Goal: Task Accomplishment & Management: Manage account settings

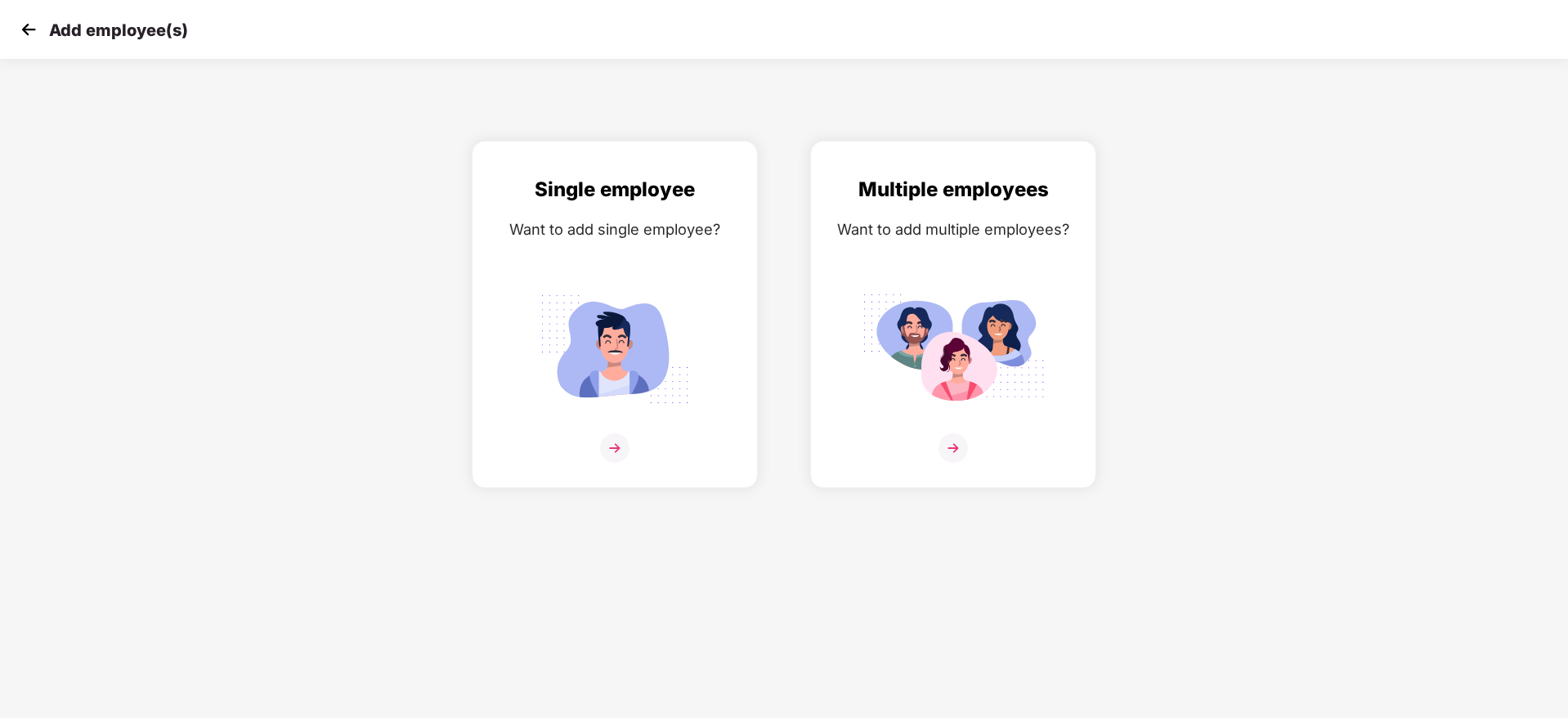
click at [32, 32] on img at bounding box center [28, 29] width 25 height 25
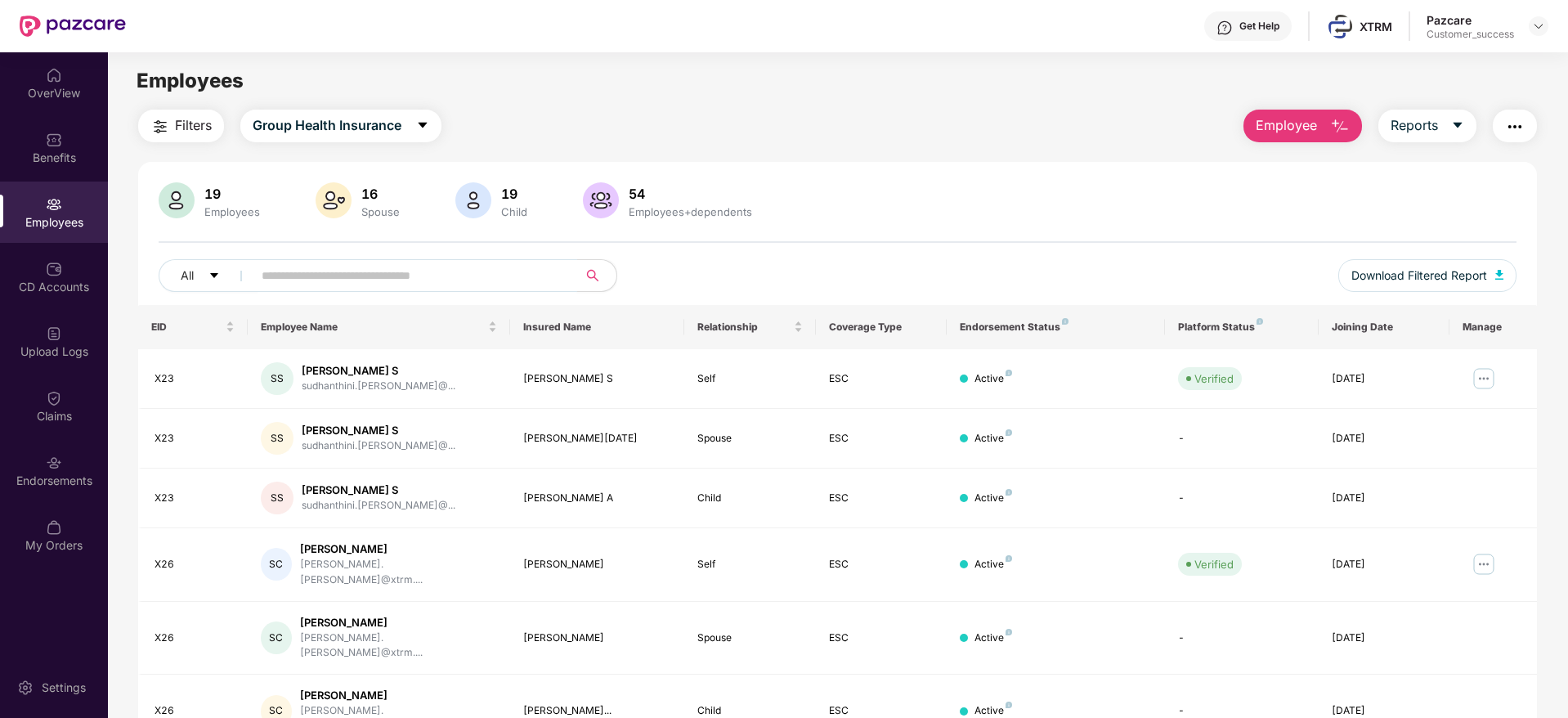
click at [365, 291] on span at bounding box center [410, 275] width 335 height 33
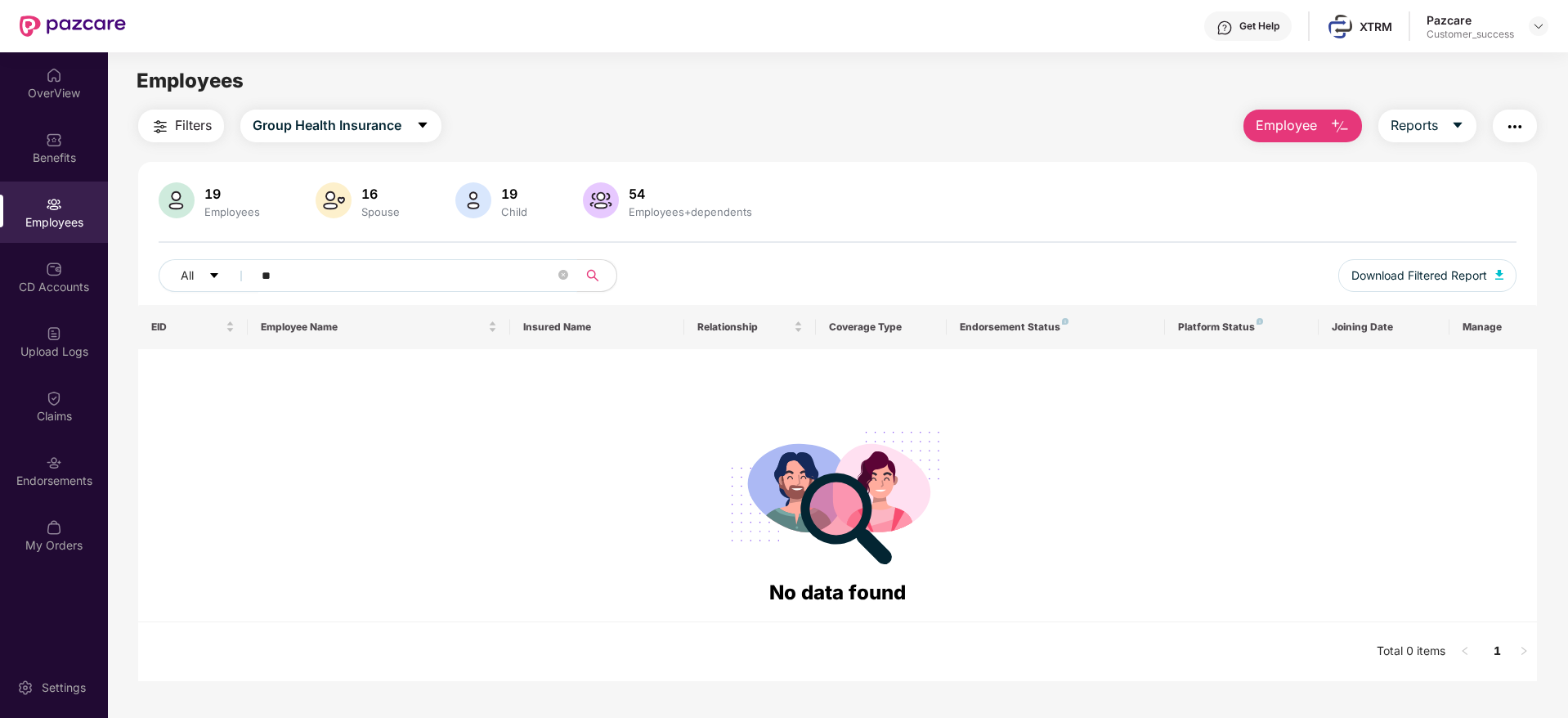
type input "*"
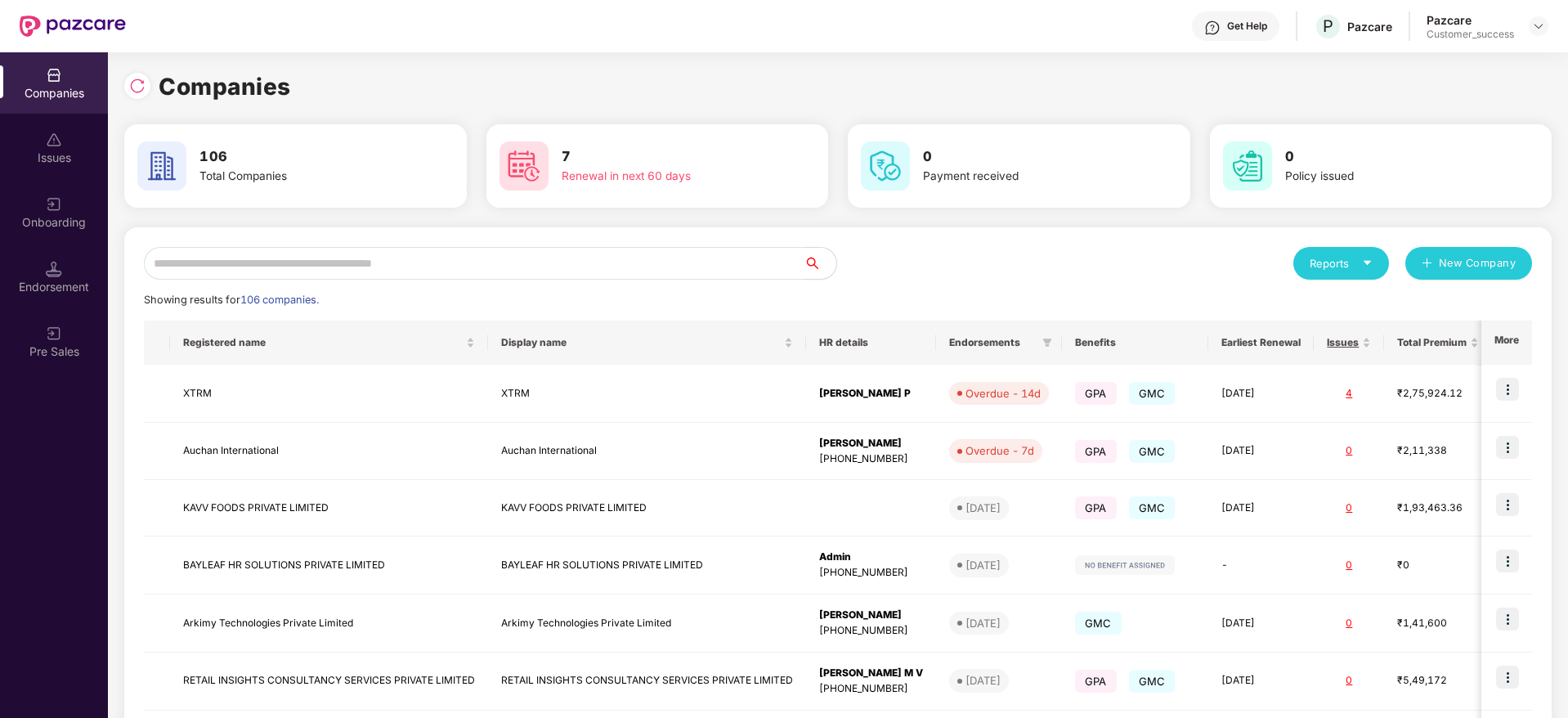
click at [205, 255] on input "text" at bounding box center [473, 263] width 660 height 33
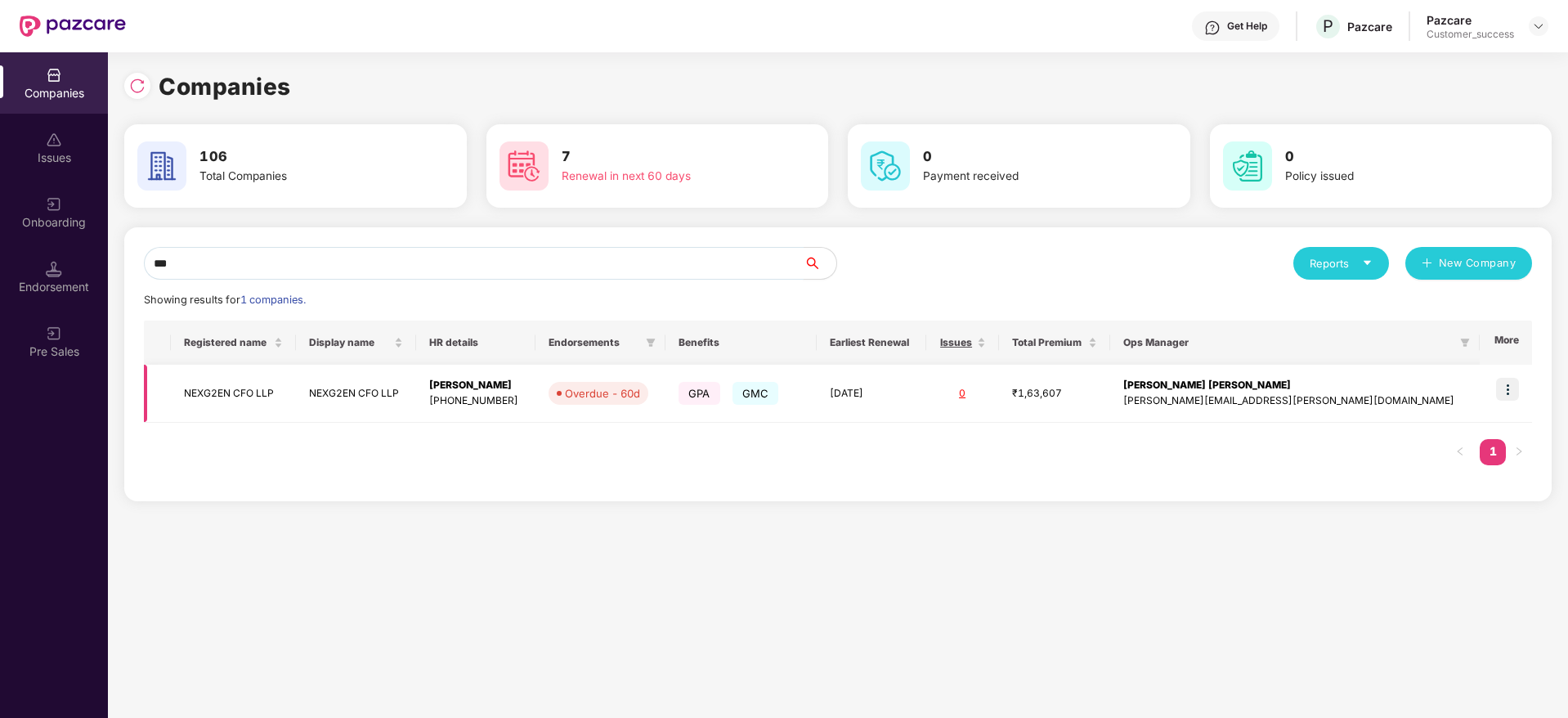
type input "***"
click at [1503, 394] on img at bounding box center [1507, 389] width 23 height 23
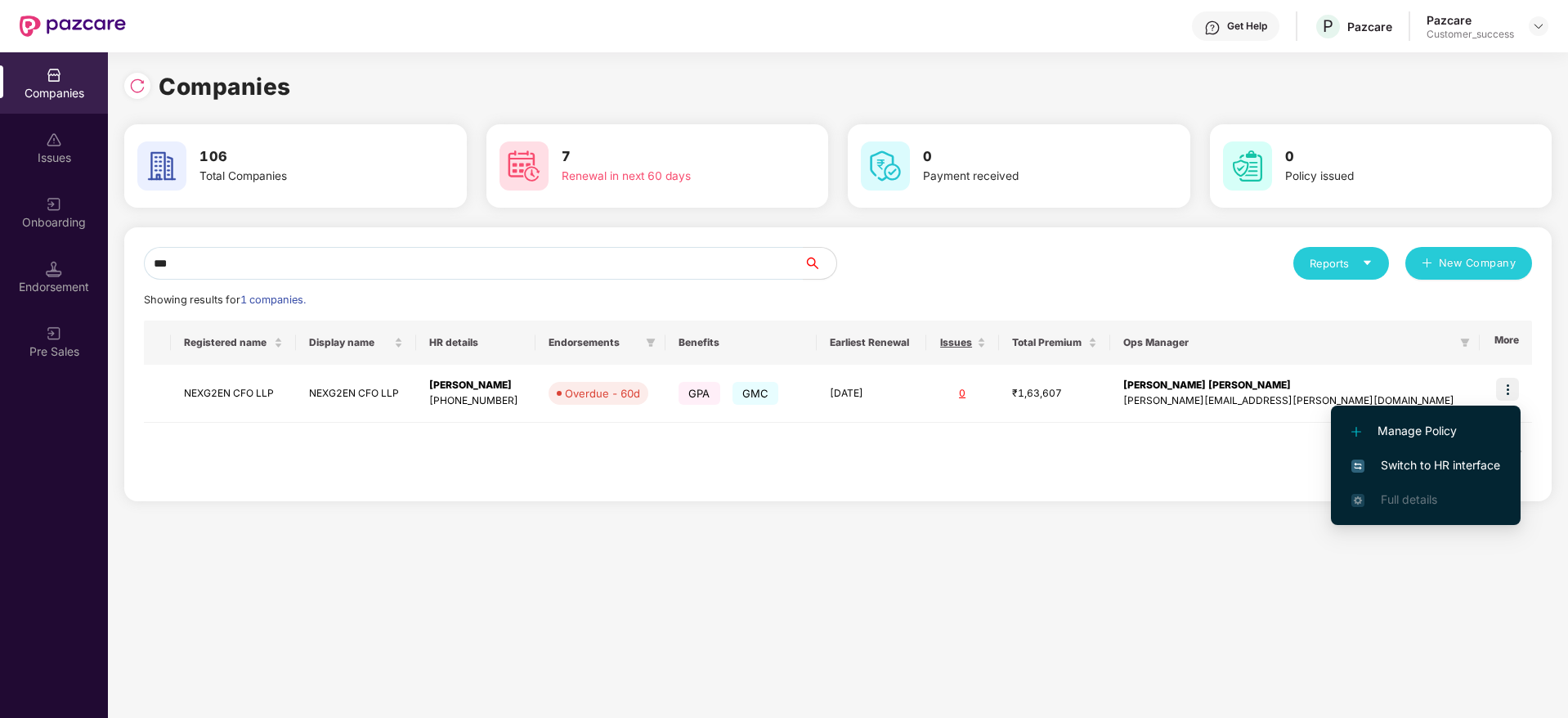
click at [1439, 468] on span "Switch to HR interface" at bounding box center [1425, 465] width 149 height 18
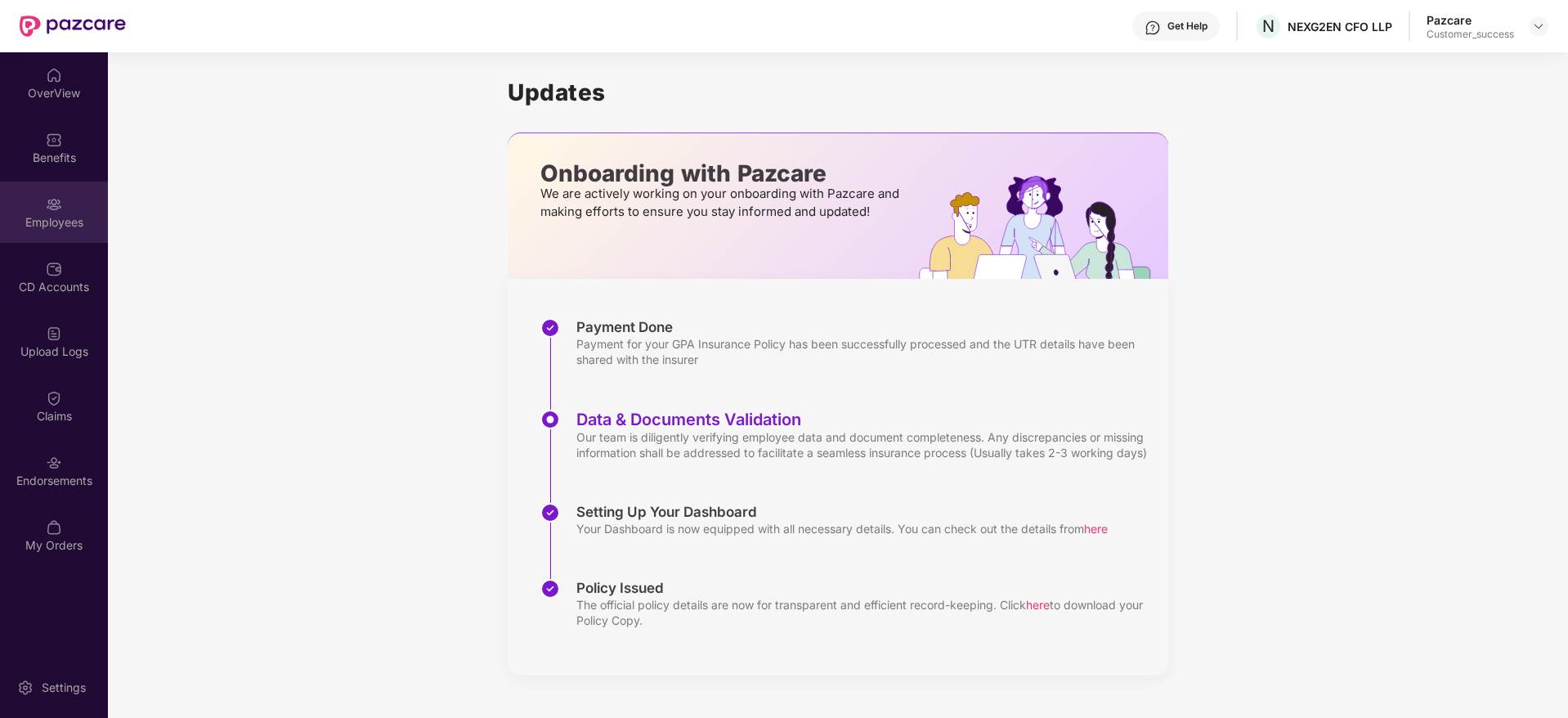
click at [37, 210] on div "Employees" at bounding box center [54, 212] width 108 height 61
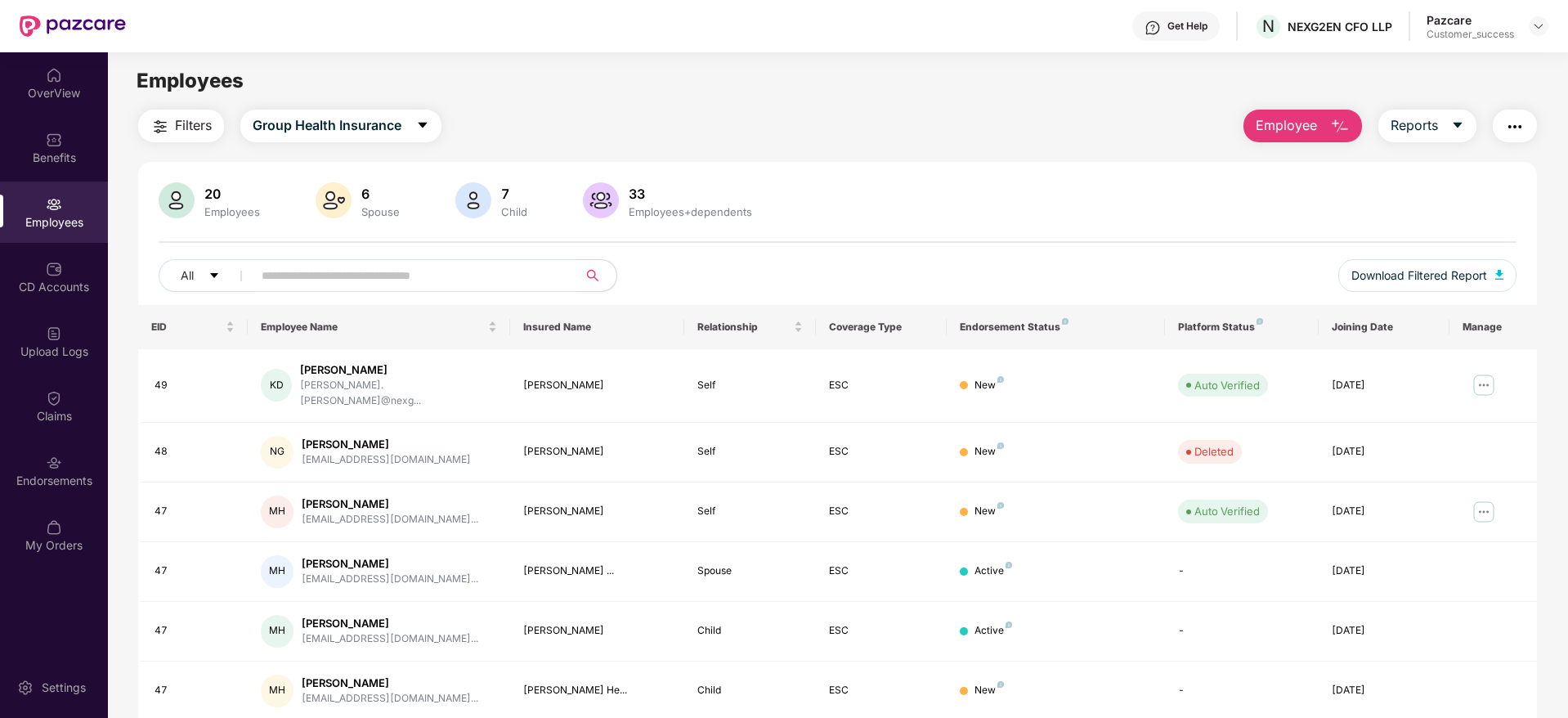
click at [281, 272] on input "text" at bounding box center [409, 275] width 294 height 25
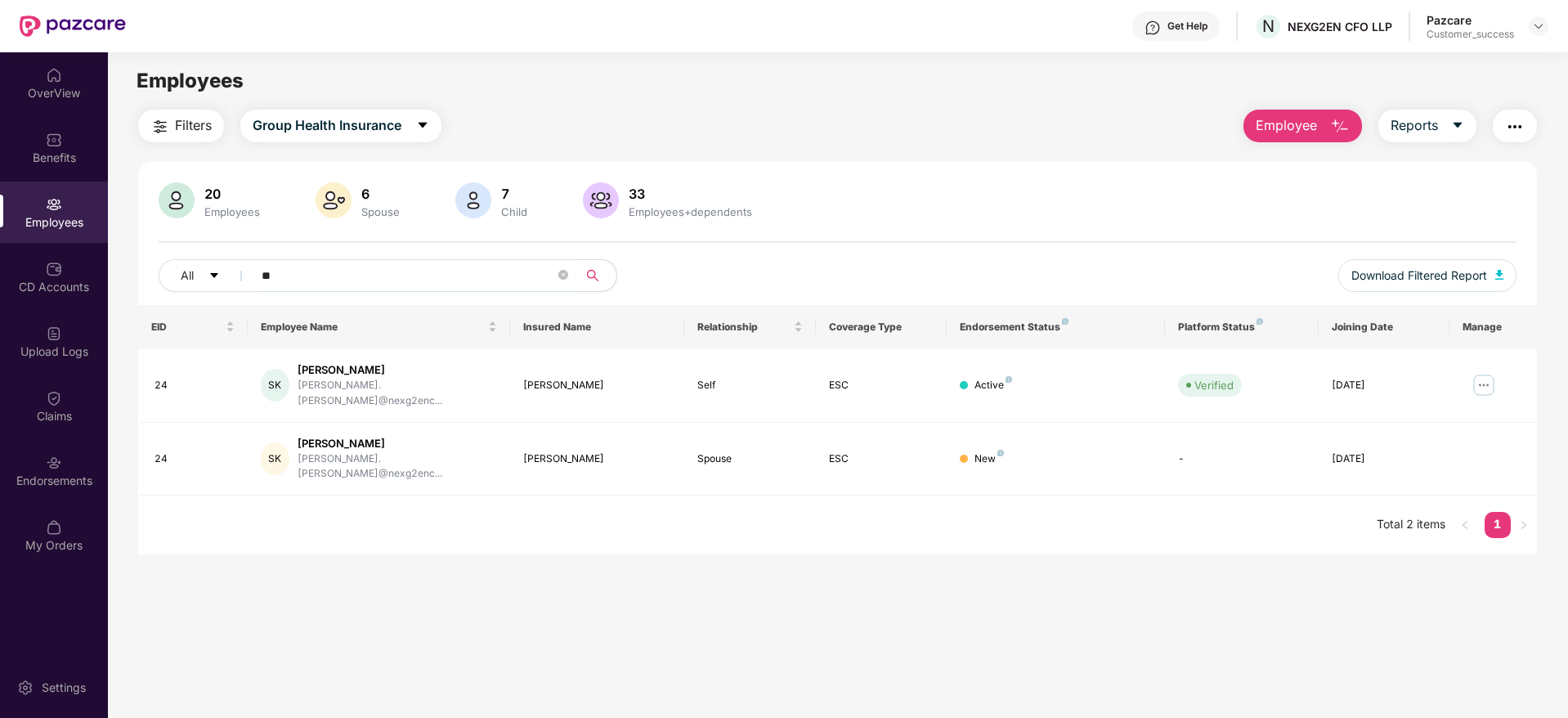
type input "**"
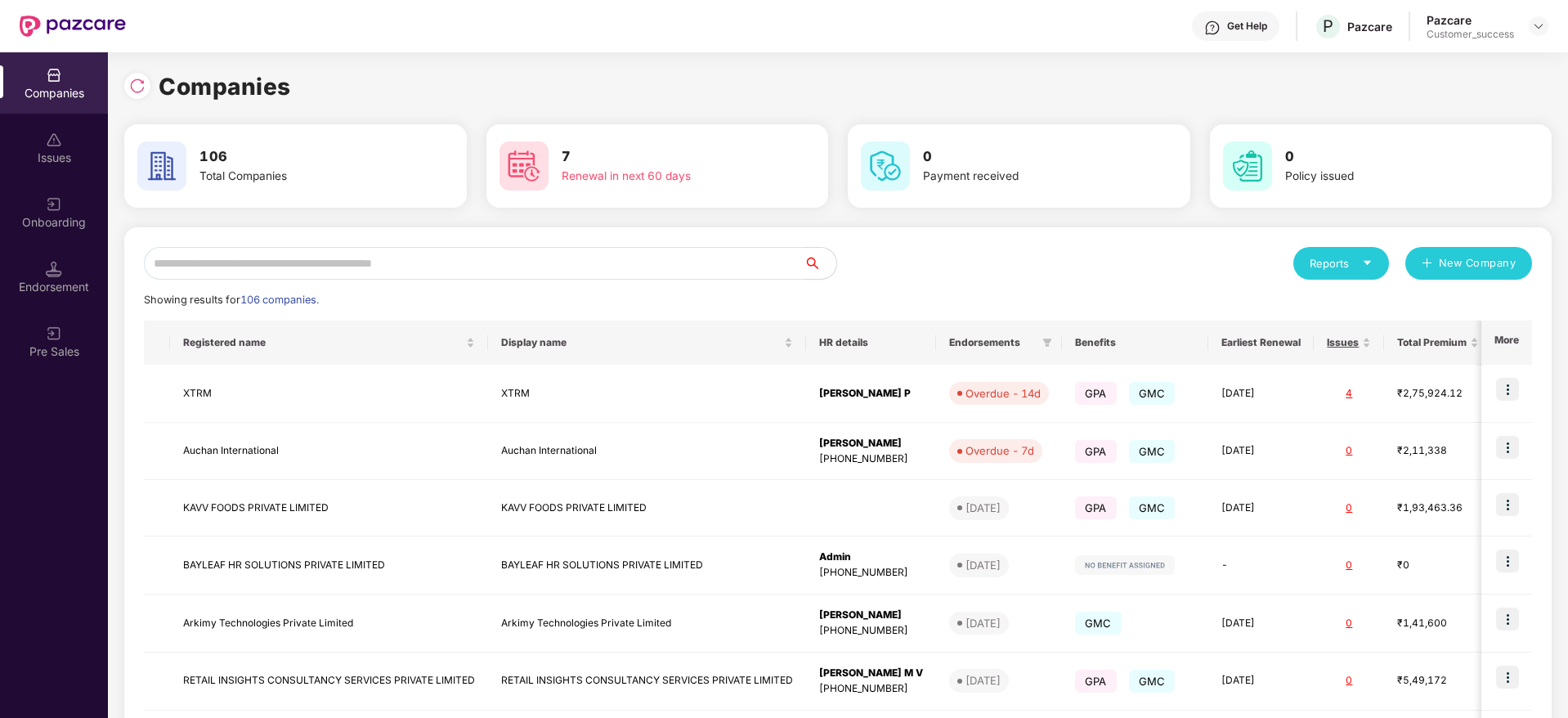
click at [426, 267] on input "text" at bounding box center [473, 263] width 660 height 33
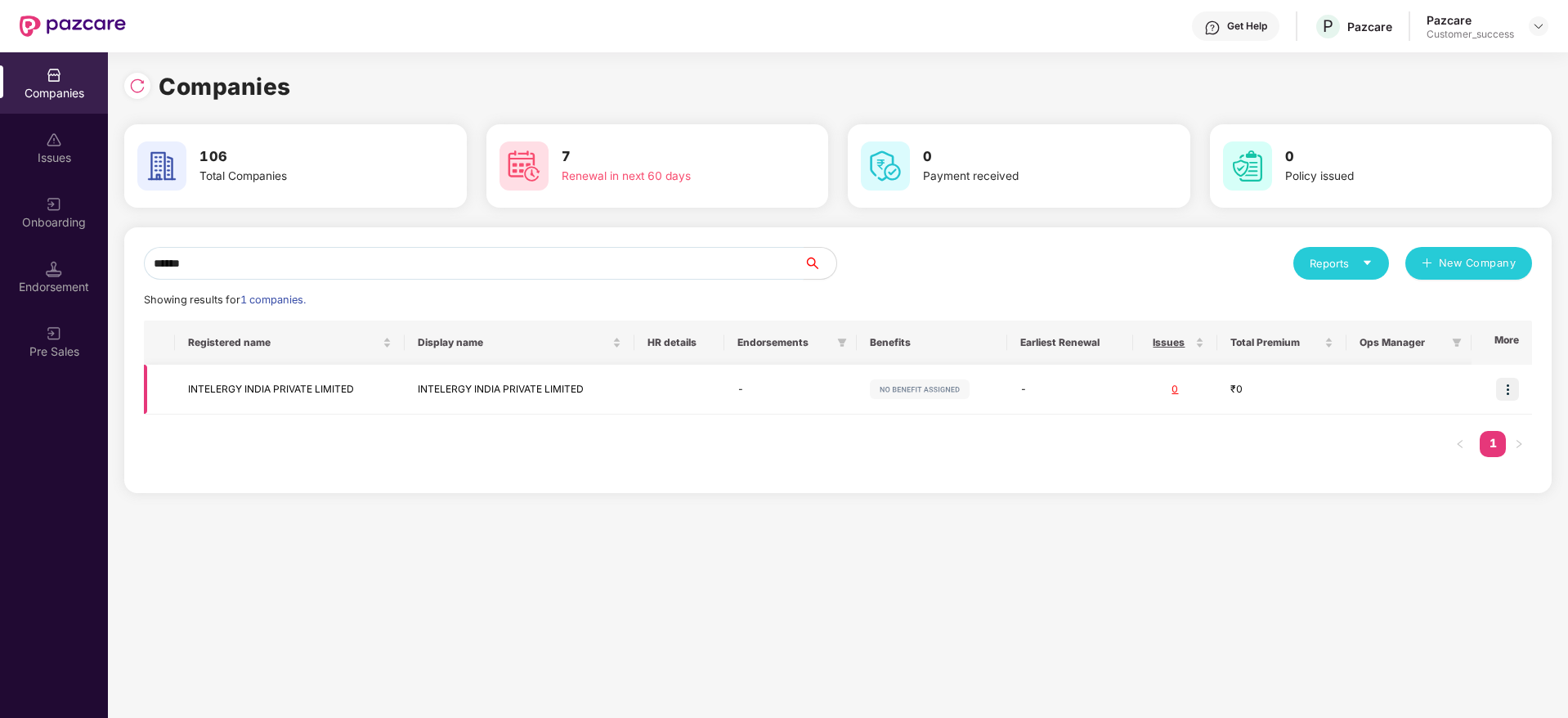
type input "******"
click at [1507, 394] on img at bounding box center [1507, 389] width 23 height 23
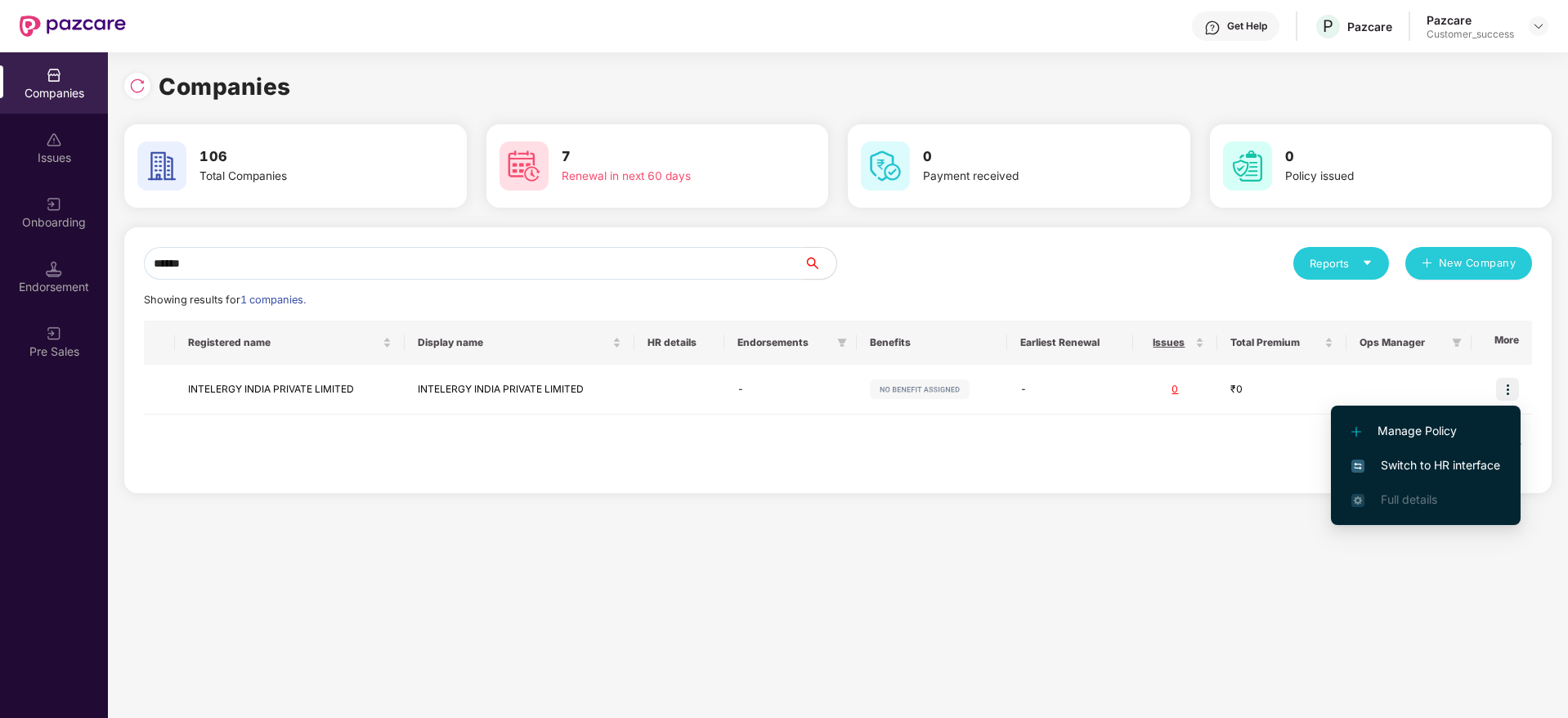
click at [1426, 465] on span "Switch to HR interface" at bounding box center [1425, 465] width 149 height 18
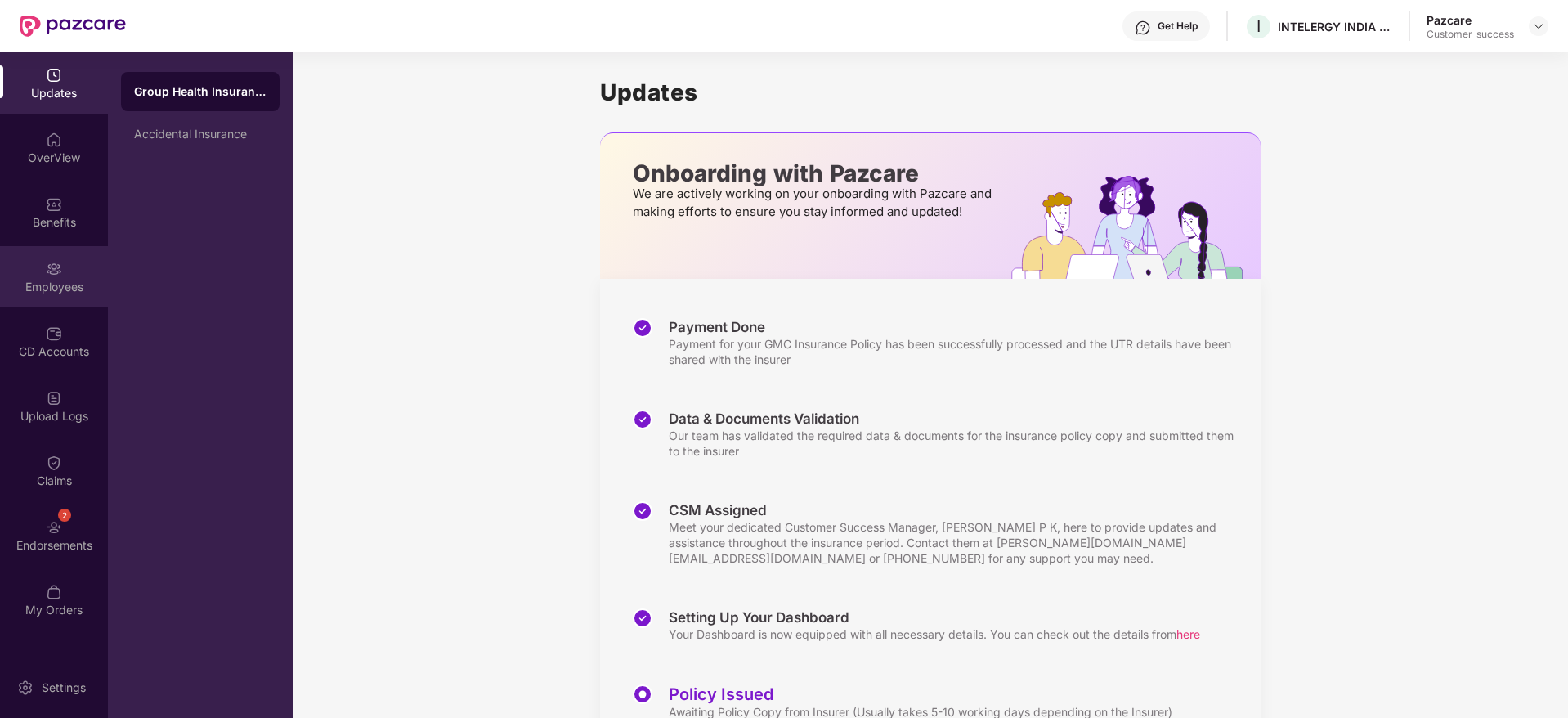
click at [80, 277] on div "Employees" at bounding box center [54, 277] width 108 height 61
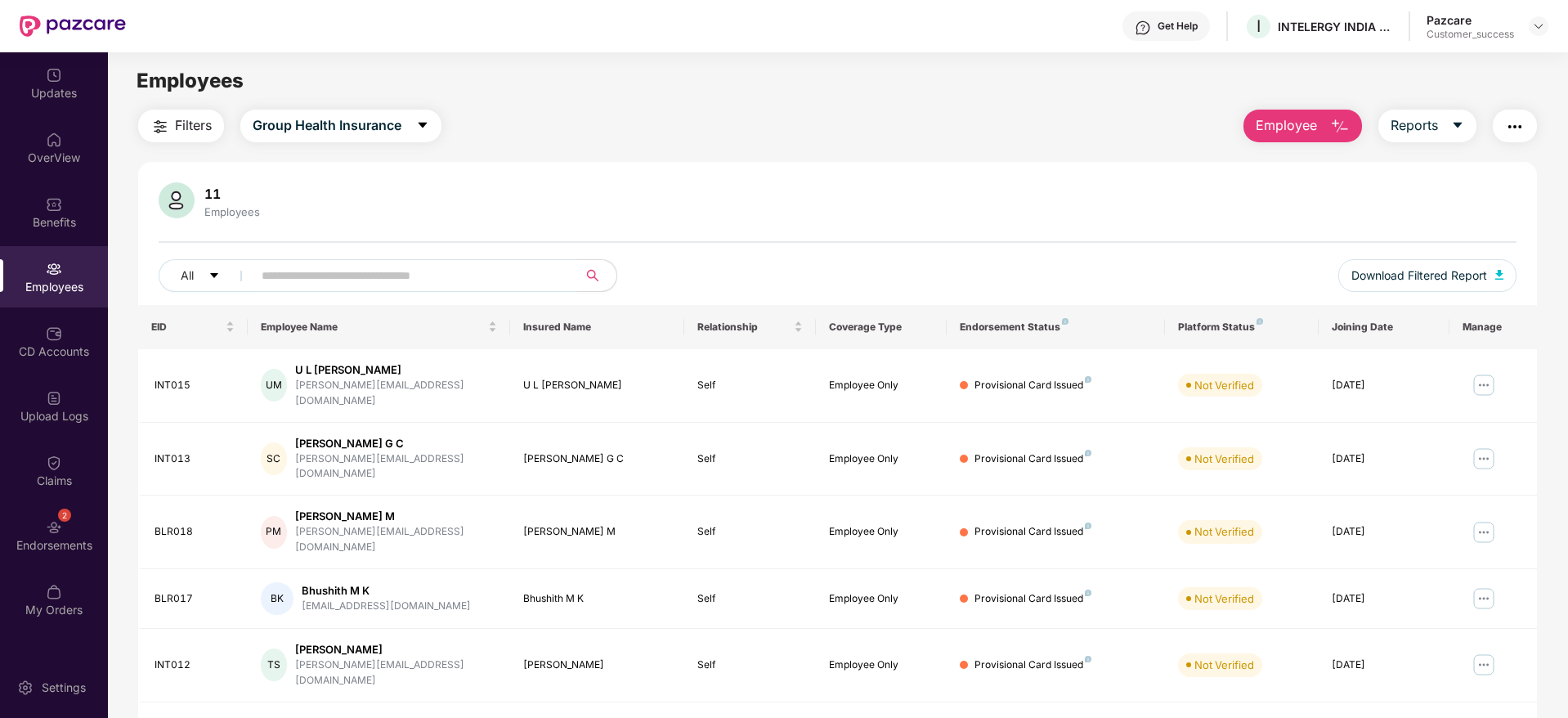
click at [410, 268] on input "text" at bounding box center [409, 275] width 294 height 25
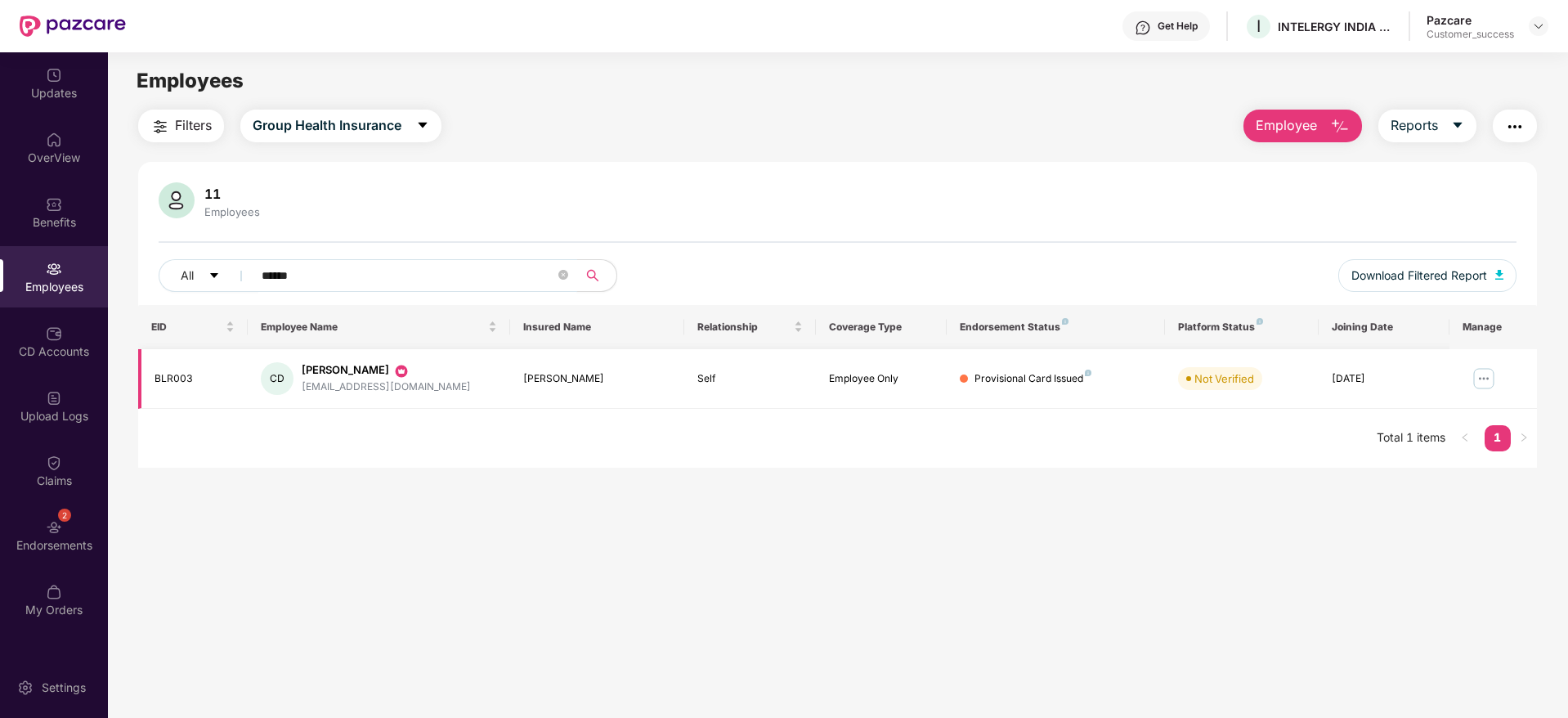
type input "******"
click at [1488, 374] on img at bounding box center [1484, 378] width 26 height 26
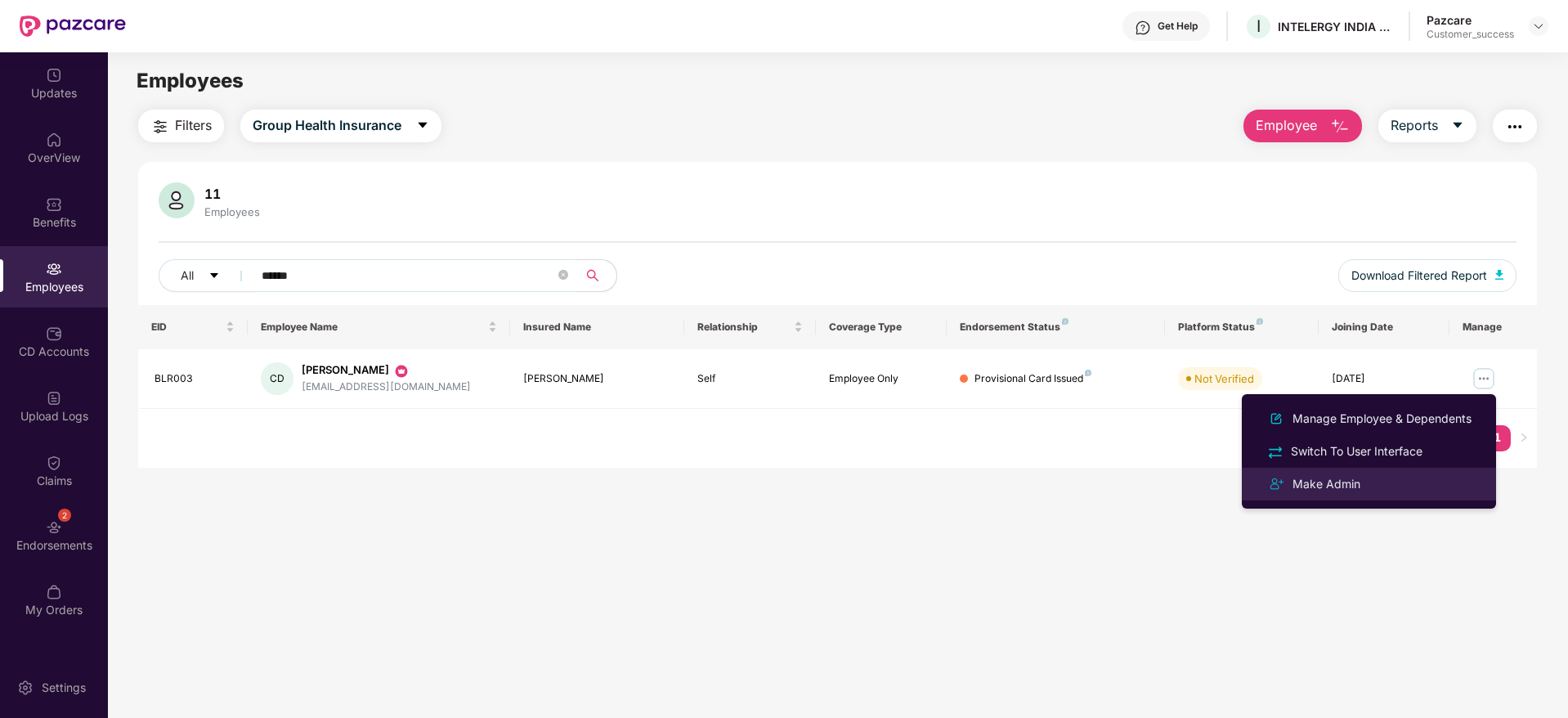
click at [1351, 487] on div "Make Admin" at bounding box center [1326, 484] width 74 height 18
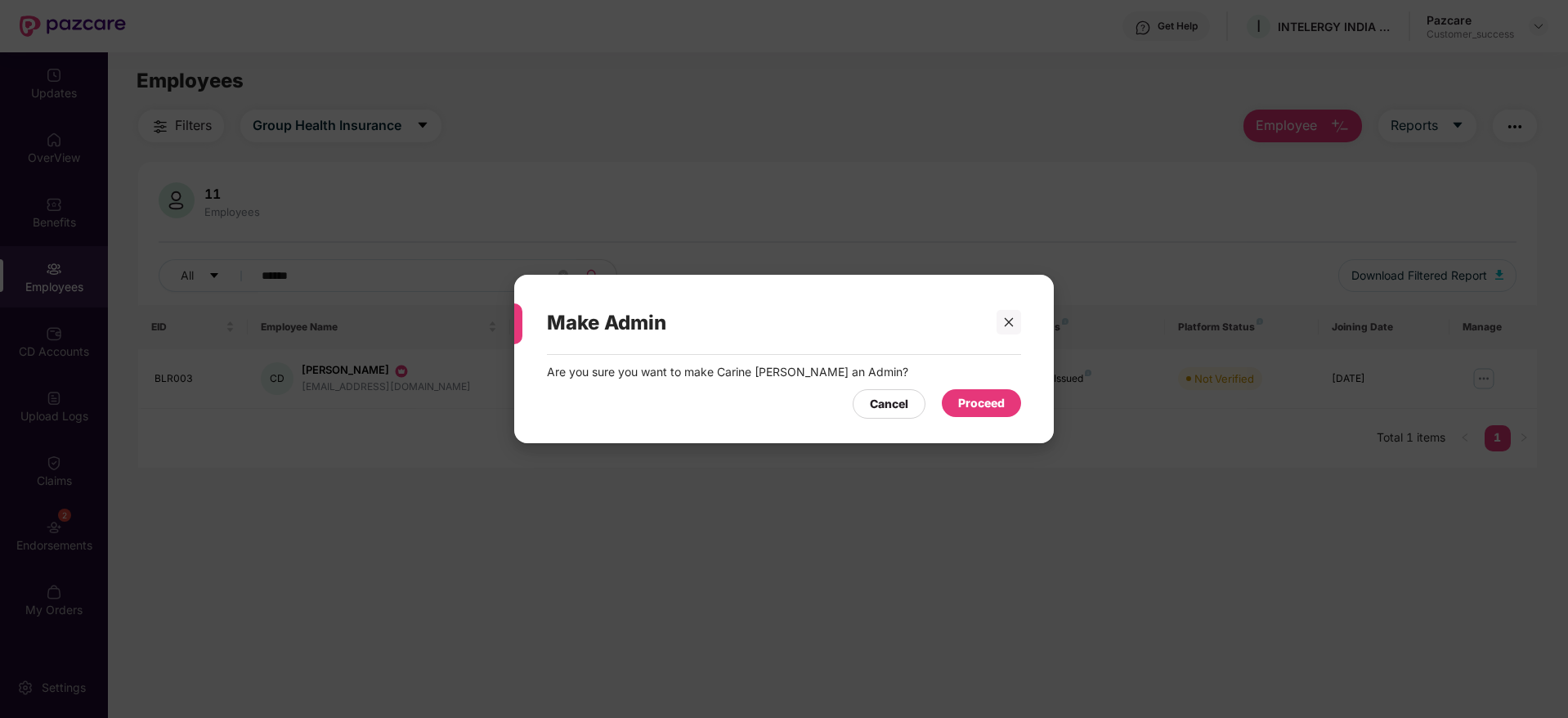
click at [986, 394] on div "Proceed" at bounding box center [981, 403] width 47 height 18
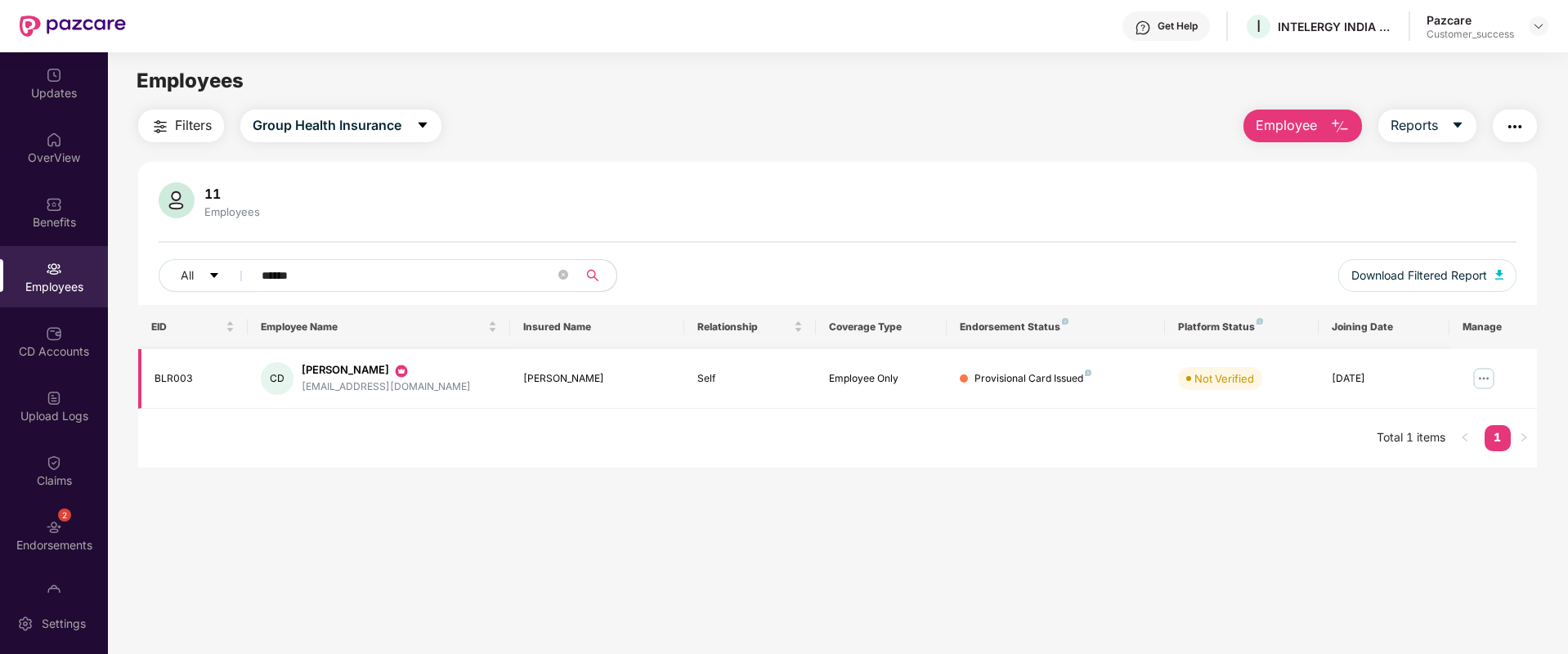
click at [1480, 379] on img at bounding box center [1484, 378] width 26 height 26
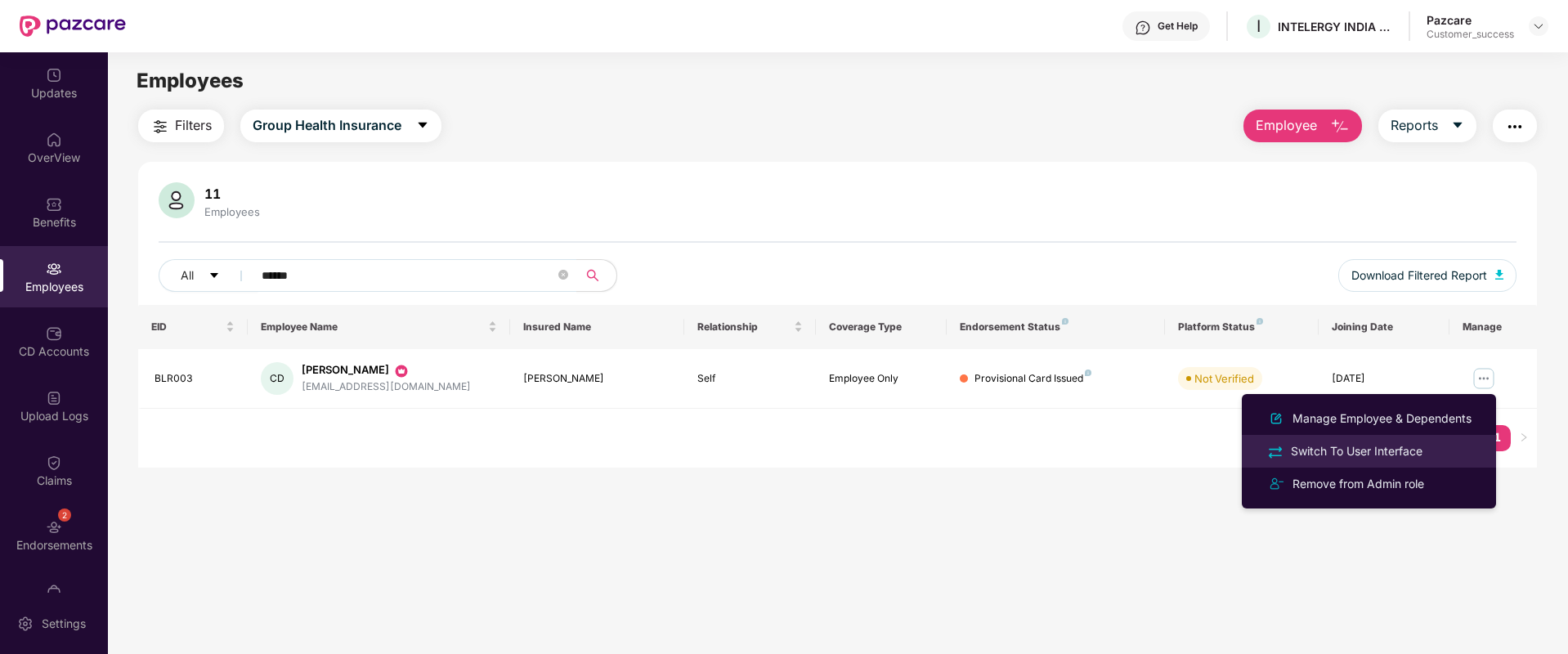
click at [1400, 445] on div "Switch To User Interface" at bounding box center [1356, 452] width 138 height 18
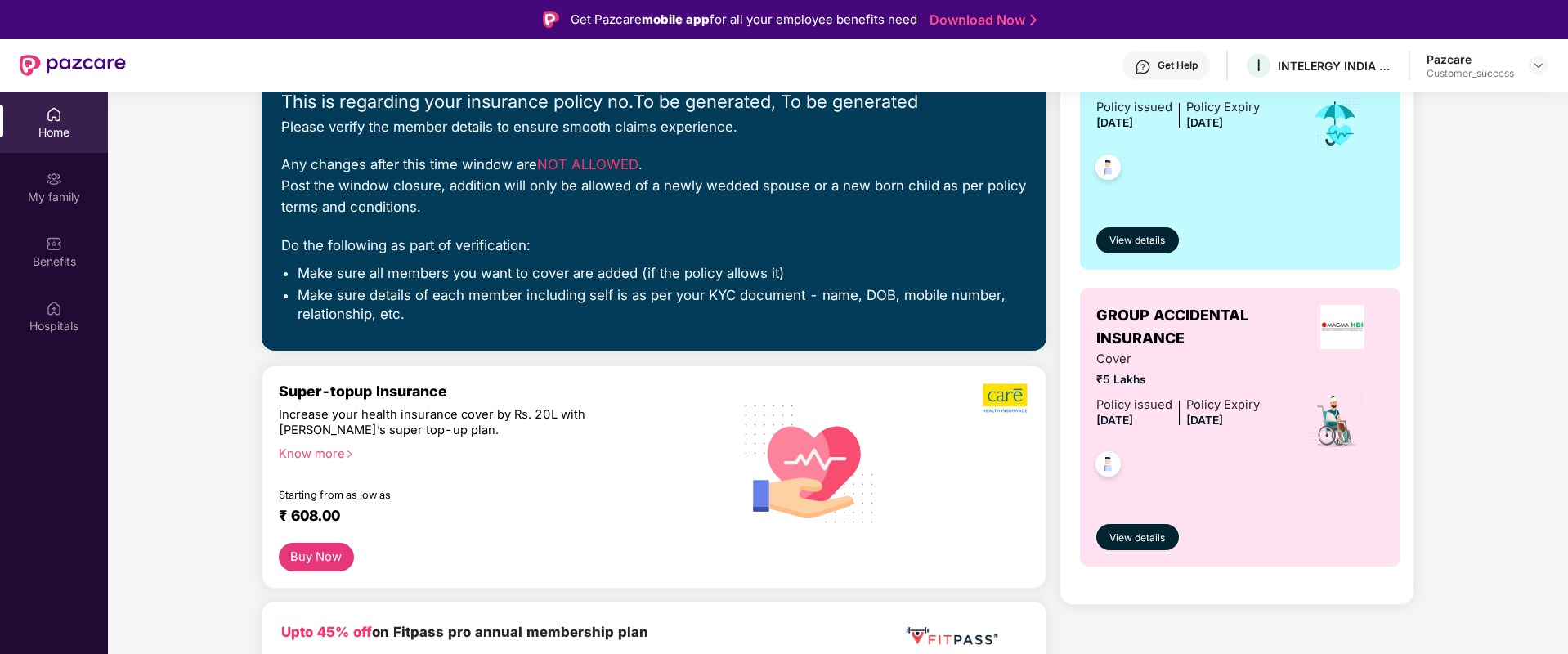
scroll to position [248, 0]
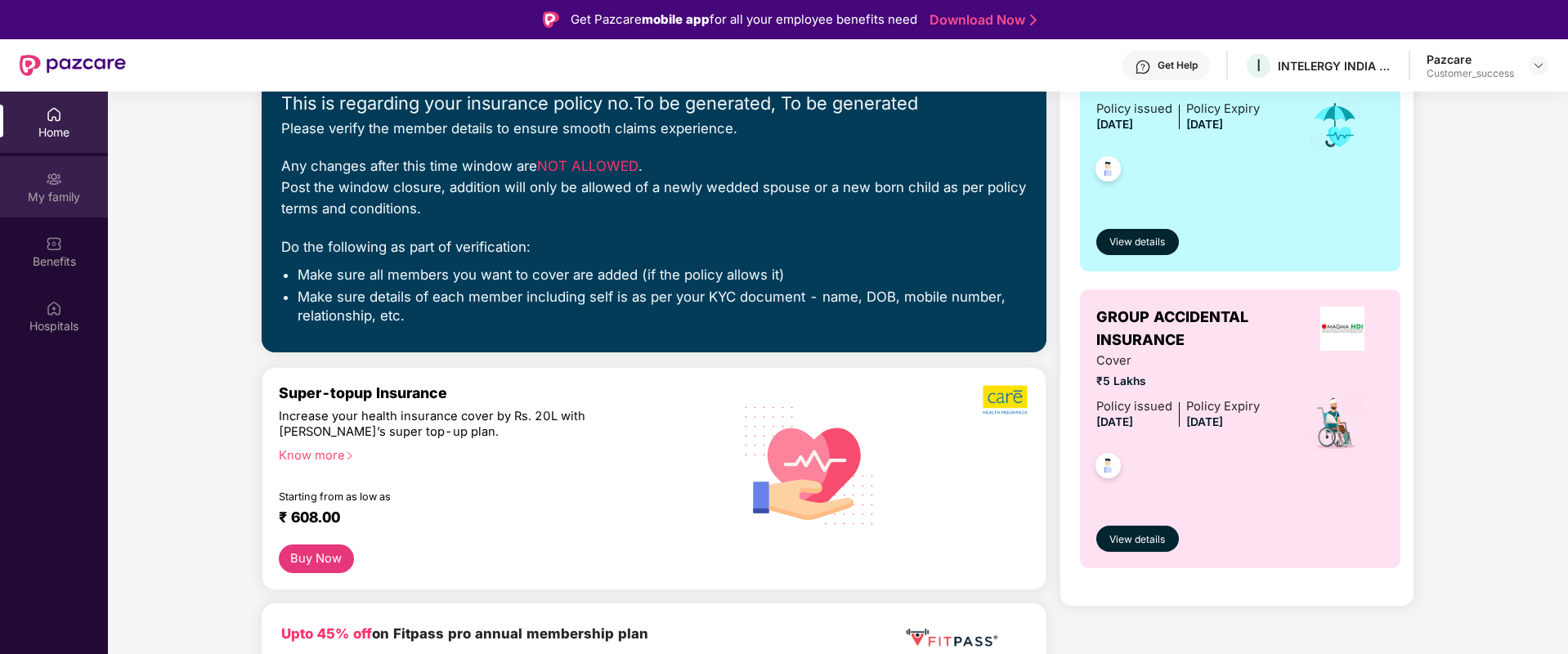
click at [32, 186] on div "My family" at bounding box center [54, 187] width 108 height 62
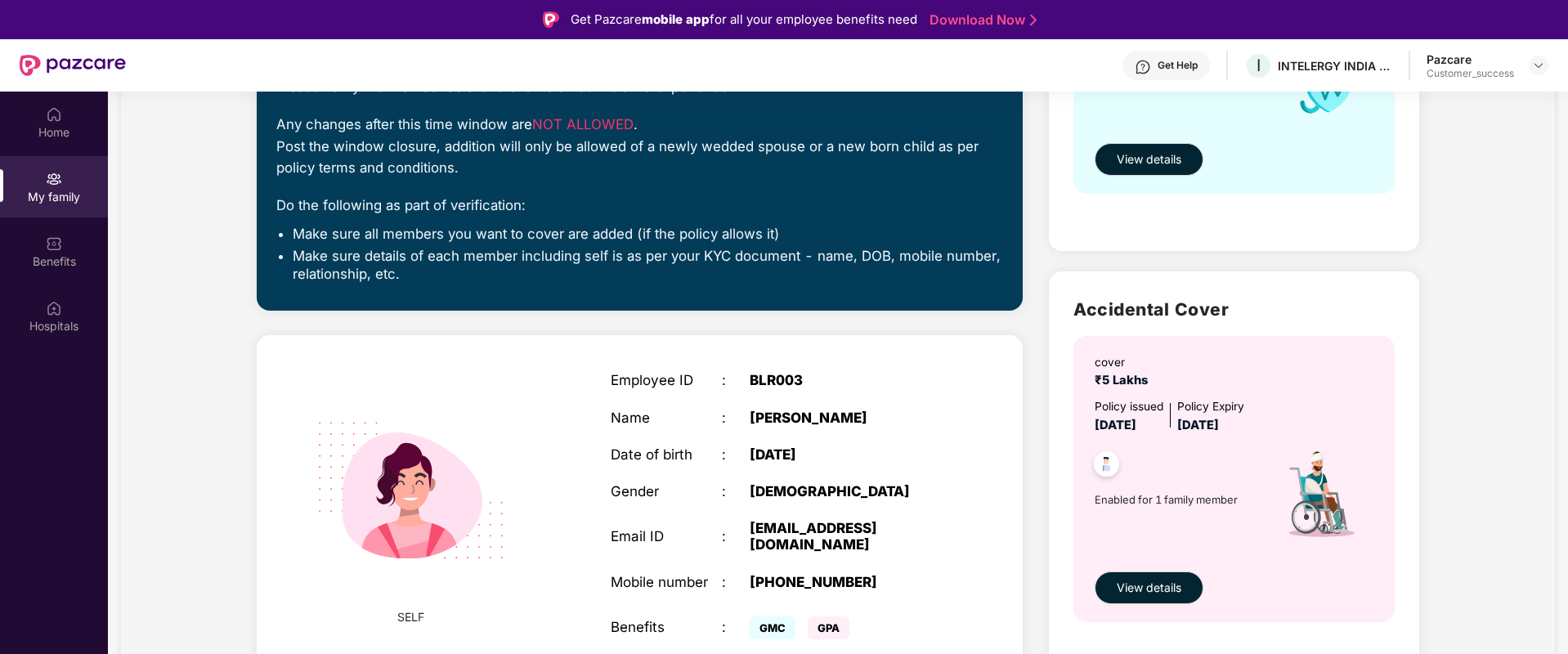
scroll to position [91, 0]
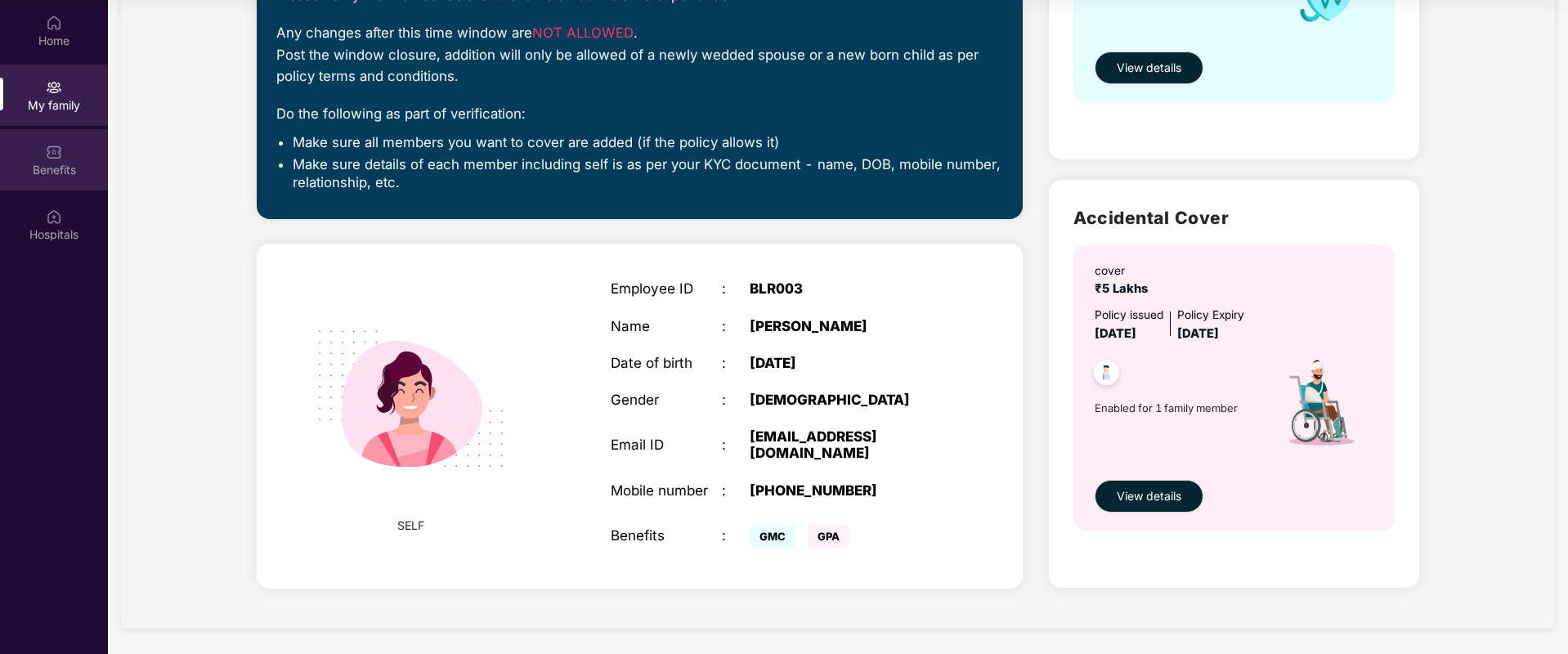
click at [40, 177] on div "Benefits" at bounding box center [54, 170] width 108 height 16
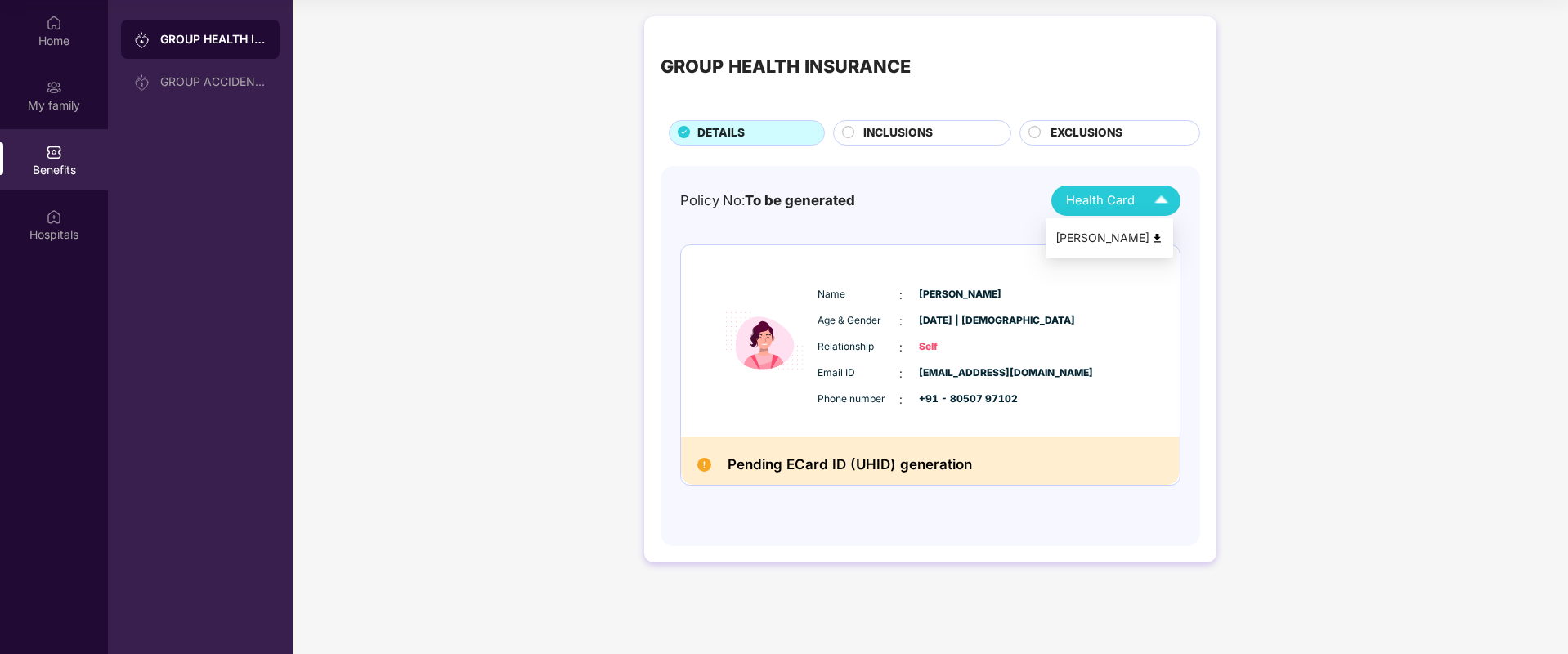
click at [1119, 192] on span "Health Card" at bounding box center [1100, 200] width 68 height 19
click at [899, 125] on span "INCLUSIONS" at bounding box center [898, 133] width 69 height 18
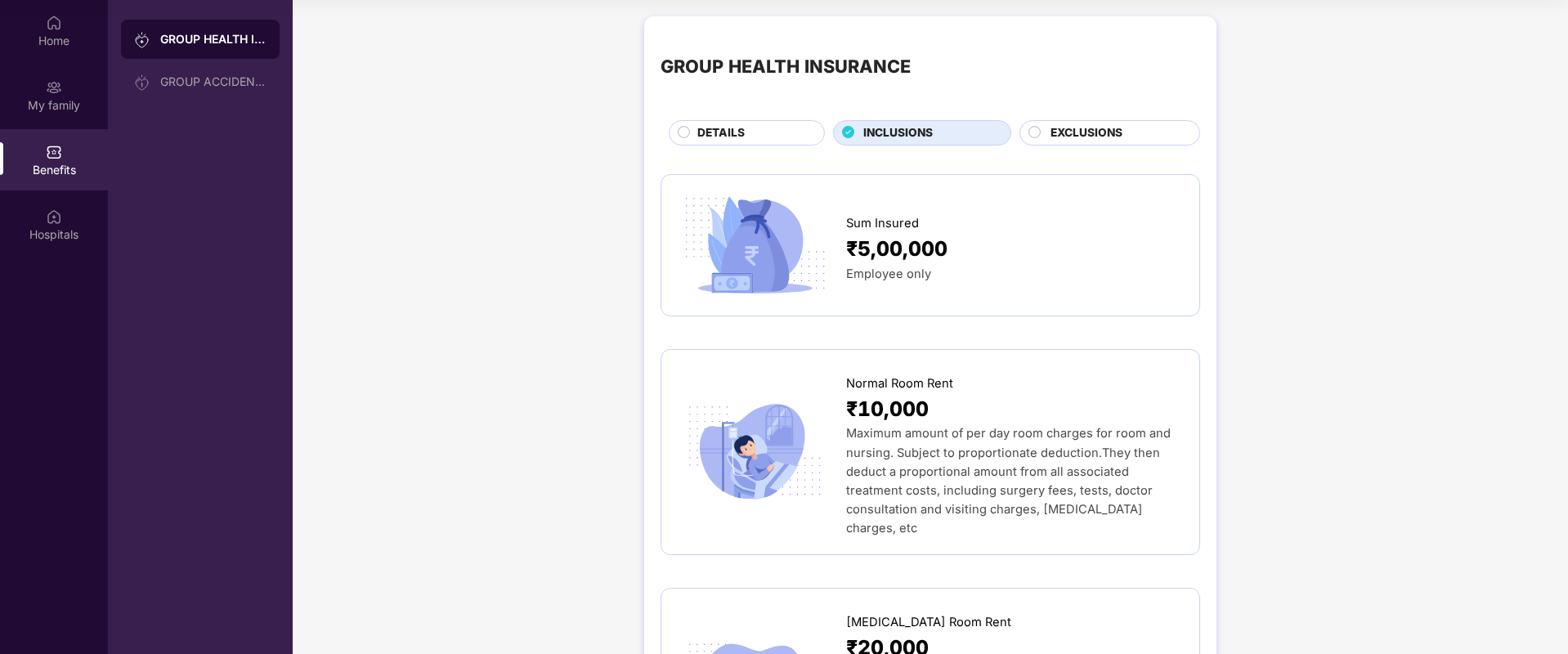
click at [913, 368] on div "Normal Room Rent" at bounding box center [1015, 379] width 337 height 27
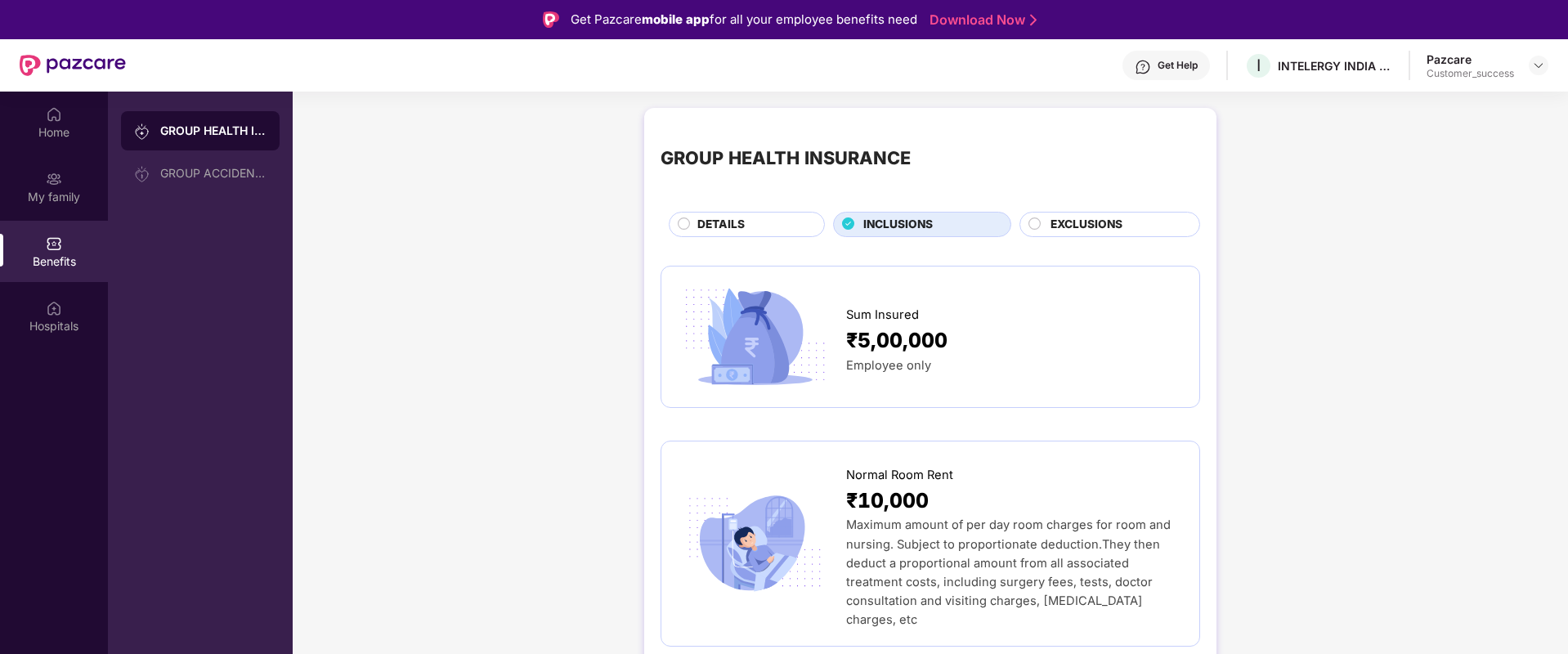
click at [1032, 219] on circle at bounding box center [1035, 223] width 12 height 12
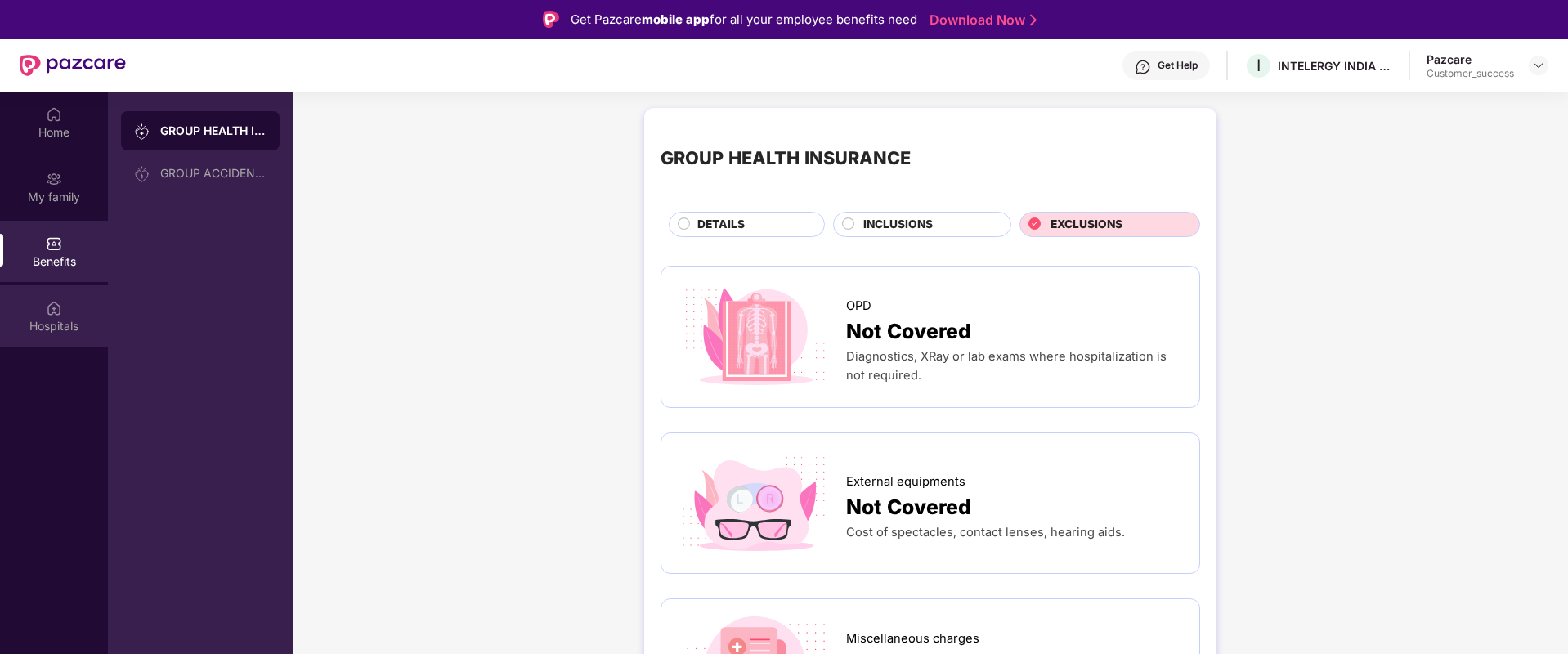
click at [35, 327] on div "Hospitals" at bounding box center [54, 327] width 108 height 16
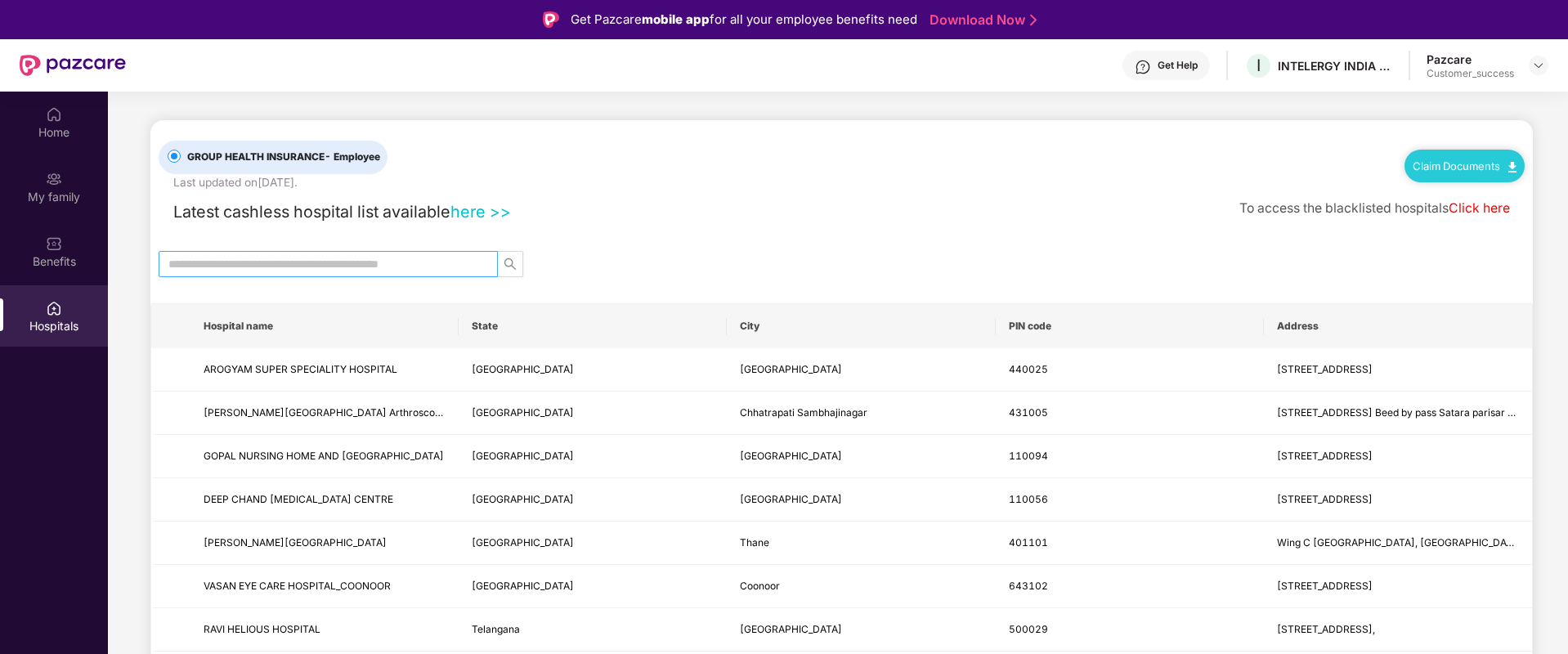
click at [310, 272] on input "text" at bounding box center [321, 264] width 306 height 18
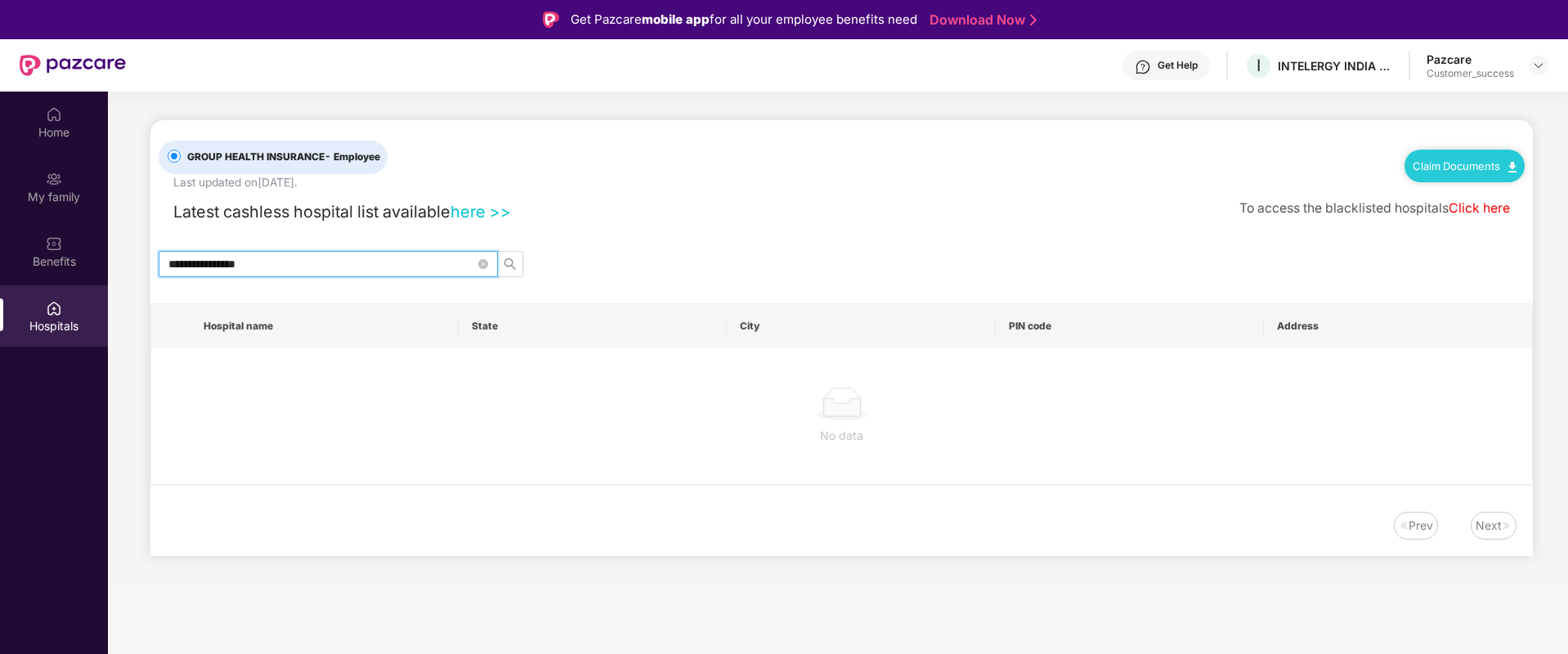
type input "**********"
click at [481, 263] on icon "close-circle" at bounding box center [483, 264] width 10 height 10
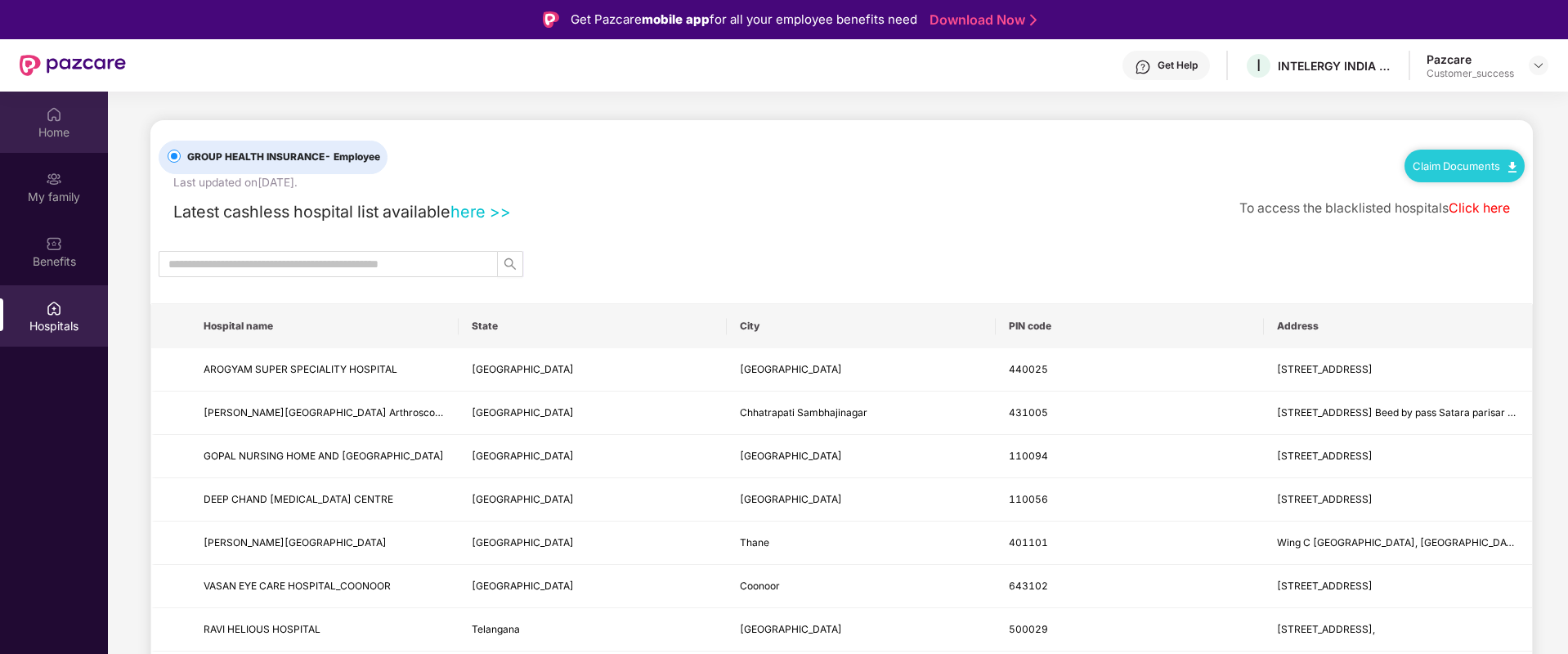
click at [92, 125] on div "Home" at bounding box center [54, 132] width 108 height 16
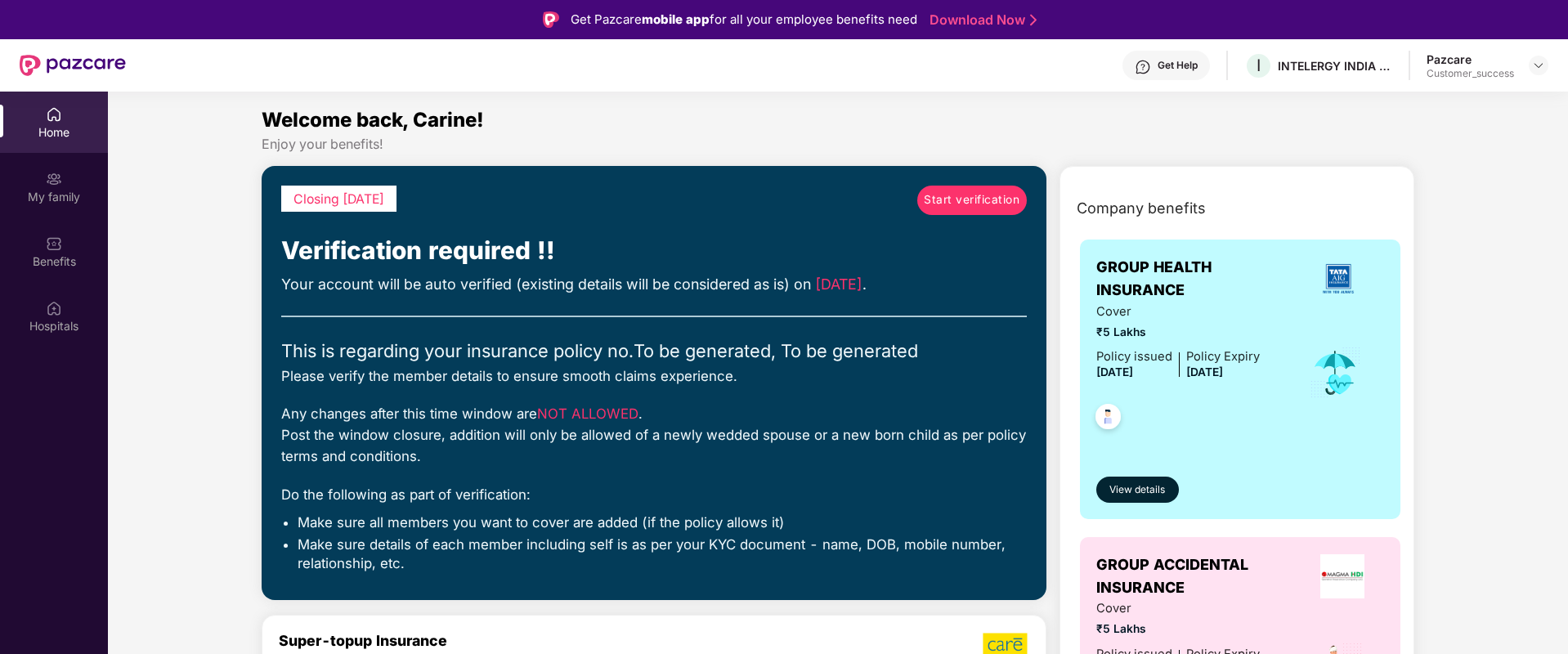
click at [1142, 73] on img at bounding box center [1143, 66] width 16 height 16
click at [713, 102] on section "Welcome back, Carine! Enjoy your benefits! Closing in 4 days Start verification…" at bounding box center [838, 418] width 1460 height 654
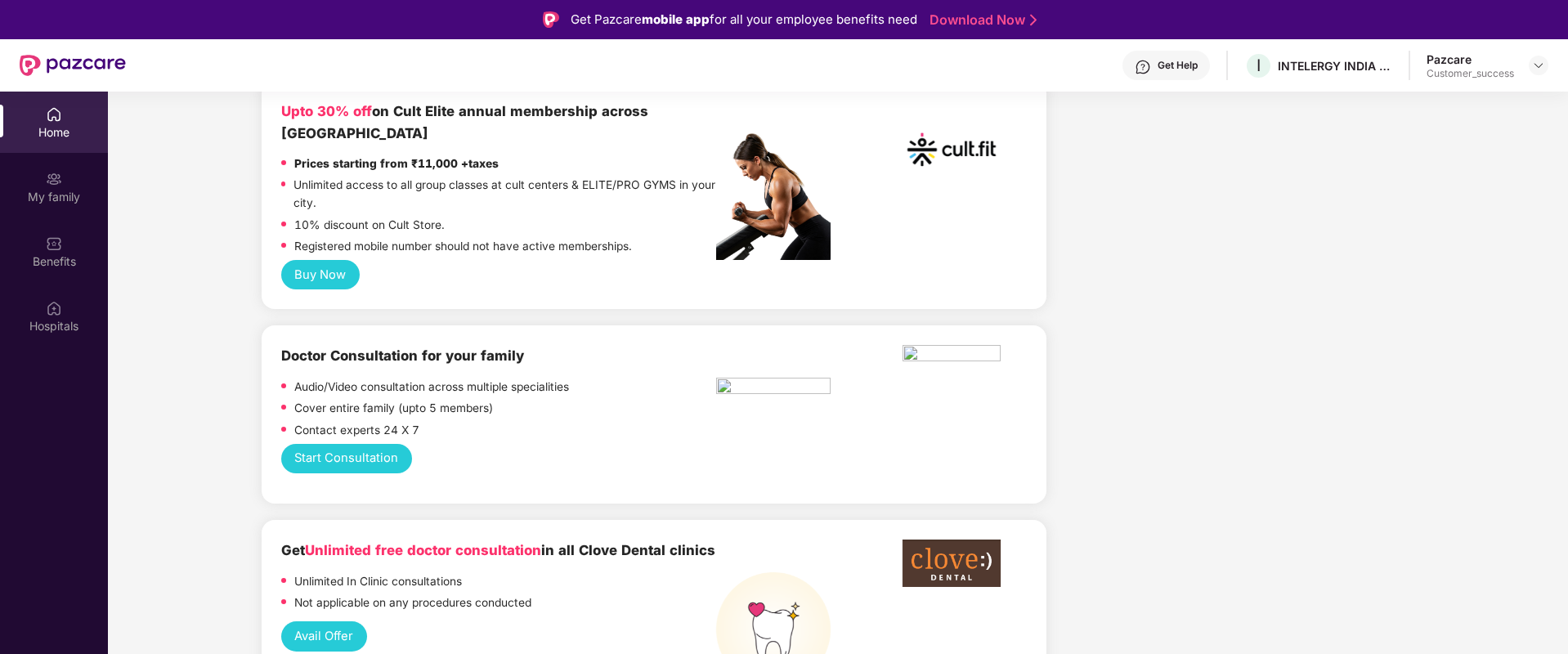
scroll to position [1018, 0]
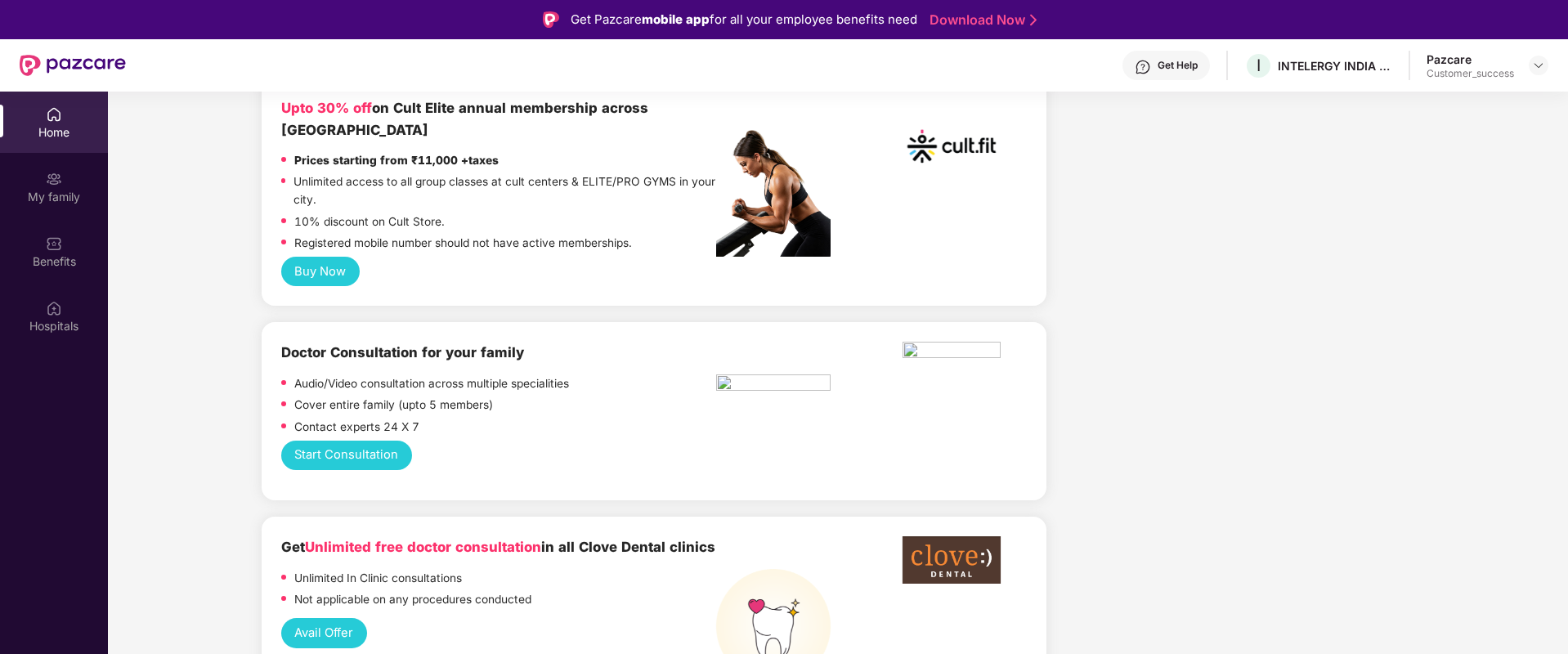
click at [380, 441] on button "Start Consultation" at bounding box center [347, 456] width 131 height 30
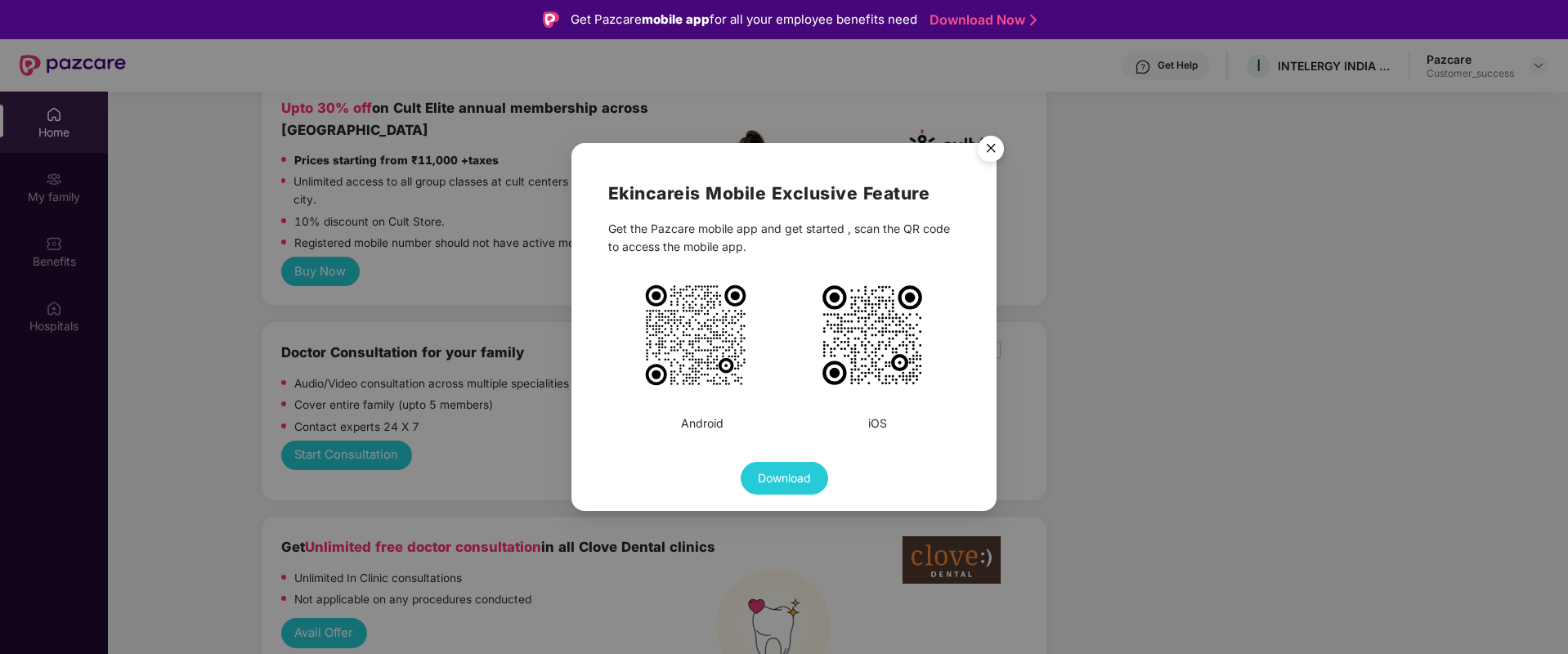
click at [461, 433] on div "Ekincare is Mobile Exclusive Feature Get the Pazcare mobile app and get started…" at bounding box center [784, 327] width 1568 height 654
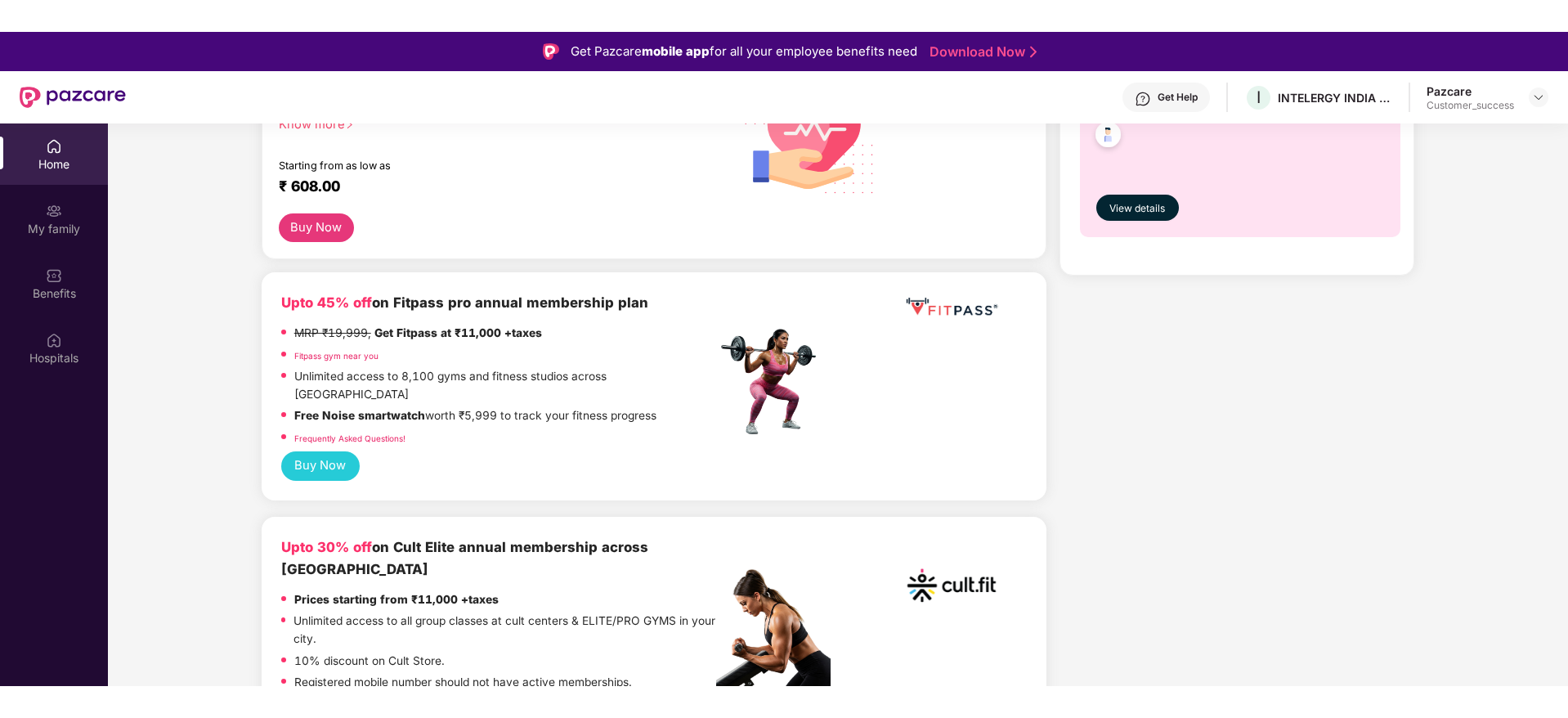
scroll to position [610, 0]
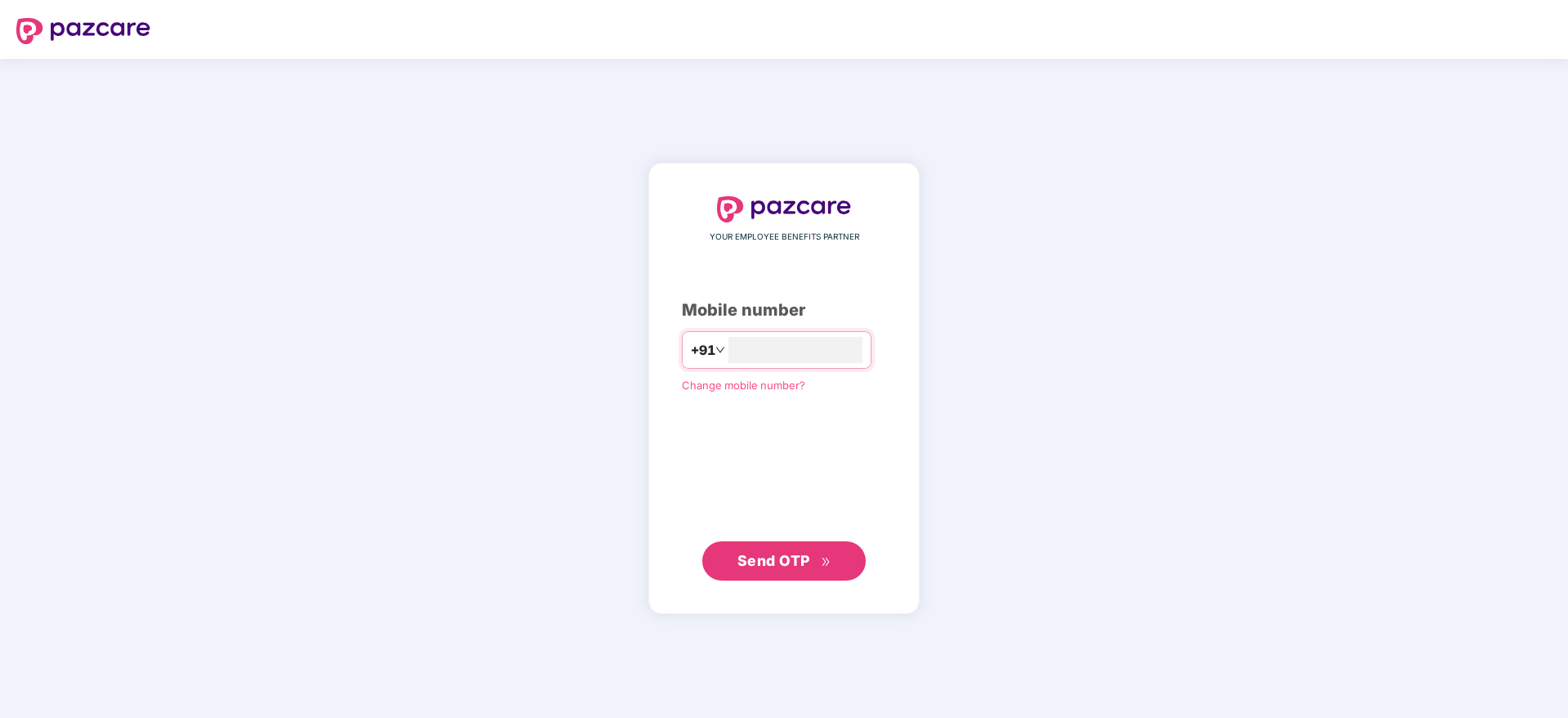
type input "**********"
click at [779, 556] on span "Send OTP" at bounding box center [773, 559] width 72 height 17
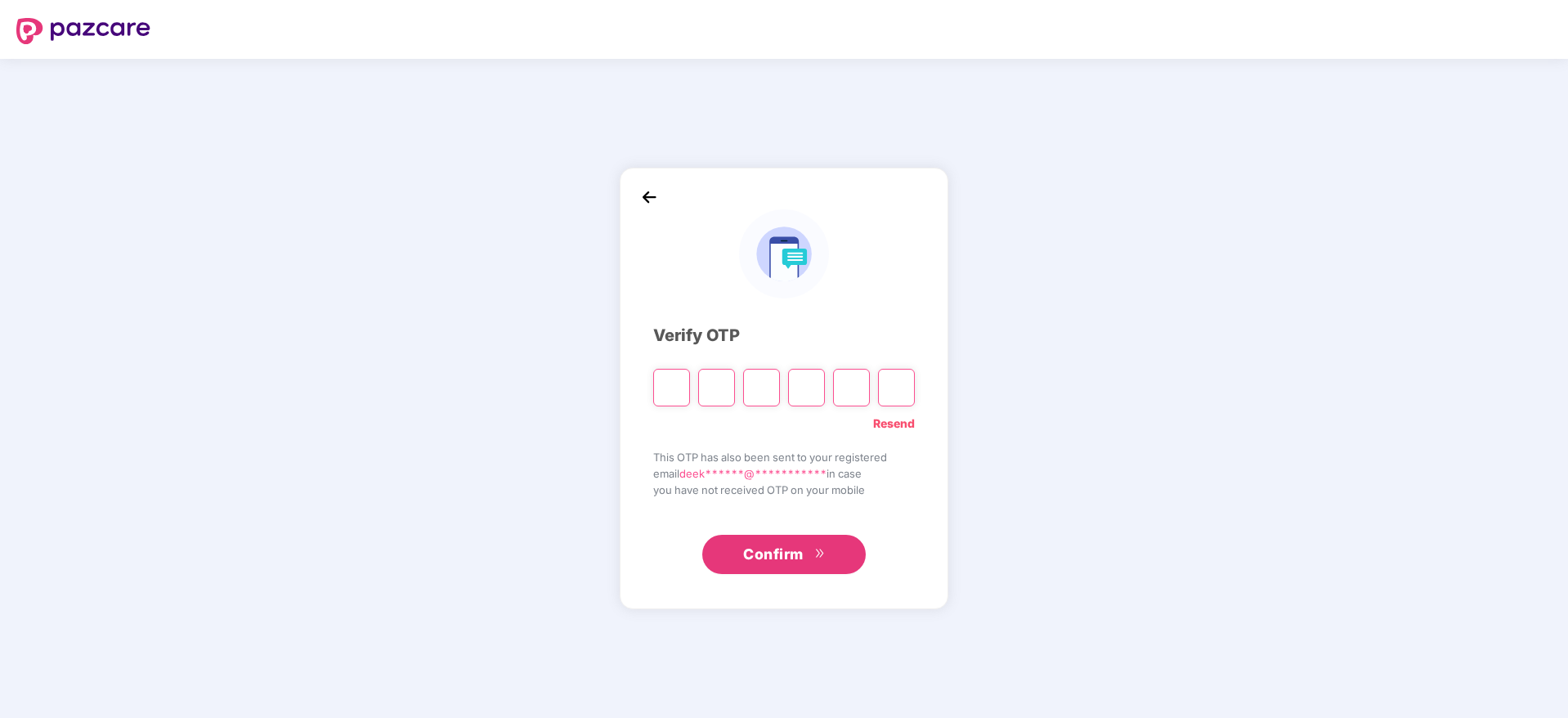
paste input "*"
type input "*"
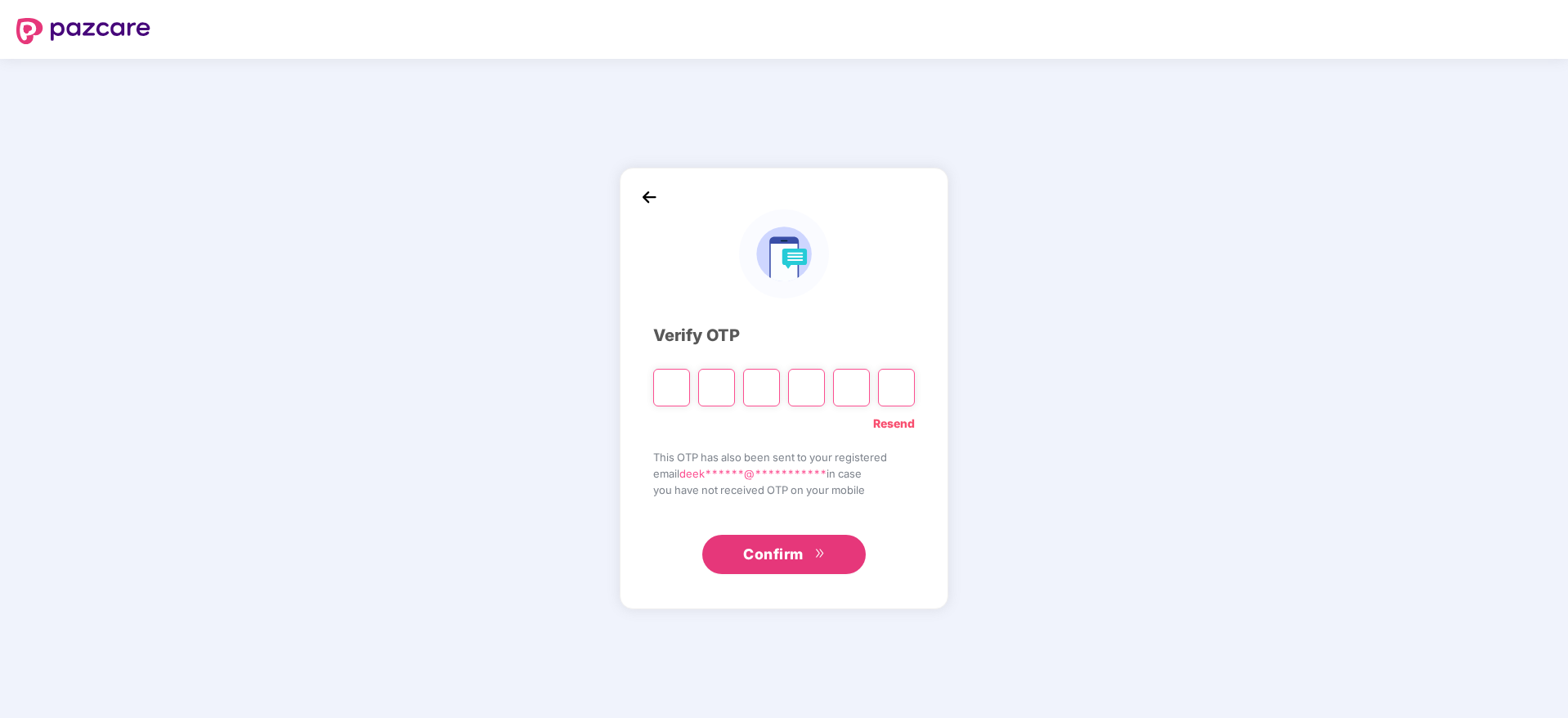
type input "*"
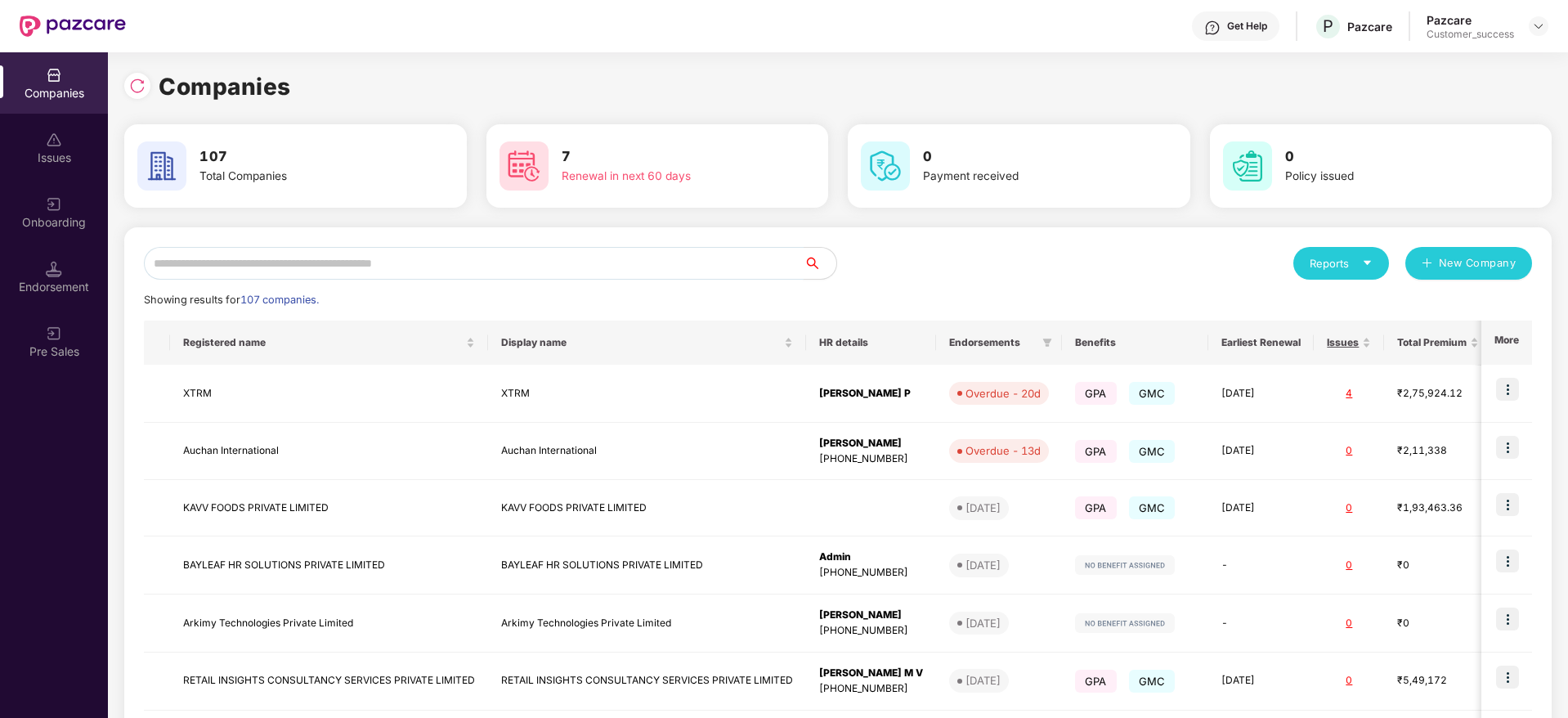
click at [204, 250] on input "text" at bounding box center [473, 263] width 660 height 33
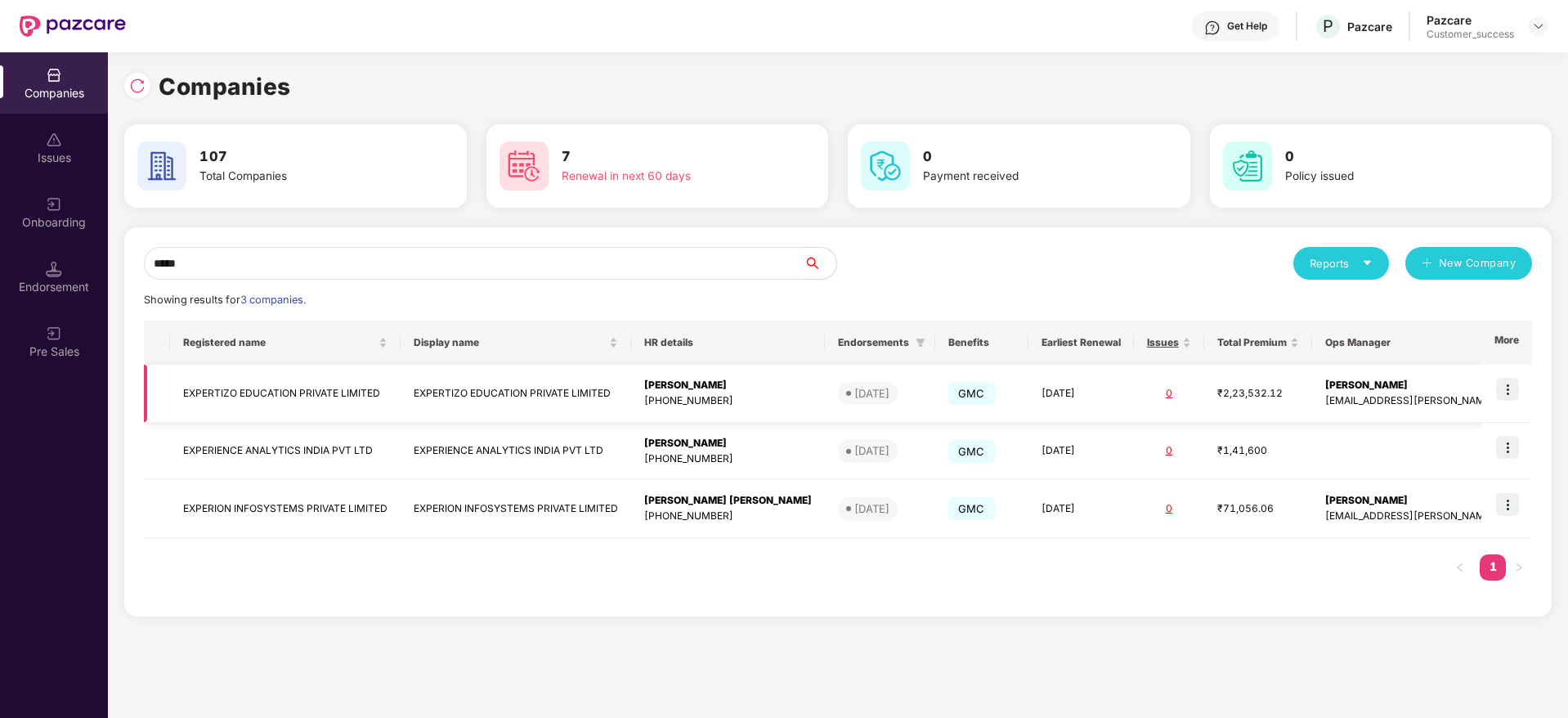
type input "*****"
click at [1500, 395] on img at bounding box center [1507, 389] width 23 height 23
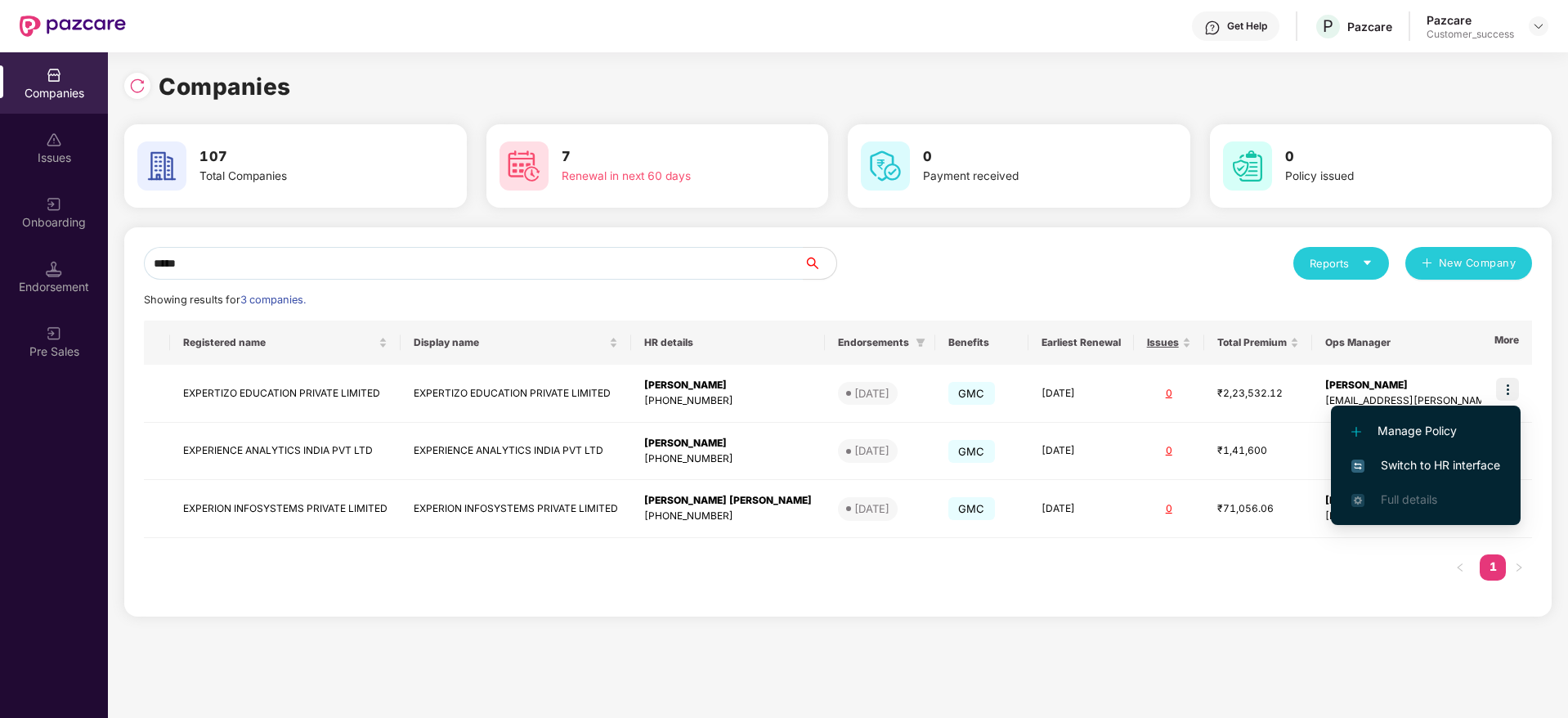
click at [1406, 470] on span "Switch to HR interface" at bounding box center [1425, 465] width 149 height 18
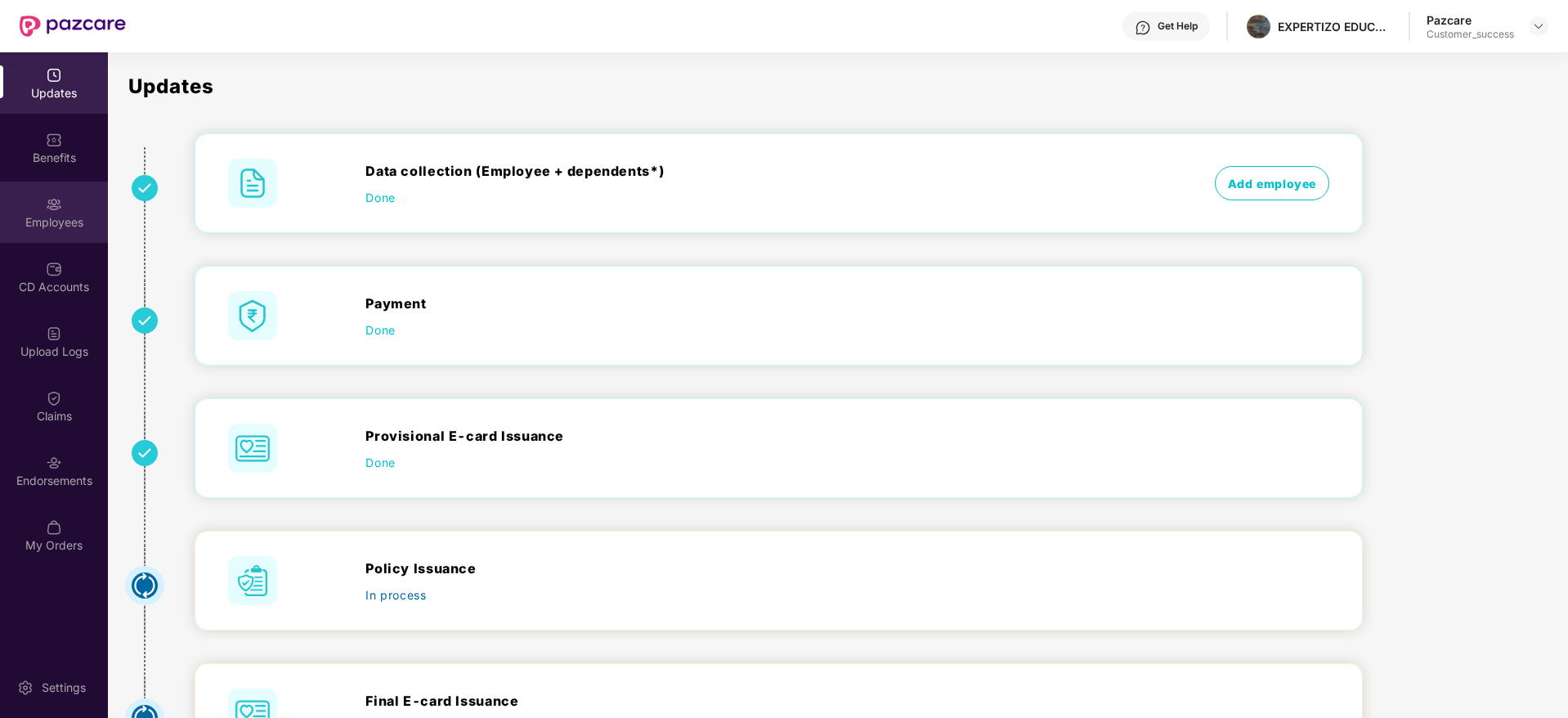
click at [54, 217] on div "Employees" at bounding box center [54, 222] width 108 height 16
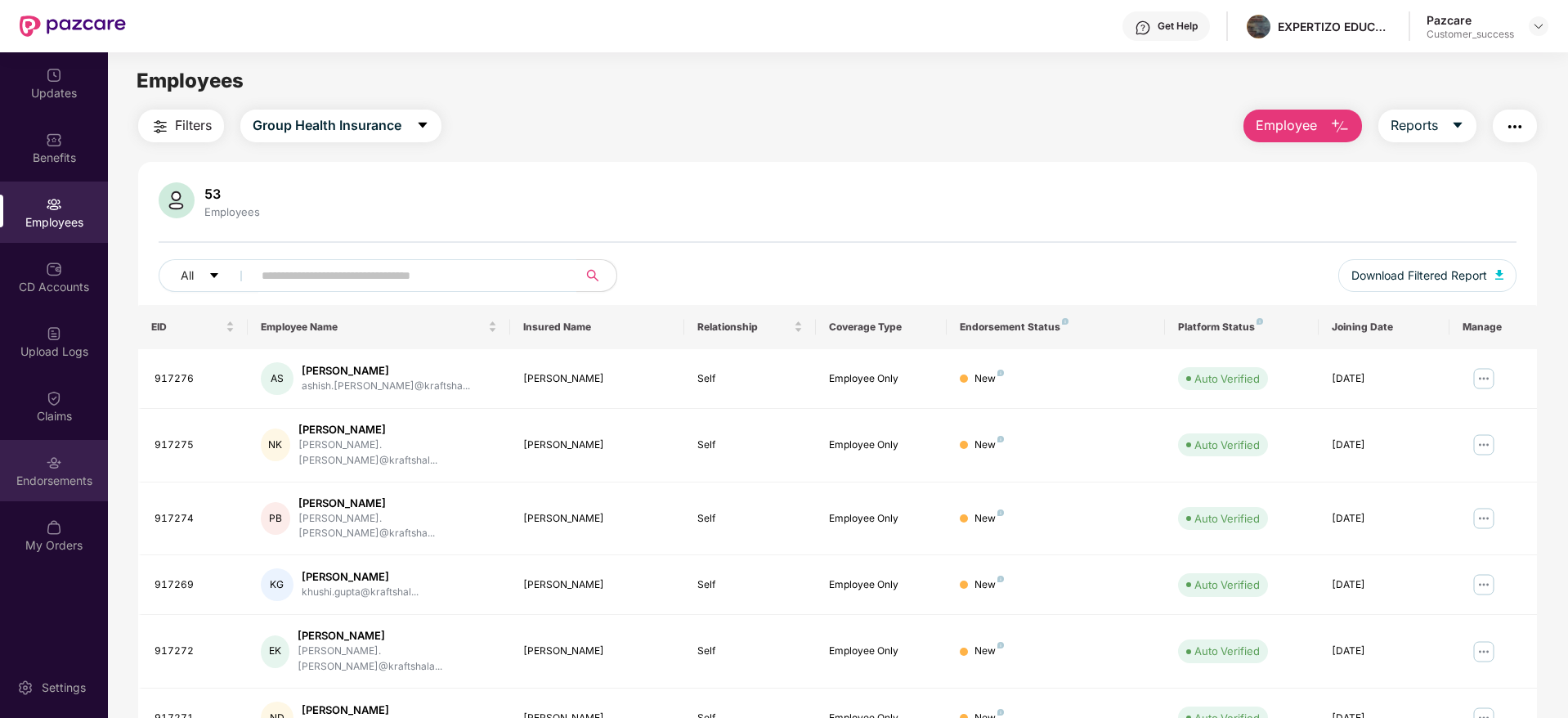
click at [22, 483] on div "Endorsements" at bounding box center [54, 480] width 108 height 16
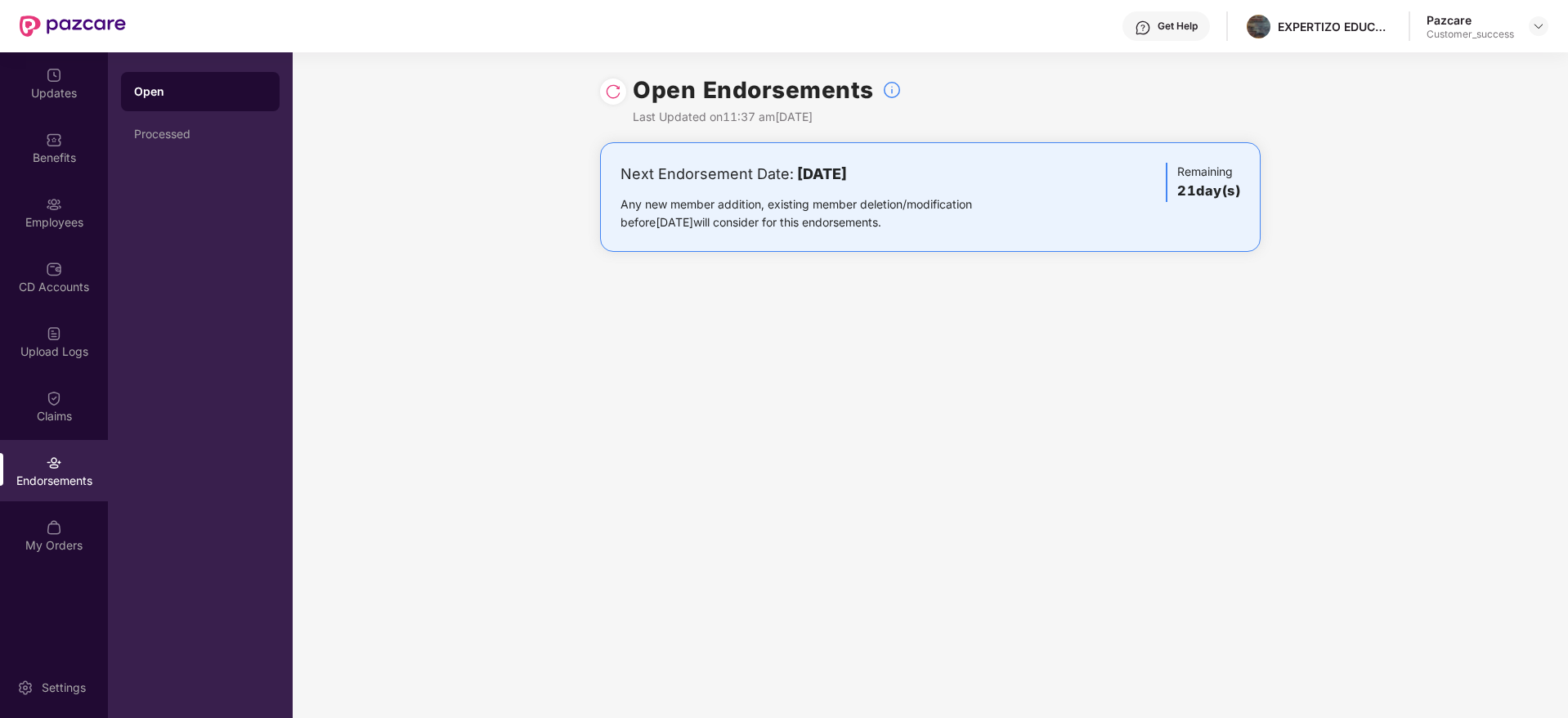
click at [621, 95] on div at bounding box center [613, 91] width 26 height 26
click at [611, 92] on img at bounding box center [613, 91] width 16 height 16
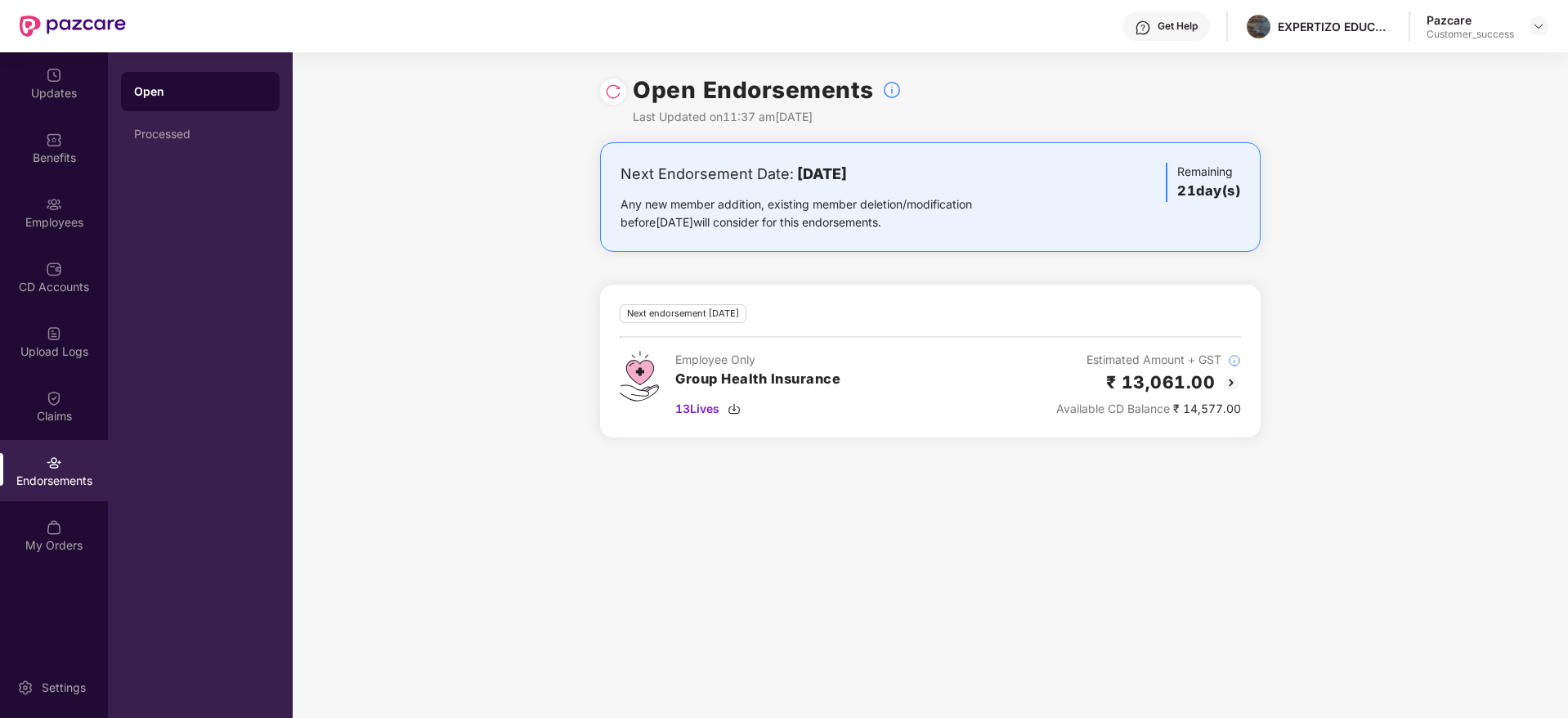
click at [972, 518] on div "Open Endorsements Last Updated on 11:37 am[DATE] Next Endorsement Date: [DATE] …" at bounding box center [930, 385] width 1275 height 665
click at [1459, 196] on div "Next Endorsement Date: [DATE] Any new member addition, existing member deletion…" at bounding box center [930, 299] width 1275 height 314
click at [1239, 389] on img at bounding box center [1231, 383] width 20 height 20
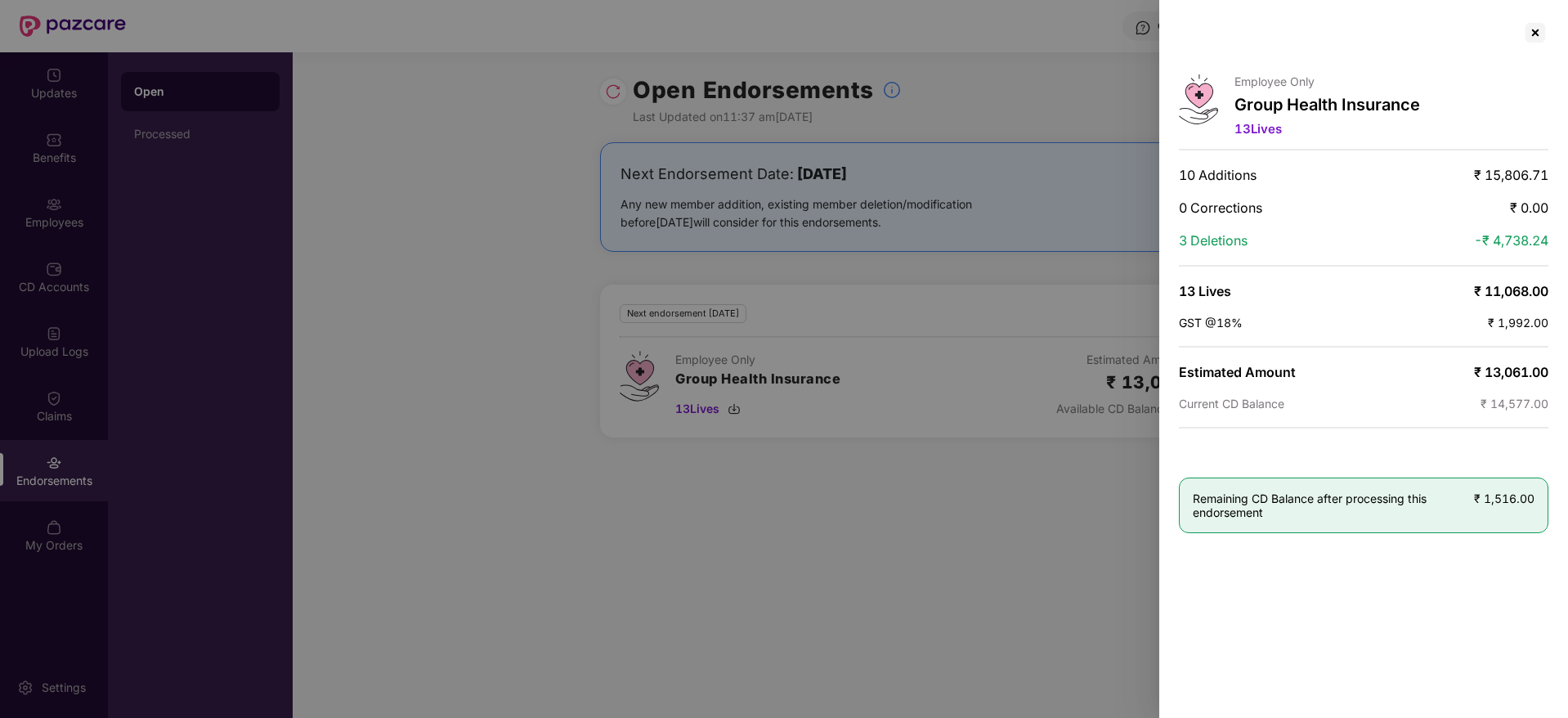
click at [1063, 513] on div at bounding box center [784, 359] width 1568 height 718
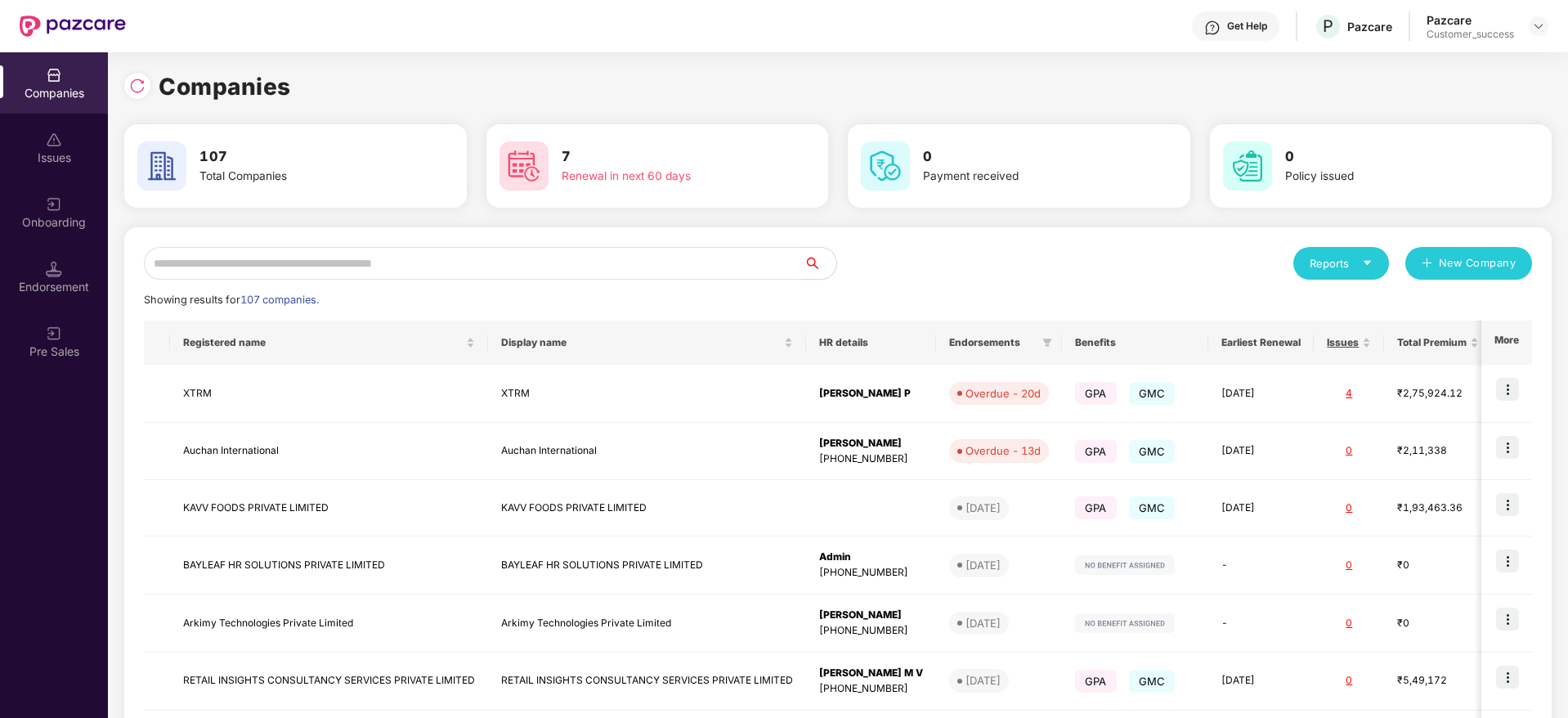
click at [528, 268] on input "text" at bounding box center [473, 263] width 660 height 33
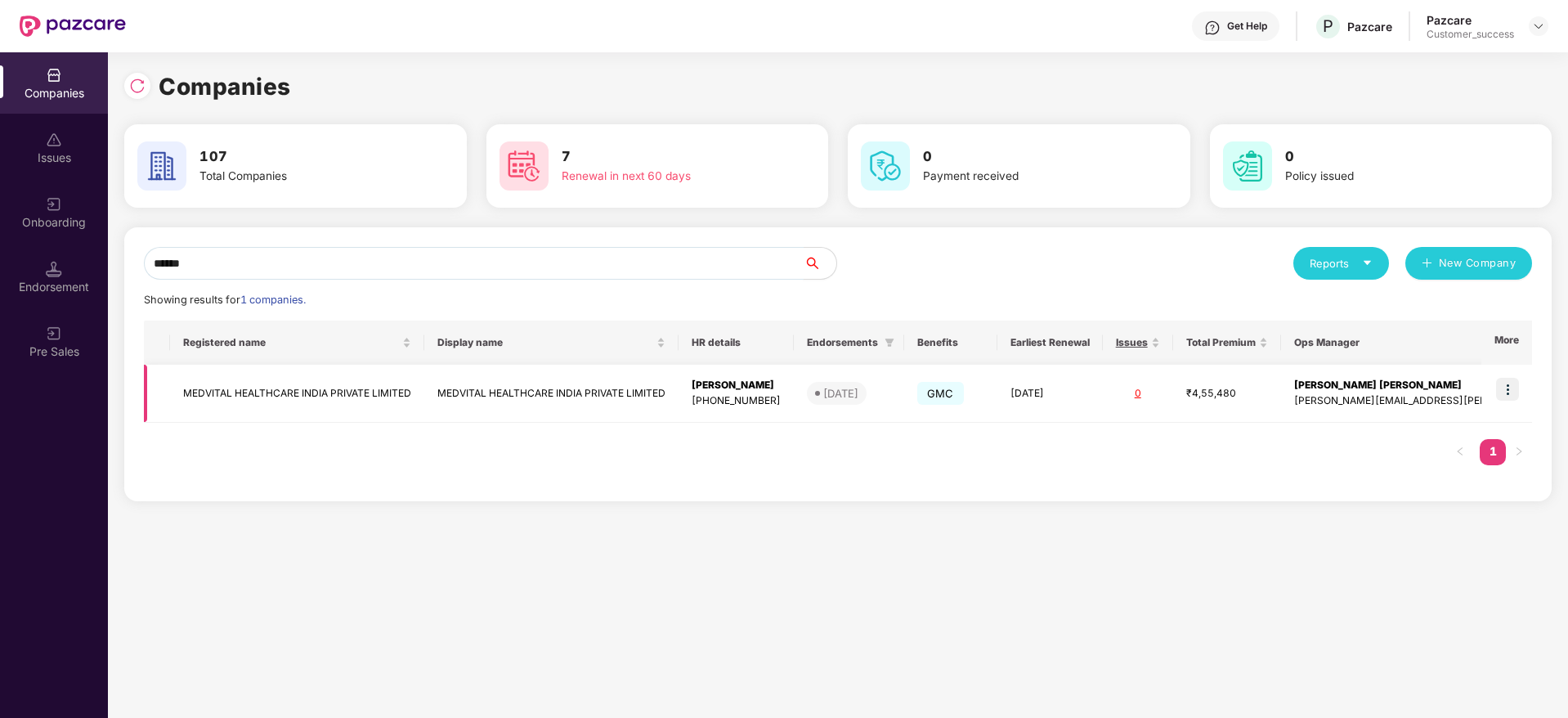
type input "******"
click at [1511, 390] on img at bounding box center [1507, 389] width 23 height 23
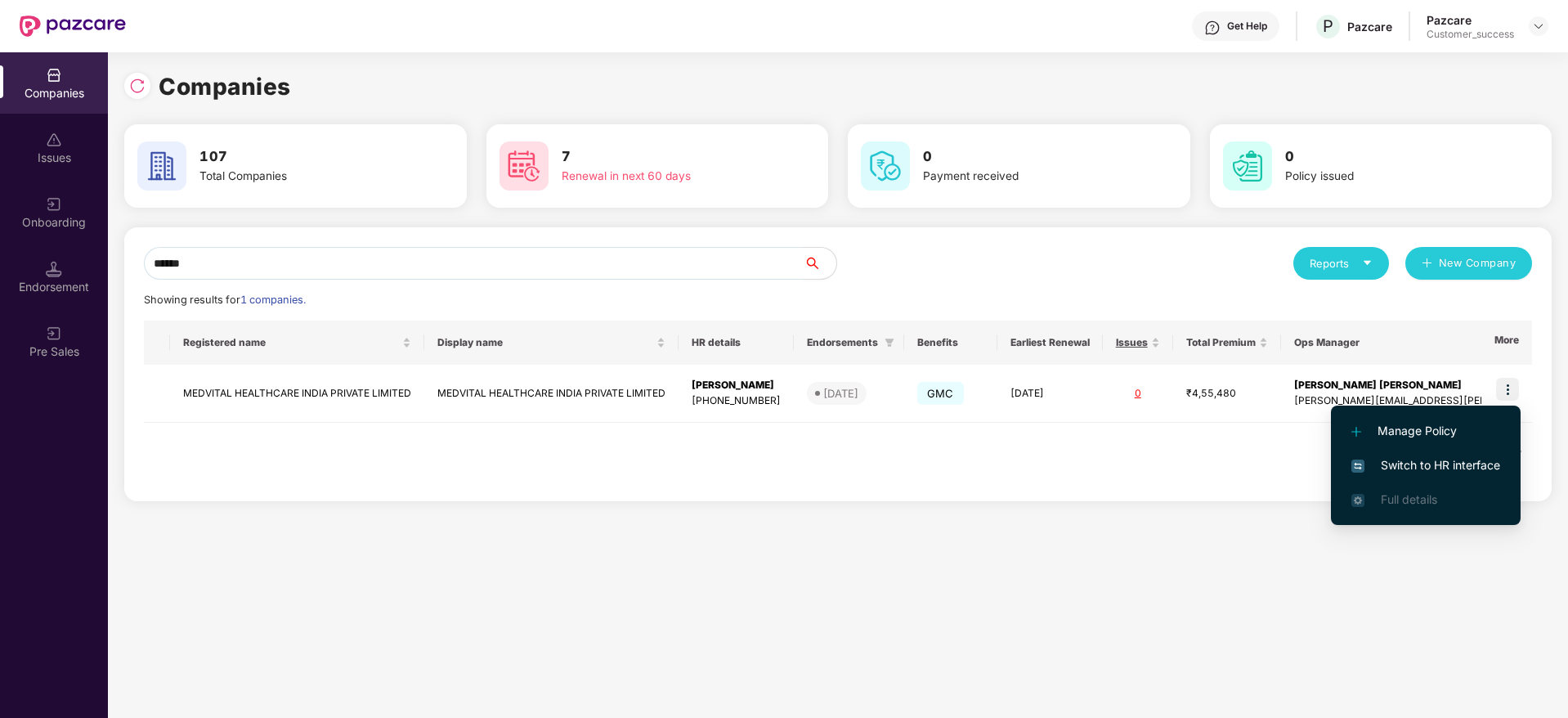
click at [1433, 473] on span "Switch to HR interface" at bounding box center [1425, 465] width 149 height 18
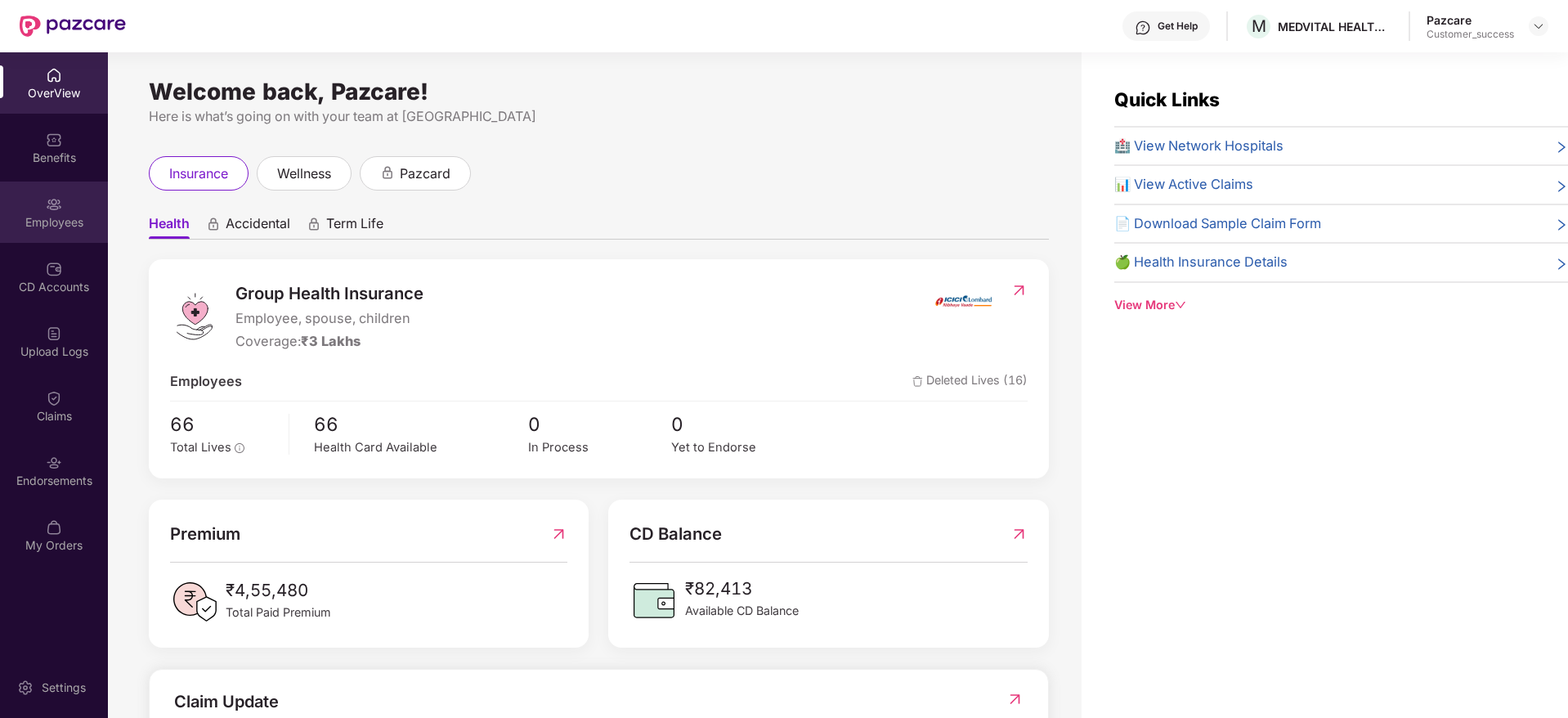
click at [59, 229] on div "Employees" at bounding box center [54, 222] width 108 height 16
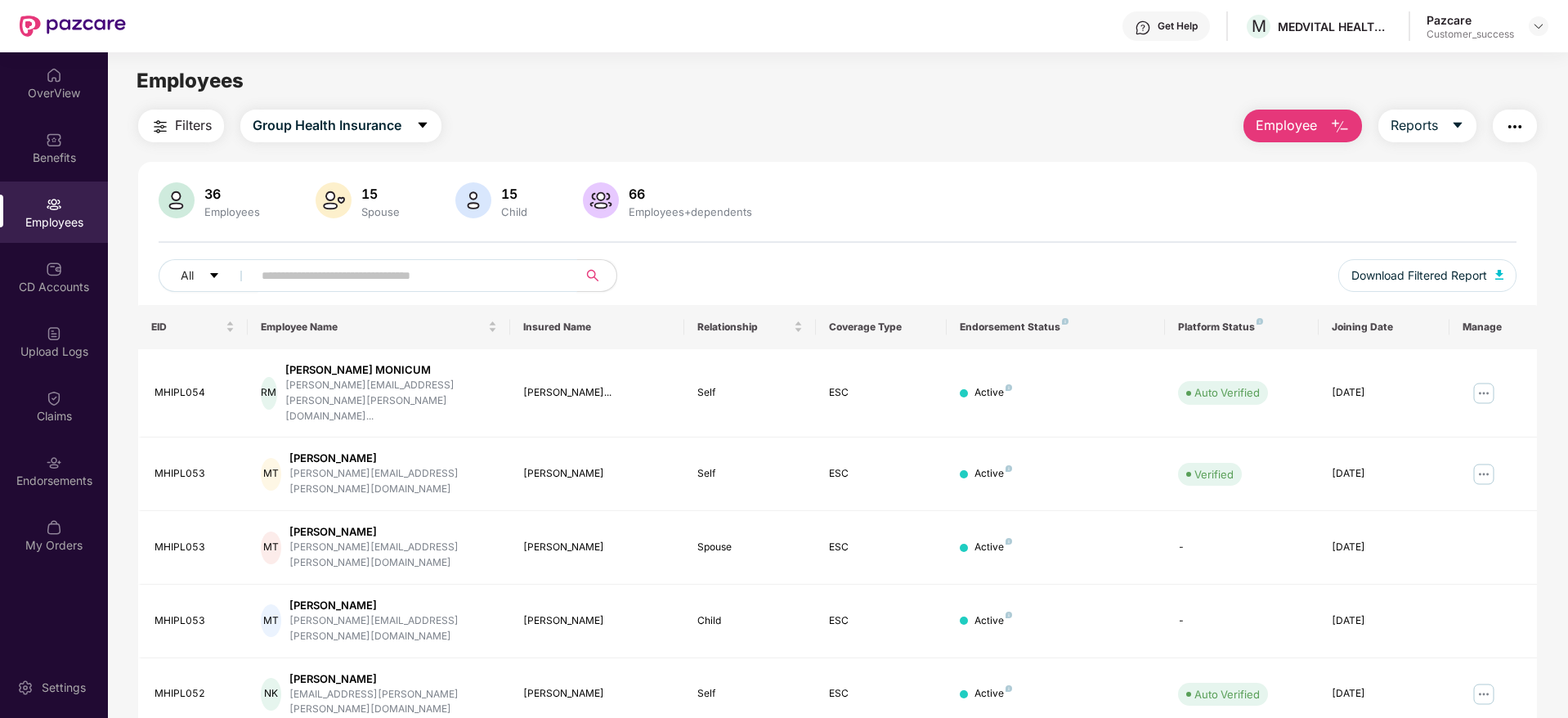
click at [290, 272] on input "text" at bounding box center [409, 275] width 294 height 25
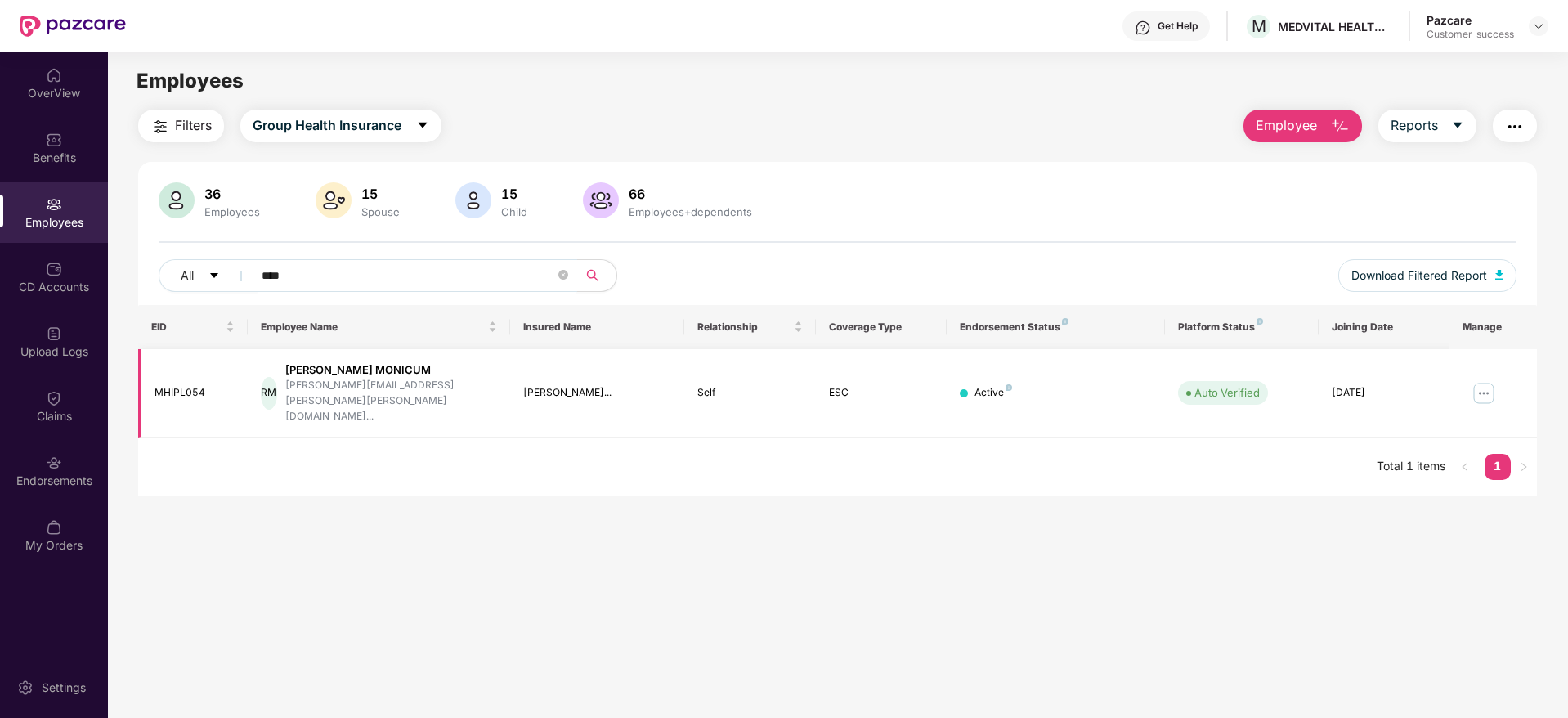
type input "****"
click at [1488, 384] on img at bounding box center [1484, 393] width 26 height 26
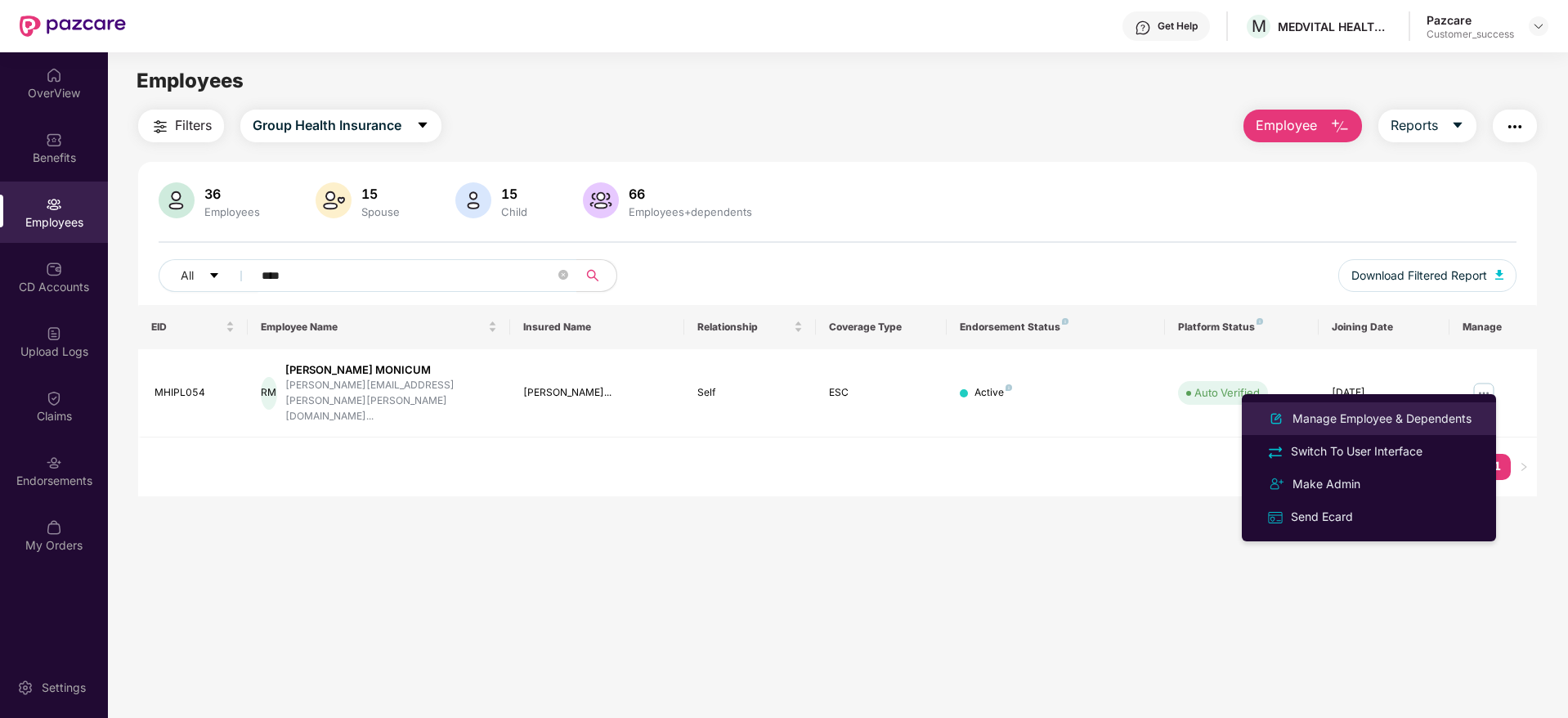
click at [1378, 420] on div "Manage Employee & Dependents" at bounding box center [1382, 419] width 185 height 18
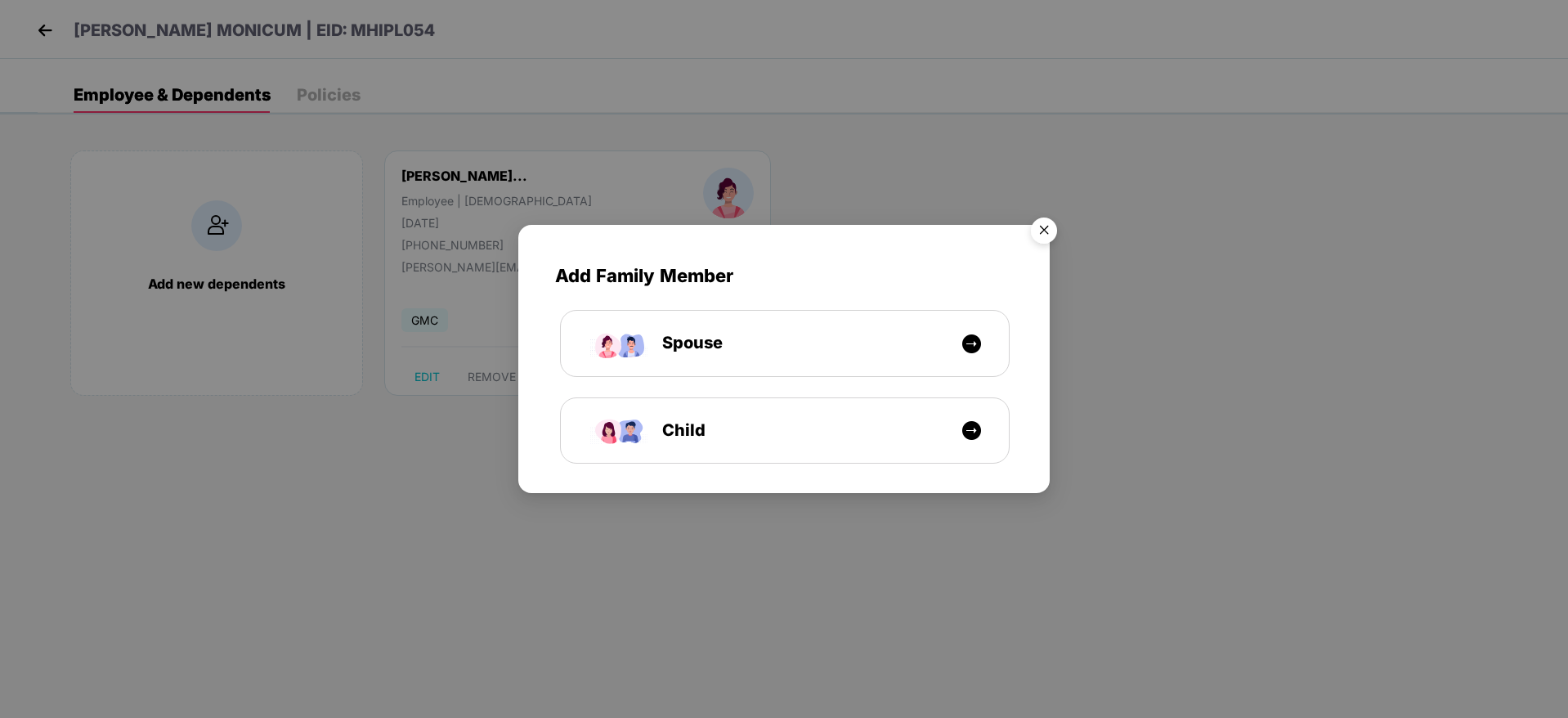
click at [1036, 228] on img "Close" at bounding box center [1043, 233] width 46 height 46
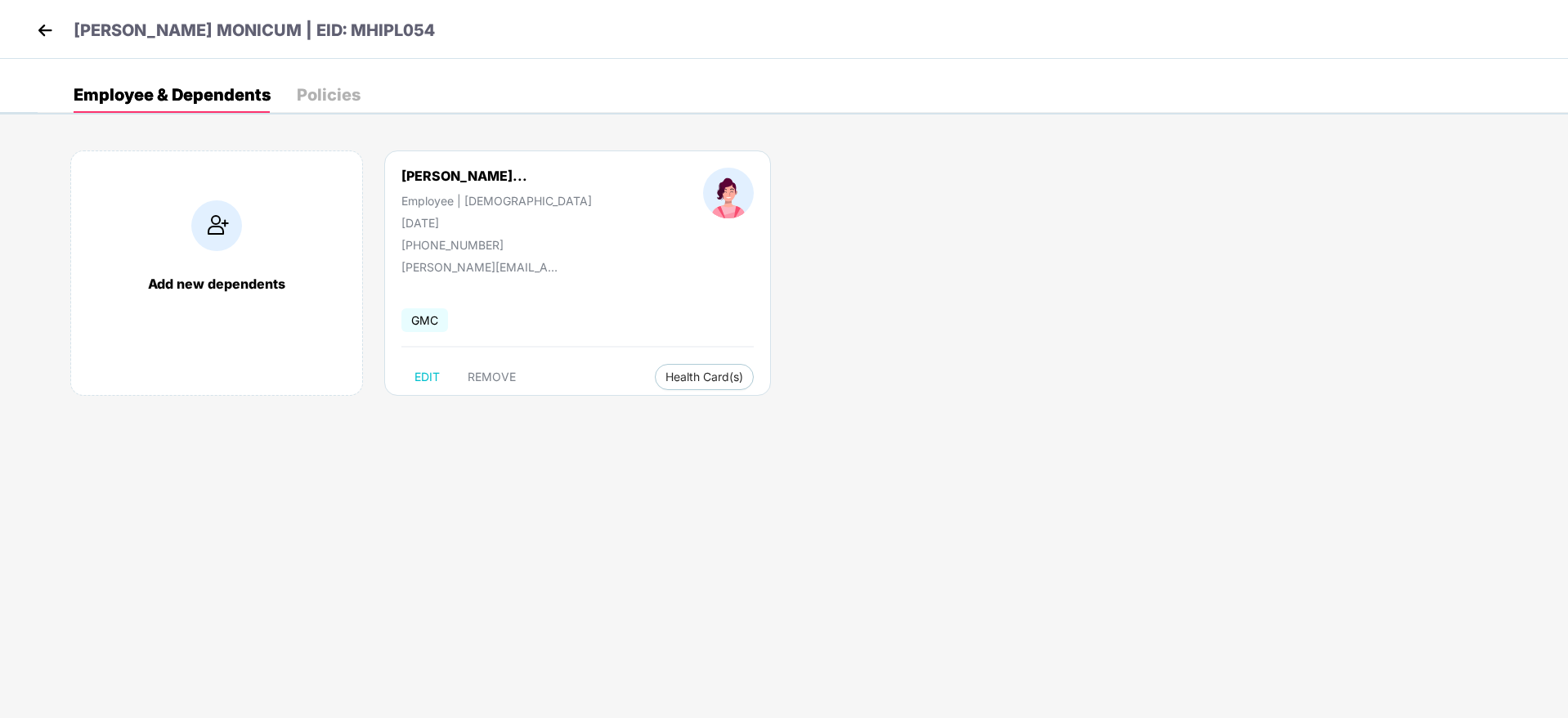
click at [1036, 228] on body "[PERSON_NAME] MONICUM | EID: MHIPL054 Employee & Dependents Policies Add new de…" at bounding box center [784, 359] width 1568 height 718
click at [477, 371] on span "REMOVE" at bounding box center [491, 376] width 49 height 13
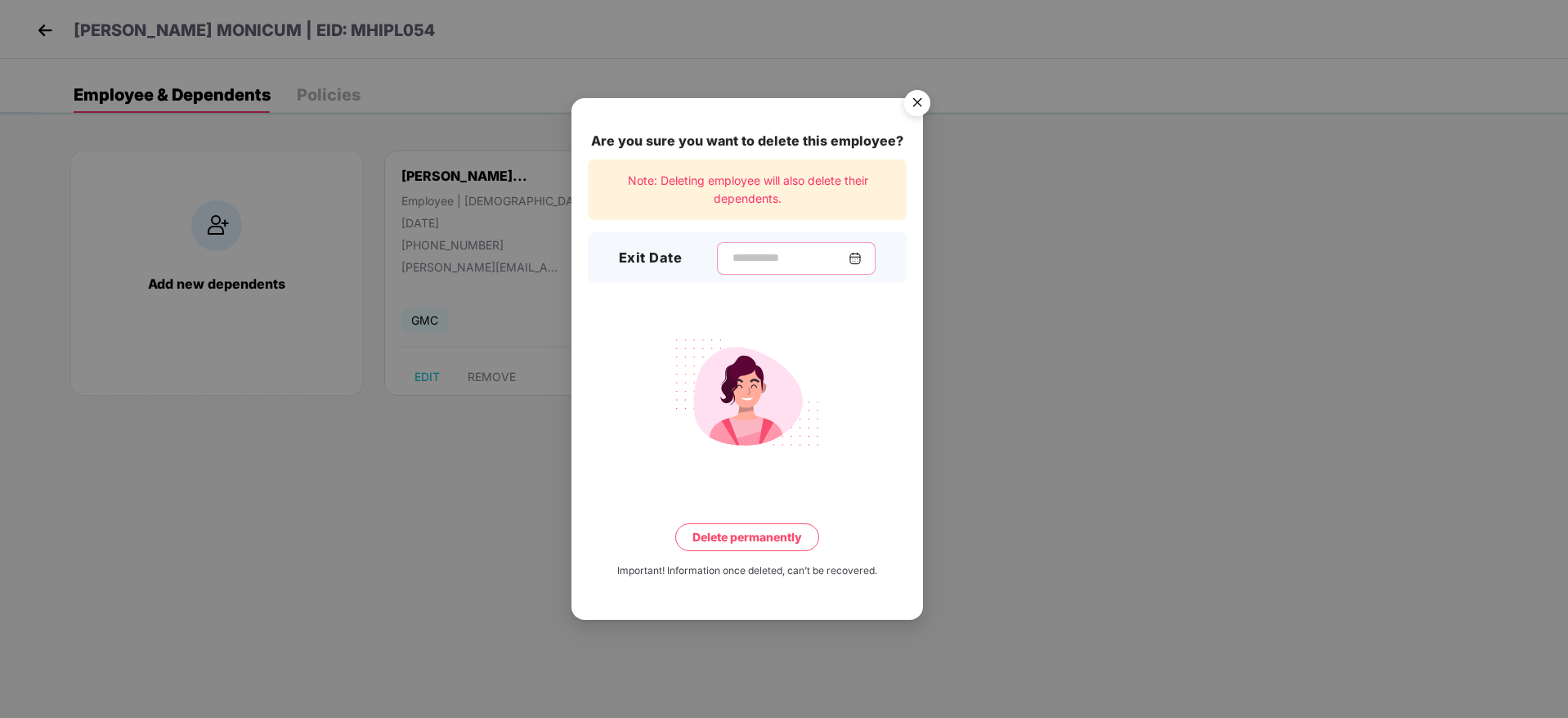
click at [731, 255] on input at bounding box center [789, 257] width 118 height 17
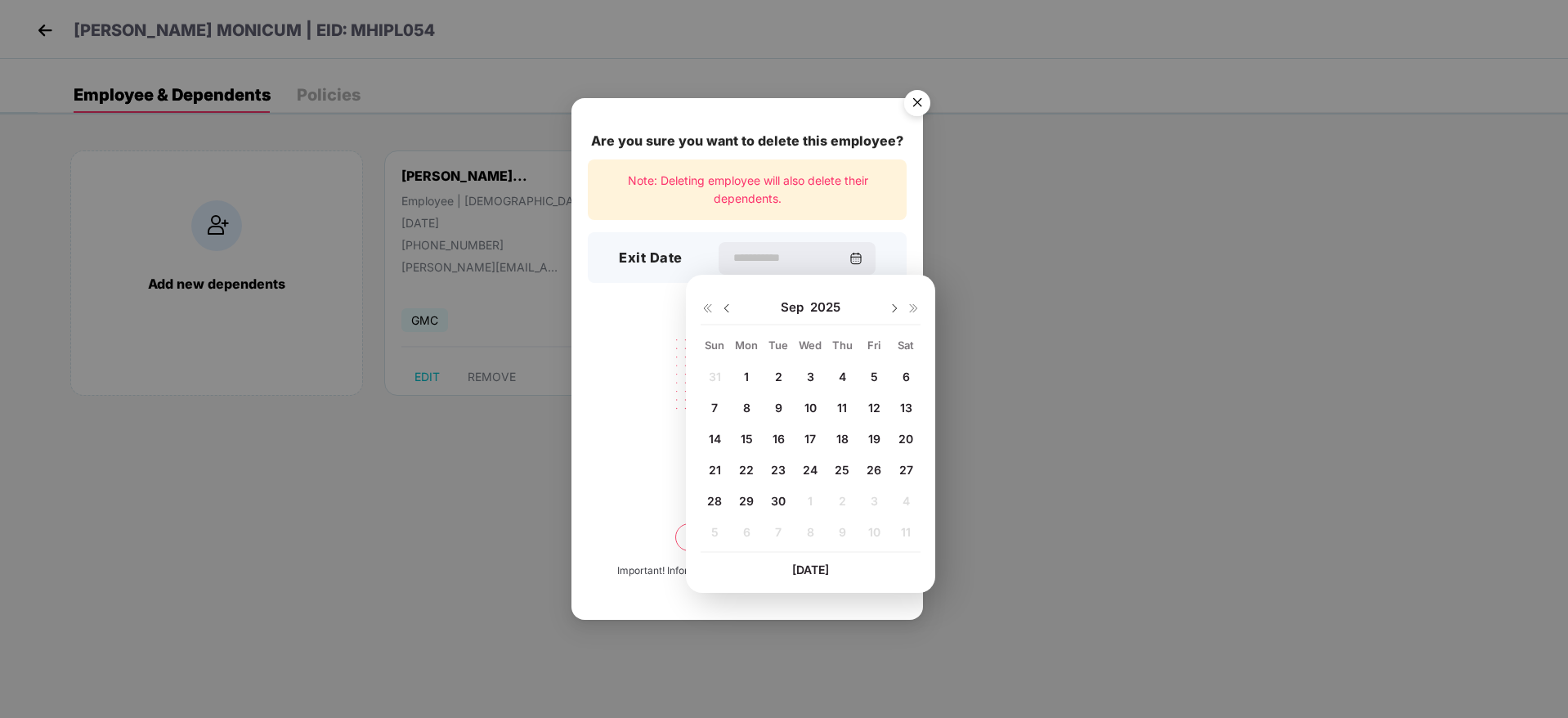
click at [804, 401] on span "10" at bounding box center [810, 408] width 12 height 14
type input "**********"
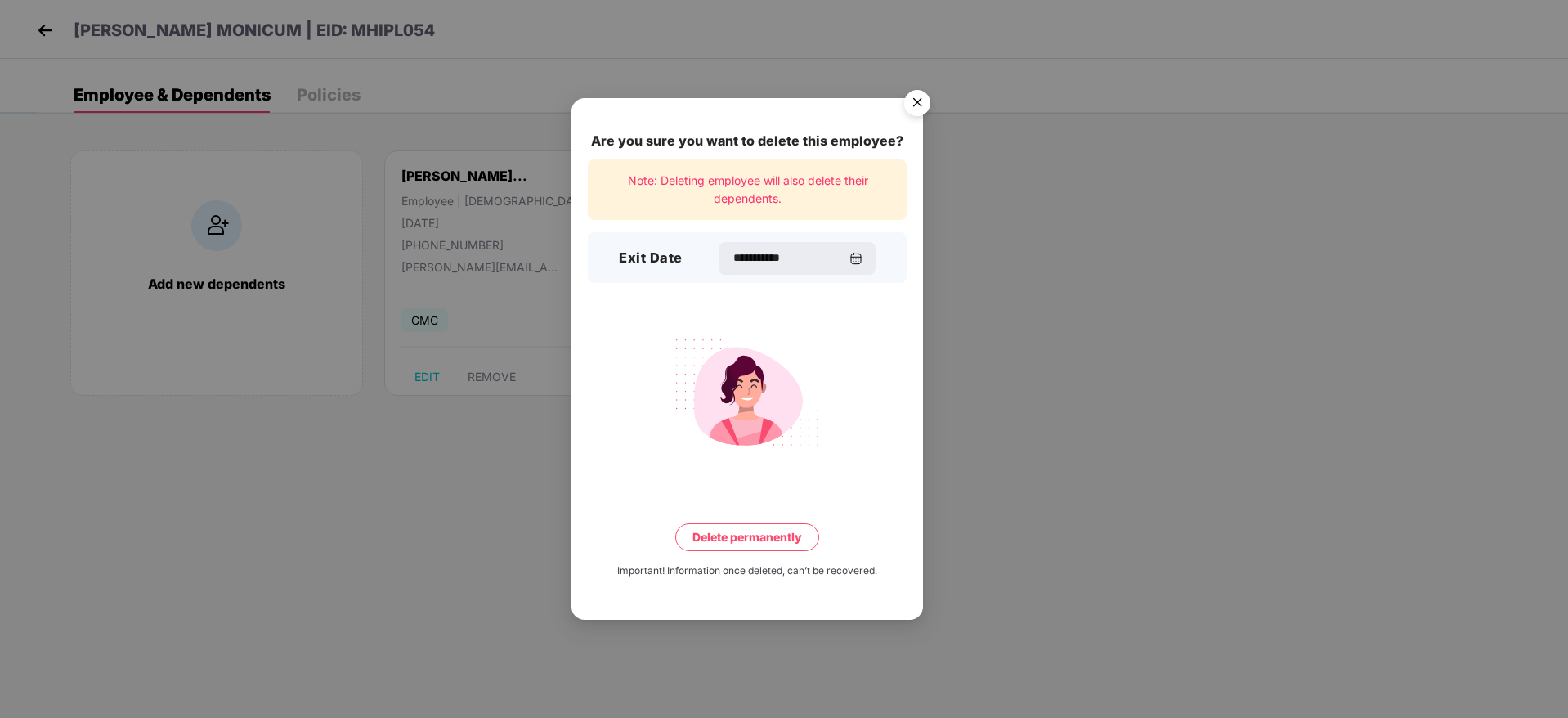
click at [729, 536] on button "Delete permanently" at bounding box center [747, 538] width 144 height 28
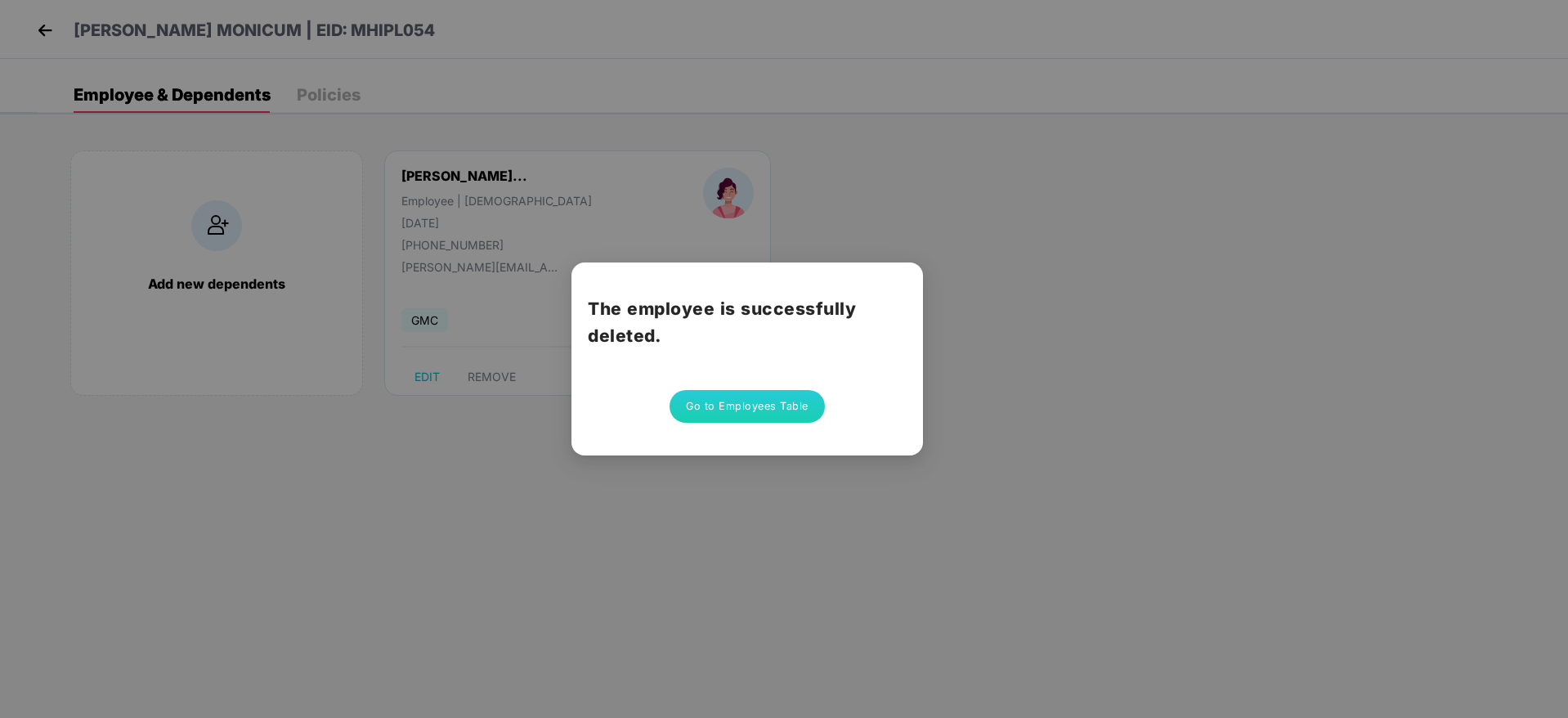
click at [40, 30] on div "The employee is successfully deleted. Go to Employees Table" at bounding box center [784, 359] width 1568 height 718
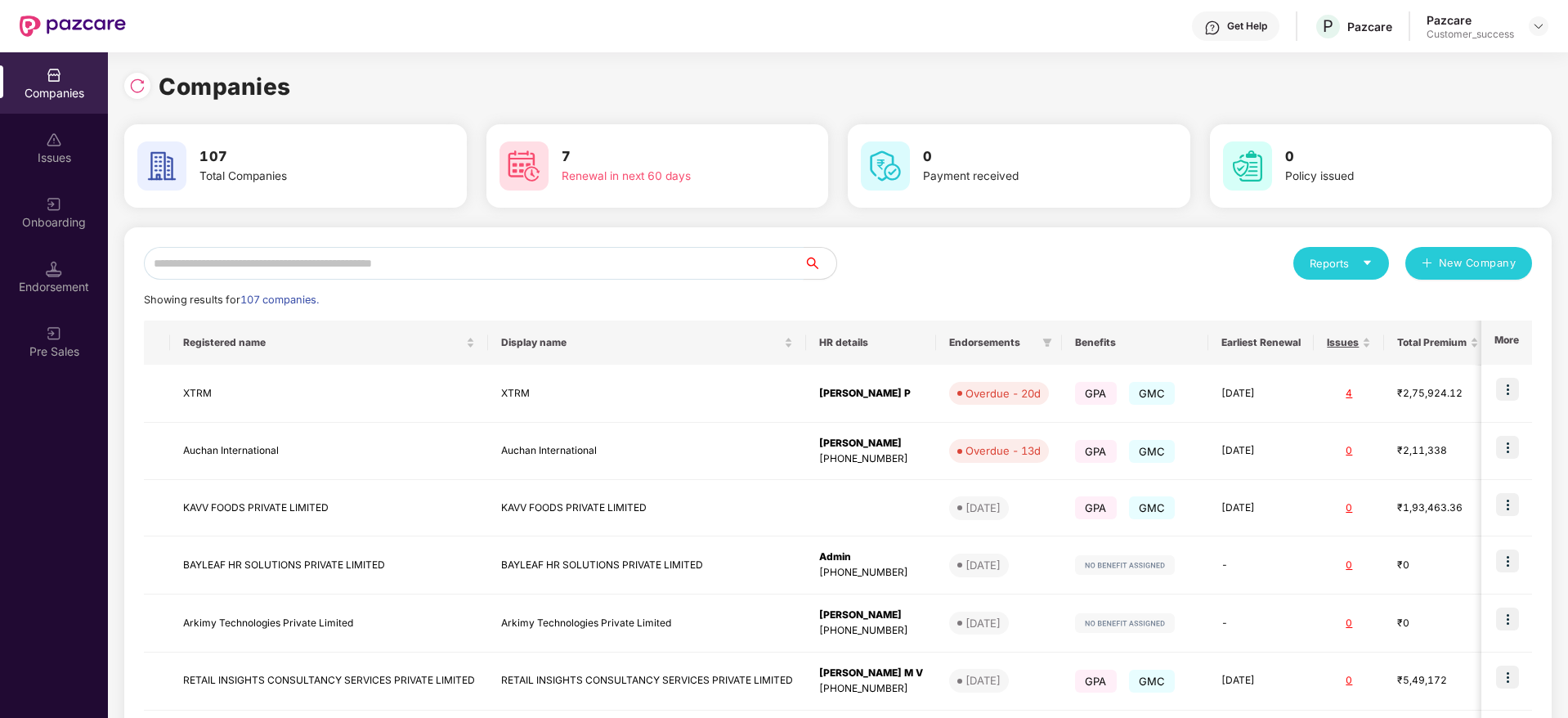
click at [206, 268] on input "text" at bounding box center [473, 263] width 660 height 33
type input "*"
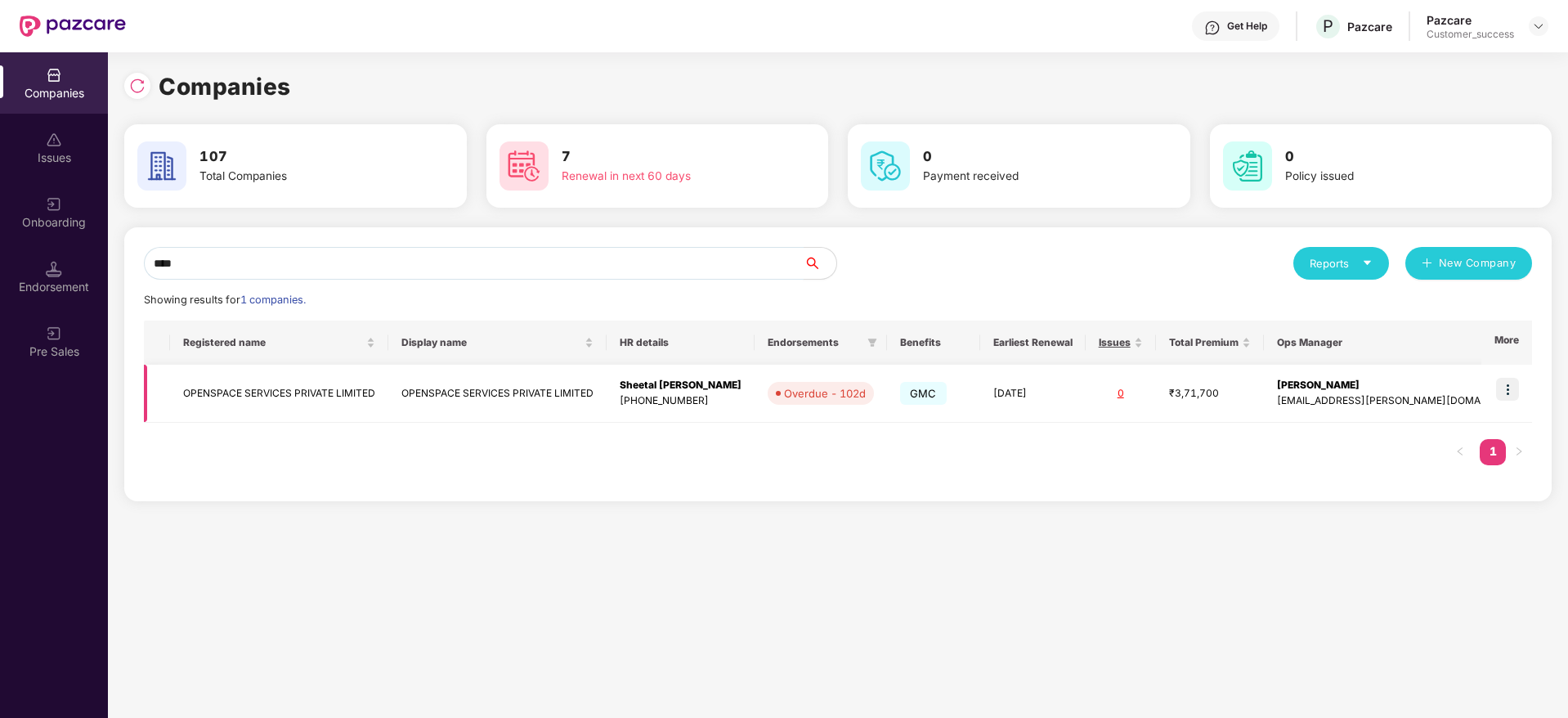
type input "****"
click at [1499, 396] on img at bounding box center [1507, 389] width 23 height 23
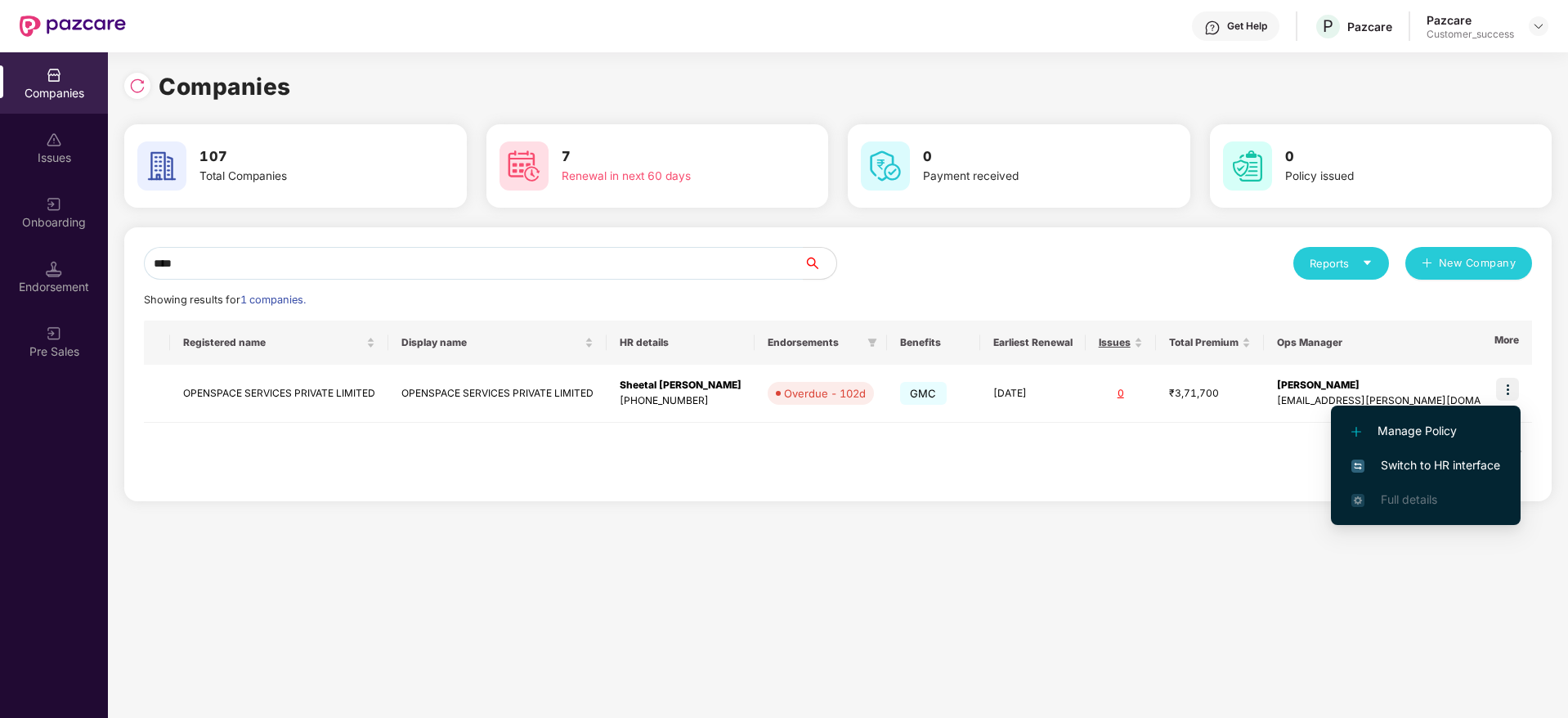
click at [1429, 462] on span "Switch to HR interface" at bounding box center [1425, 465] width 149 height 18
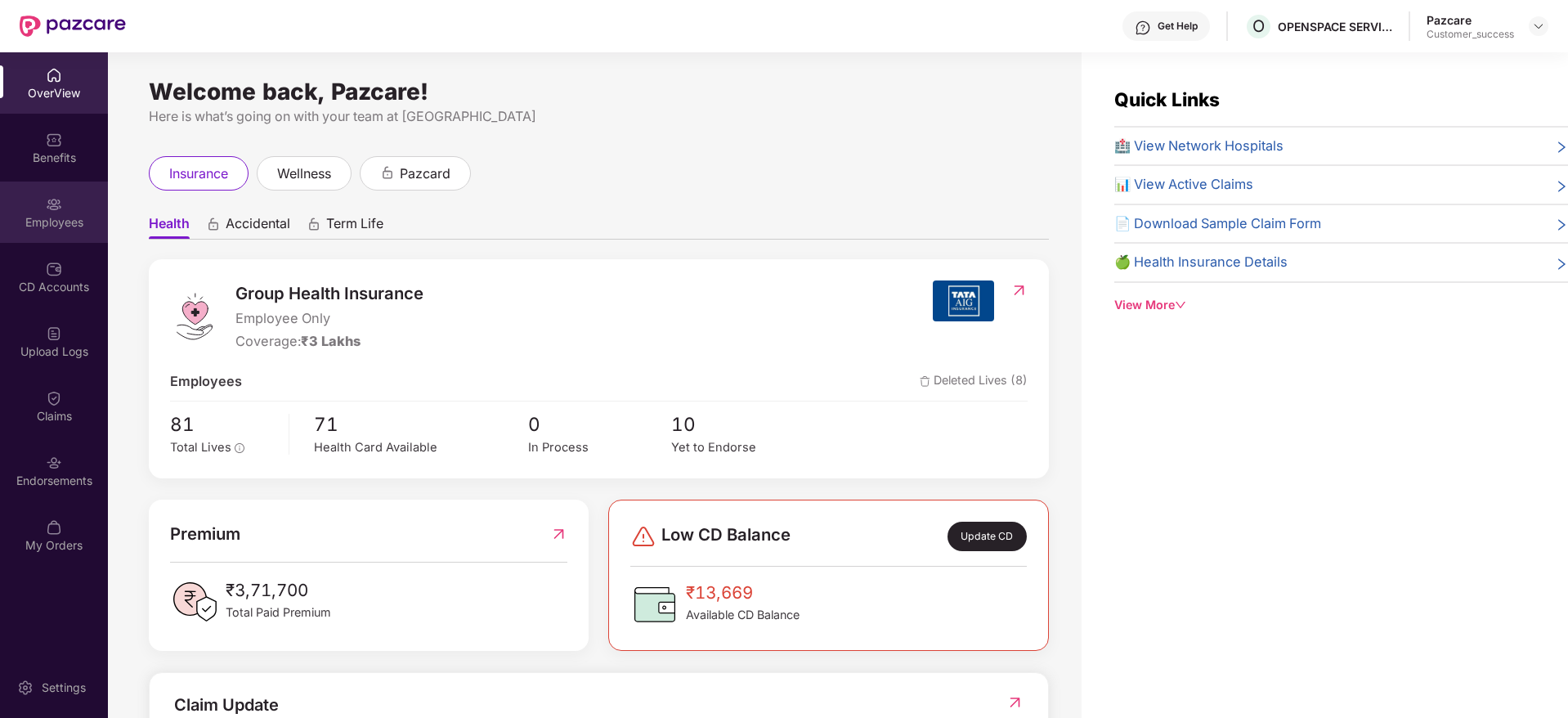
click at [71, 199] on div "Employees" at bounding box center [54, 212] width 108 height 61
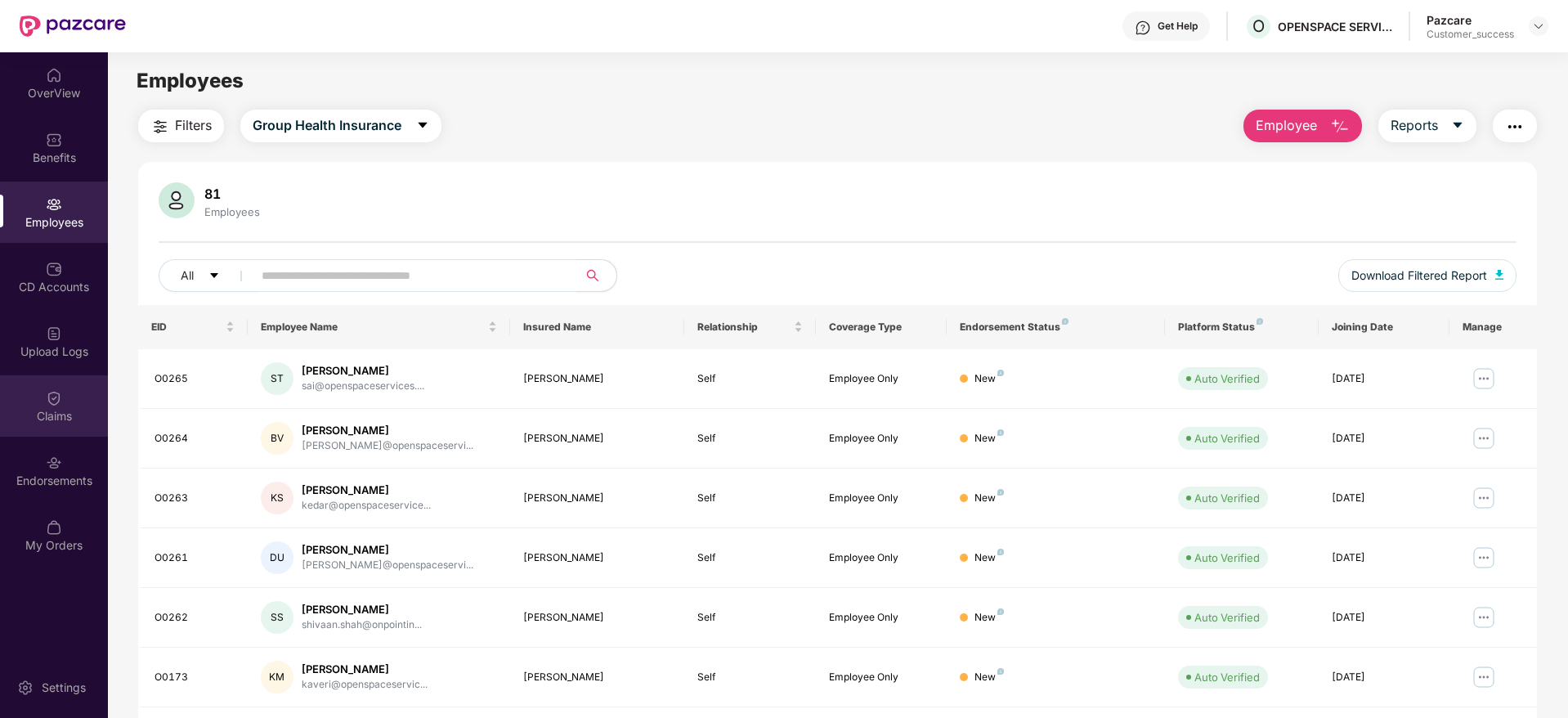
click at [55, 409] on div "Claims" at bounding box center [54, 416] width 108 height 16
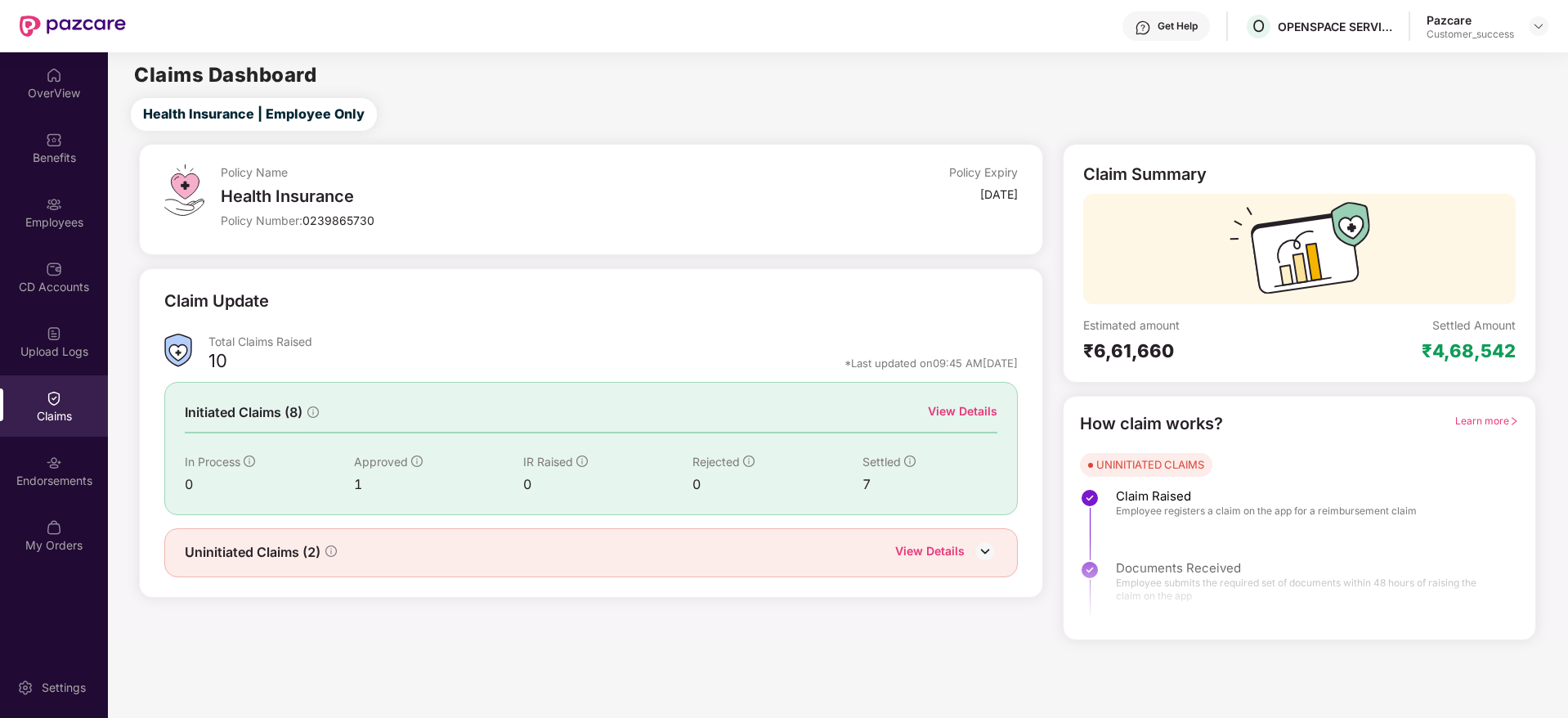
click at [980, 412] on div "View Details" at bounding box center [963, 412] width 69 height 18
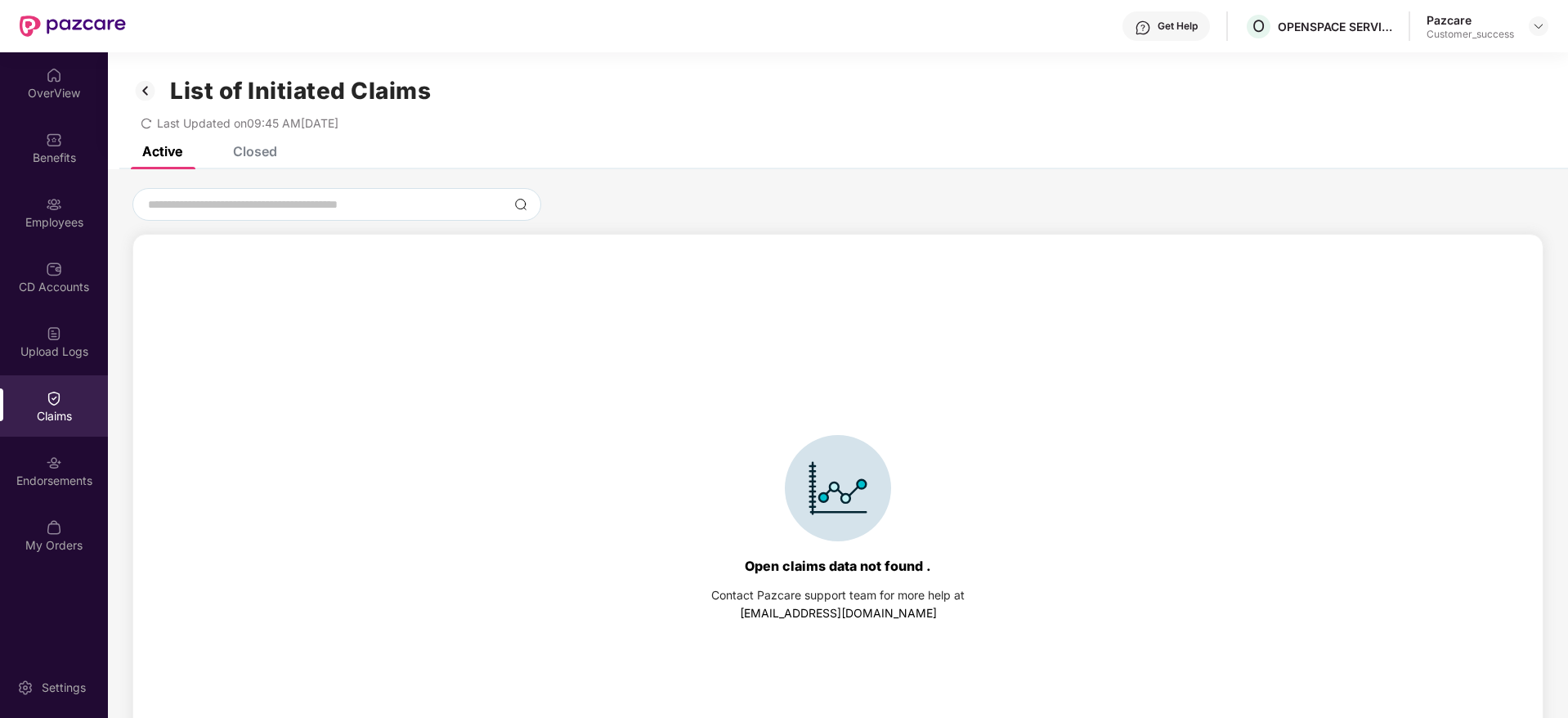
click at [255, 159] on div "Closed" at bounding box center [255, 151] width 45 height 16
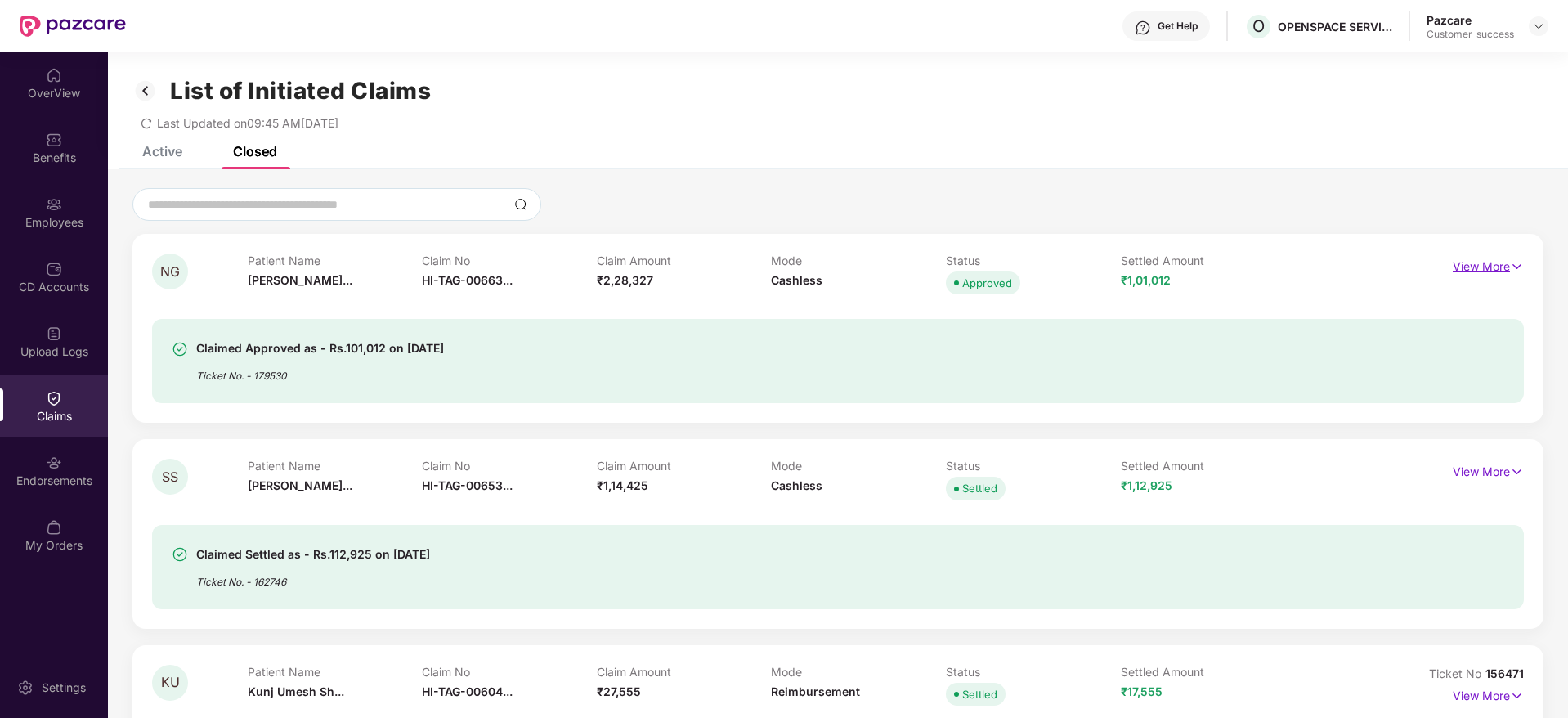
click at [1469, 264] on p "View More" at bounding box center [1489, 265] width 71 height 22
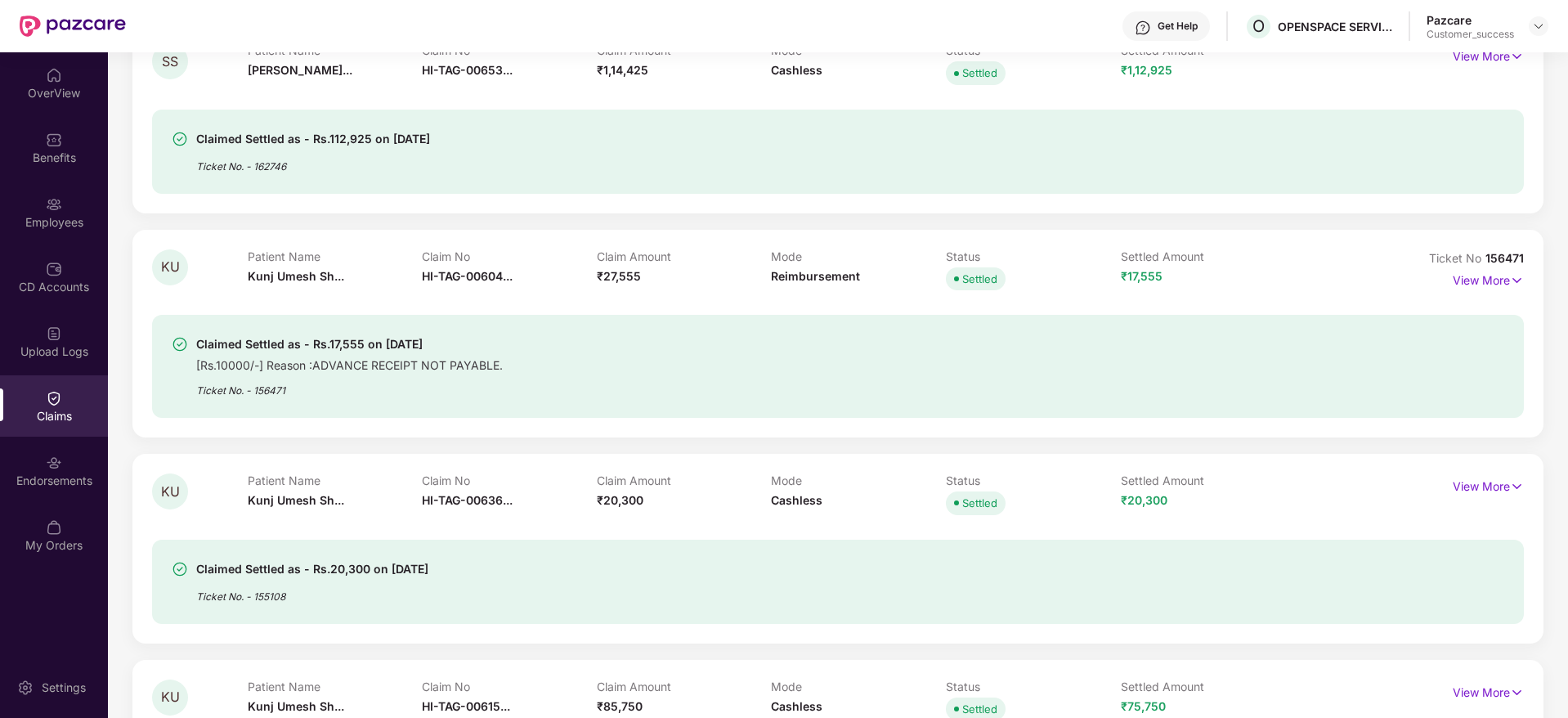
scroll to position [700, 0]
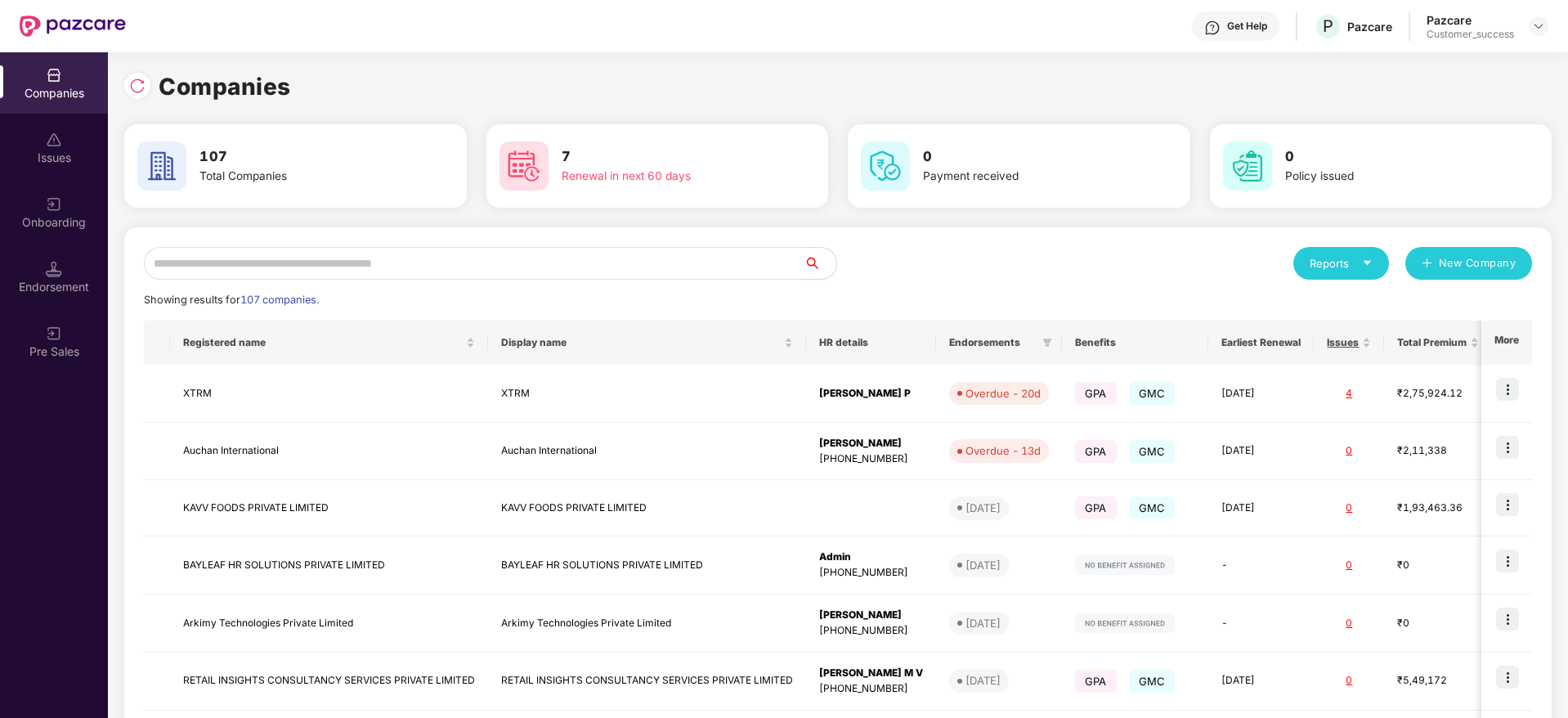
click at [263, 265] on input "text" at bounding box center [473, 263] width 660 height 33
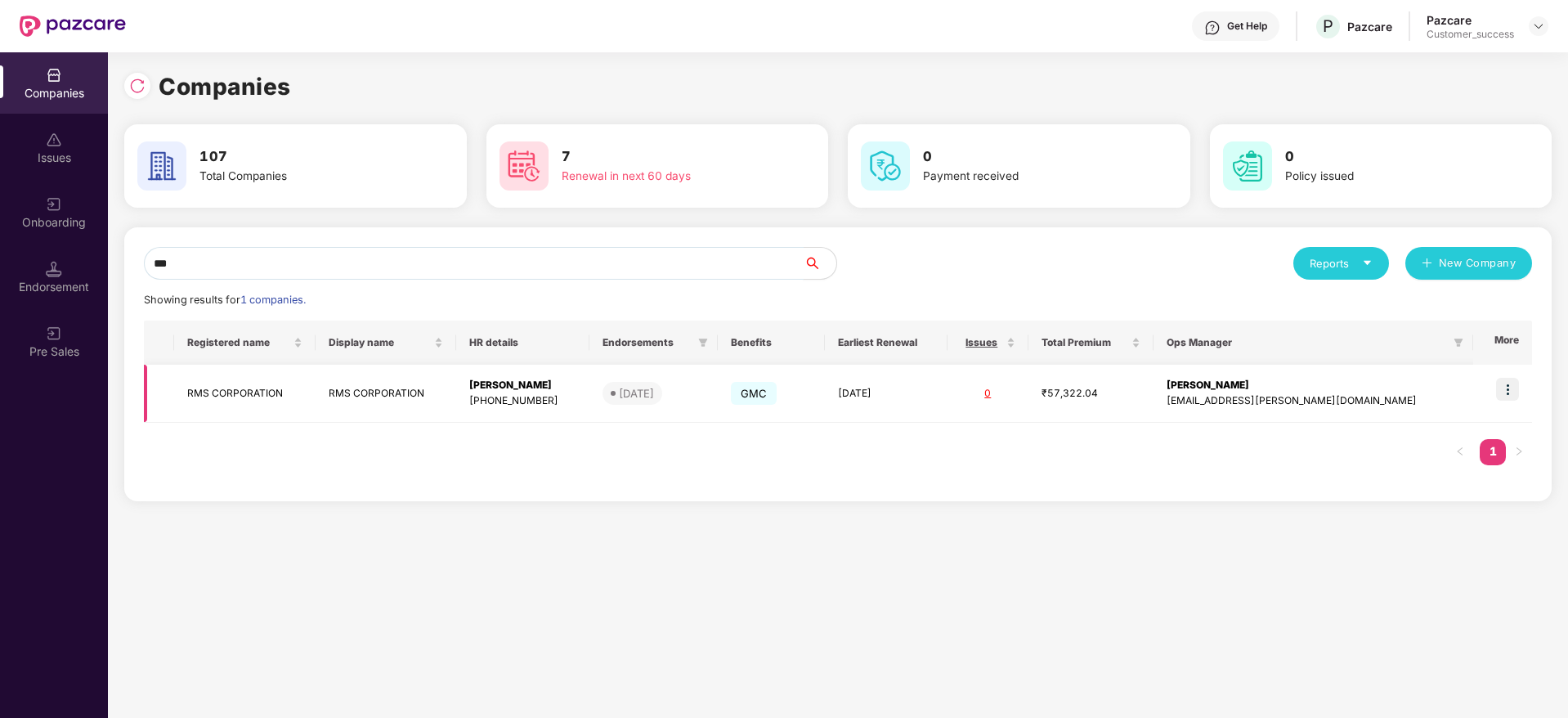
type input "***"
click at [812, 381] on div "GMC" at bounding box center [772, 394] width 81 height 30
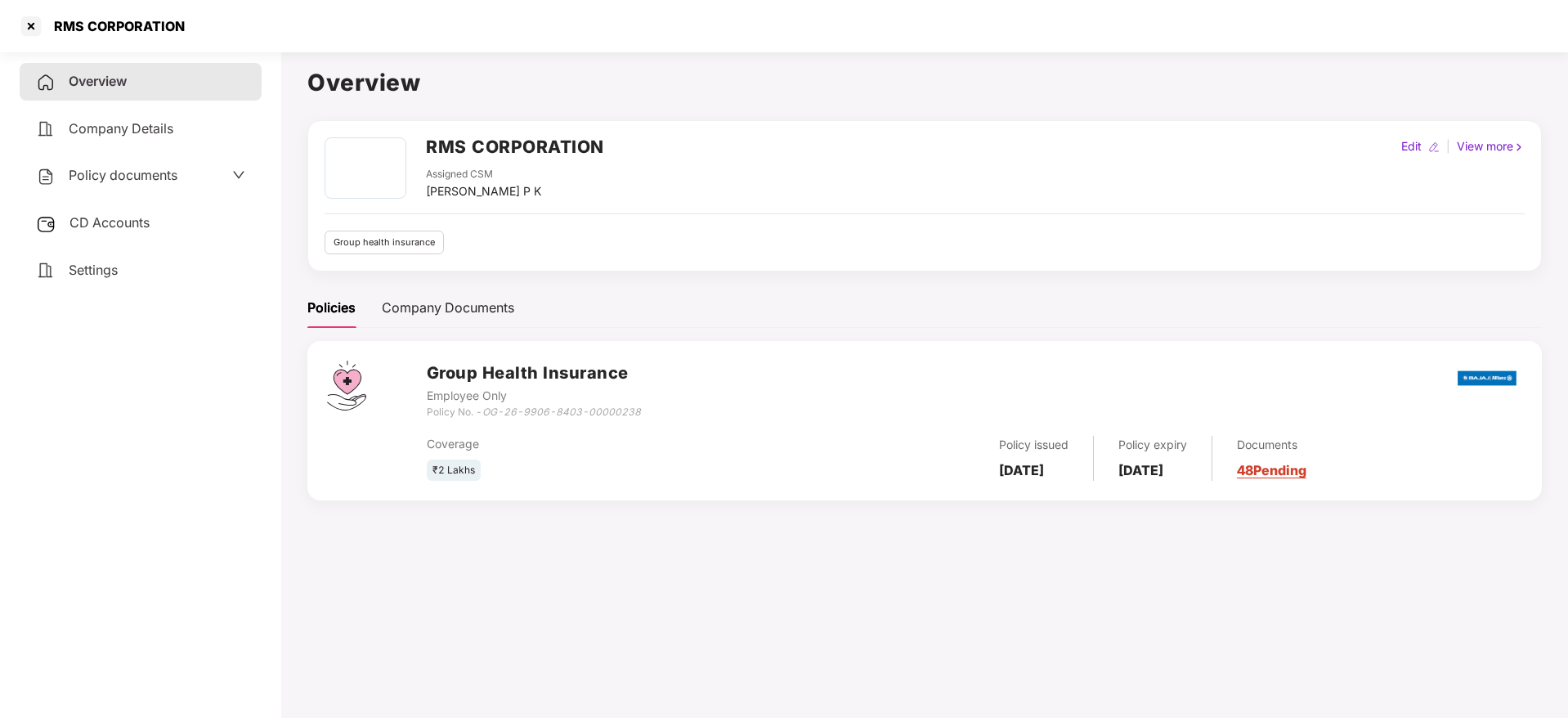
click at [118, 188] on div "Policy documents" at bounding box center [141, 176] width 242 height 38
click at [120, 178] on span "Policy documents" at bounding box center [123, 175] width 109 height 16
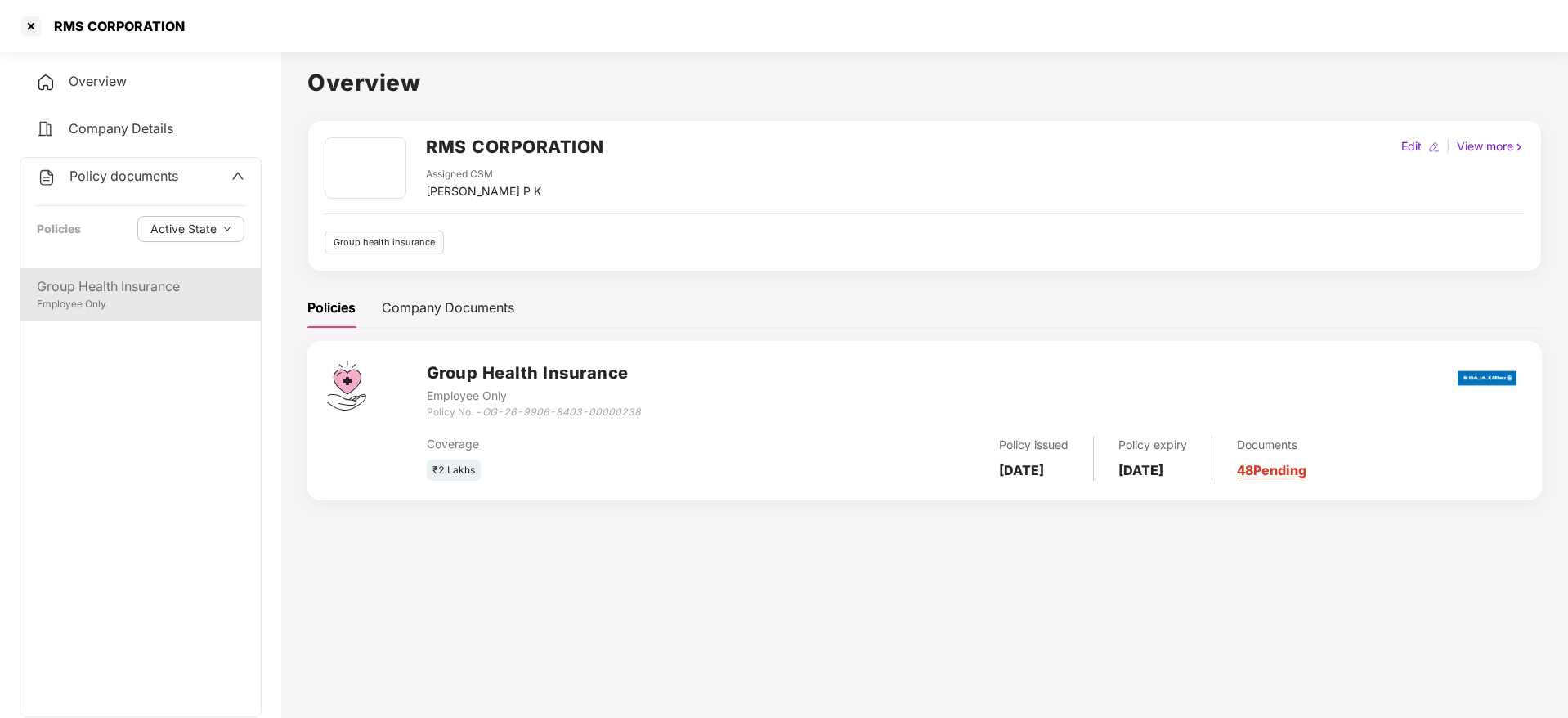
click at [101, 285] on div "Group Health Insurance" at bounding box center [140, 287] width 207 height 21
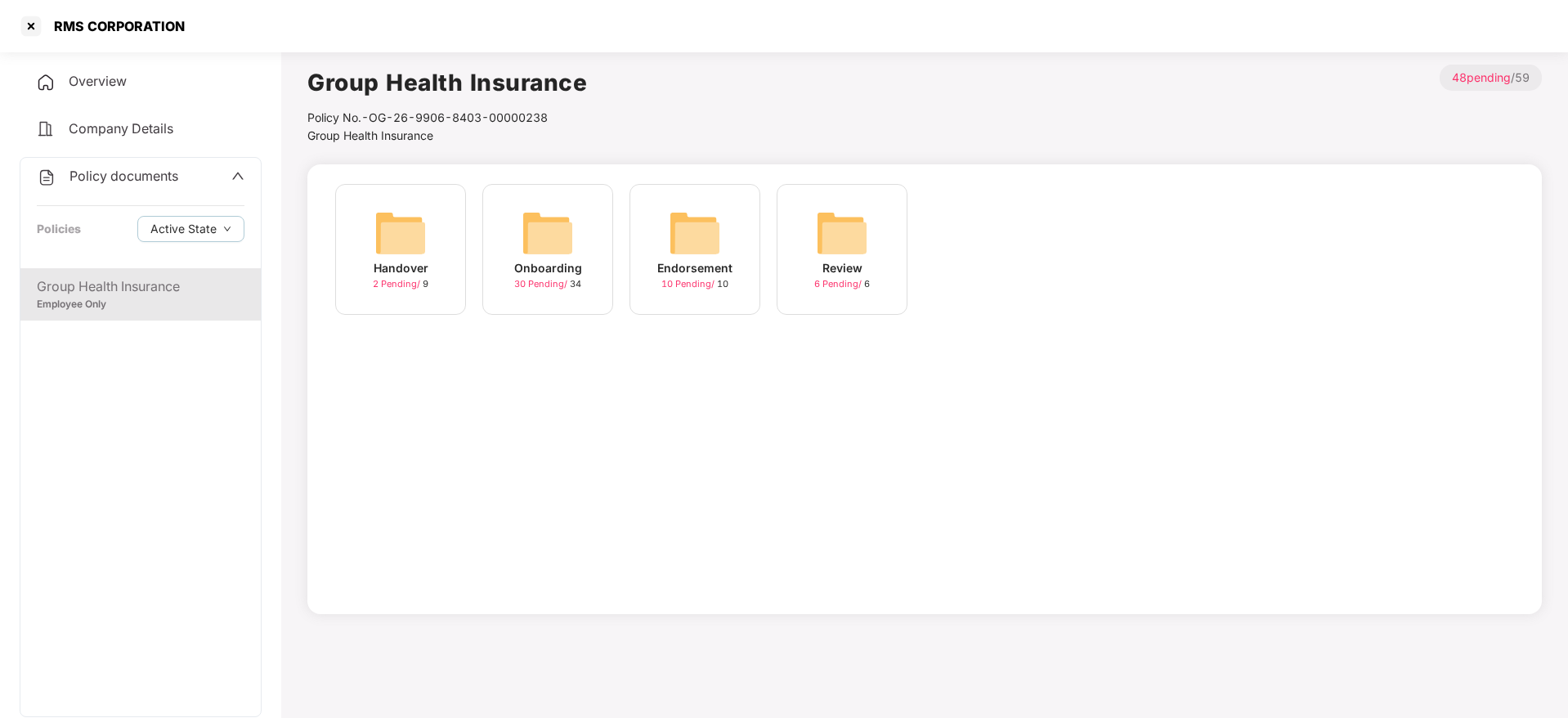
click at [527, 278] on span "30 Pending /" at bounding box center [542, 284] width 56 height 12
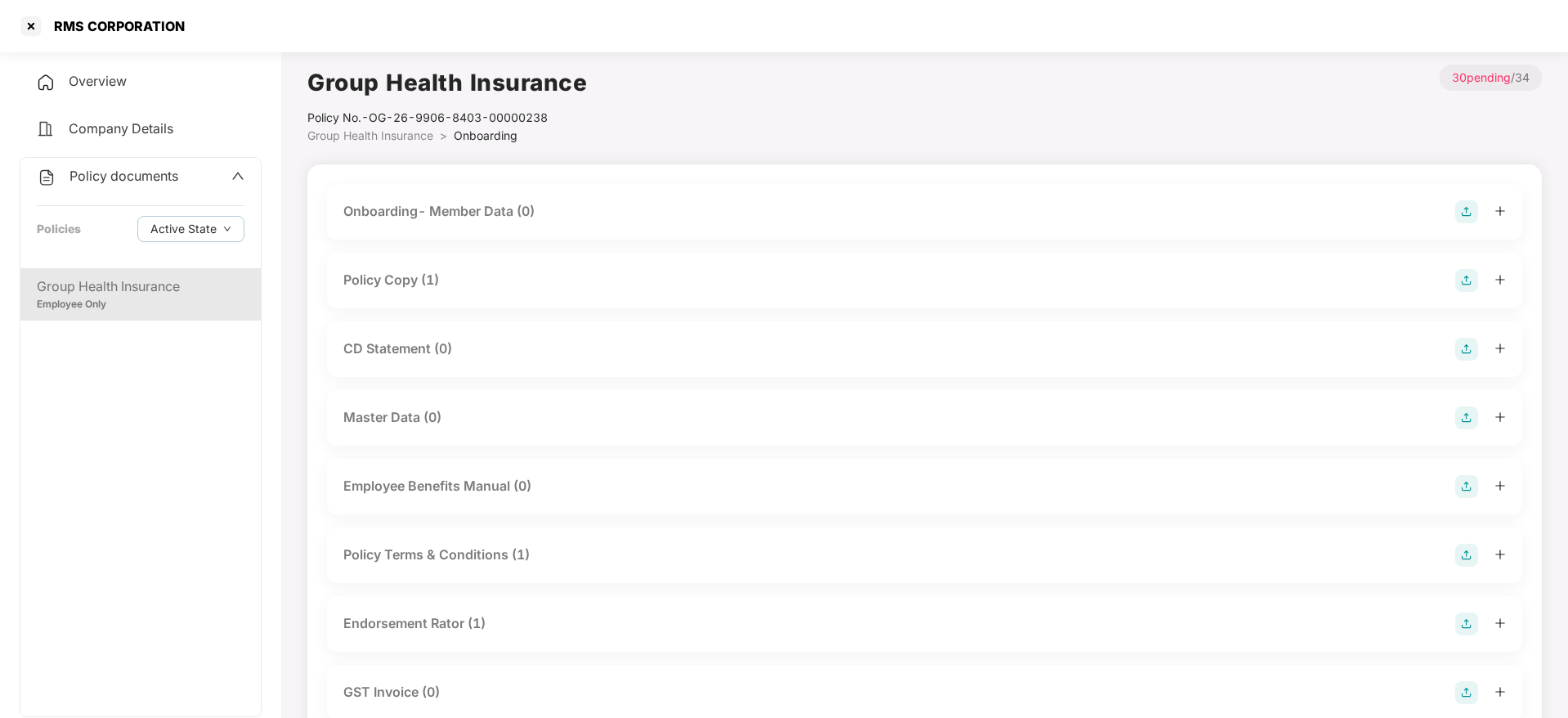
click at [227, 181] on div "Policy documents" at bounding box center [140, 176] width 207 height 21
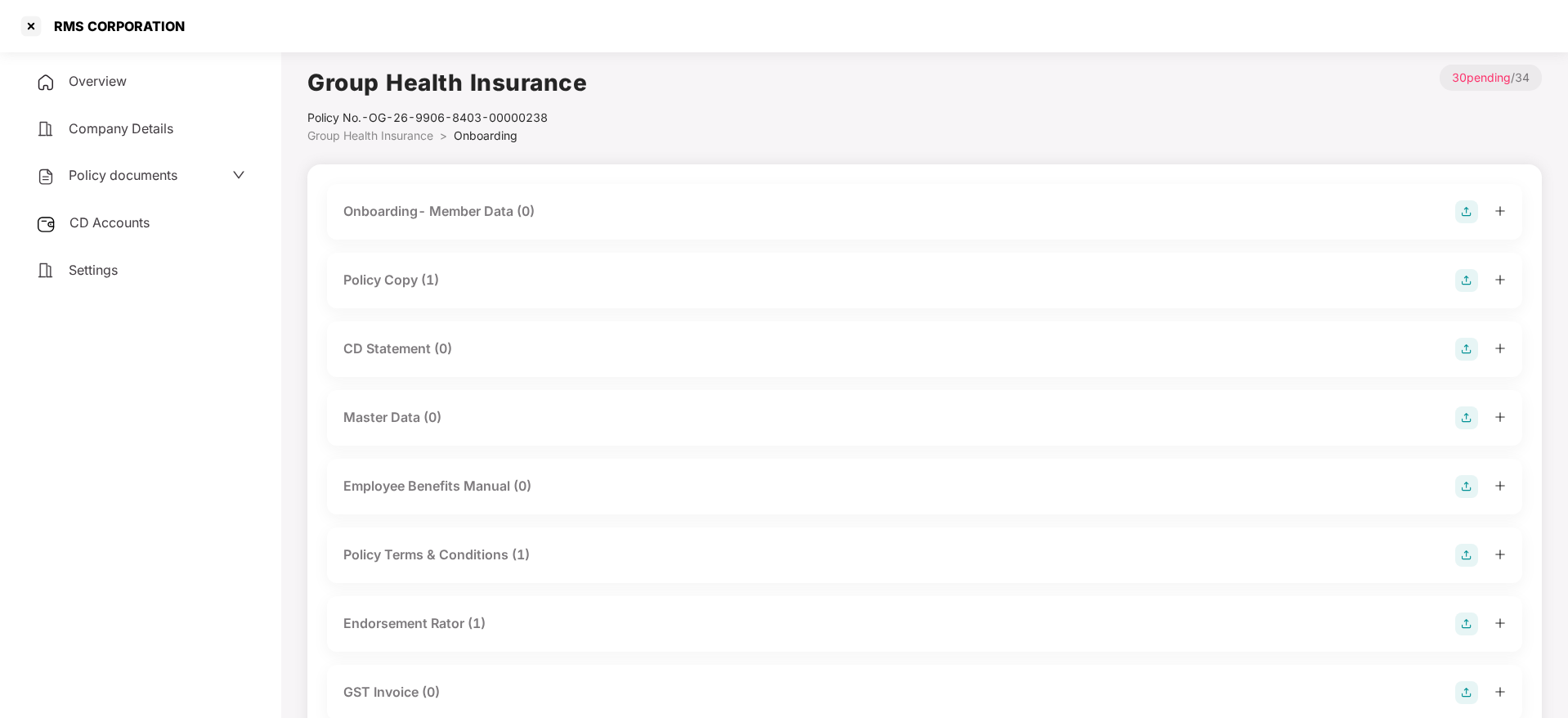
click at [183, 244] on div "Overview Company Details Policy documents CD Accounts Settings" at bounding box center [141, 175] width 242 height 225
click at [181, 232] on div "CD Accounts" at bounding box center [141, 223] width 242 height 38
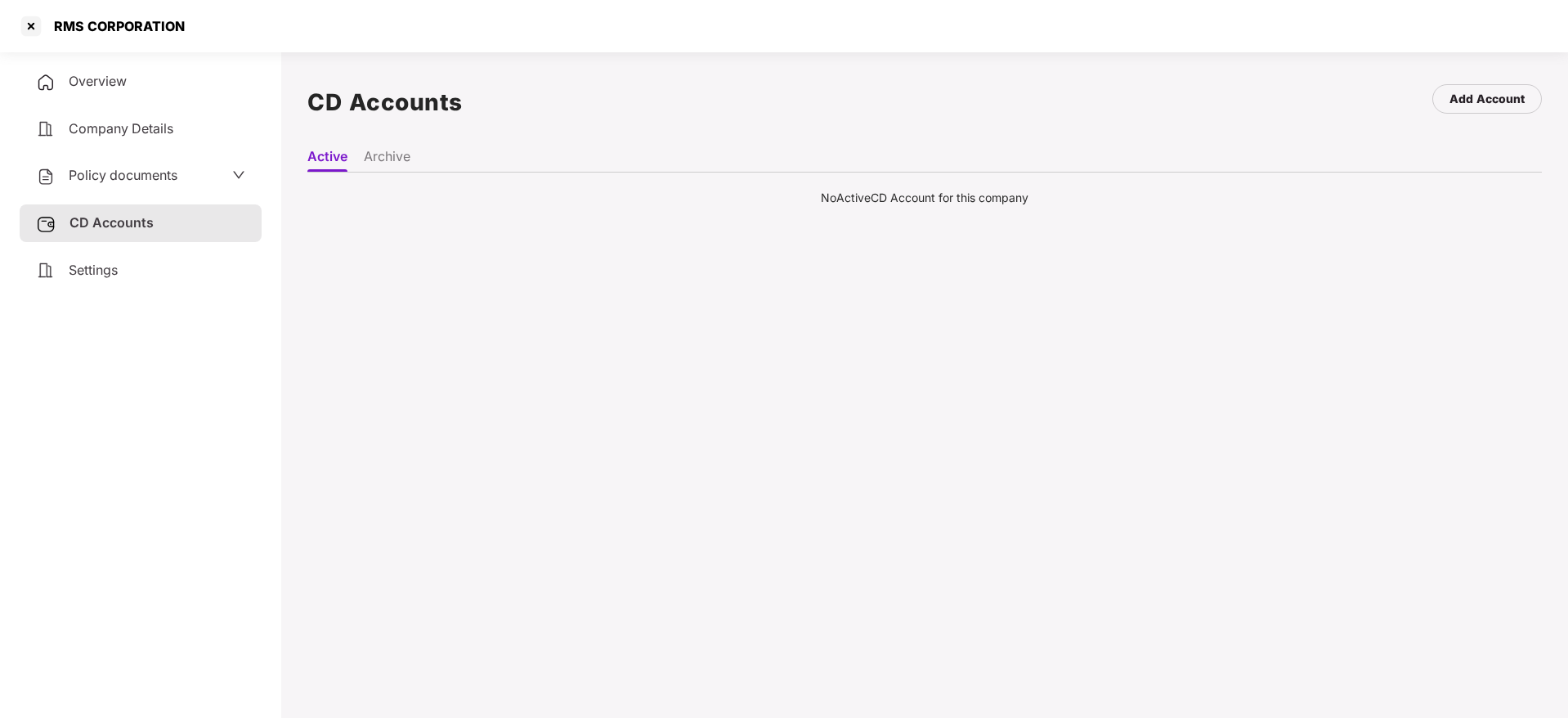
click at [393, 157] on li "Archive" at bounding box center [387, 160] width 47 height 24
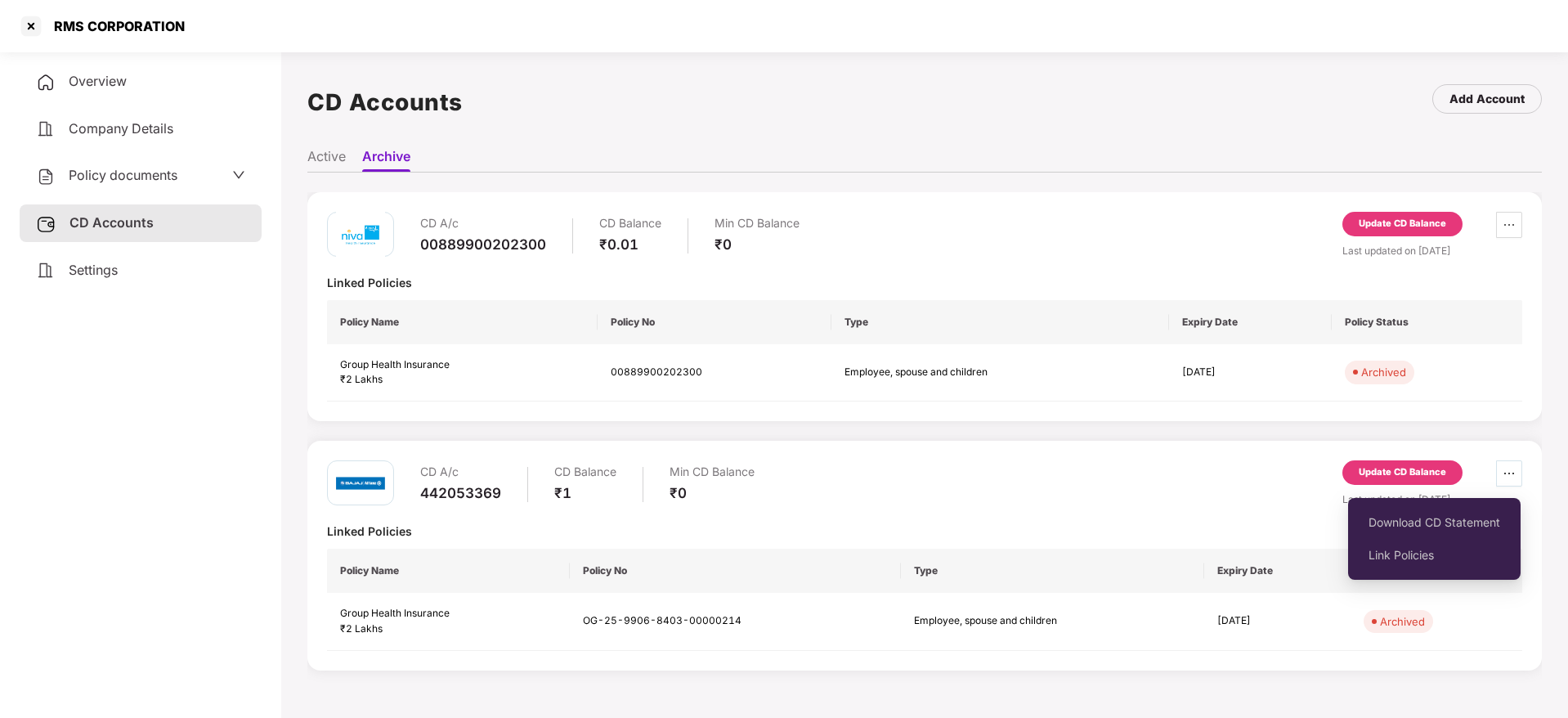
click at [1500, 474] on span "ellipsis" at bounding box center [1508, 473] width 25 height 13
click at [1461, 522] on span "Download CD Statement" at bounding box center [1434, 523] width 132 height 18
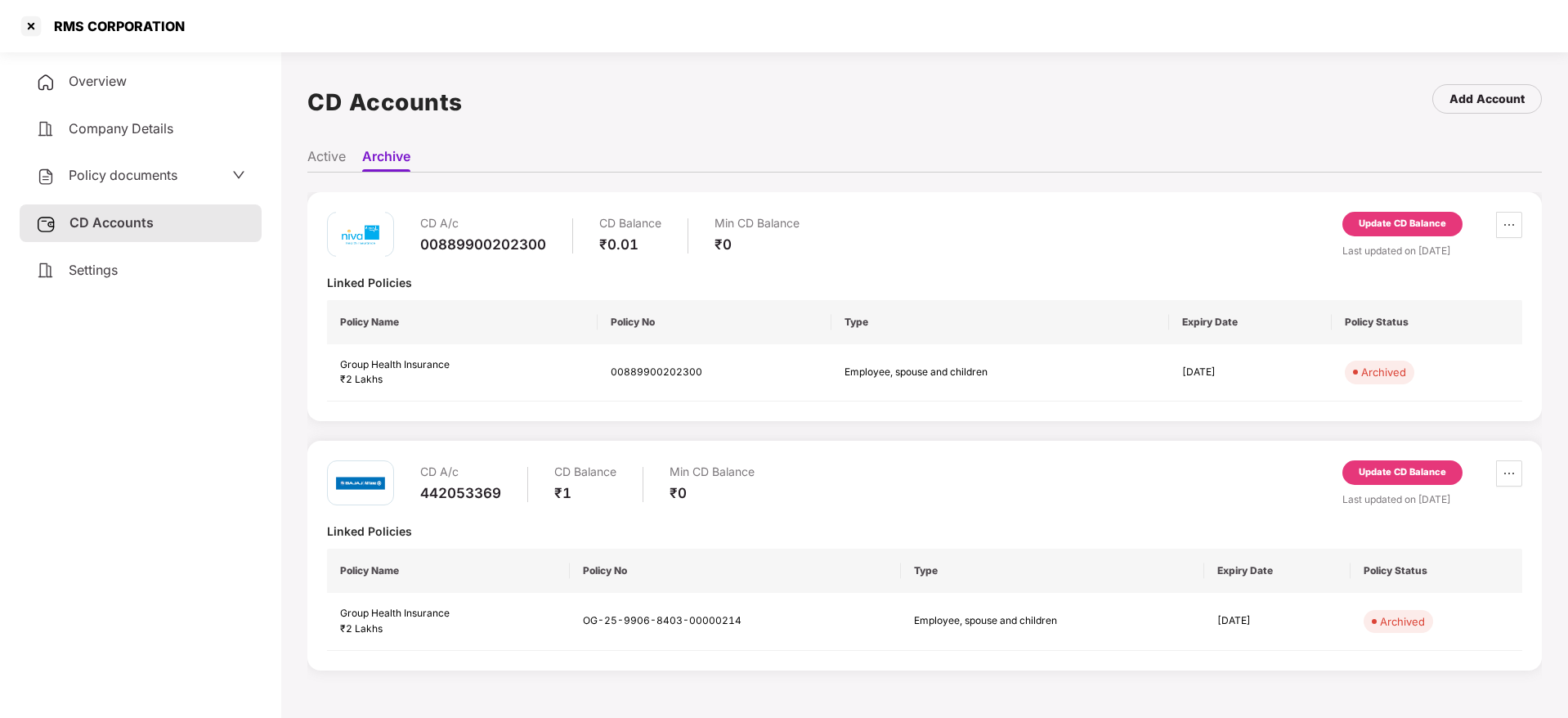
click at [190, 175] on div "Policy documents" at bounding box center [140, 175] width 209 height 21
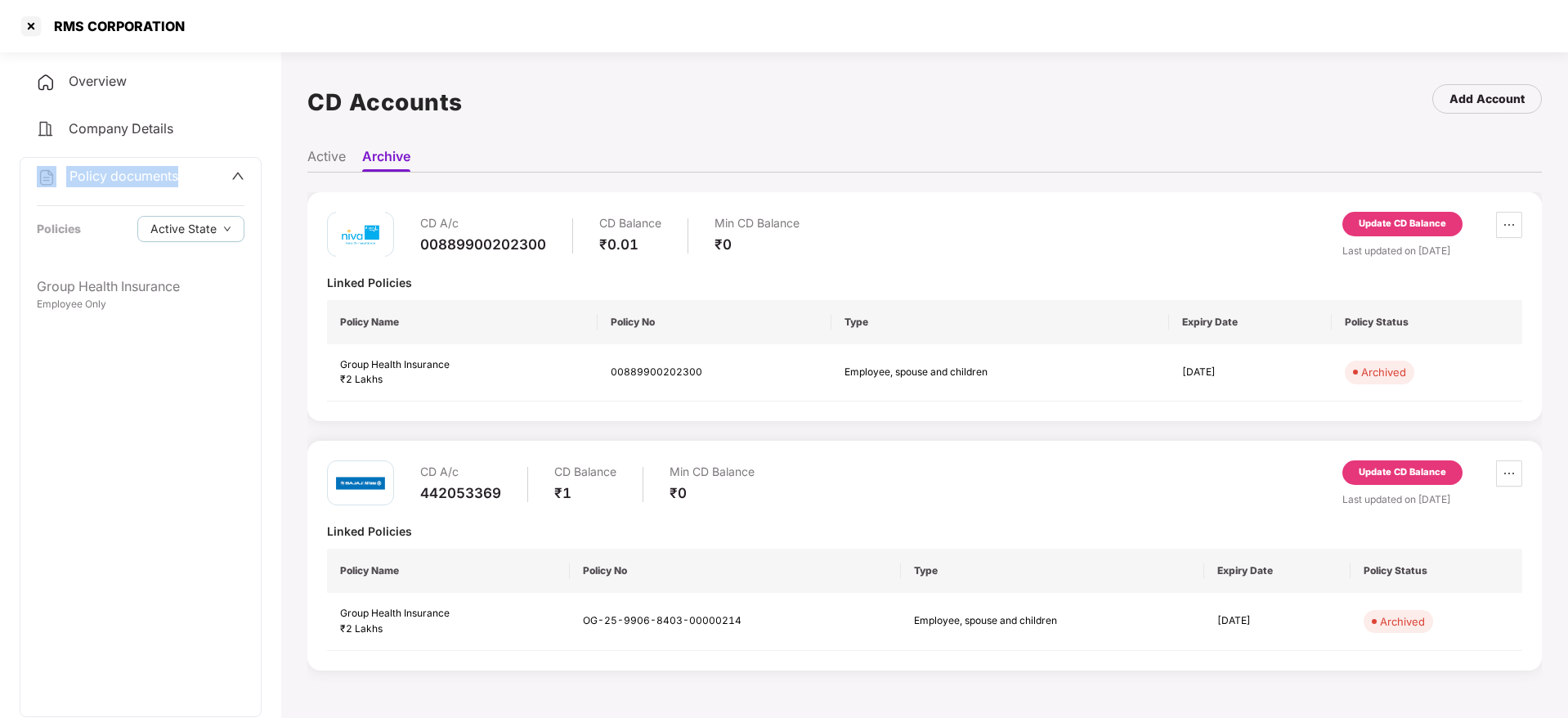
click at [190, 175] on div "Policy documents" at bounding box center [140, 176] width 207 height 21
click at [175, 180] on span "Policy documents" at bounding box center [123, 175] width 109 height 16
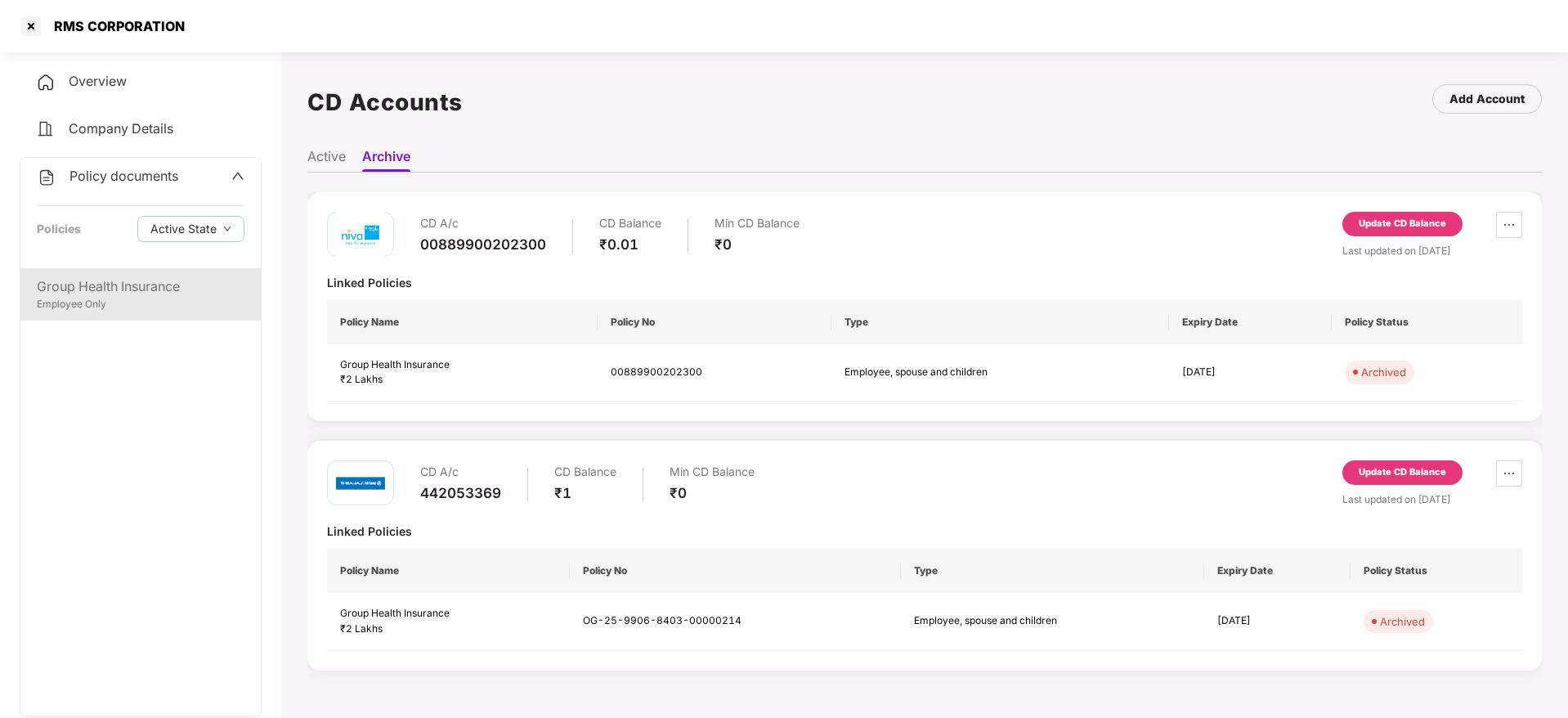
click at [133, 277] on div "Group Health Insurance" at bounding box center [140, 287] width 207 height 21
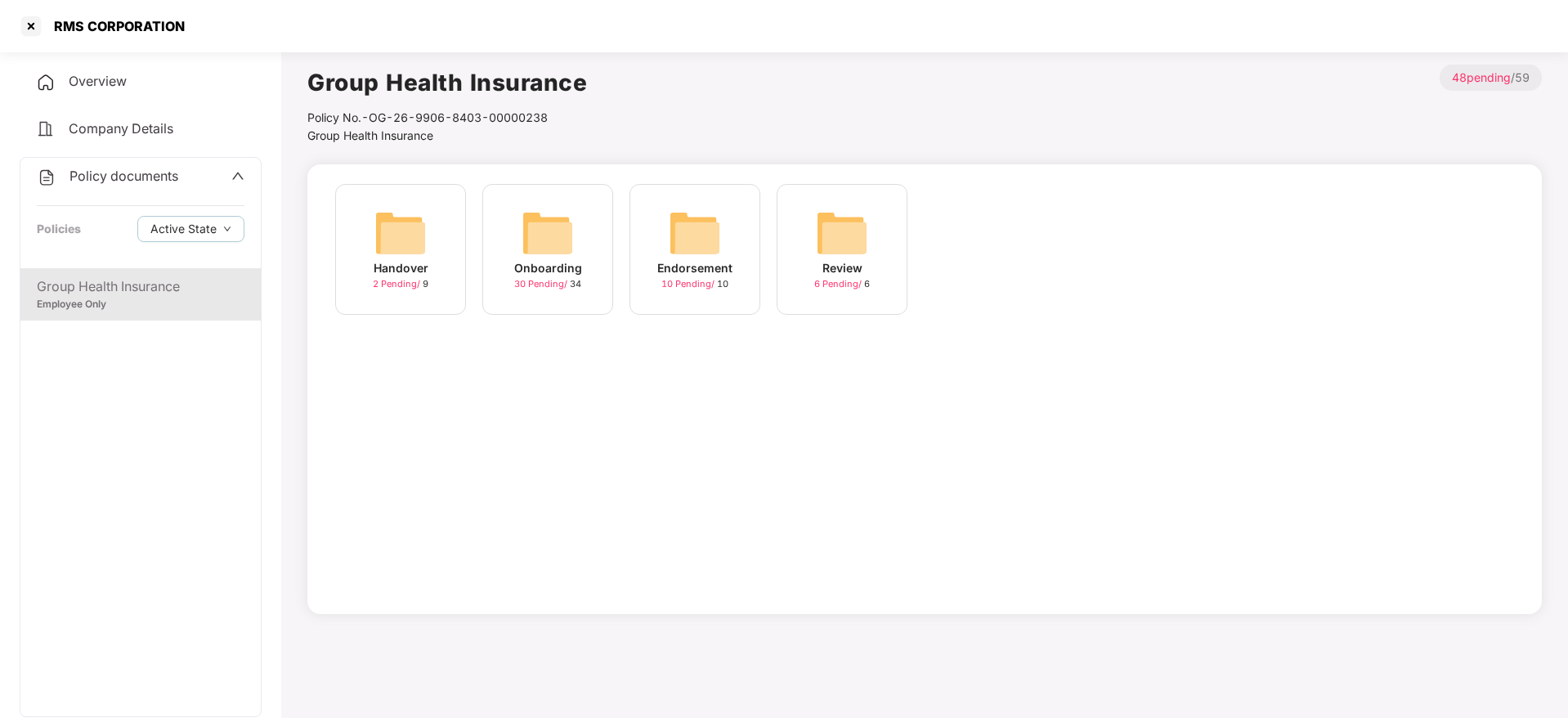
click at [532, 266] on div "Onboarding" at bounding box center [547, 268] width 67 height 18
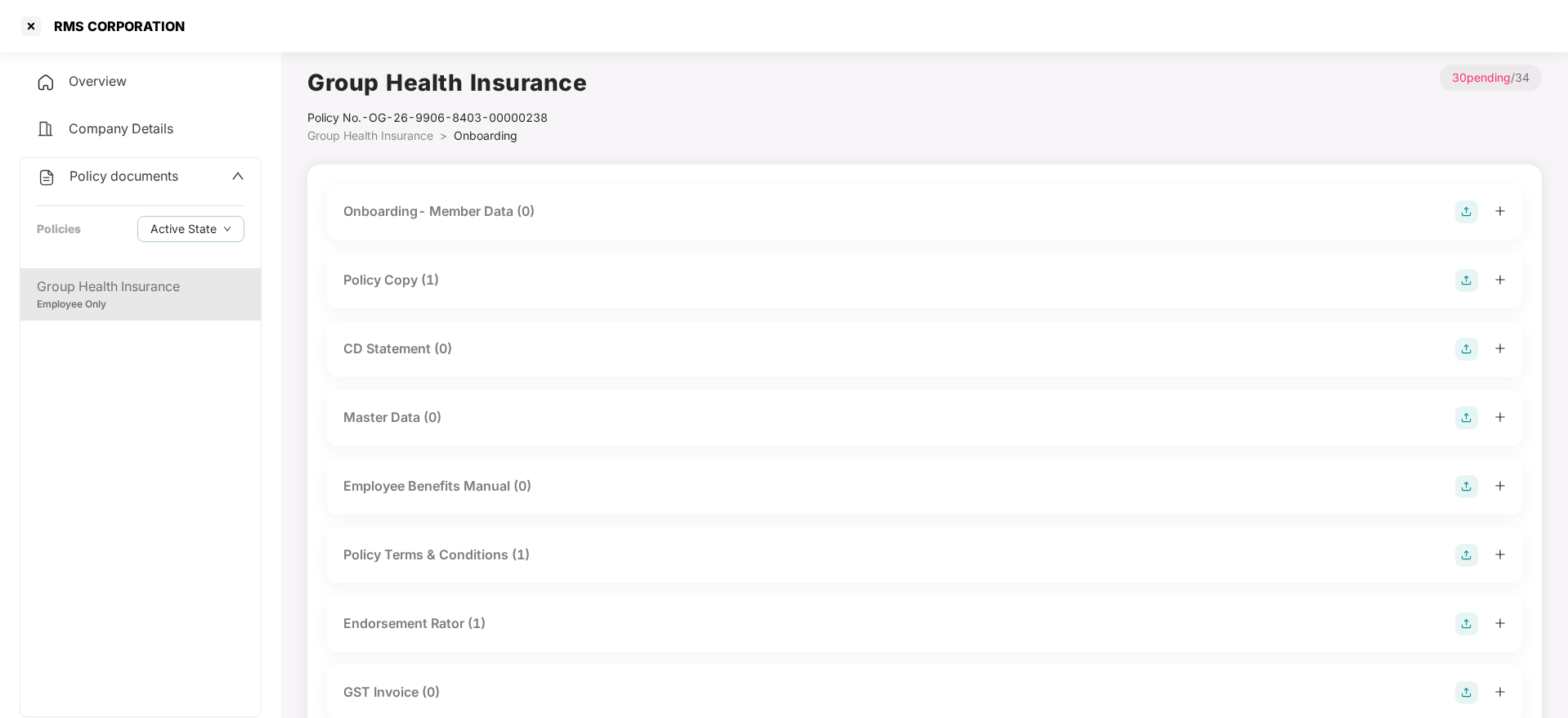
click at [446, 347] on div "CD Statement (0)" at bounding box center [398, 348] width 109 height 21
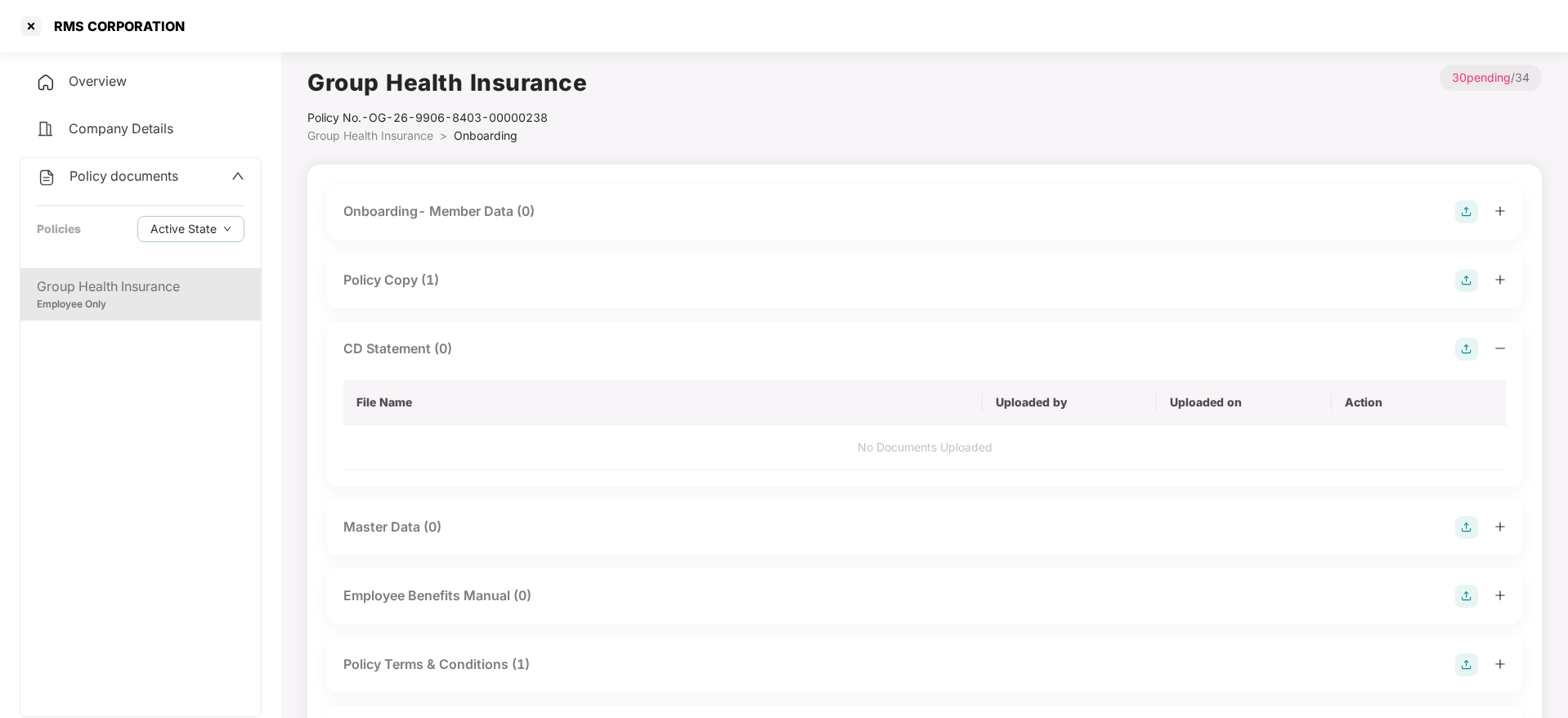
click at [1466, 359] on img at bounding box center [1466, 348] width 23 height 23
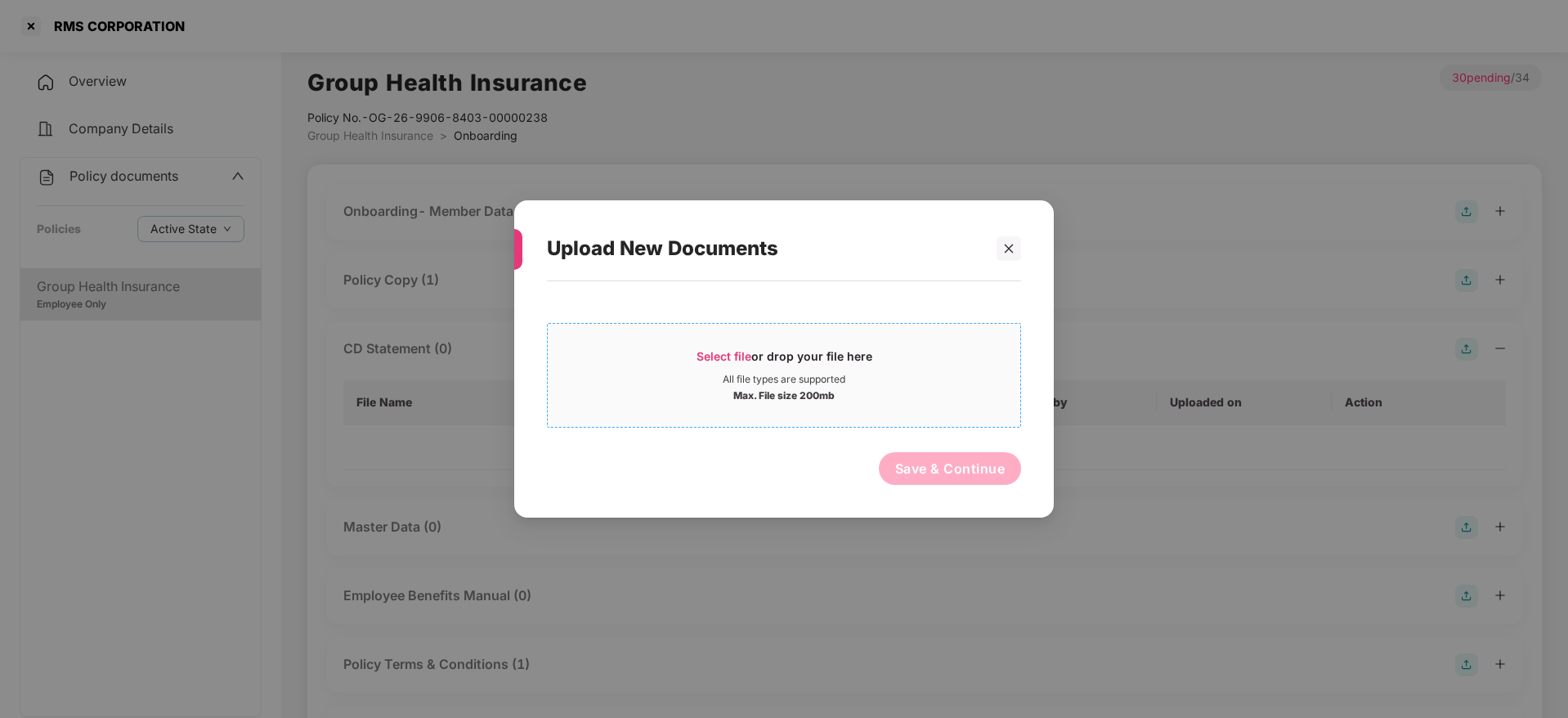
click at [740, 361] on span "Select file" at bounding box center [723, 356] width 55 height 14
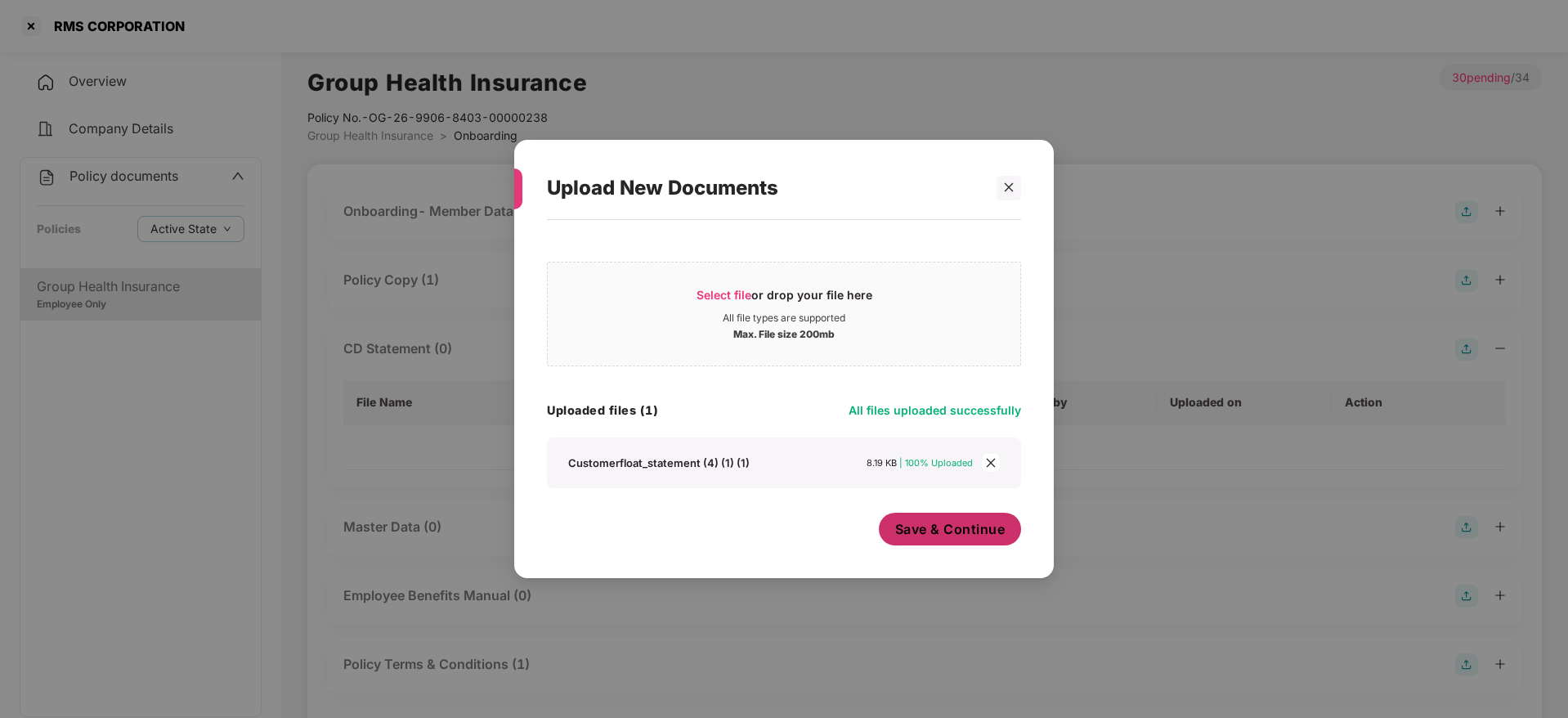
click at [906, 530] on span "Save & Continue" at bounding box center [950, 529] width 110 height 18
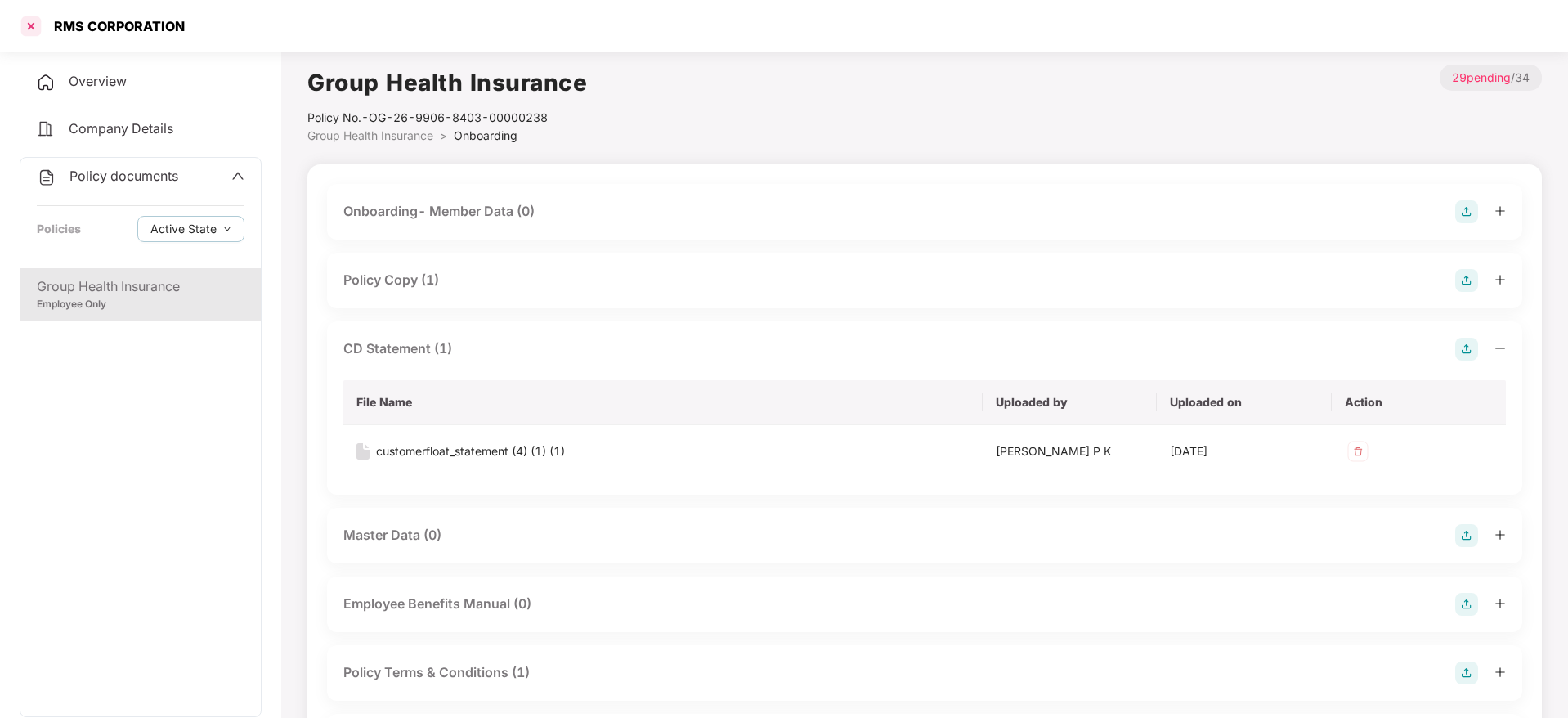
click at [43, 25] on div at bounding box center [31, 26] width 26 height 26
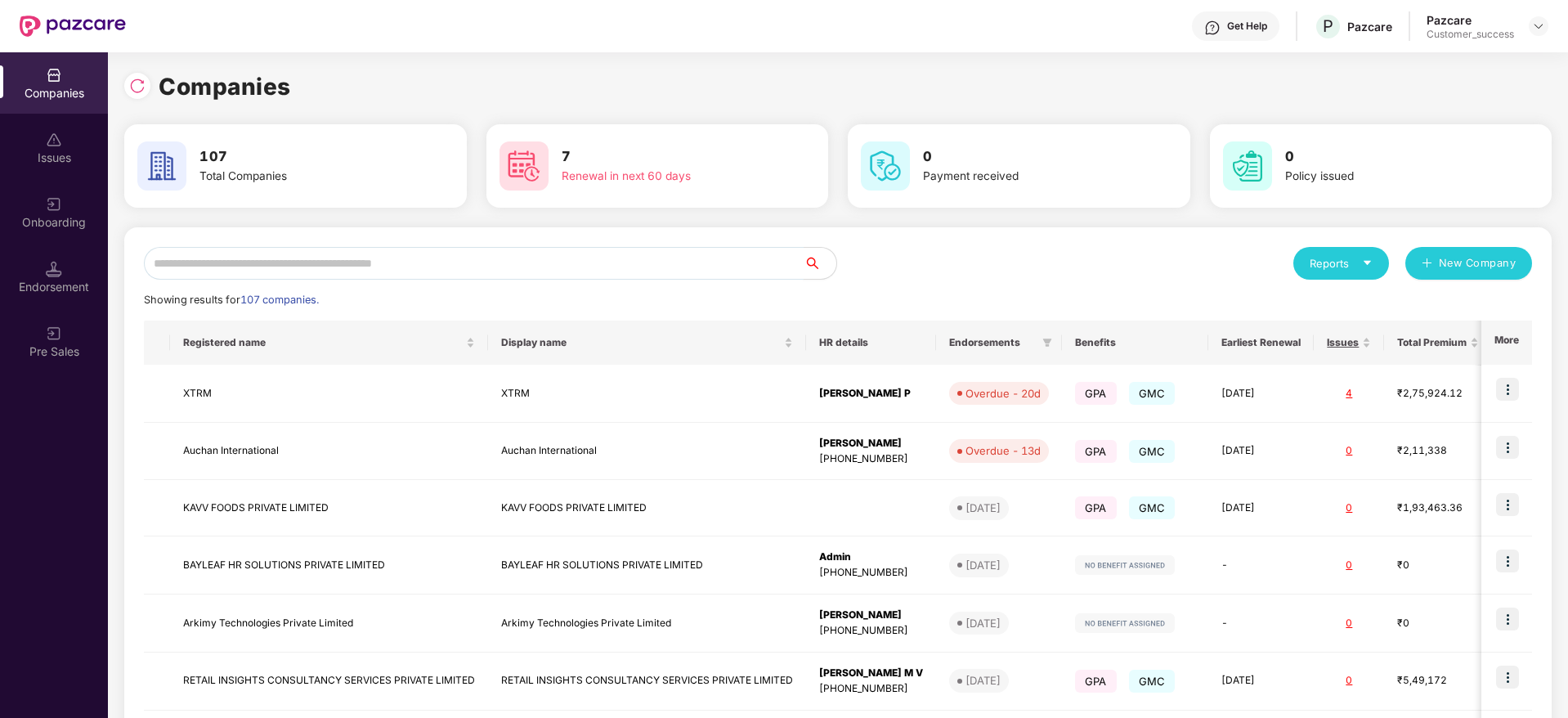
click at [199, 259] on input "text" at bounding box center [473, 263] width 660 height 33
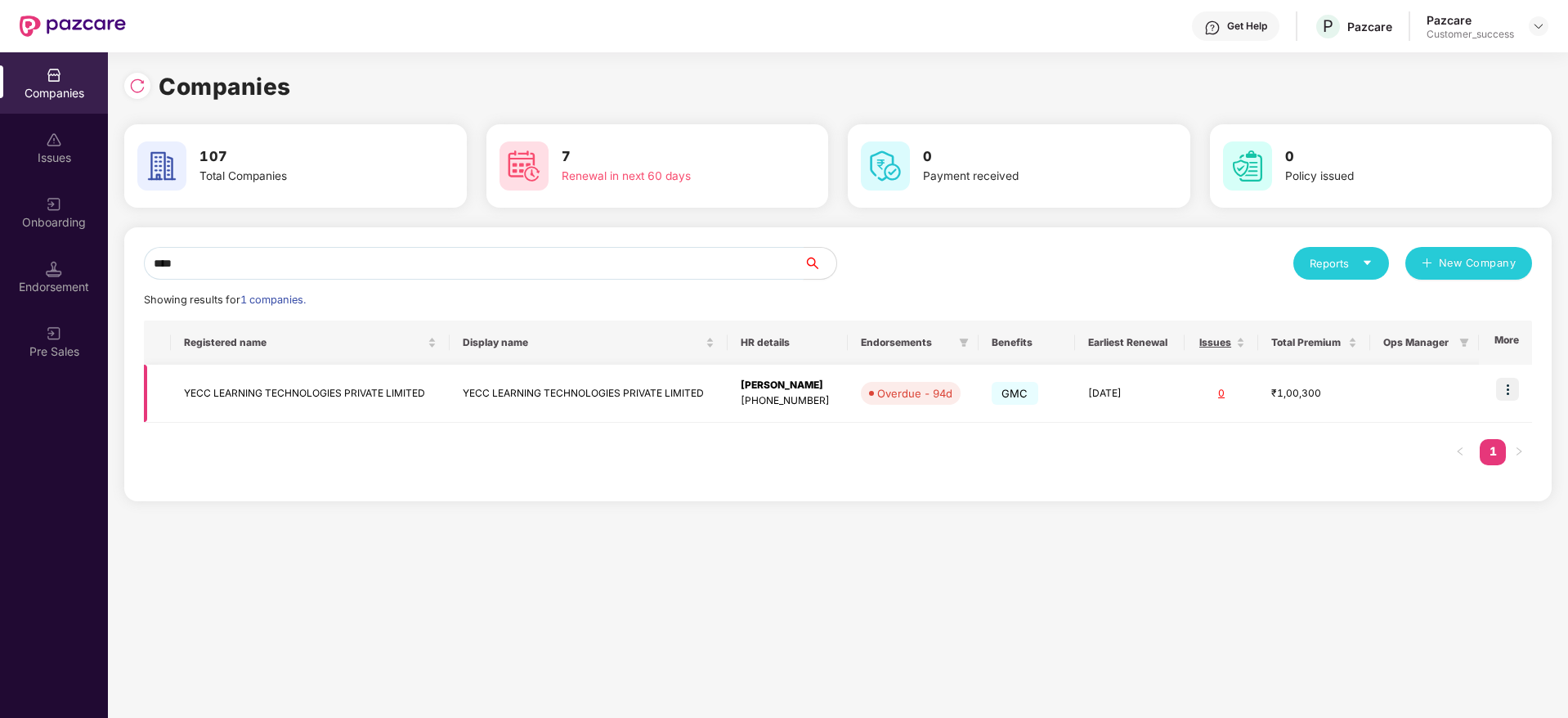
type input "****"
click at [1508, 383] on img at bounding box center [1507, 389] width 23 height 23
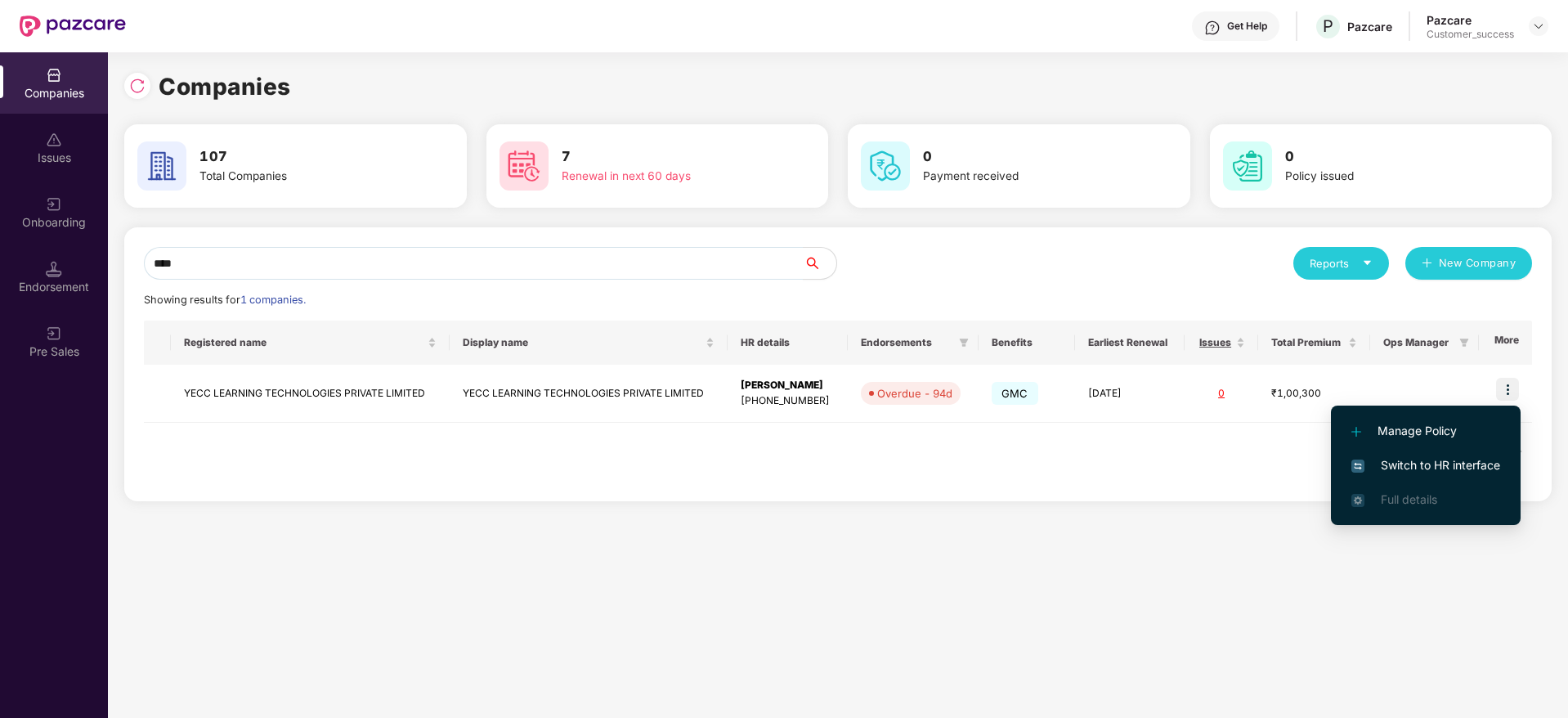
click at [1435, 467] on span "Switch to HR interface" at bounding box center [1425, 465] width 149 height 18
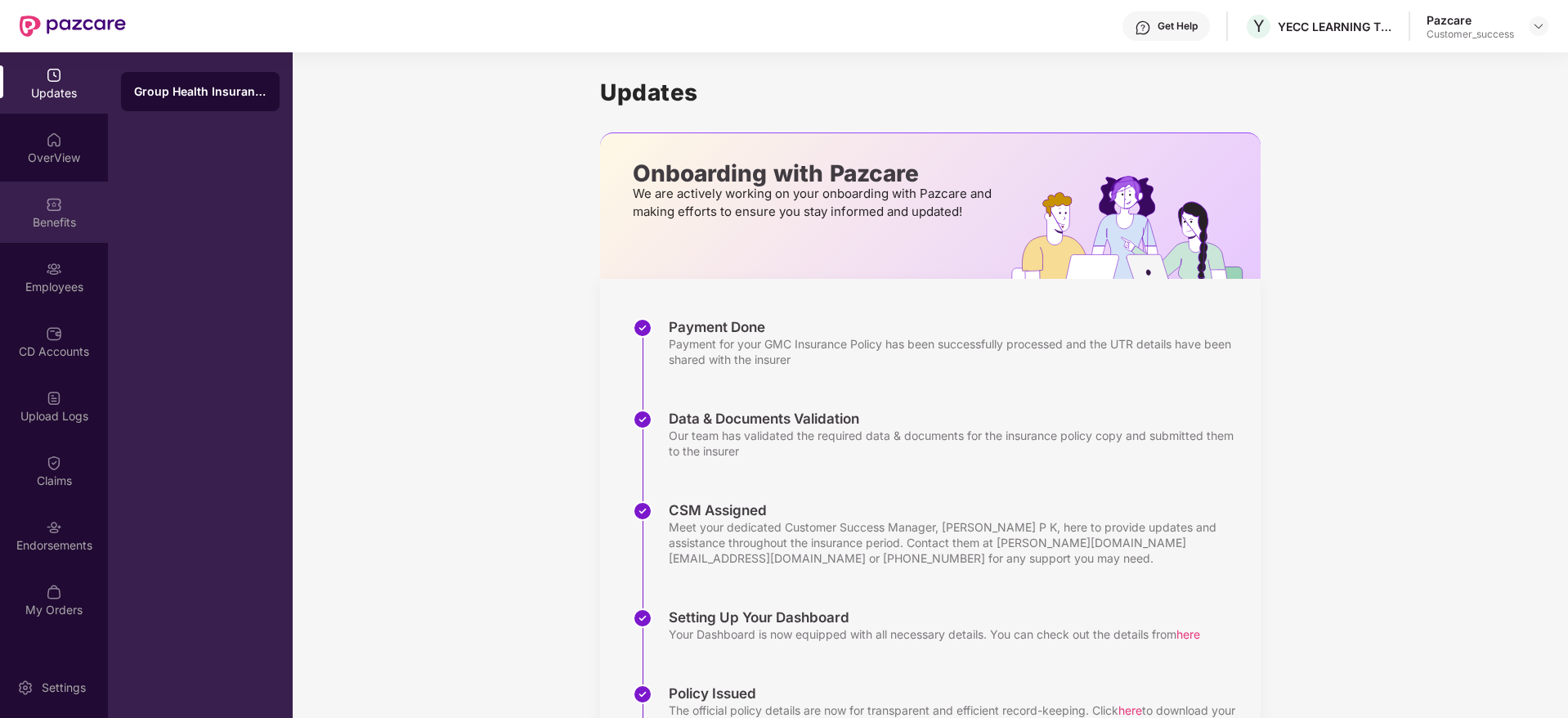
click at [75, 230] on div "Benefits" at bounding box center [54, 212] width 108 height 61
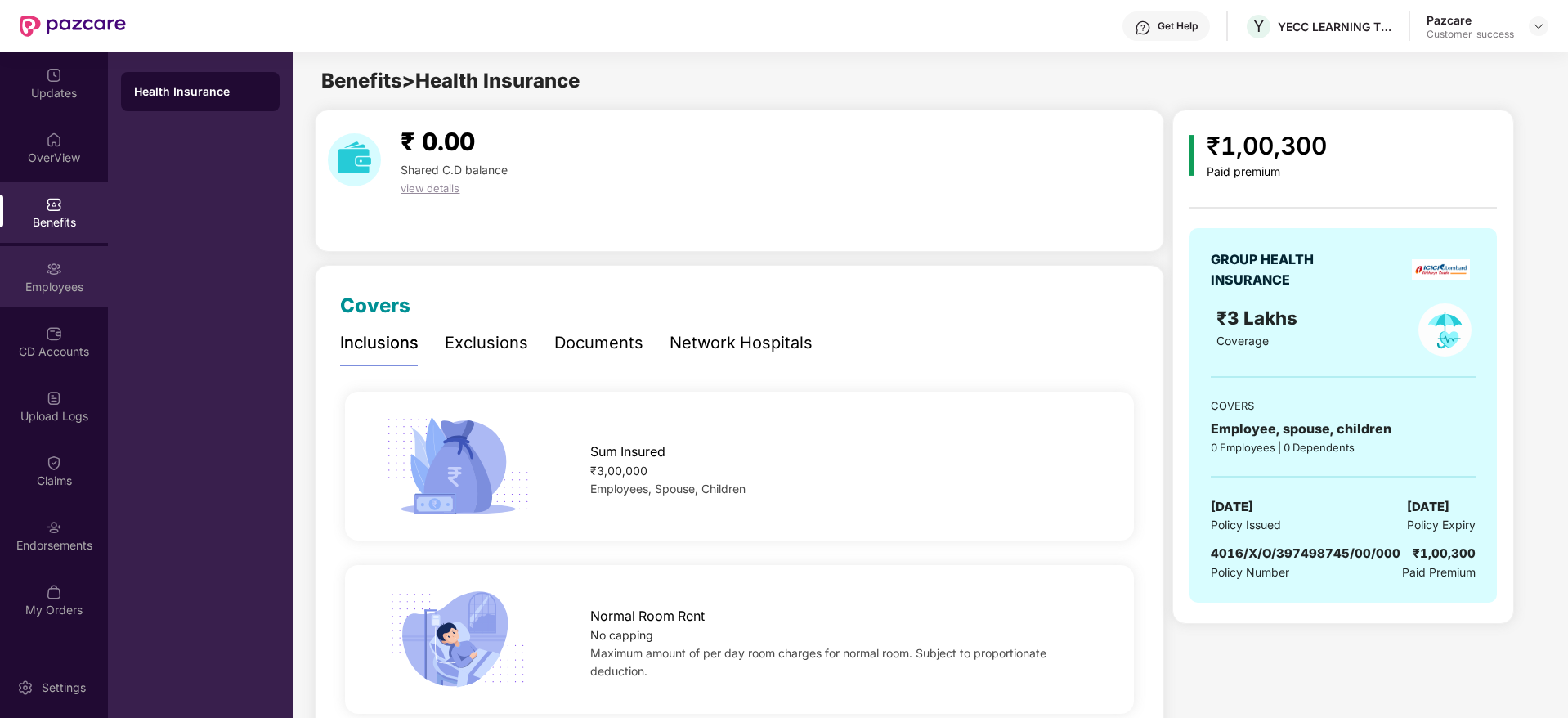
click at [65, 288] on div "Employees" at bounding box center [54, 287] width 108 height 16
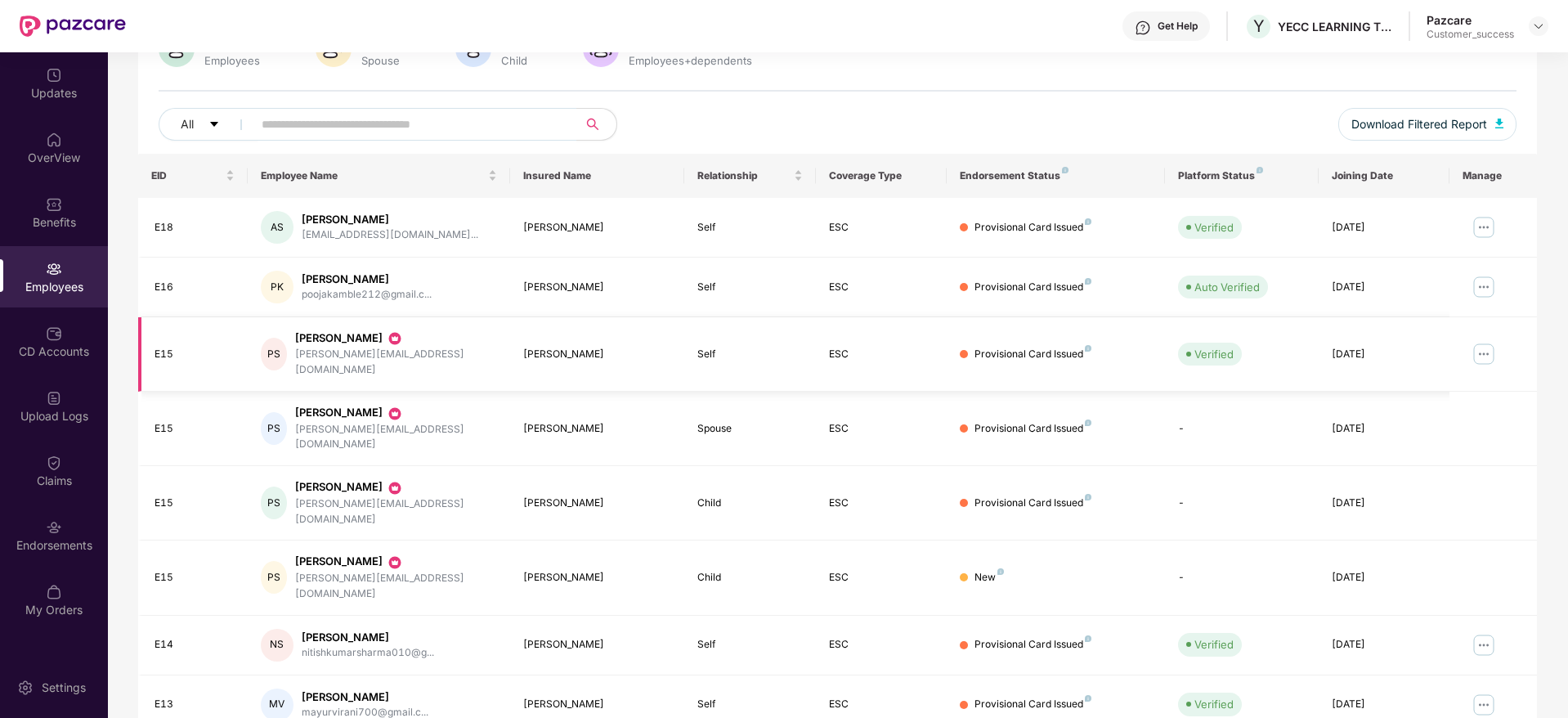
scroll to position [152, 0]
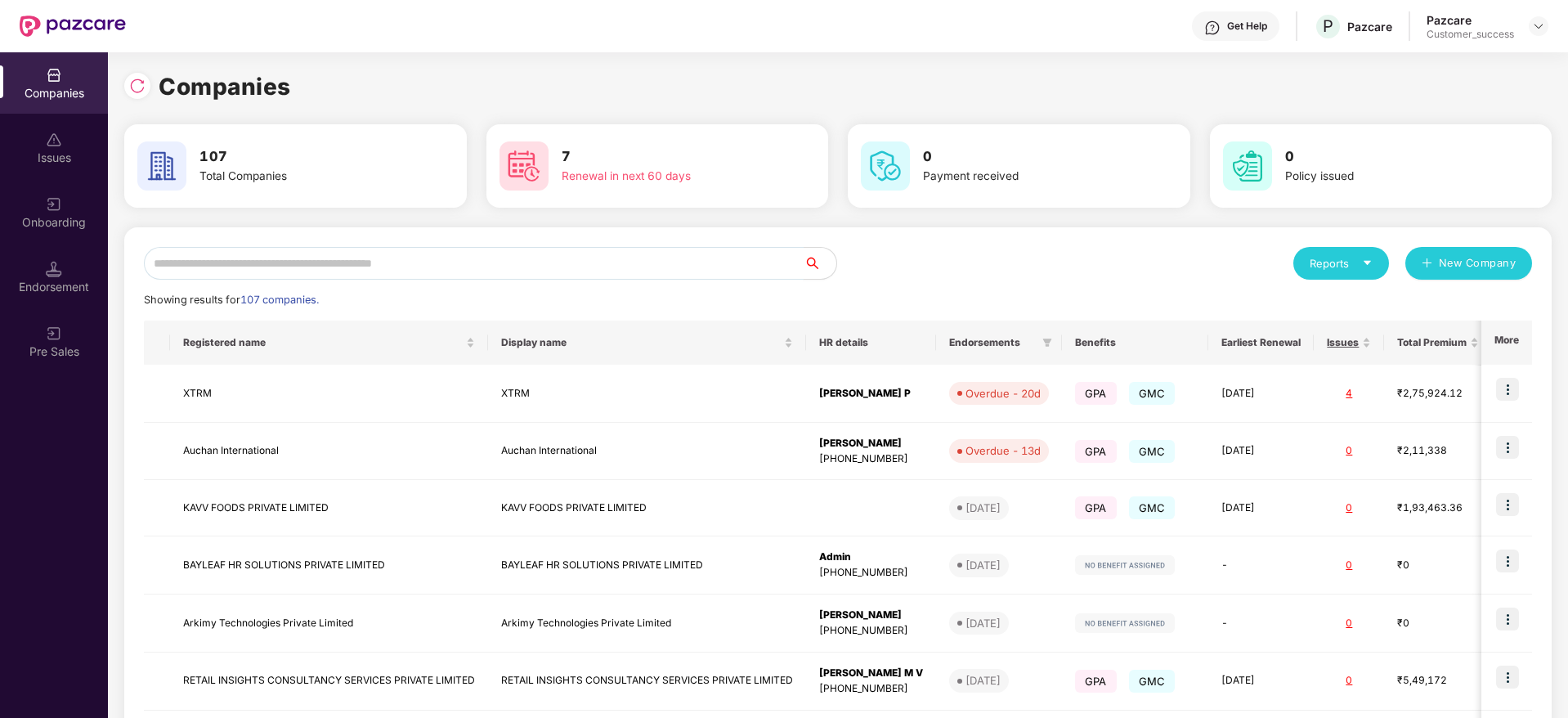
click at [249, 271] on input "text" at bounding box center [473, 263] width 660 height 33
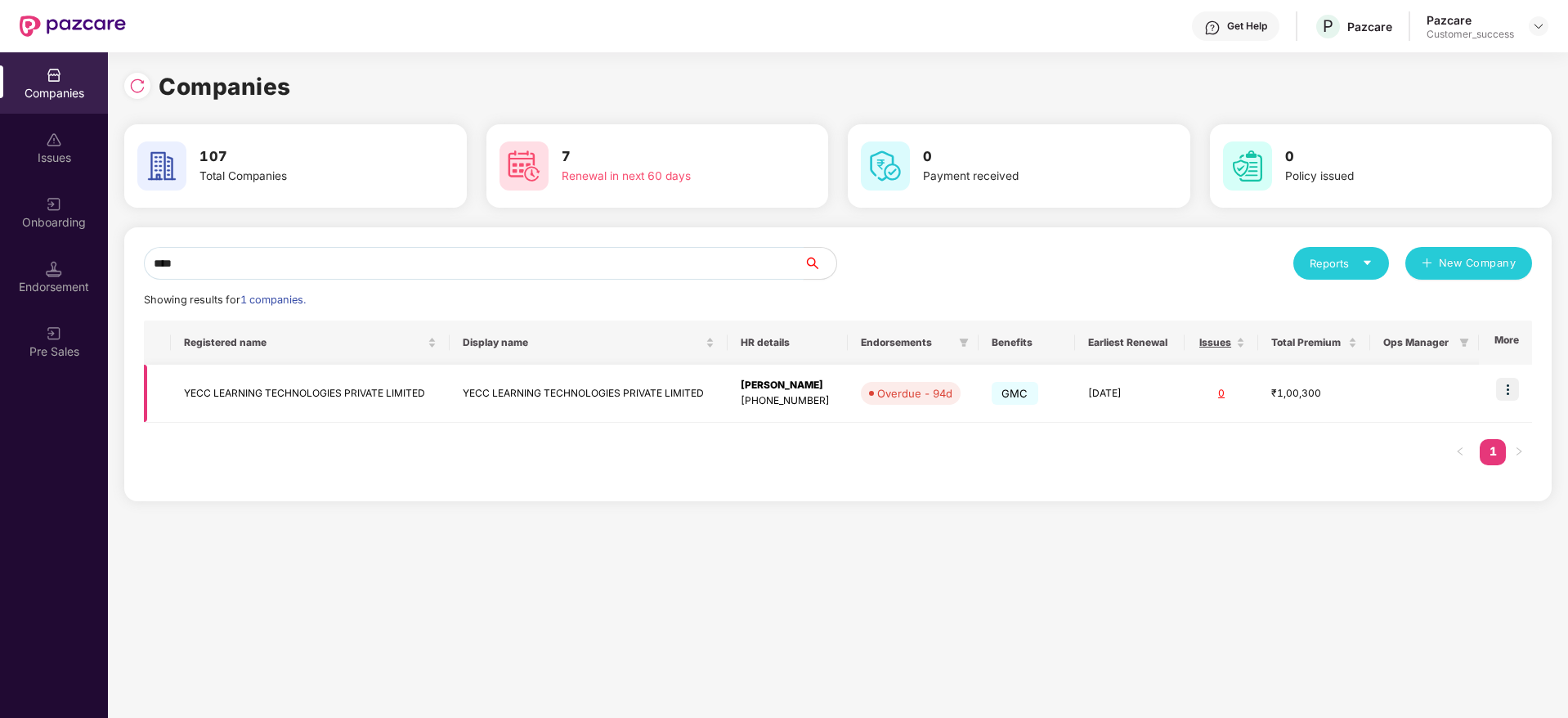
type input "****"
click at [248, 382] on td "YECC LEARNING TECHNOLOGIES PRIVATE LIMITED" at bounding box center [309, 394] width 278 height 59
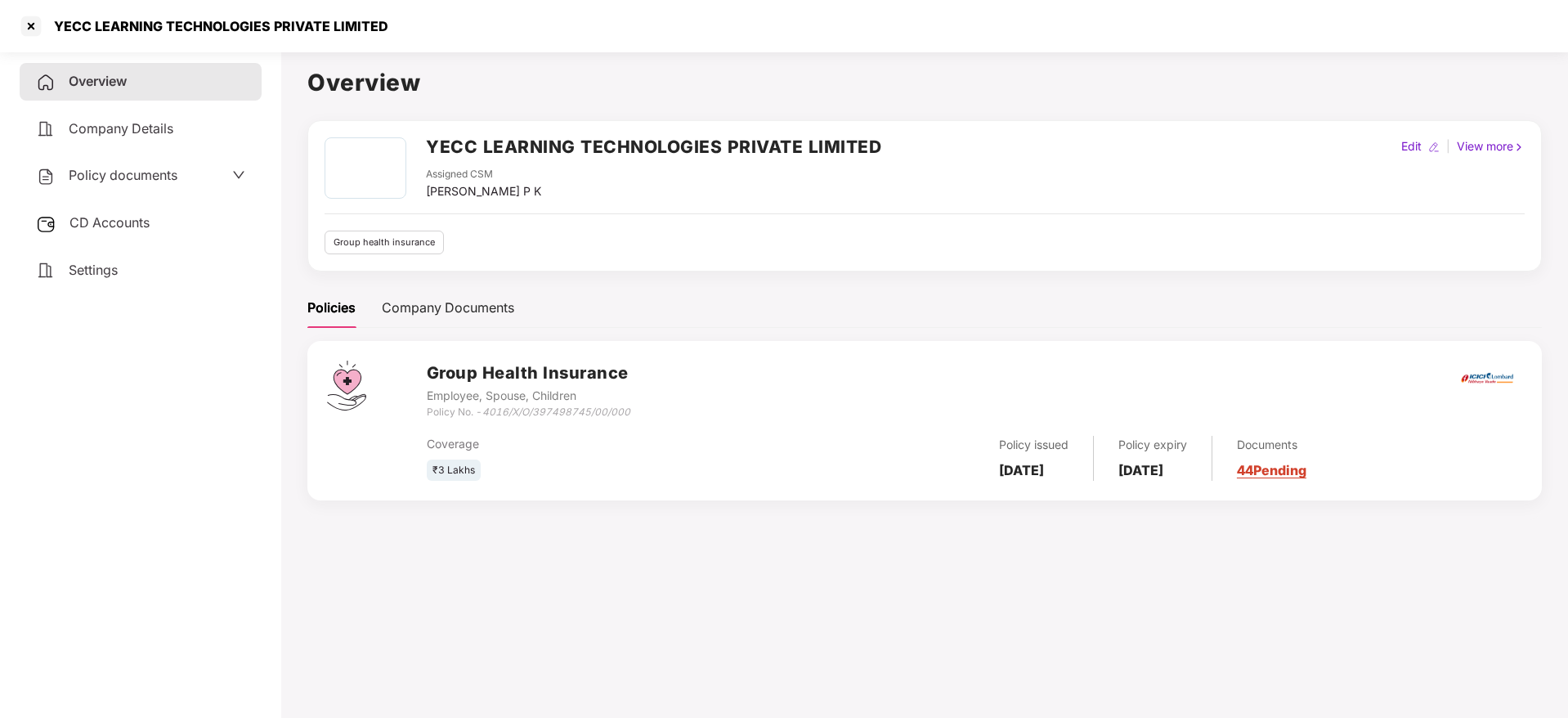
click at [119, 170] on span "Policy documents" at bounding box center [123, 175] width 109 height 16
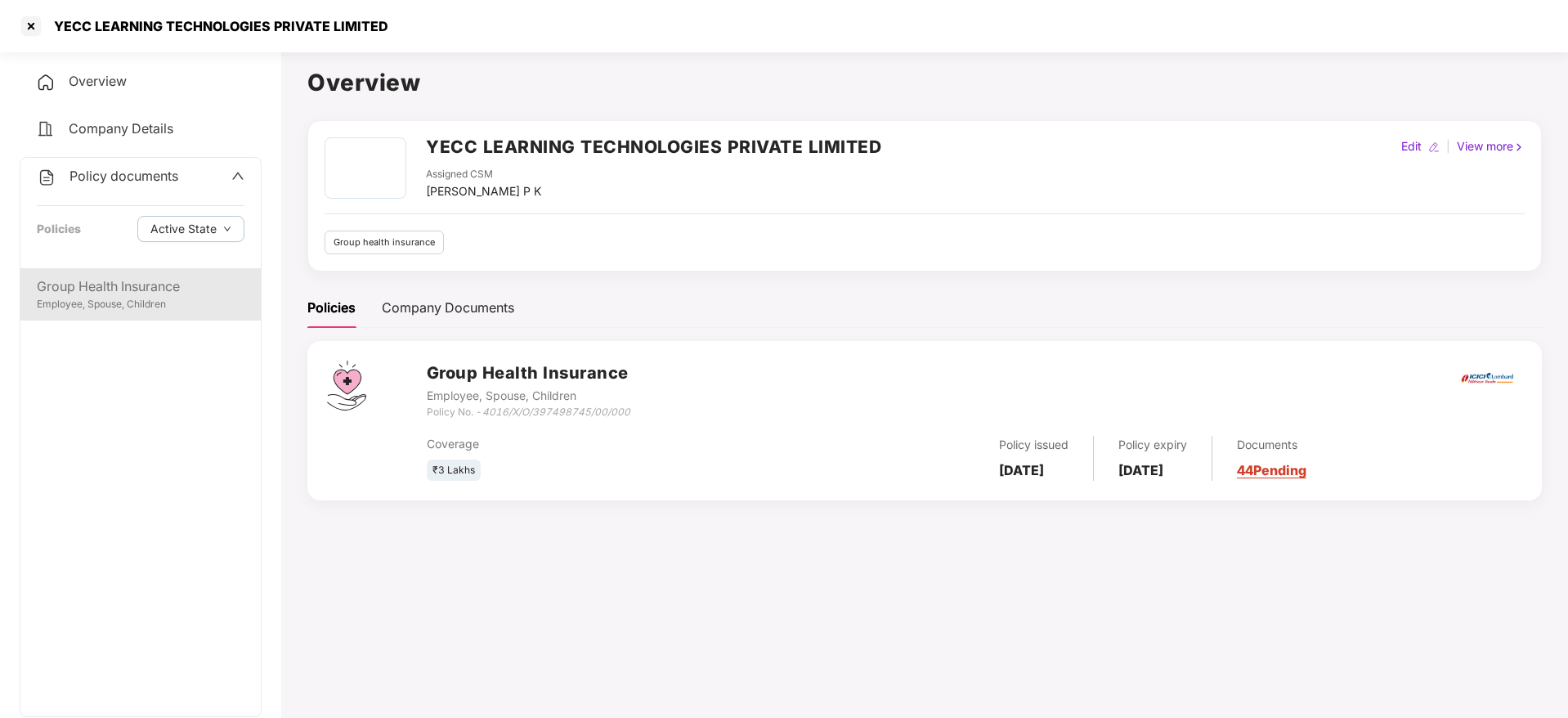
click at [94, 282] on div "Group Health Insurance" at bounding box center [140, 287] width 207 height 21
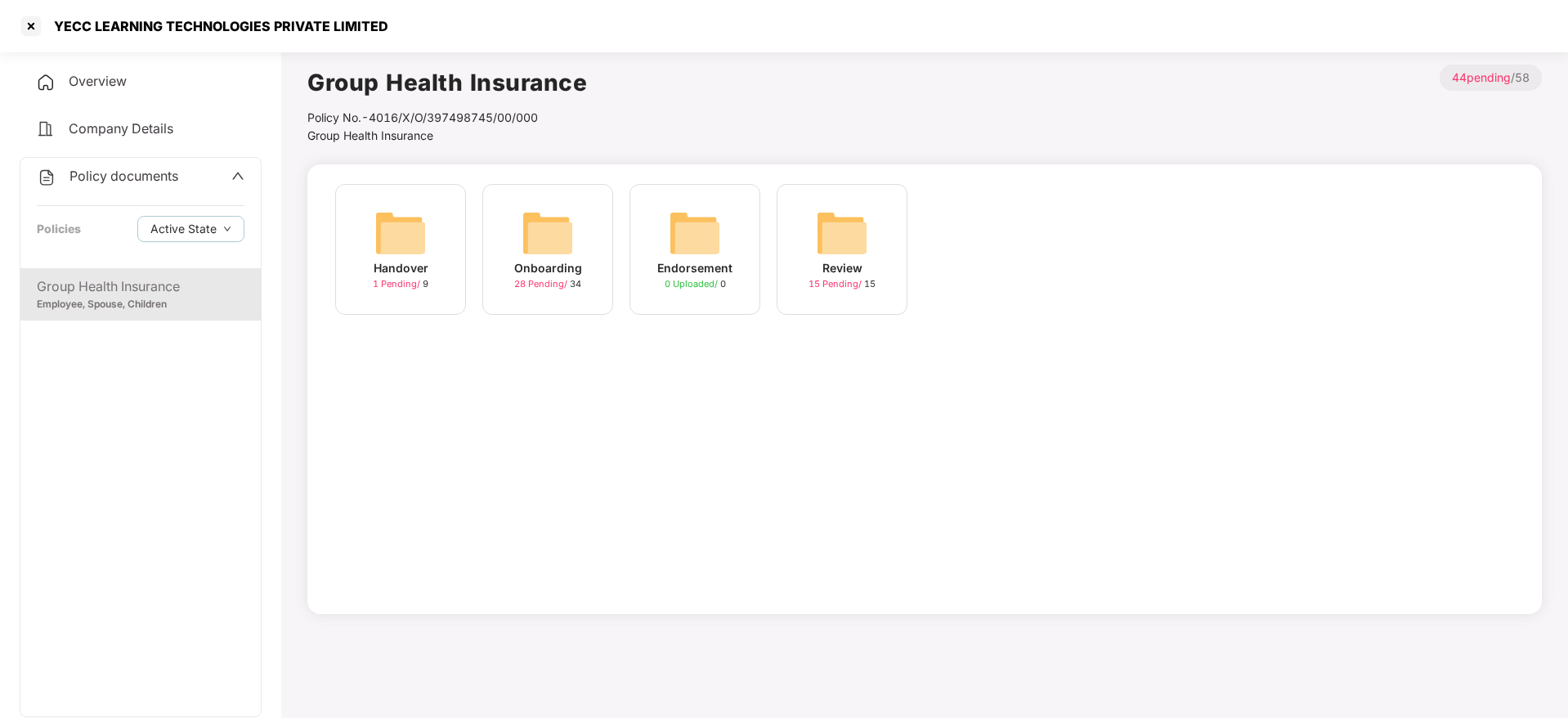
click at [559, 254] on img at bounding box center [547, 233] width 53 height 53
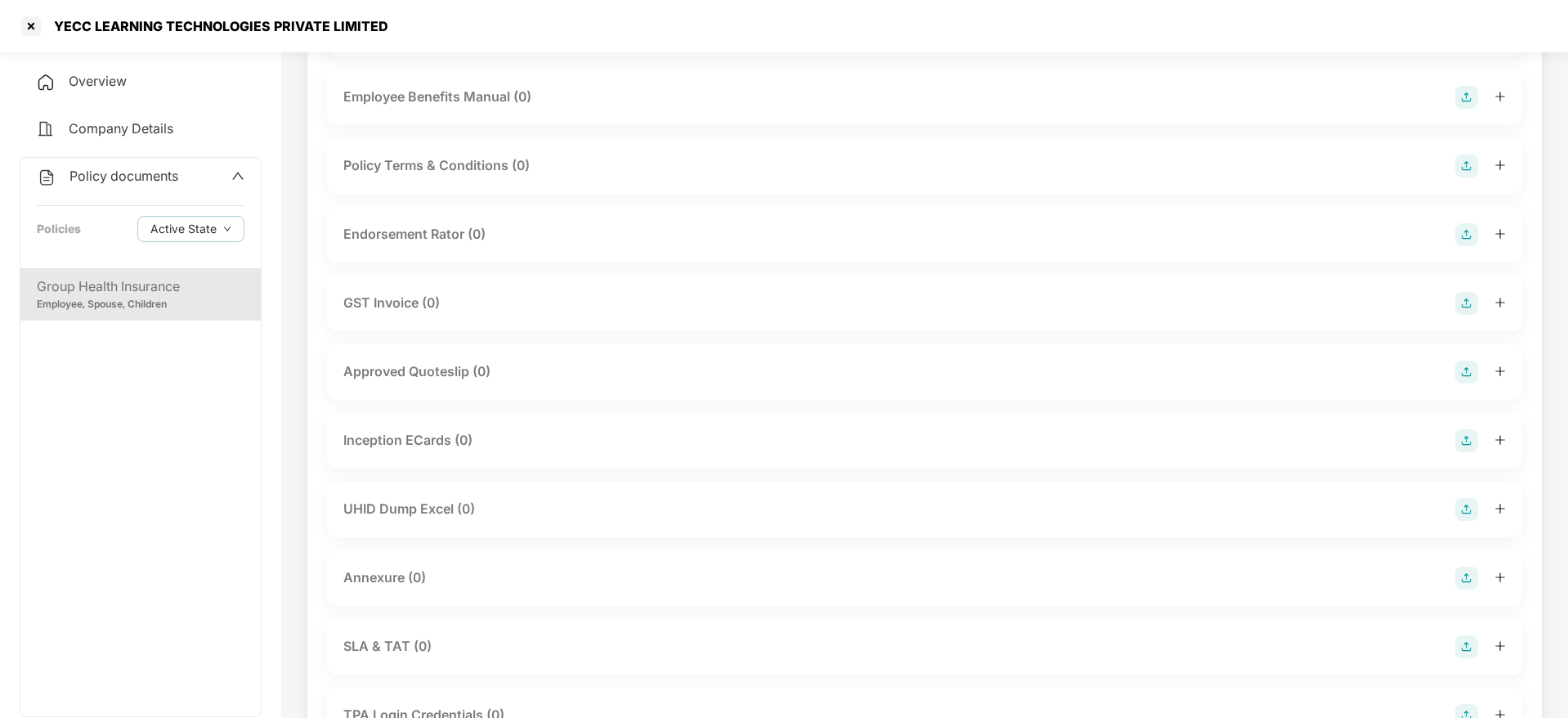
scroll to position [390, 0]
click at [410, 519] on div "UHID Dump Excel (0)" at bounding box center [409, 508] width 132 height 21
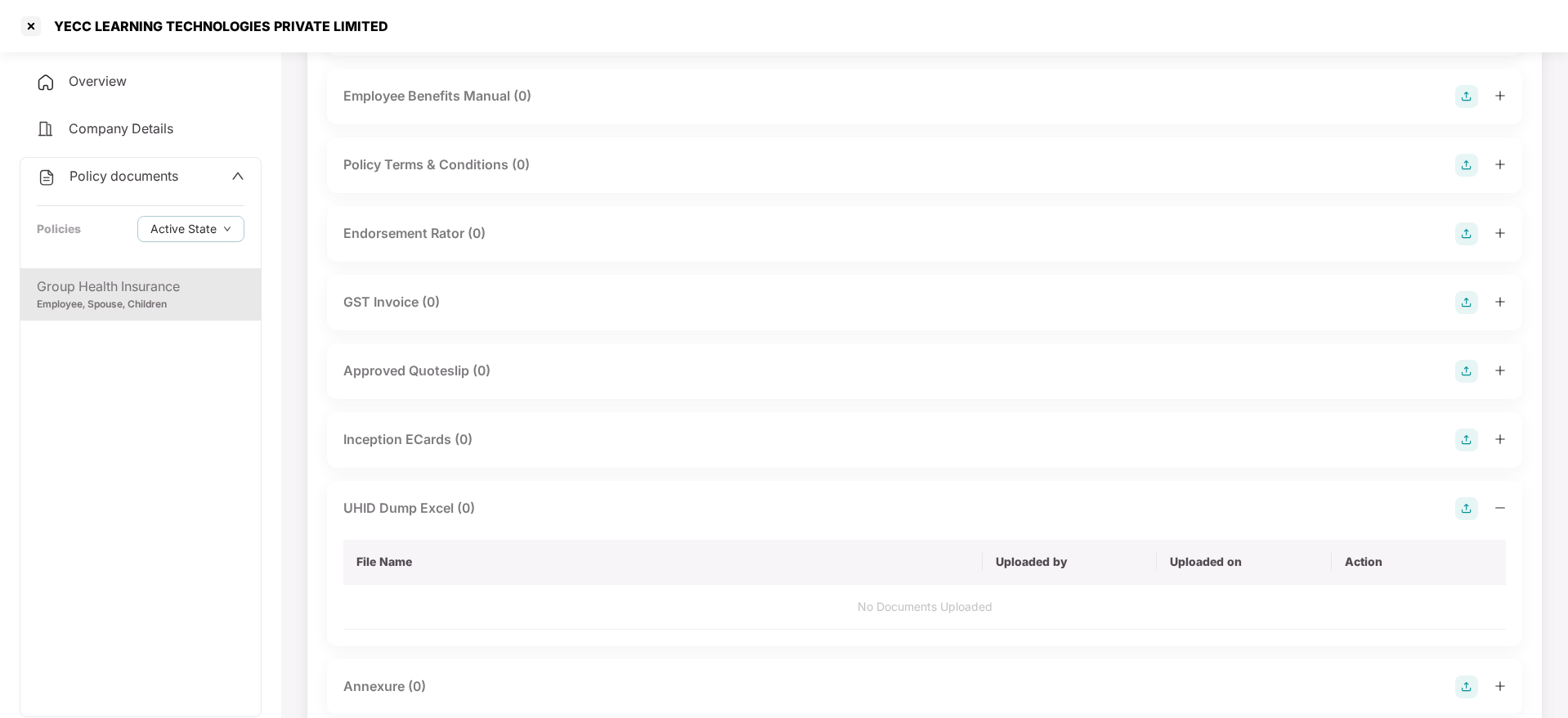
click at [1463, 502] on img at bounding box center [1466, 508] width 23 height 23
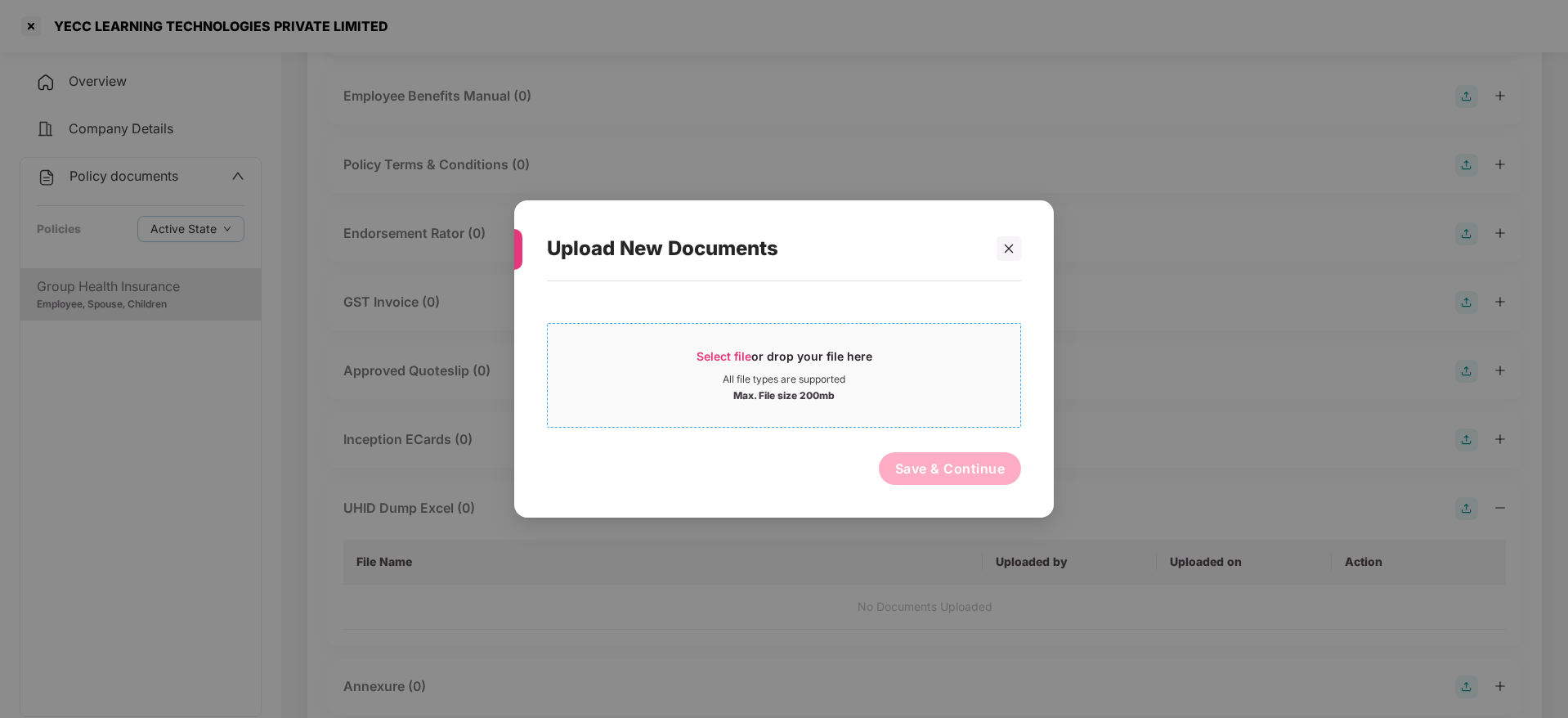
click at [713, 359] on span "Select file" at bounding box center [723, 356] width 55 height 14
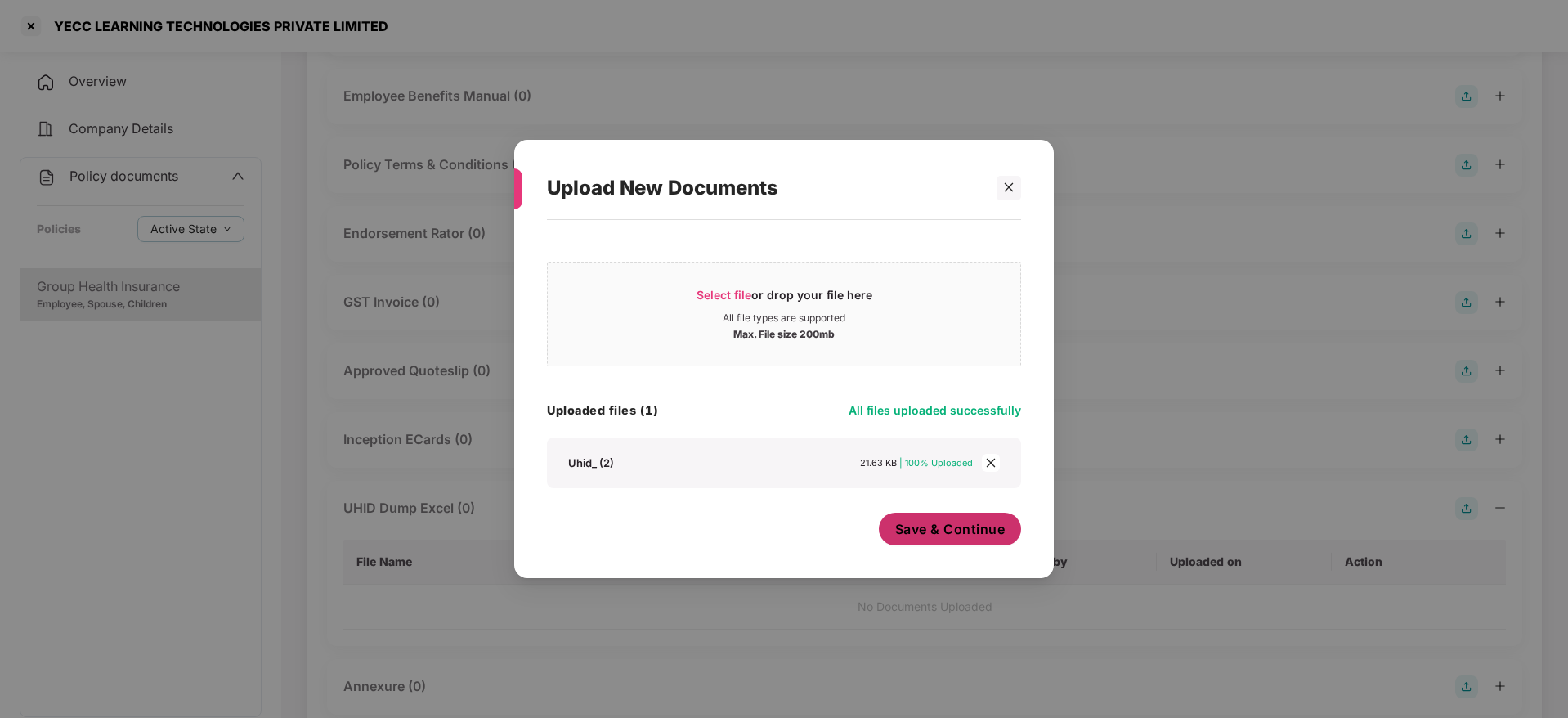
click at [927, 539] on button "Save & Continue" at bounding box center [950, 529] width 143 height 33
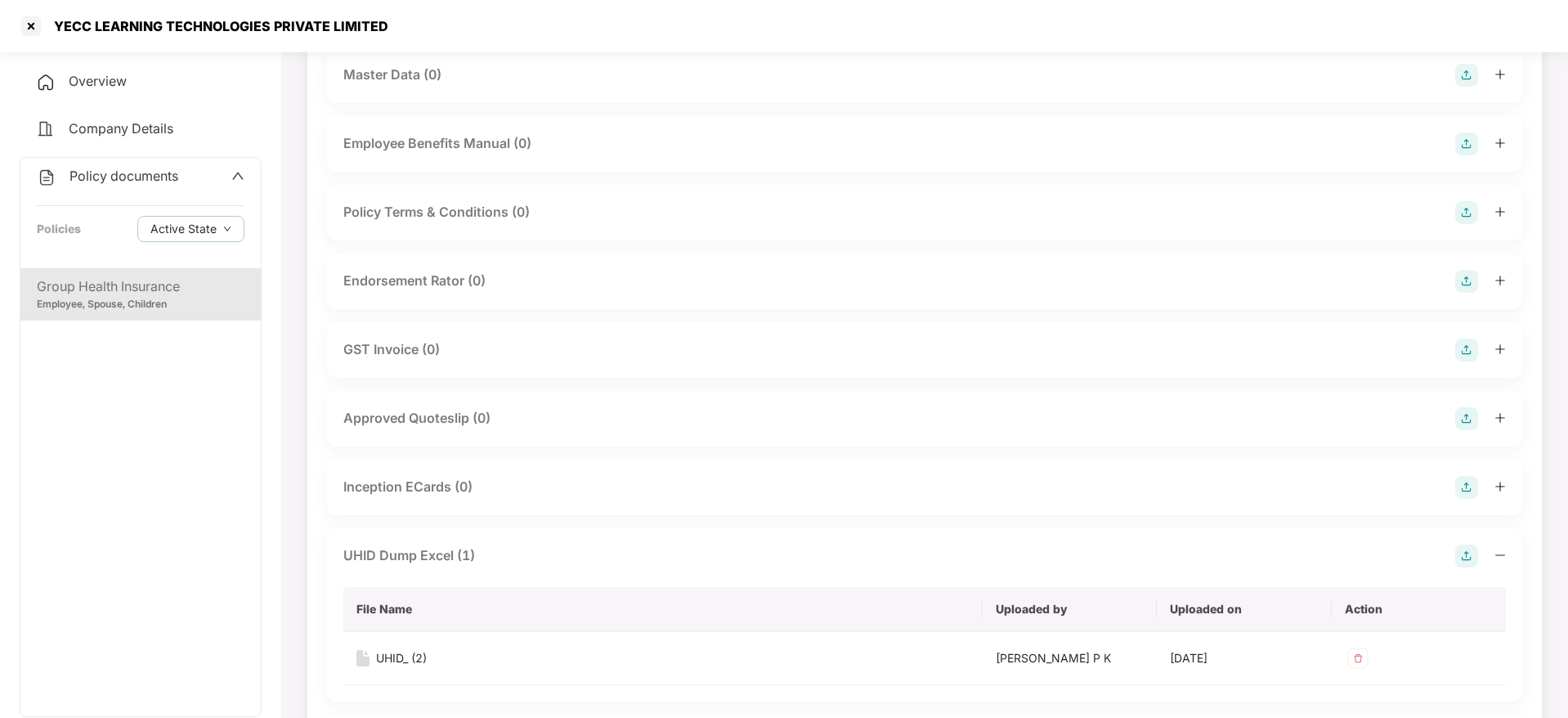
scroll to position [335, 0]
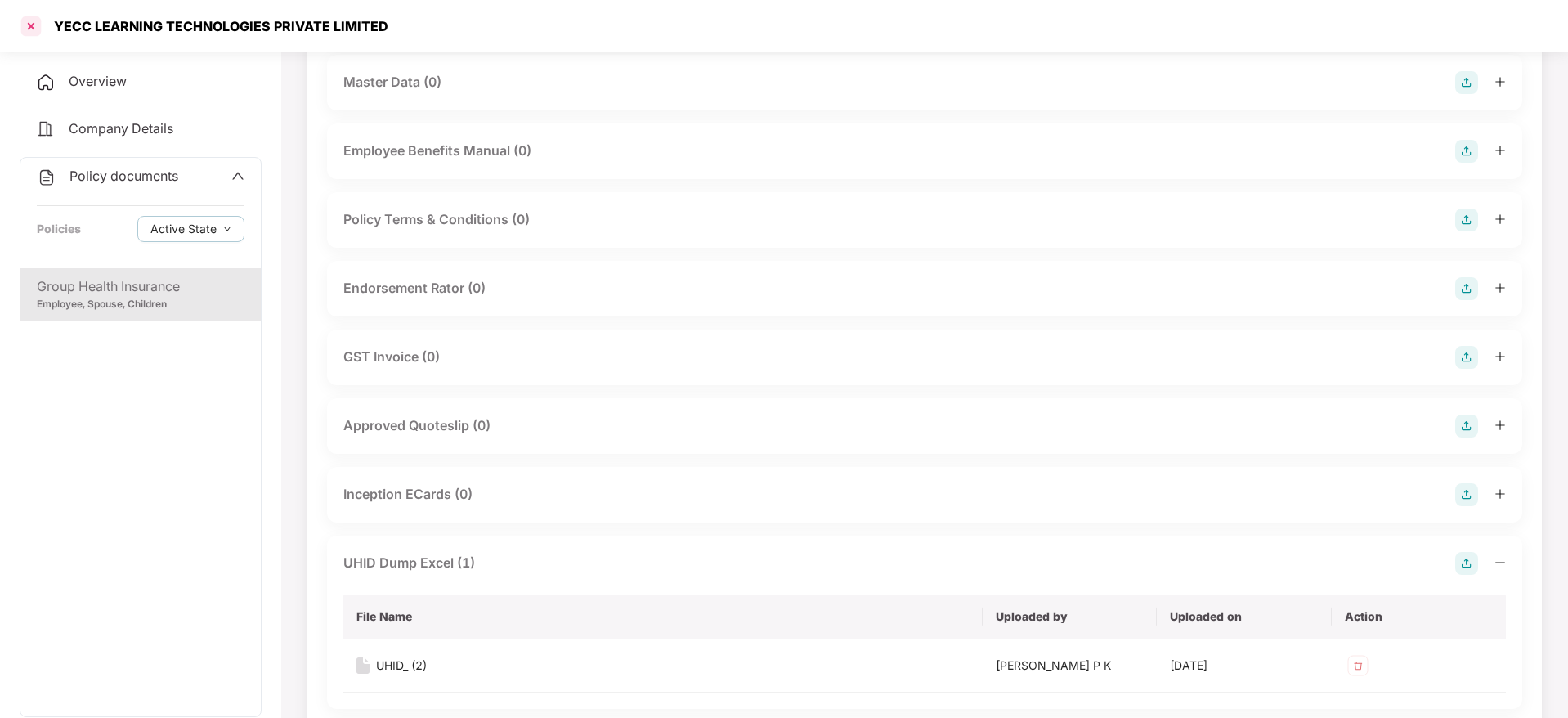
click at [36, 21] on div at bounding box center [31, 26] width 26 height 26
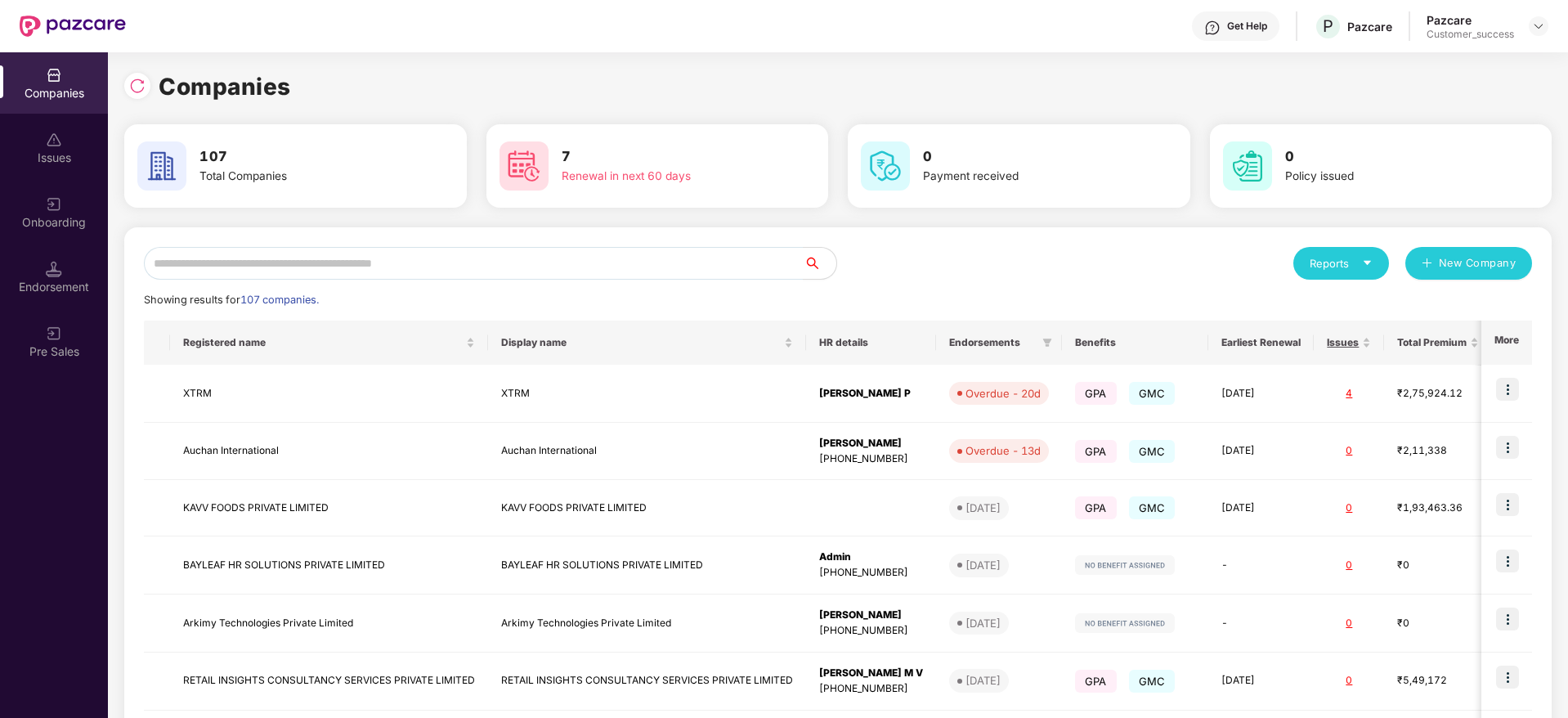
scroll to position [0, 0]
click at [430, 251] on input "text" at bounding box center [473, 263] width 660 height 33
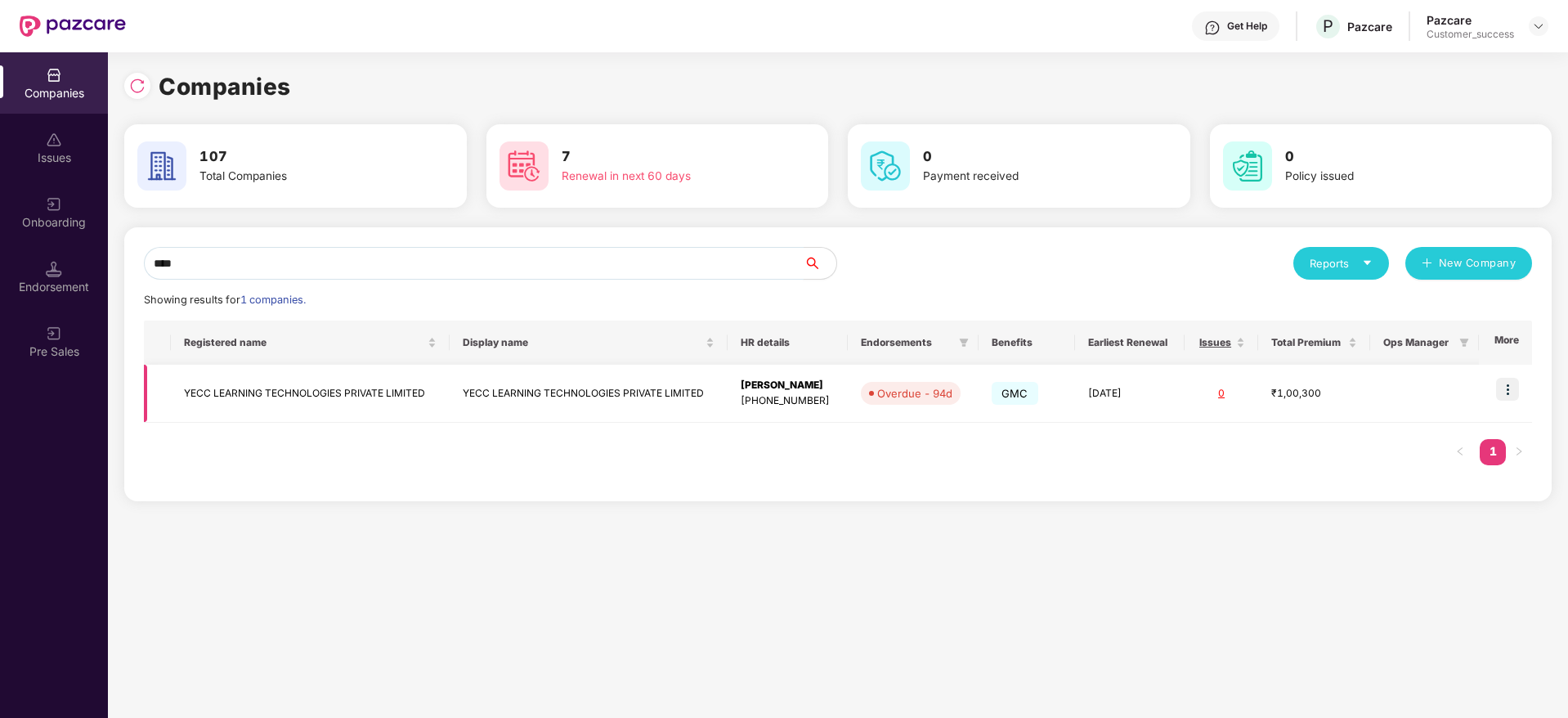
type input "****"
click at [1508, 392] on img at bounding box center [1507, 389] width 23 height 23
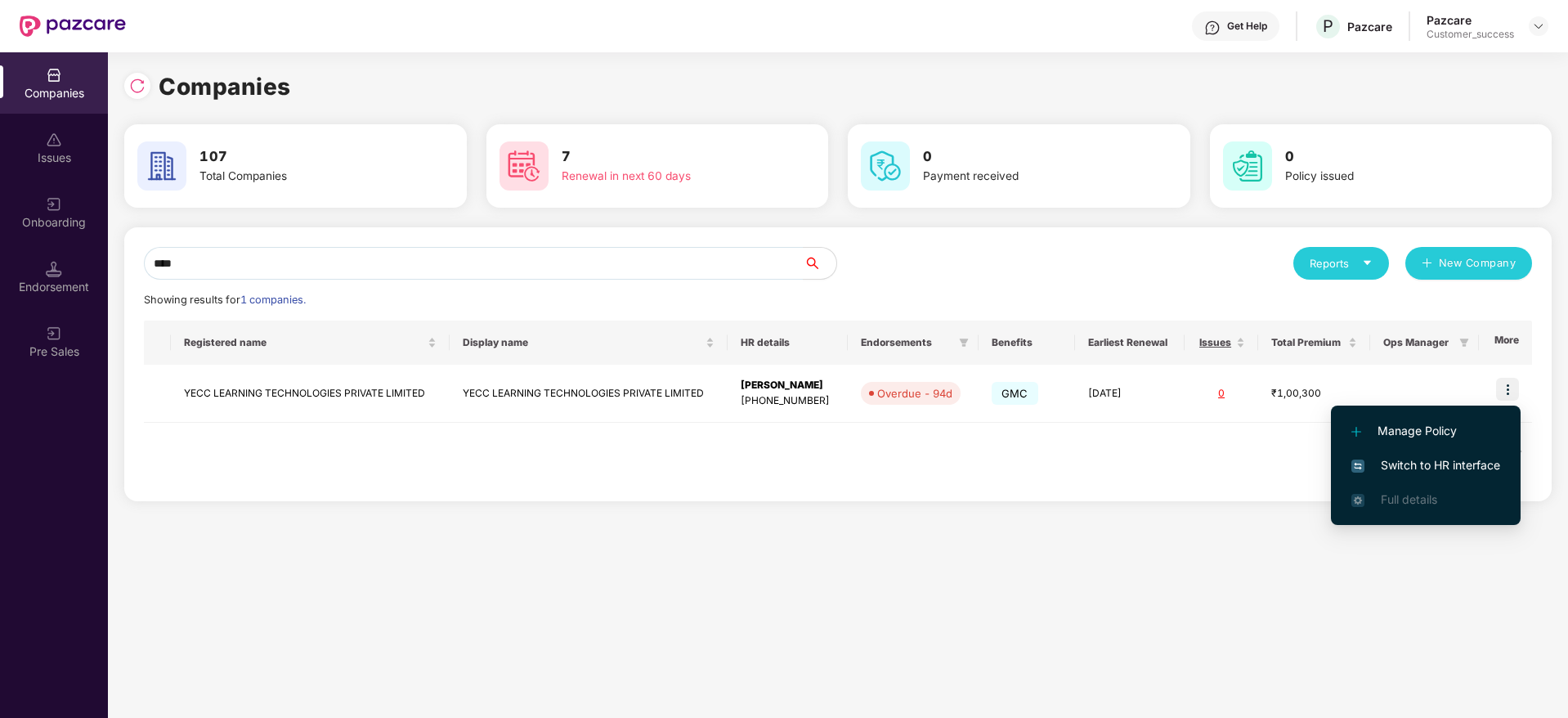
click at [1440, 464] on span "Switch to HR interface" at bounding box center [1425, 465] width 149 height 18
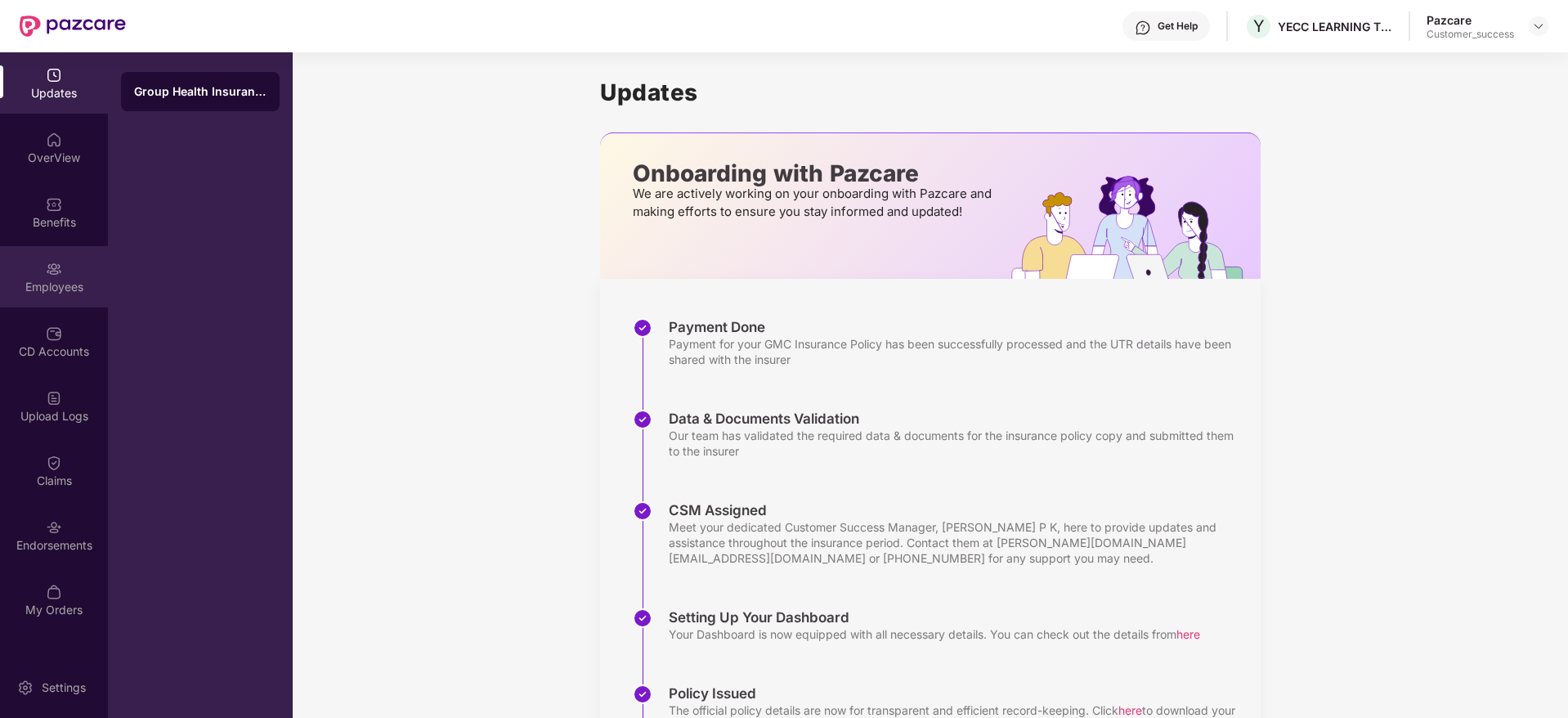
click at [40, 270] on div "Employees" at bounding box center [54, 277] width 108 height 61
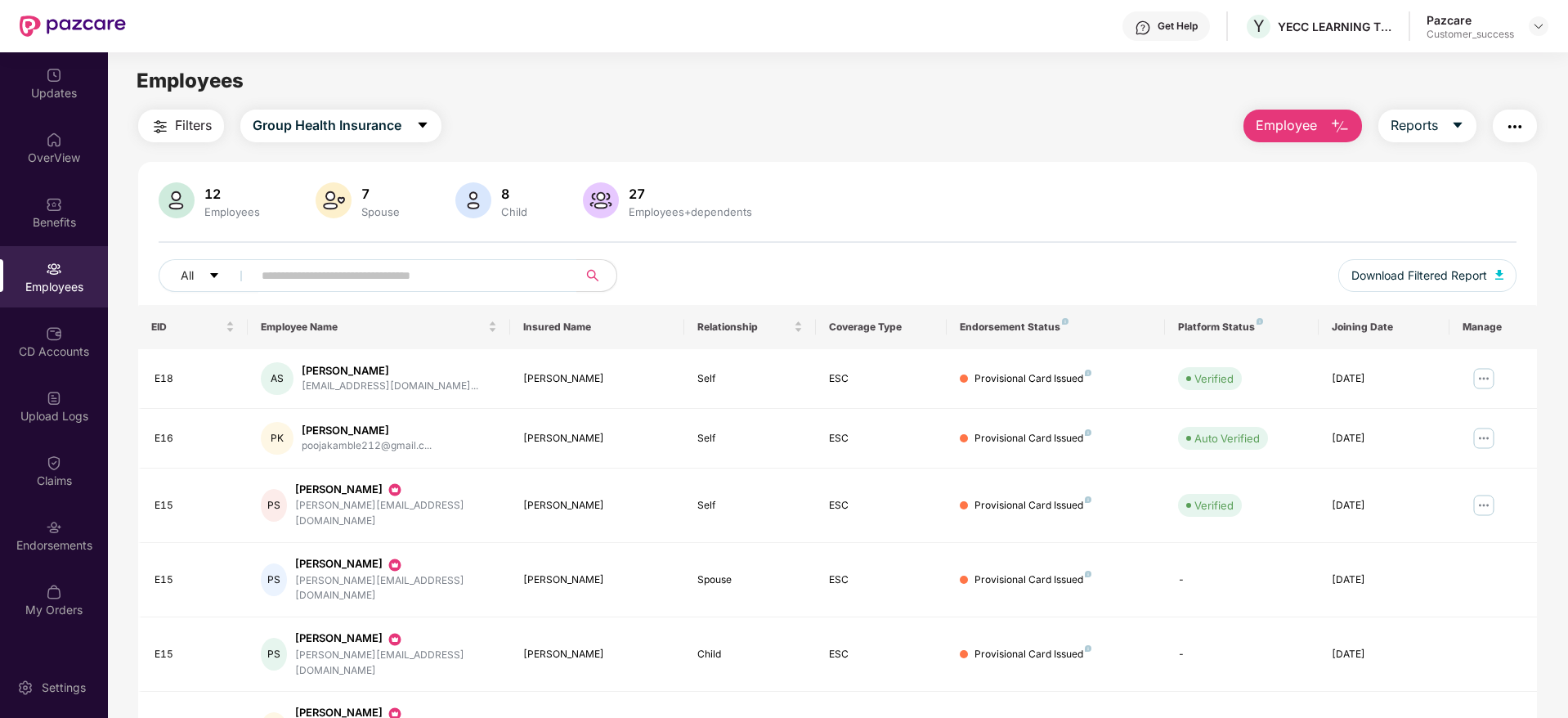
click at [1523, 122] on button "button" at bounding box center [1514, 125] width 45 height 33
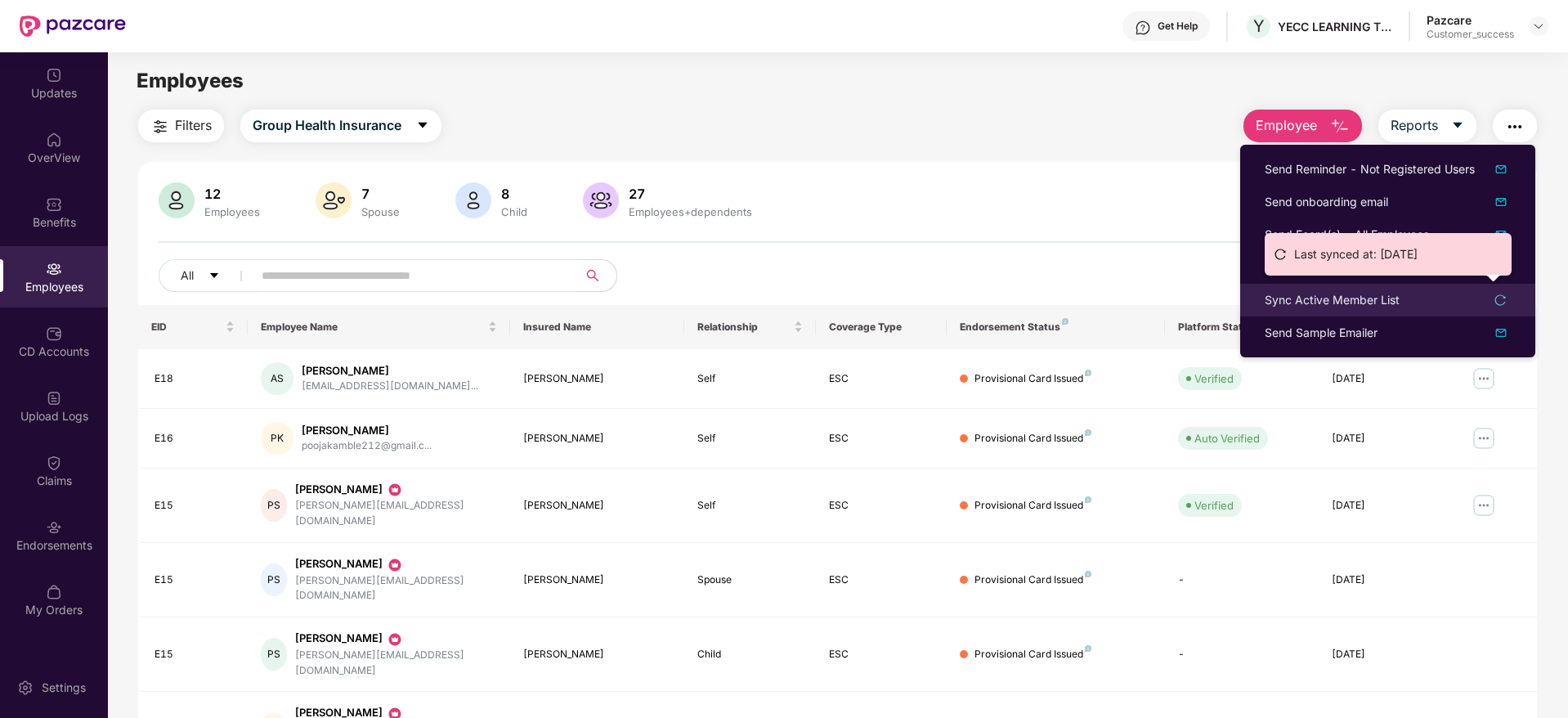
click at [1341, 299] on div "Sync Active Member List" at bounding box center [1332, 299] width 135 height 18
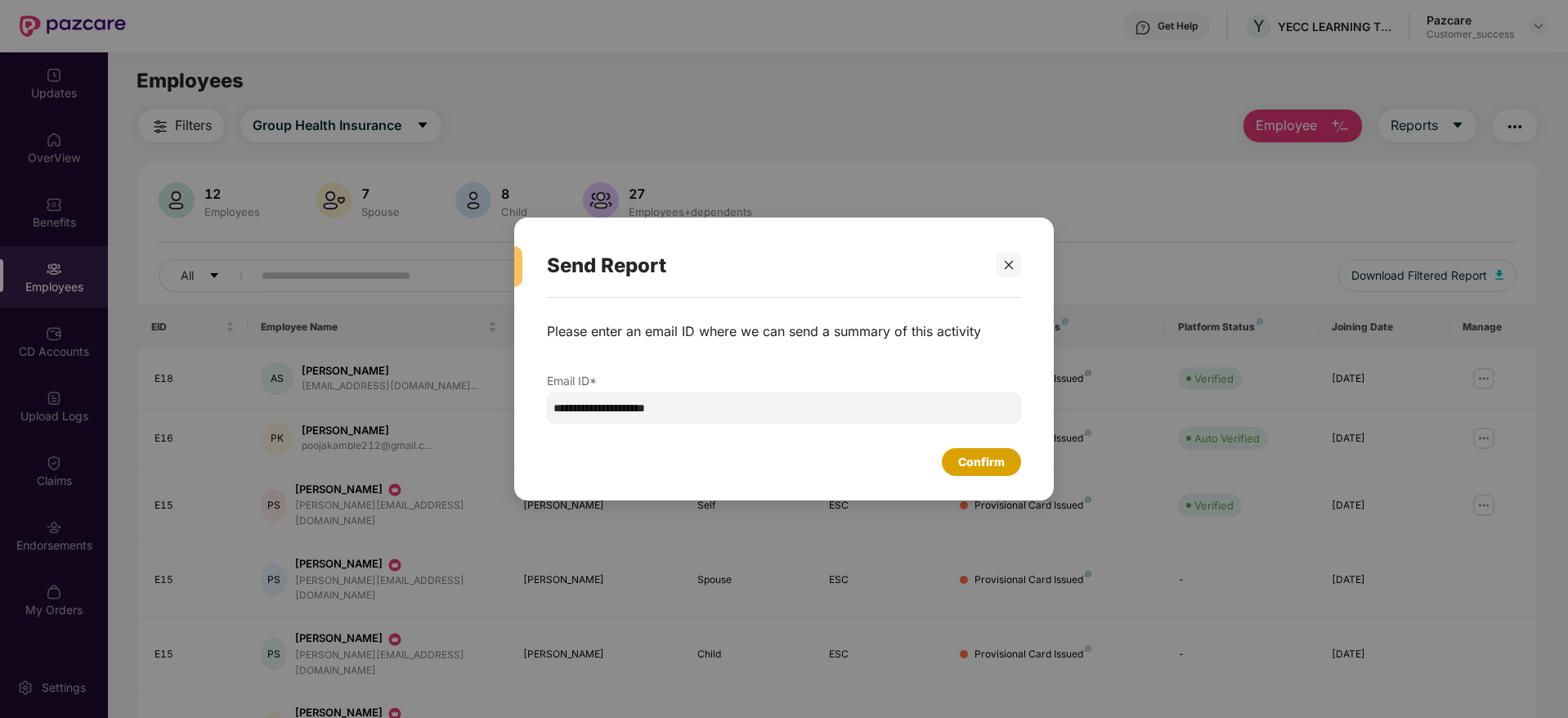
click at [979, 463] on div "Confirm" at bounding box center [981, 462] width 47 height 18
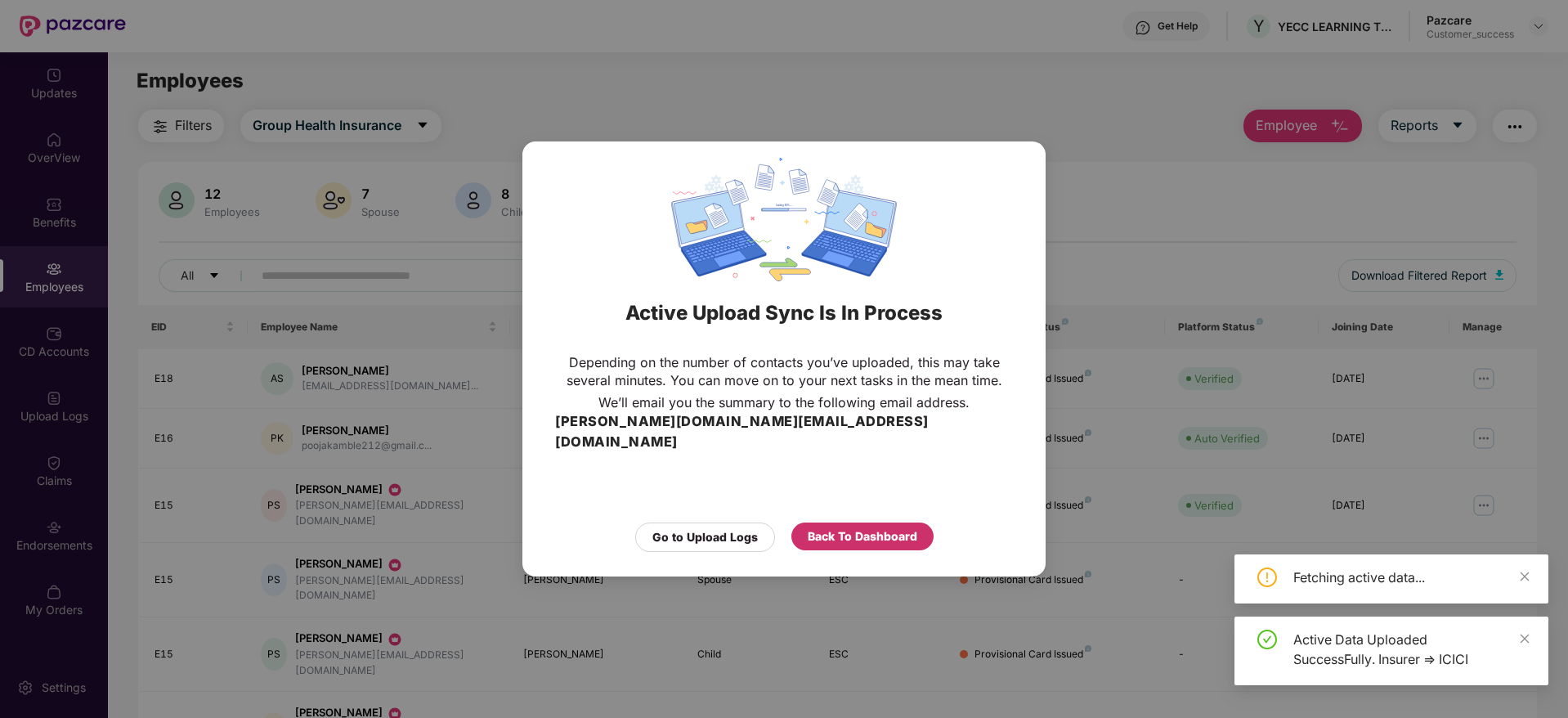
click at [868, 530] on div "Back To Dashboard" at bounding box center [862, 537] width 109 height 18
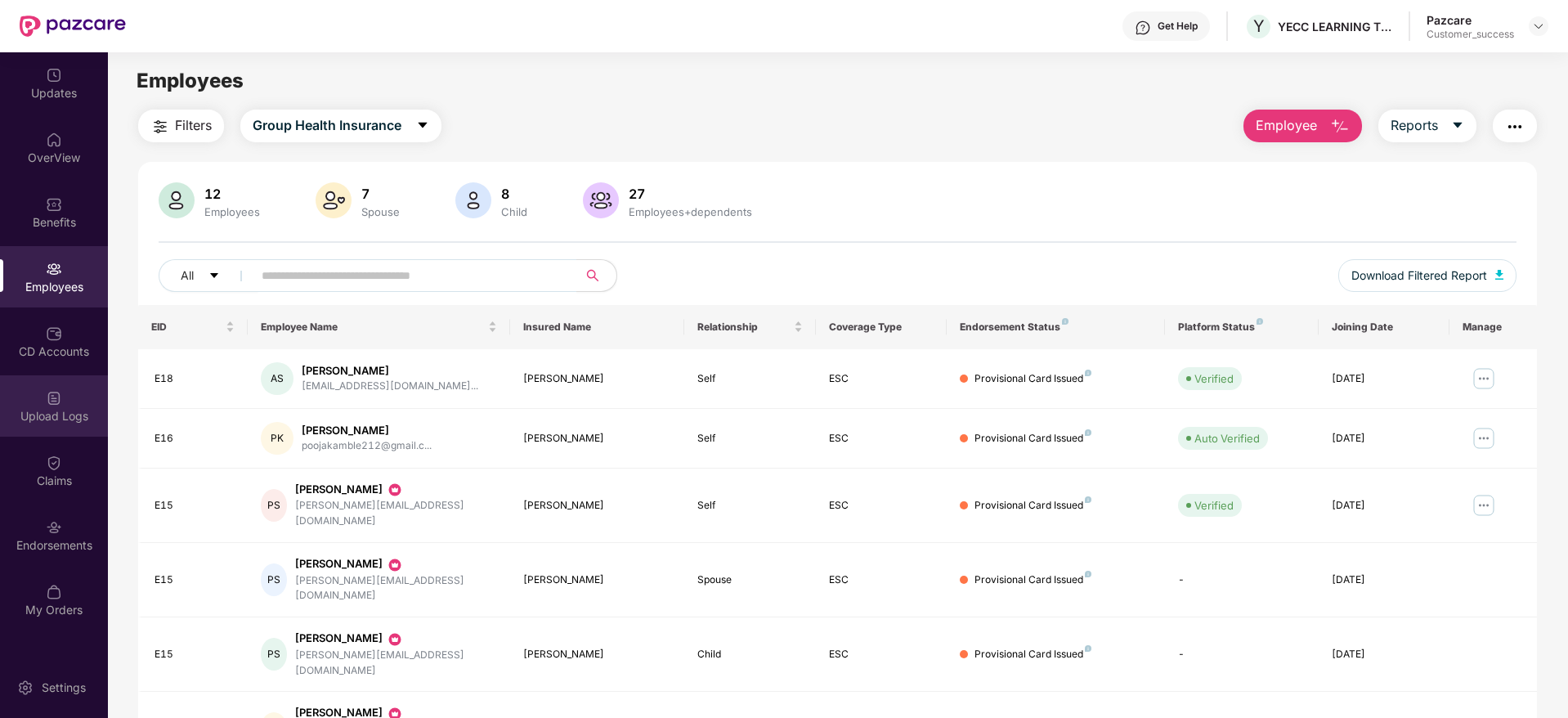
click at [58, 431] on div "Upload Logs" at bounding box center [54, 406] width 108 height 61
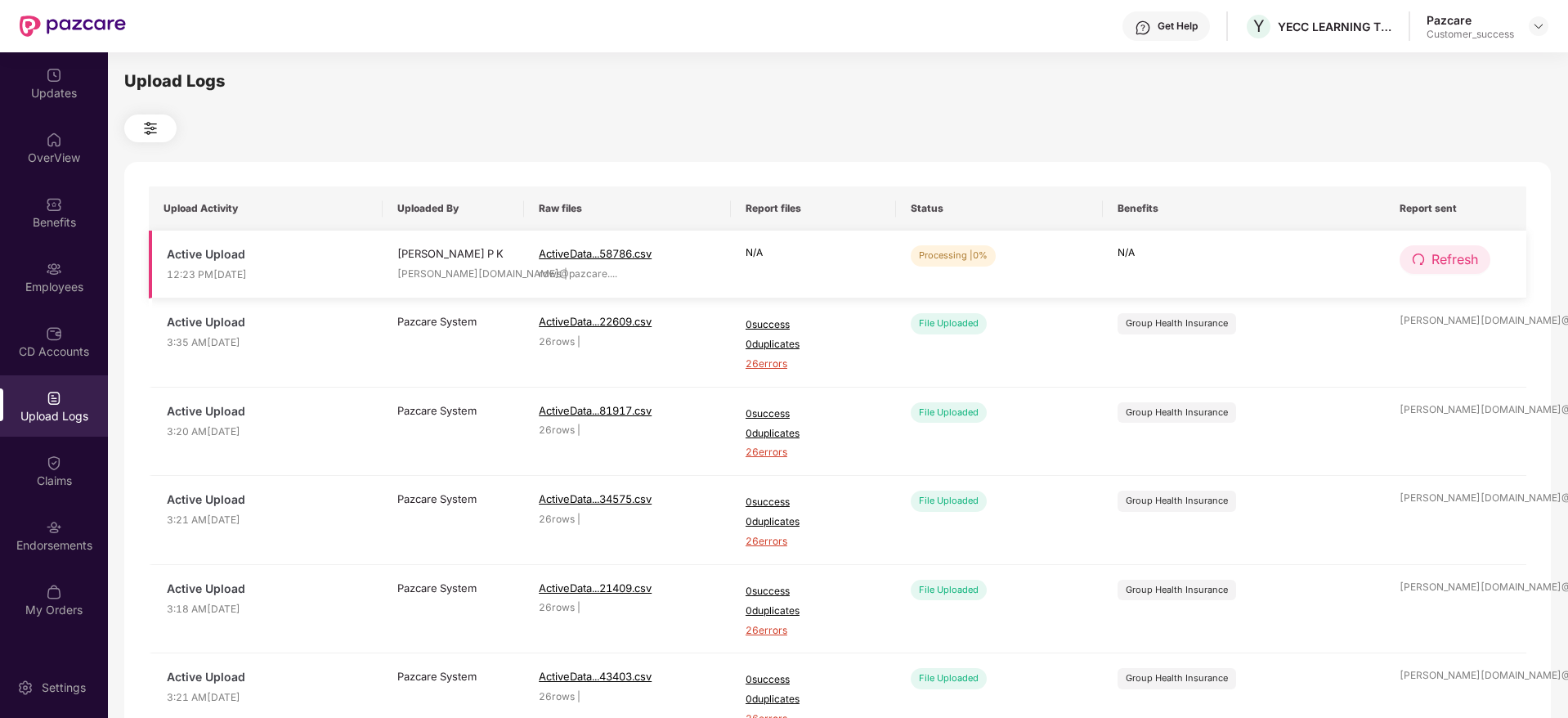
click at [1457, 258] on span "Refresh" at bounding box center [1454, 259] width 47 height 21
click at [1457, 258] on span "Refresh" at bounding box center [1455, 259] width 47 height 21
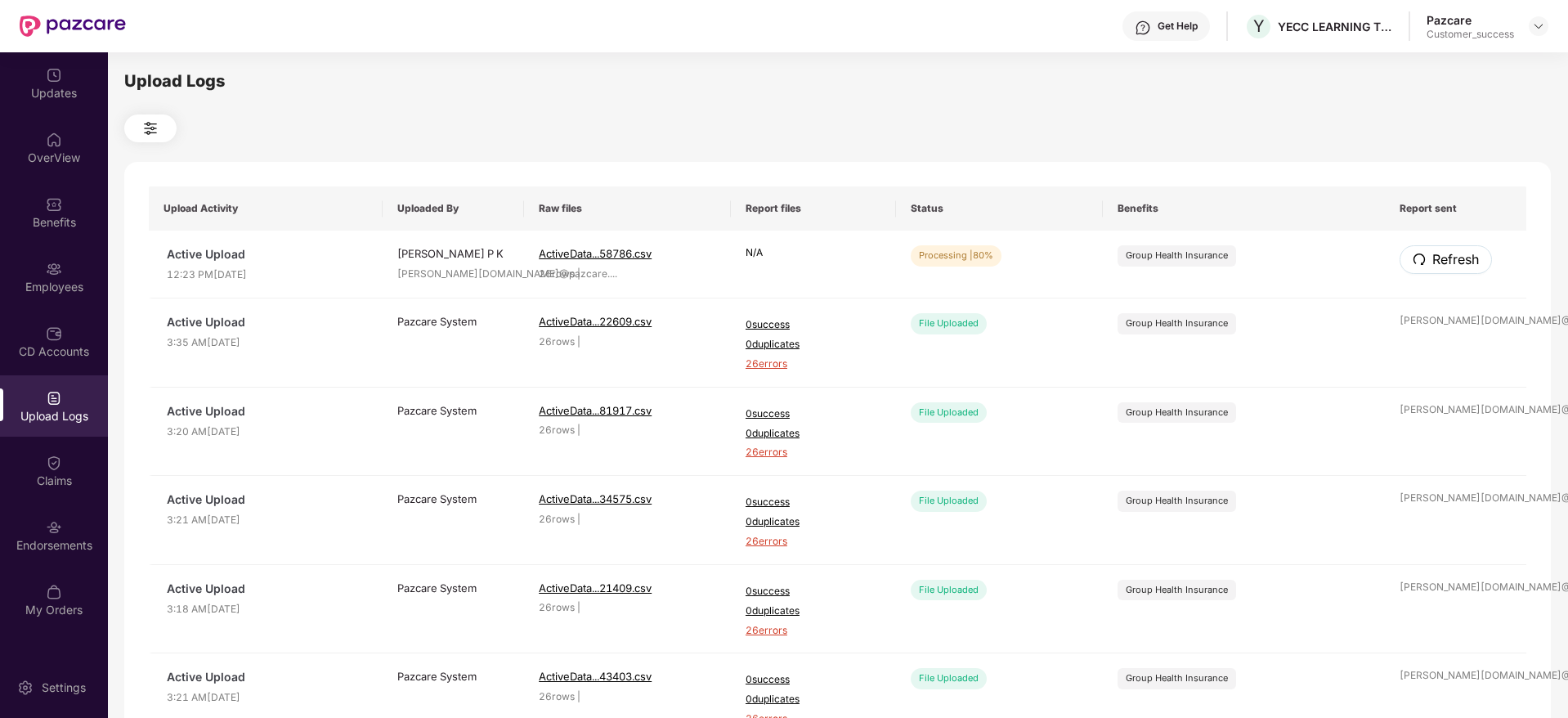
click at [1457, 258] on span "Refresh" at bounding box center [1455, 259] width 47 height 21
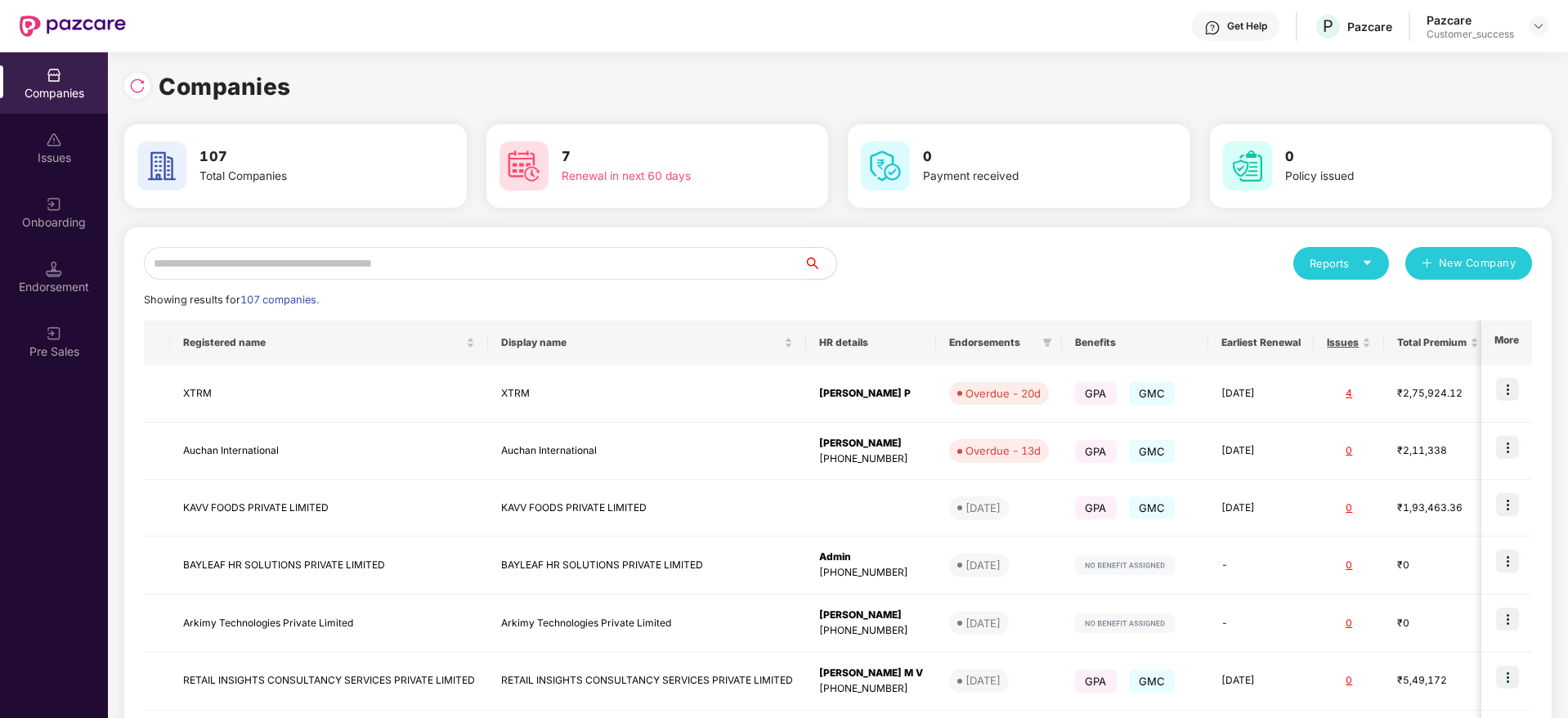
click at [308, 276] on input "text" at bounding box center [473, 263] width 660 height 33
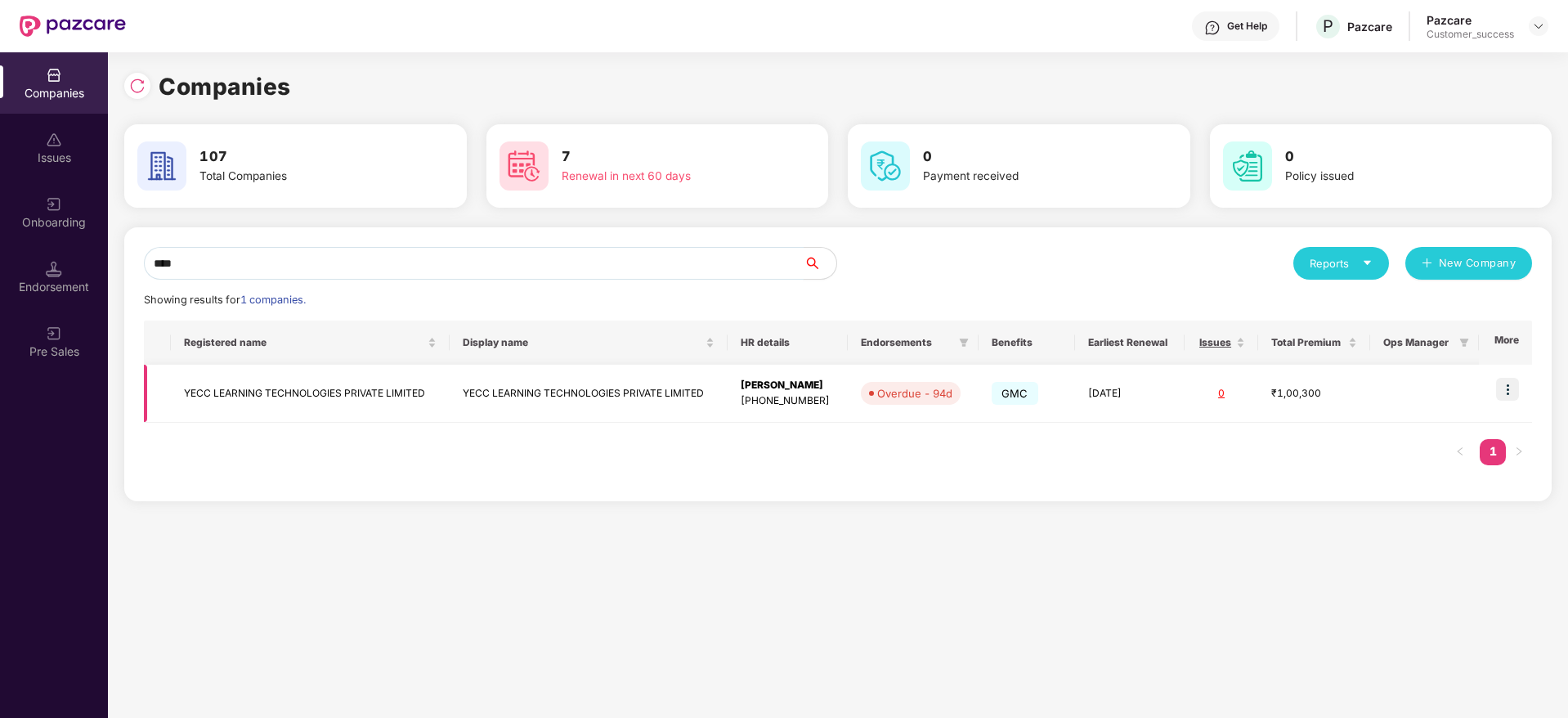
type input "****"
click at [332, 397] on td "YECC LEARNING TECHNOLOGIES PRIVATE LIMITED" at bounding box center [309, 394] width 278 height 59
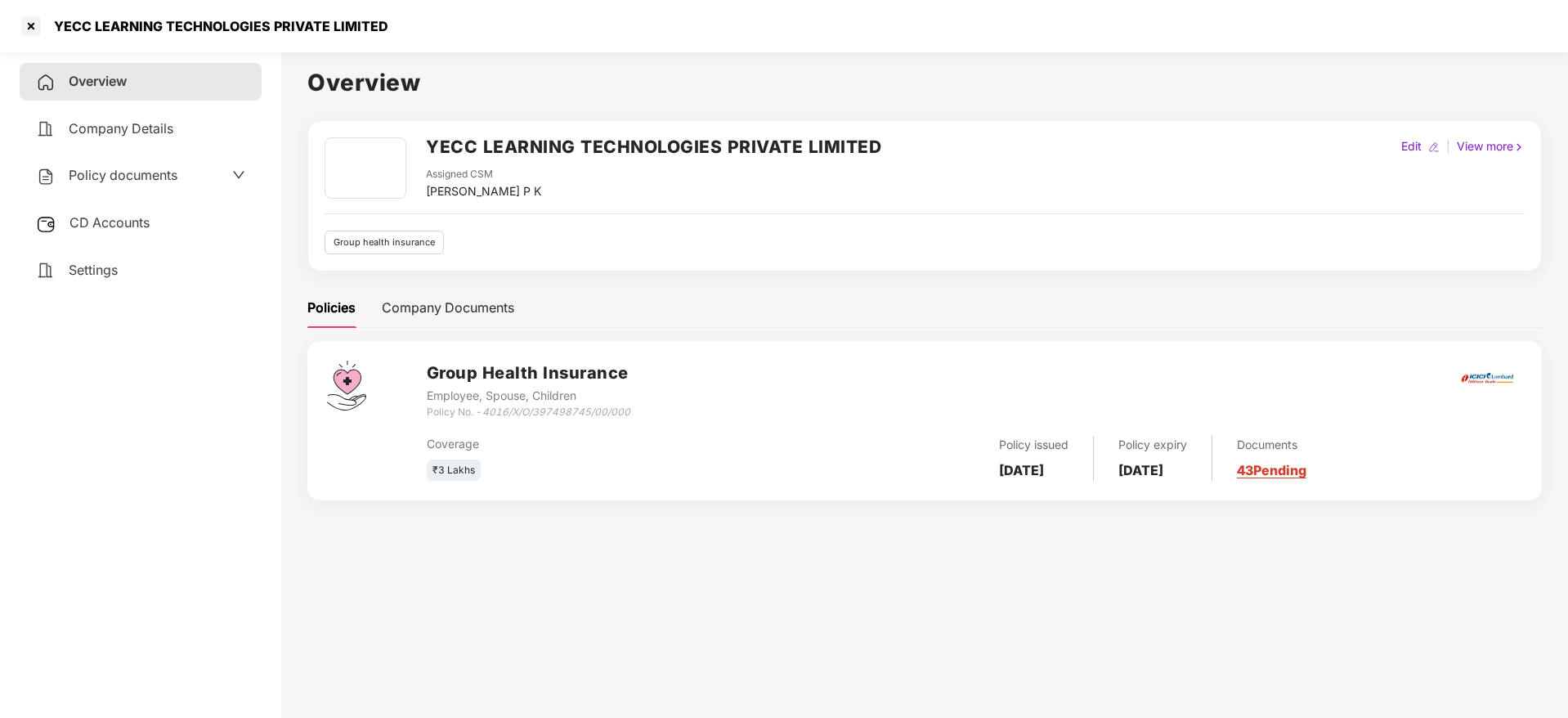
click at [100, 175] on span "Policy documents" at bounding box center [123, 175] width 109 height 16
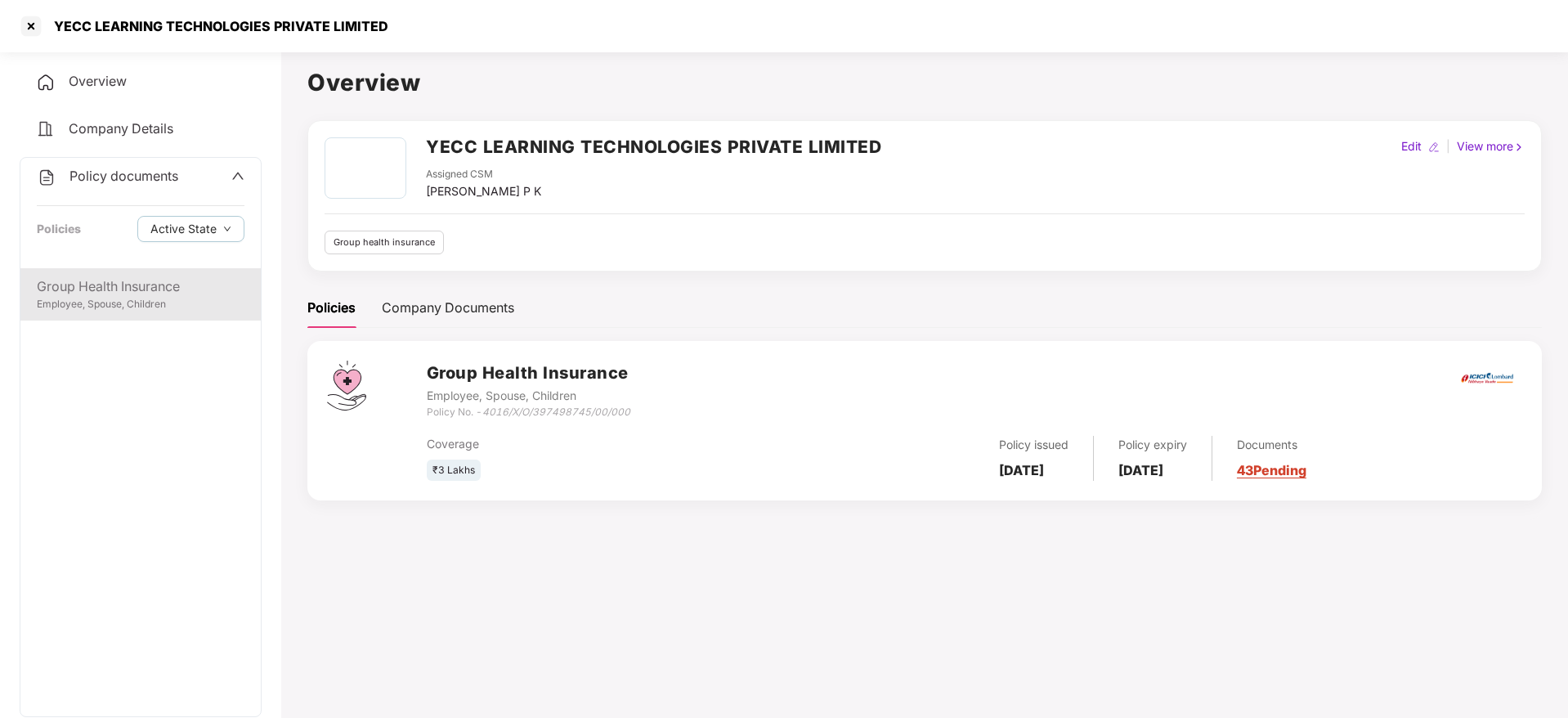
click at [95, 278] on div "Group Health Insurance" at bounding box center [140, 287] width 207 height 21
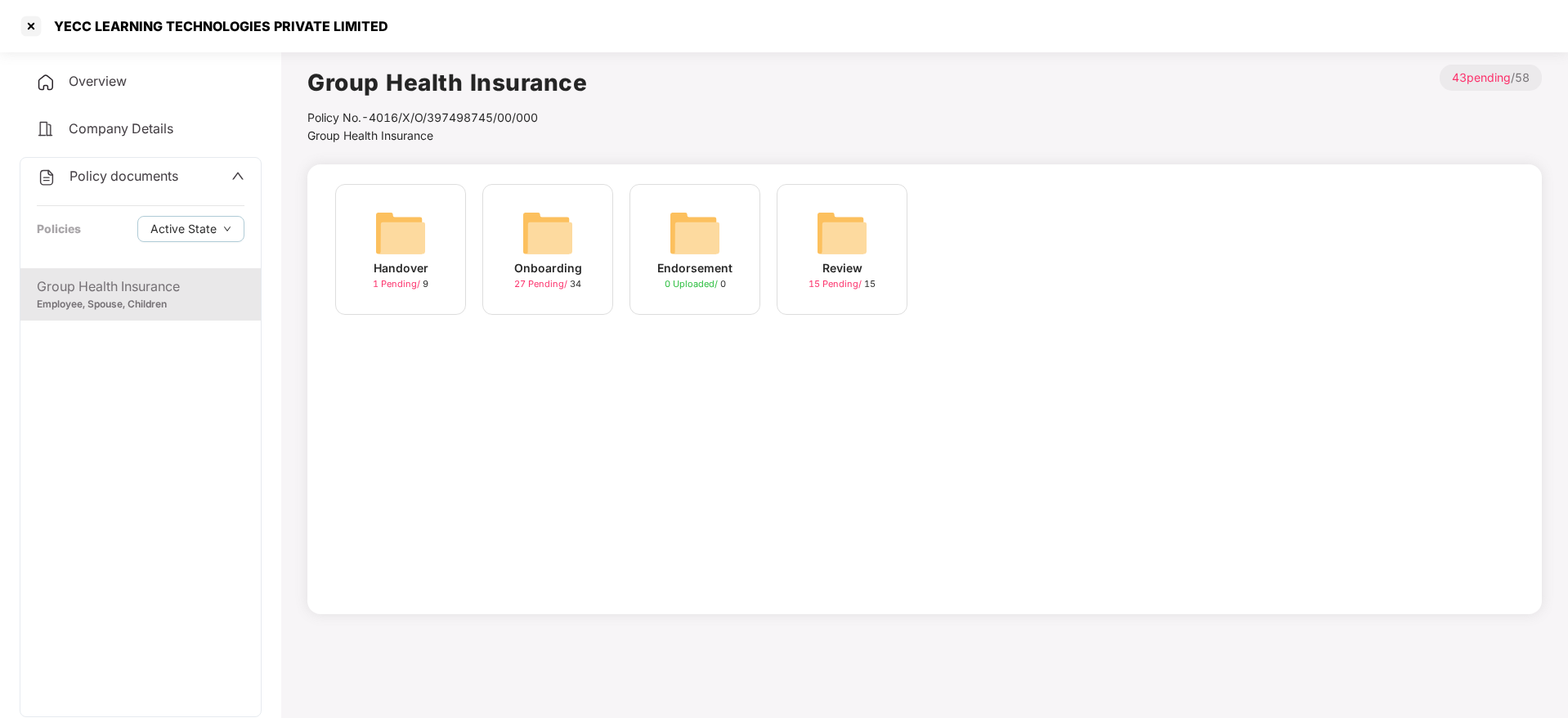
click at [513, 235] on div "Onboarding 27 Pending / 34" at bounding box center [547, 249] width 131 height 131
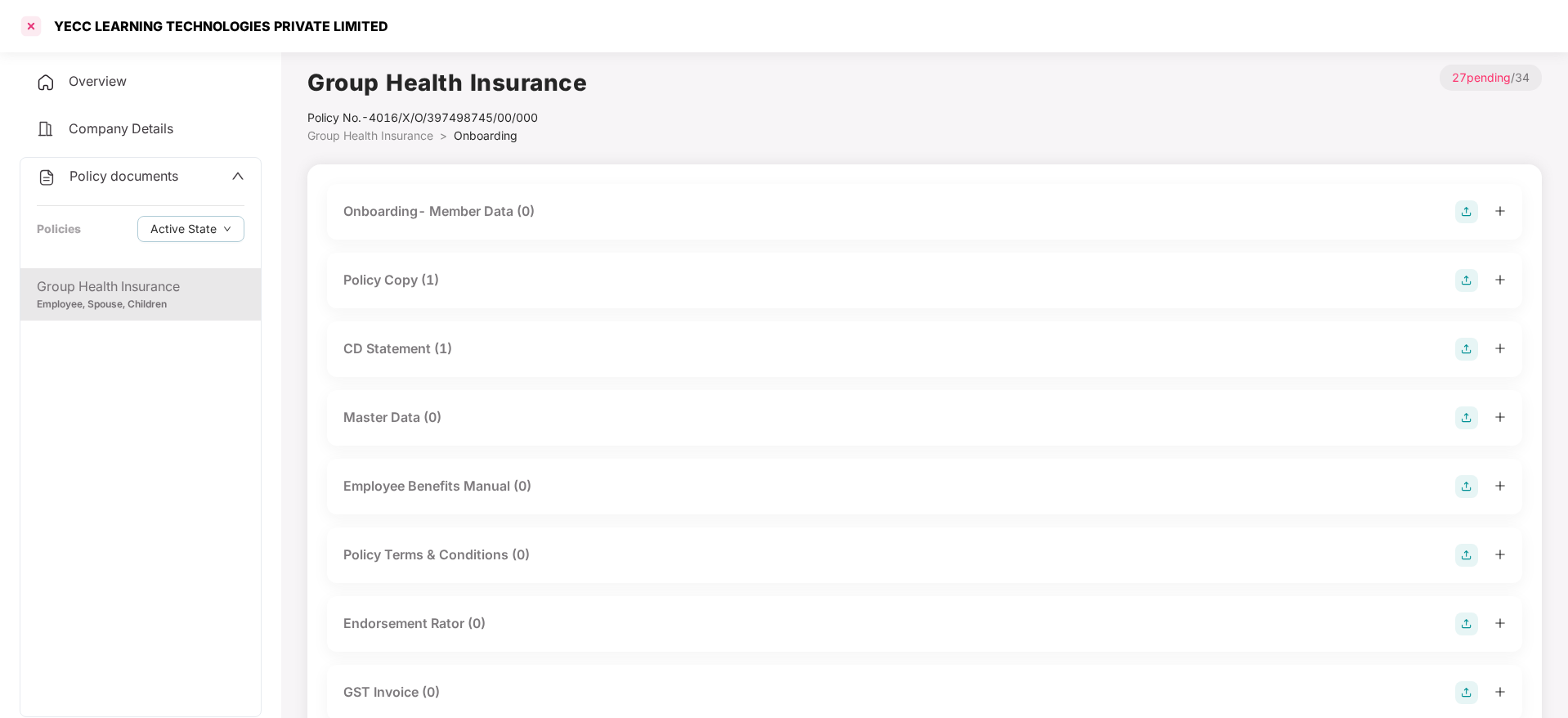
click at [22, 28] on div at bounding box center [31, 26] width 26 height 26
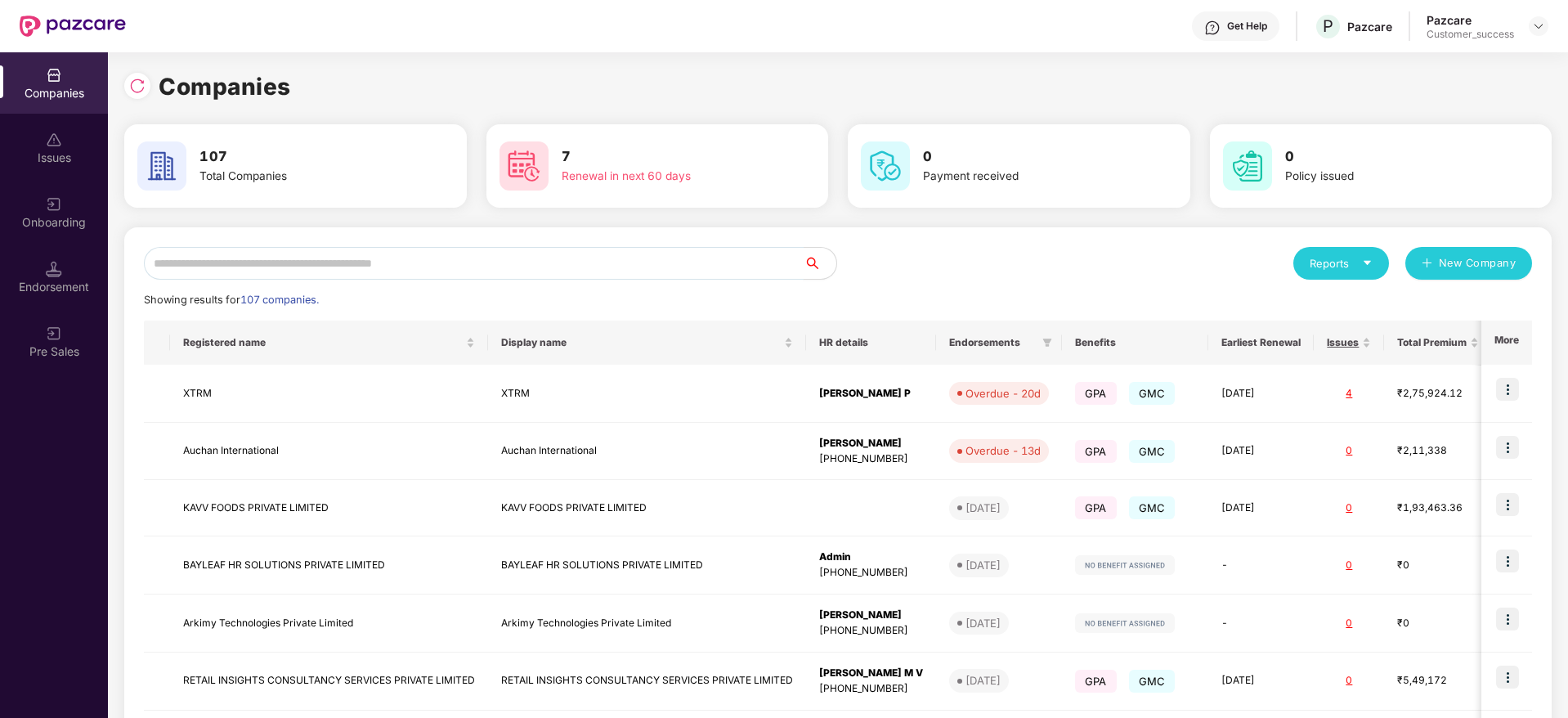
click at [243, 274] on input "text" at bounding box center [473, 263] width 660 height 33
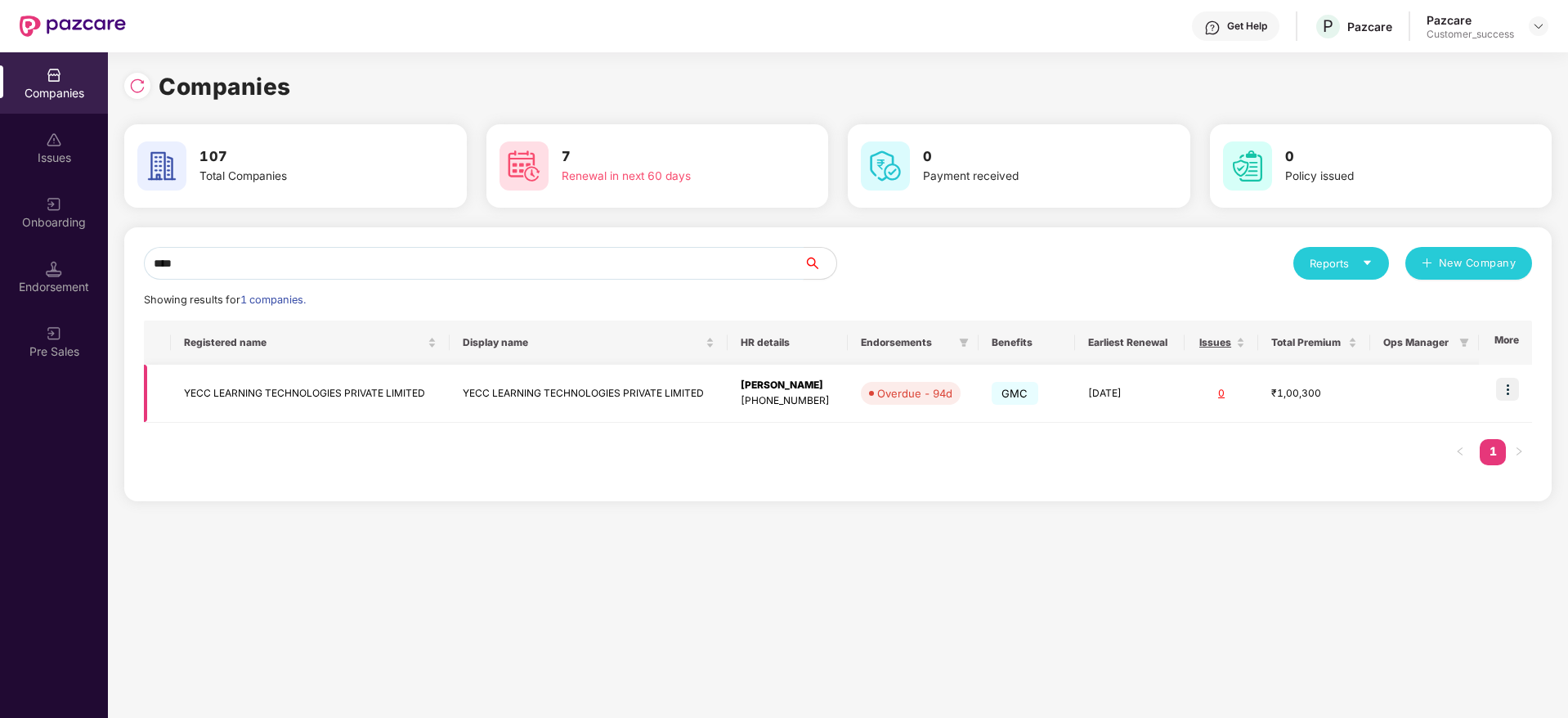
type input "****"
click at [271, 407] on td "YECC LEARNING TECHNOLOGIES PRIVATE LIMITED" at bounding box center [309, 394] width 278 height 59
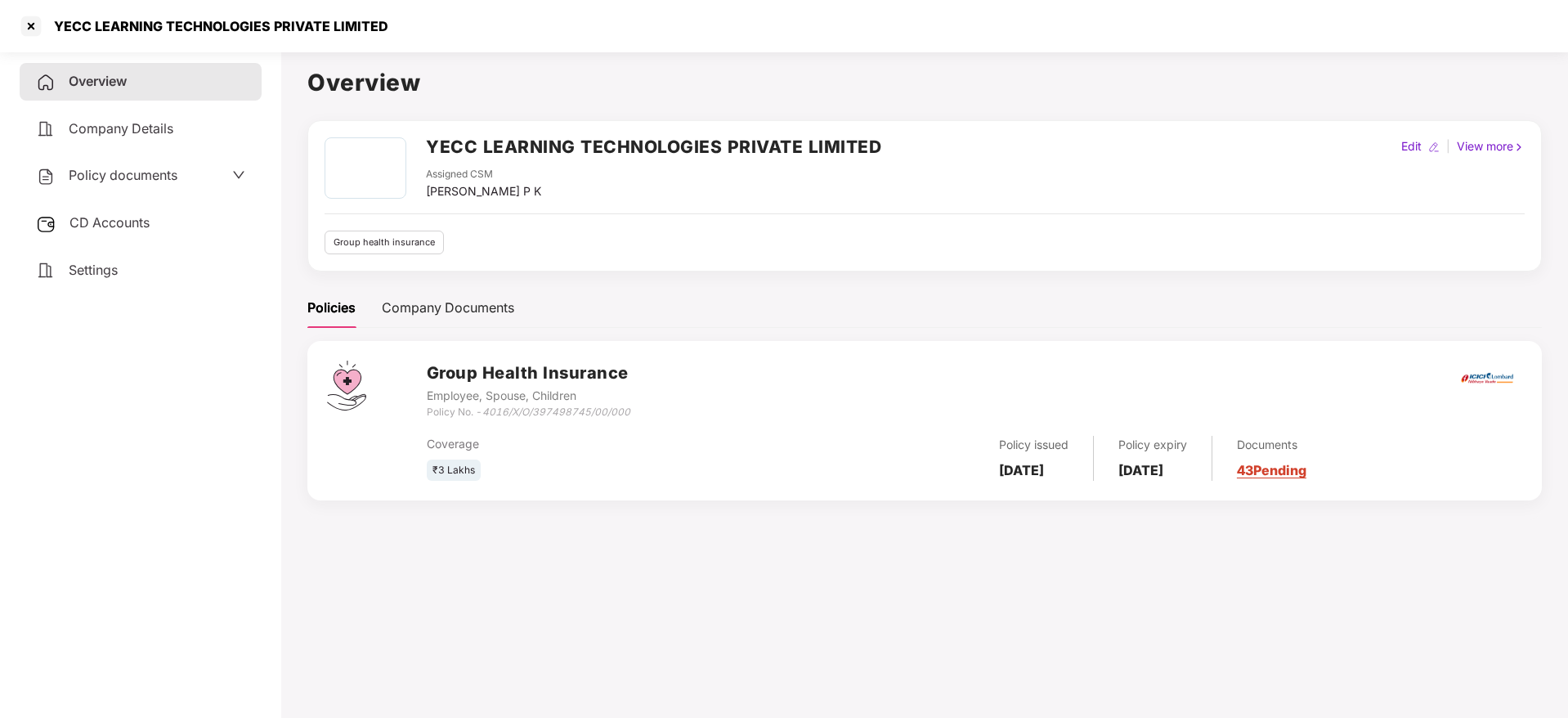
click at [119, 175] on span "Policy documents" at bounding box center [123, 175] width 109 height 16
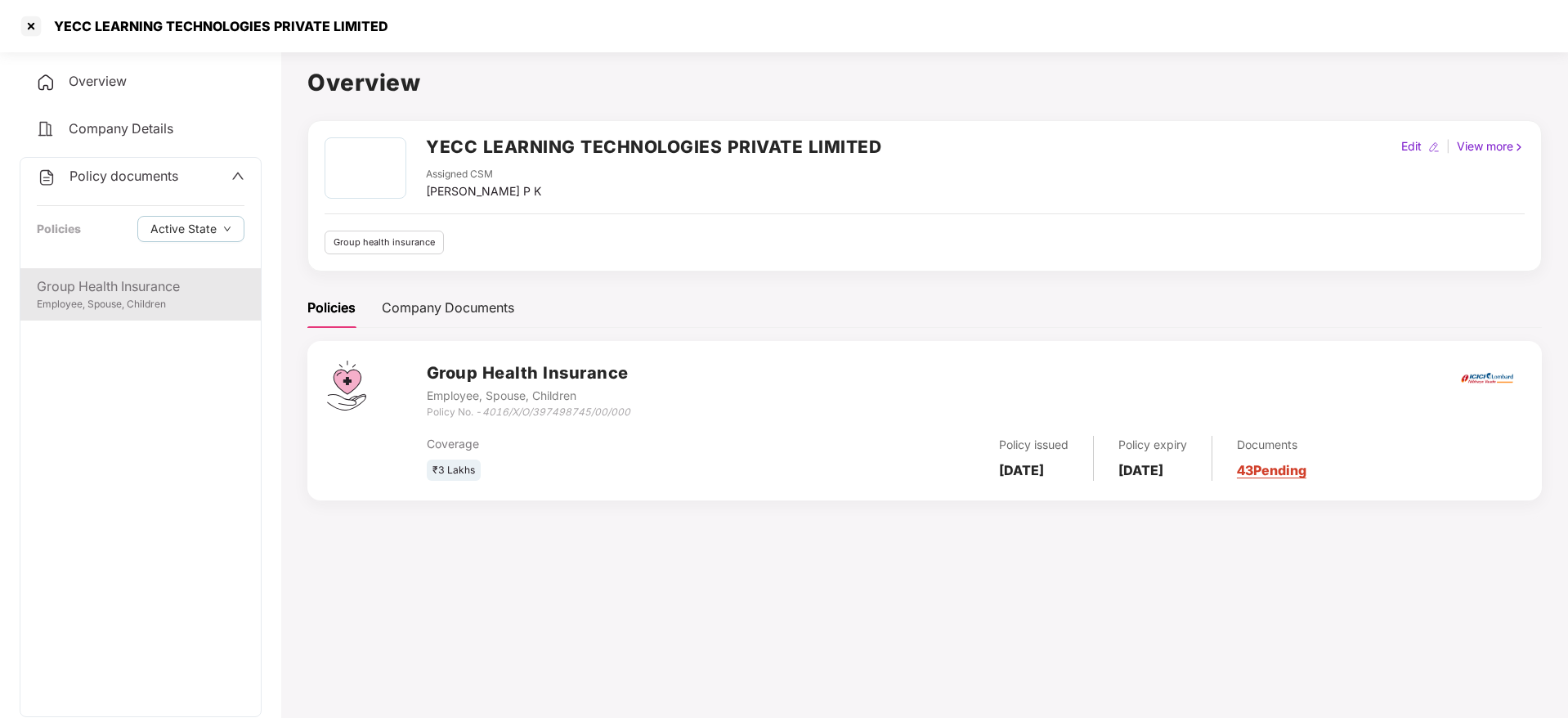
click at [107, 279] on div "Group Health Insurance" at bounding box center [140, 287] width 207 height 21
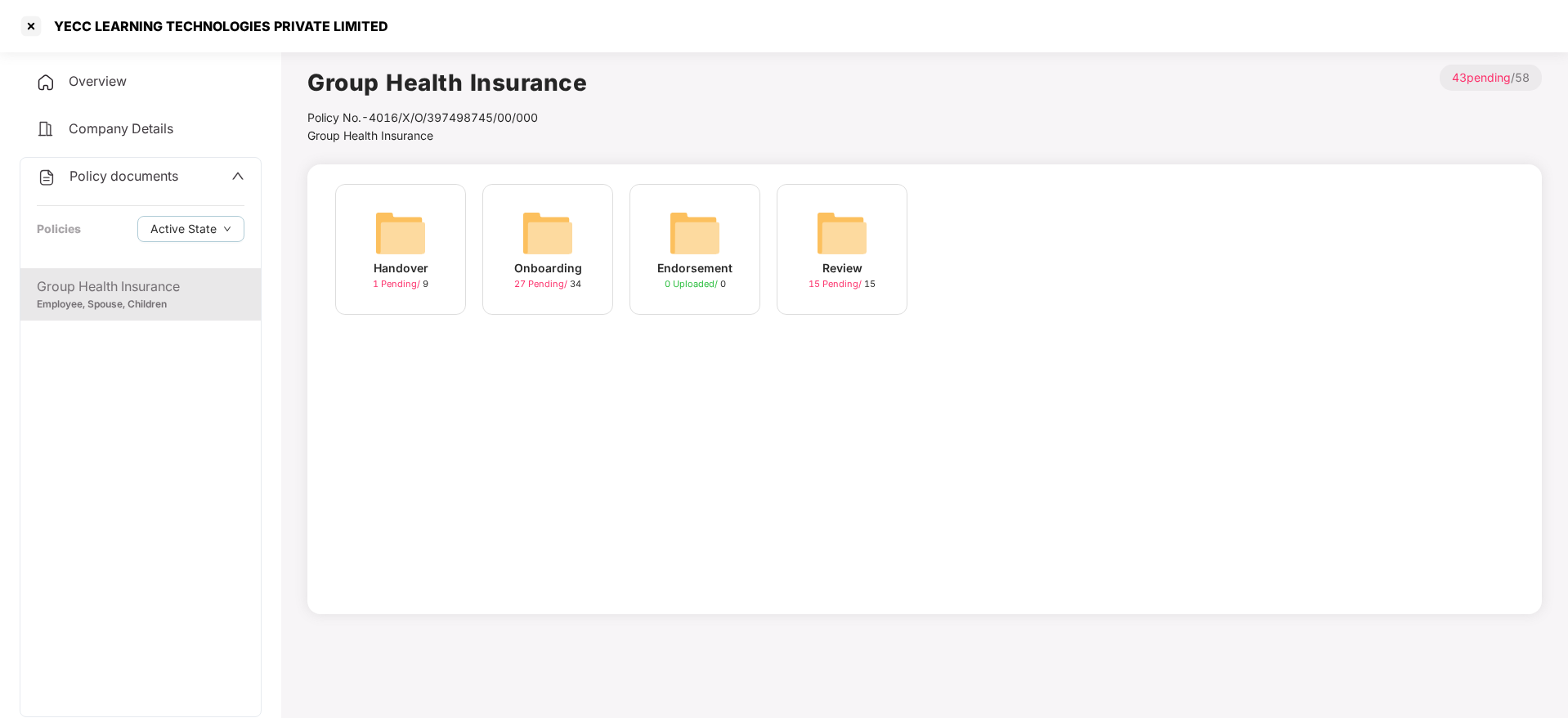
click at [369, 242] on div "Handover 1 Pending / 9" at bounding box center [401, 249] width 131 height 131
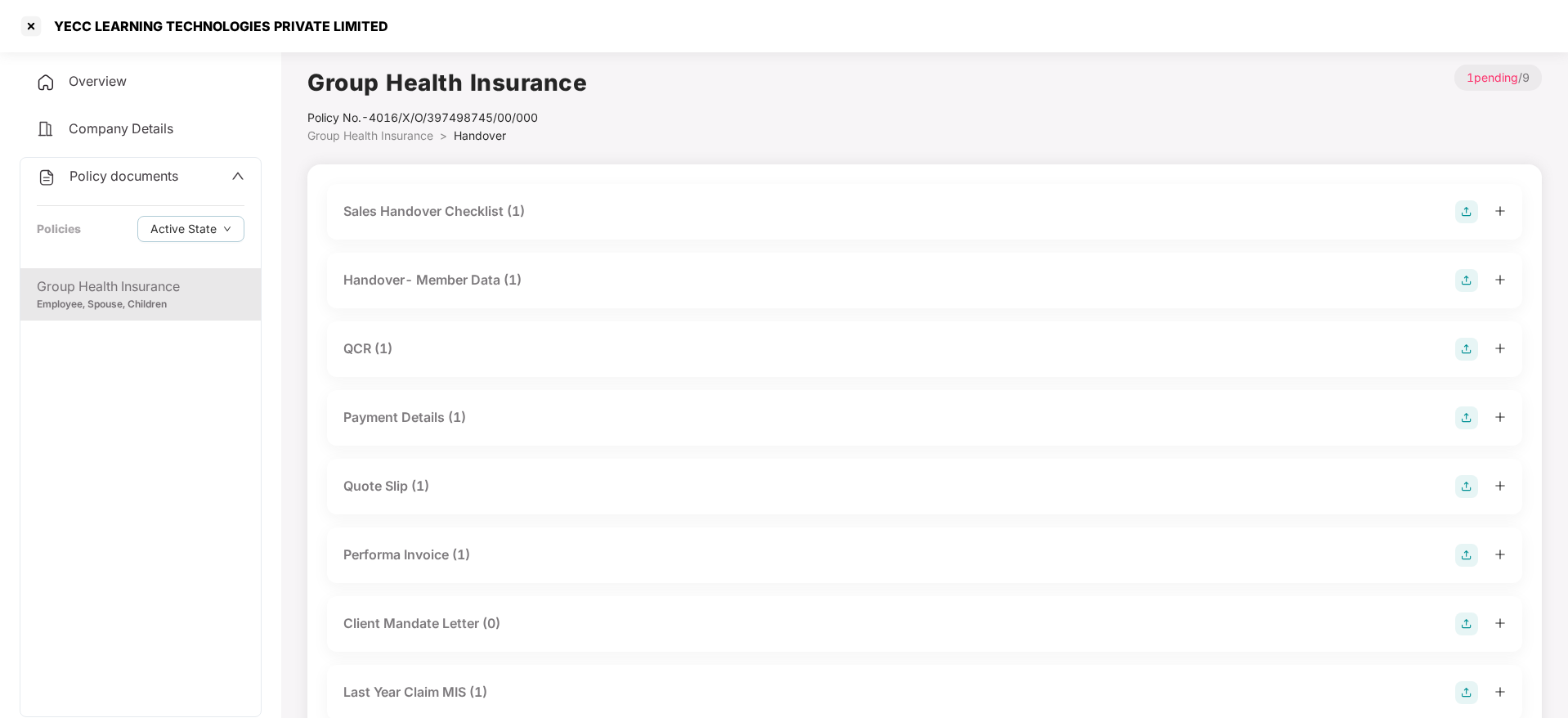
click at [378, 493] on div "Quote Slip (1)" at bounding box center [386, 486] width 86 height 21
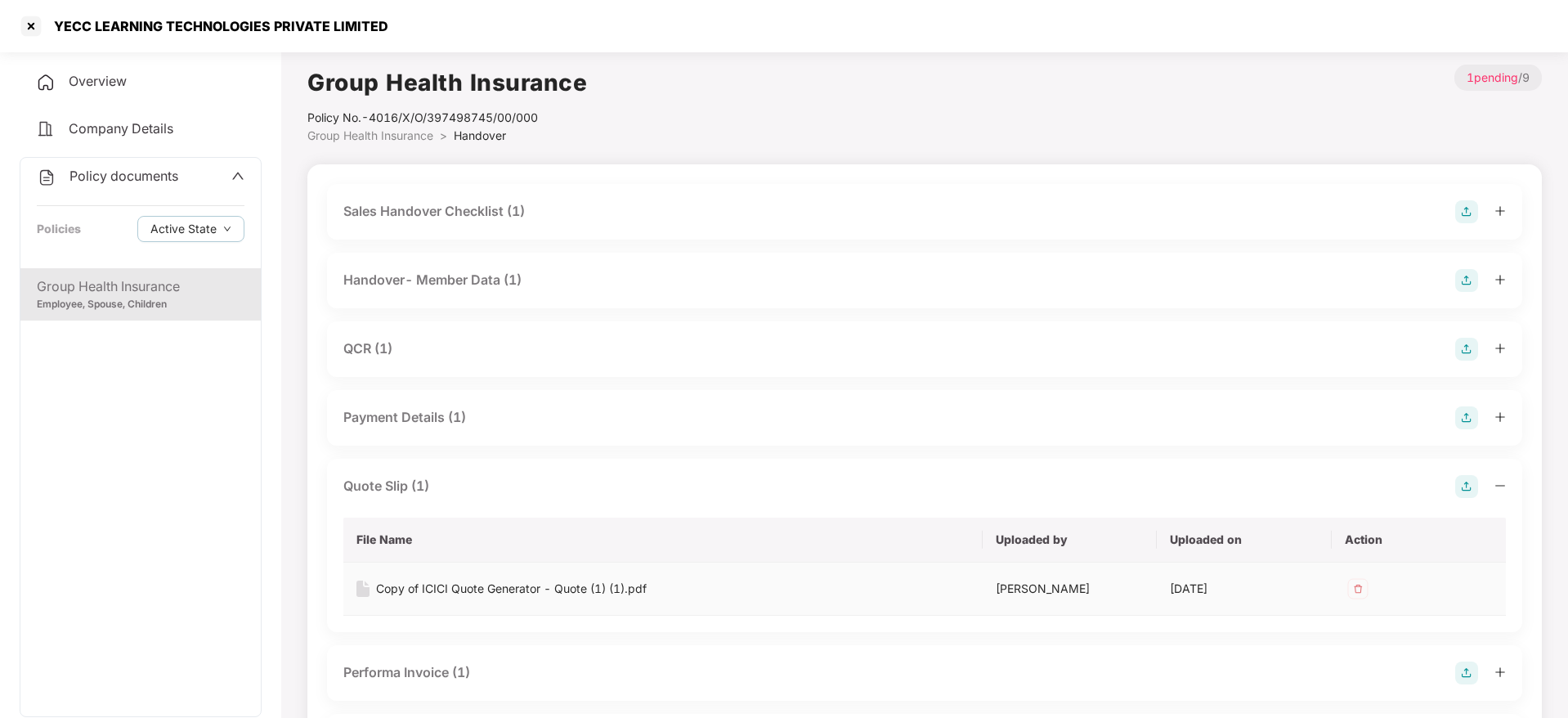
click at [407, 583] on div "Copy of ICICI Quote Generator - Quote (1) (1).pdf" at bounding box center [511, 588] width 271 height 18
click at [419, 209] on div "Sales Handover Checklist (1)" at bounding box center [433, 211] width 181 height 21
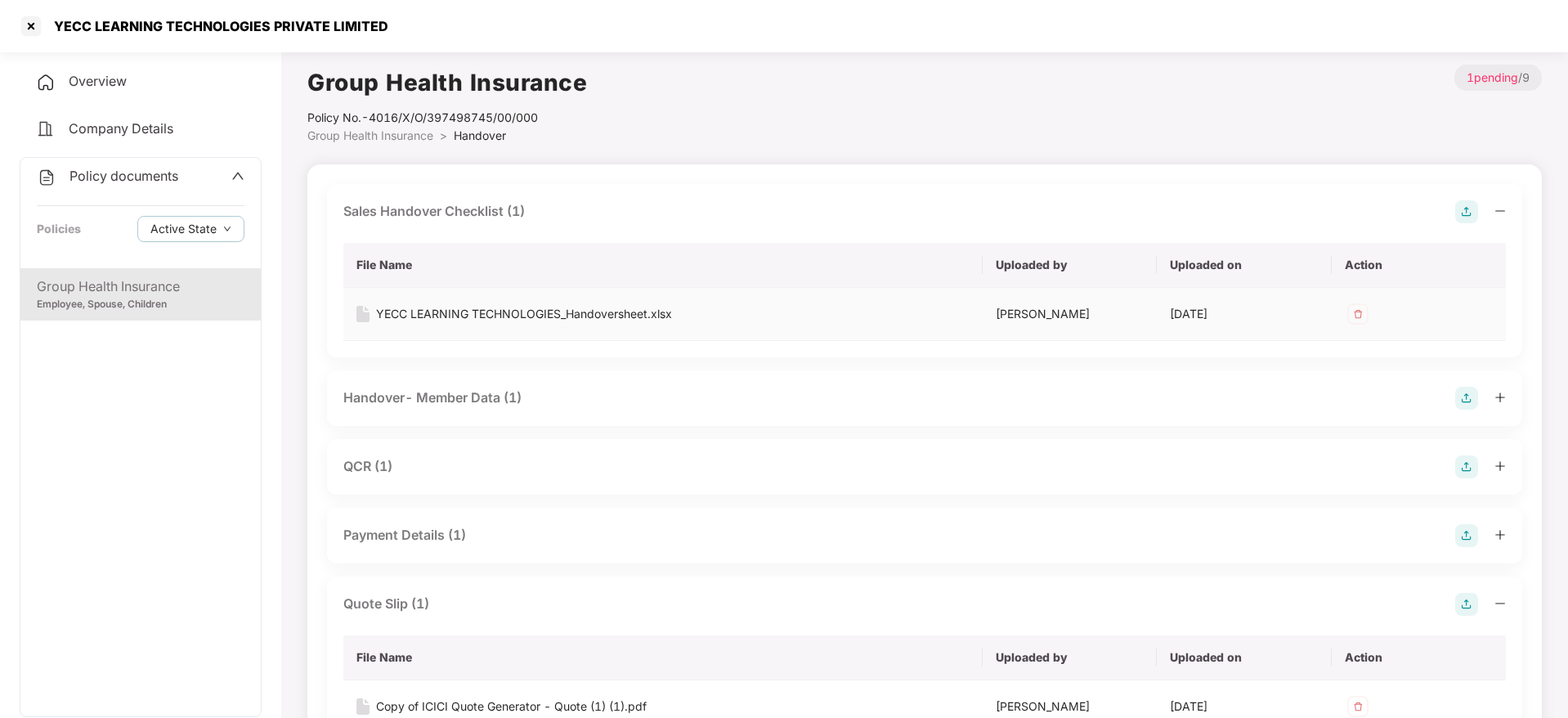
click at [428, 313] on div "YECC LEARNING TECHNOLOGIES_Handoversheet.xlsx" at bounding box center [524, 313] width 296 height 18
click at [44, 24] on div at bounding box center [31, 26] width 26 height 26
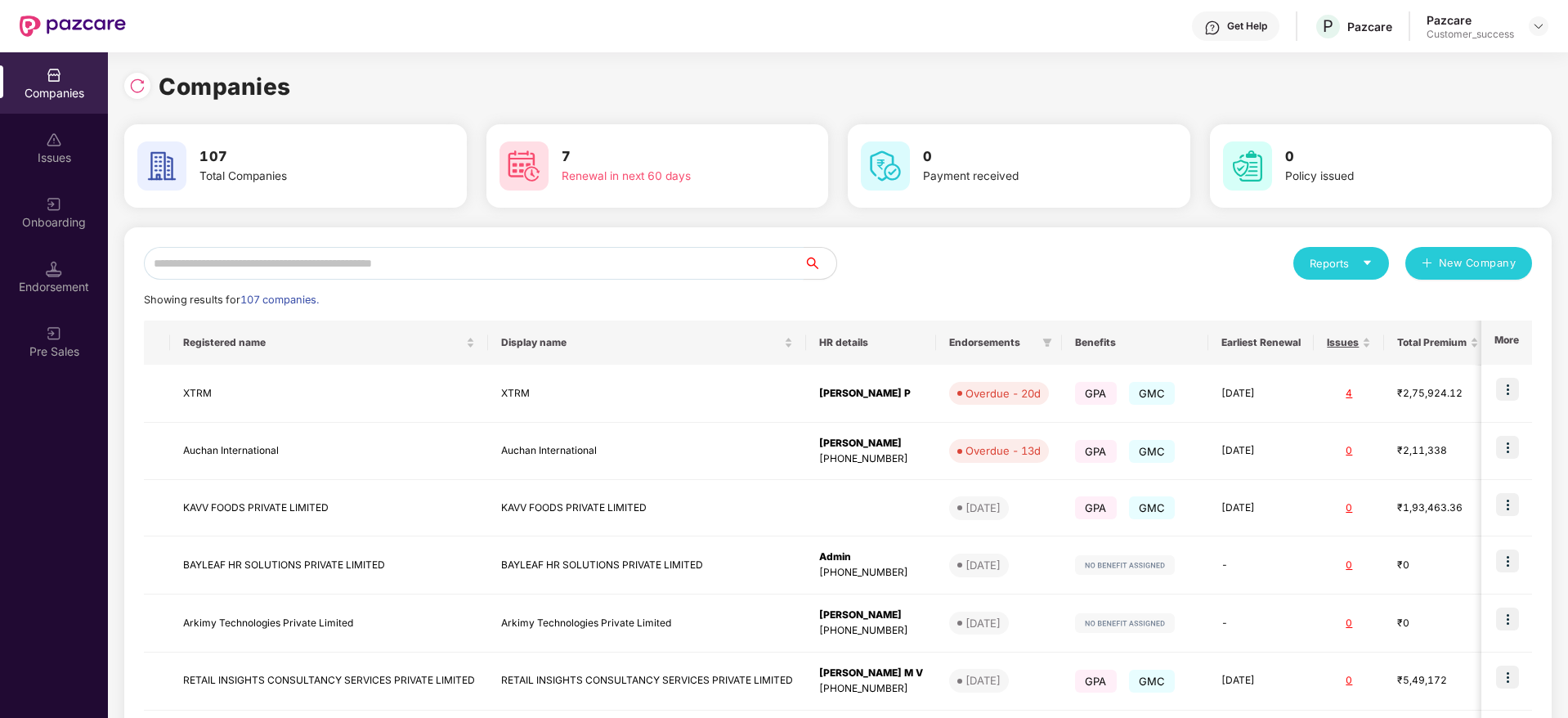
drag, startPoint x: 395, startPoint y: 235, endPoint x: 384, endPoint y: 262, distance: 29.2
click at [384, 262] on div "Reports New Company Showing results for 107 companies. Registered name Display …" at bounding box center [837, 623] width 1427 height 792
click at [384, 262] on input "text" at bounding box center [473, 263] width 660 height 33
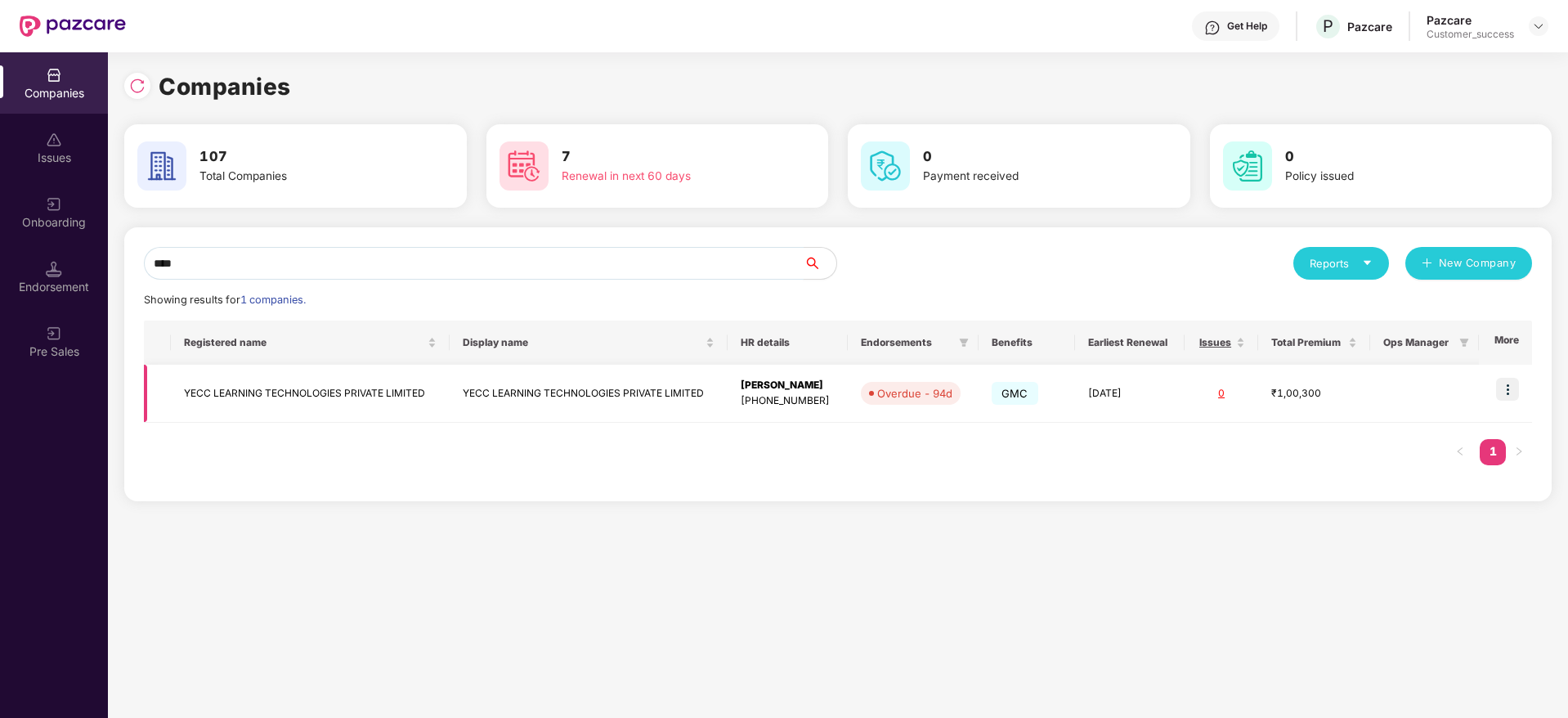
type input "****"
click at [1512, 382] on img at bounding box center [1507, 389] width 23 height 23
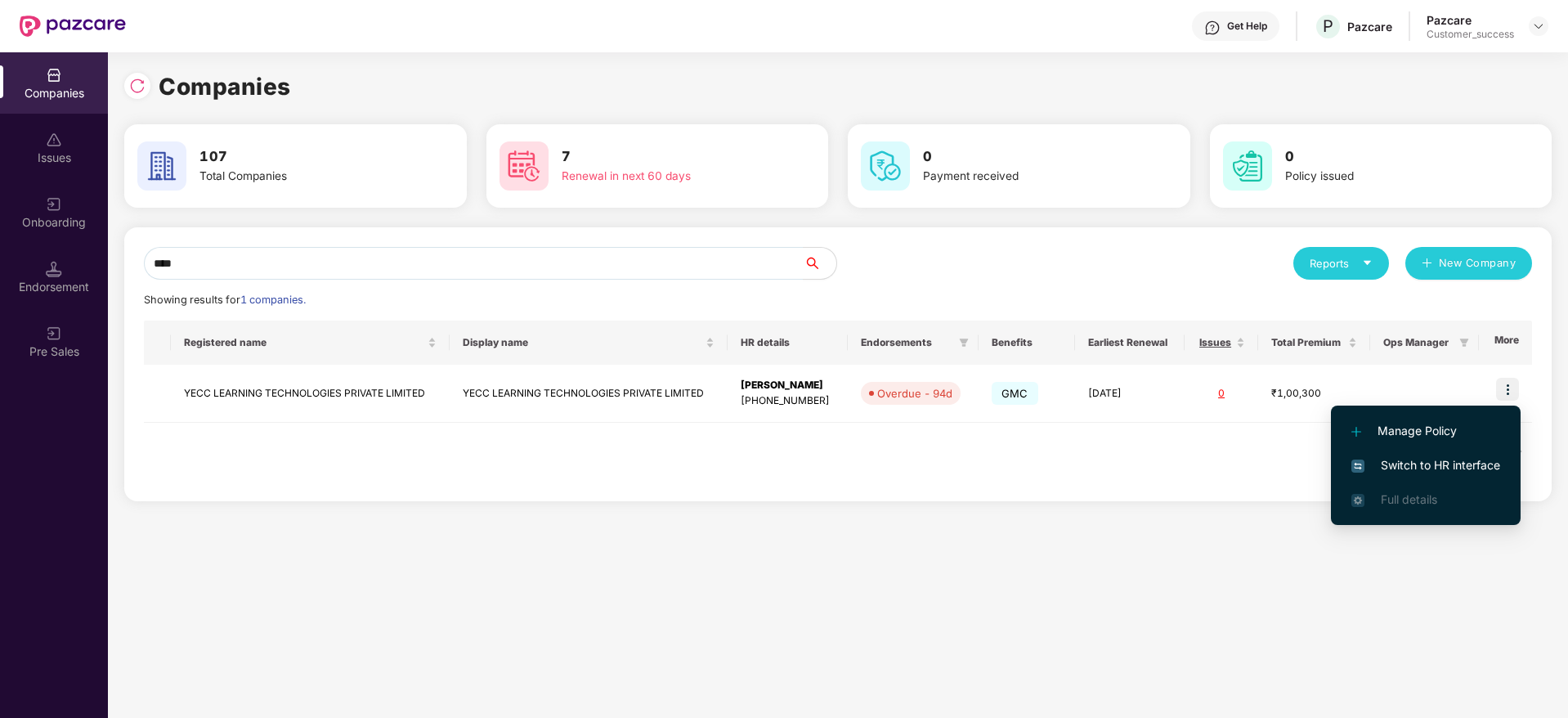
click at [1436, 465] on span "Switch to HR interface" at bounding box center [1425, 465] width 149 height 18
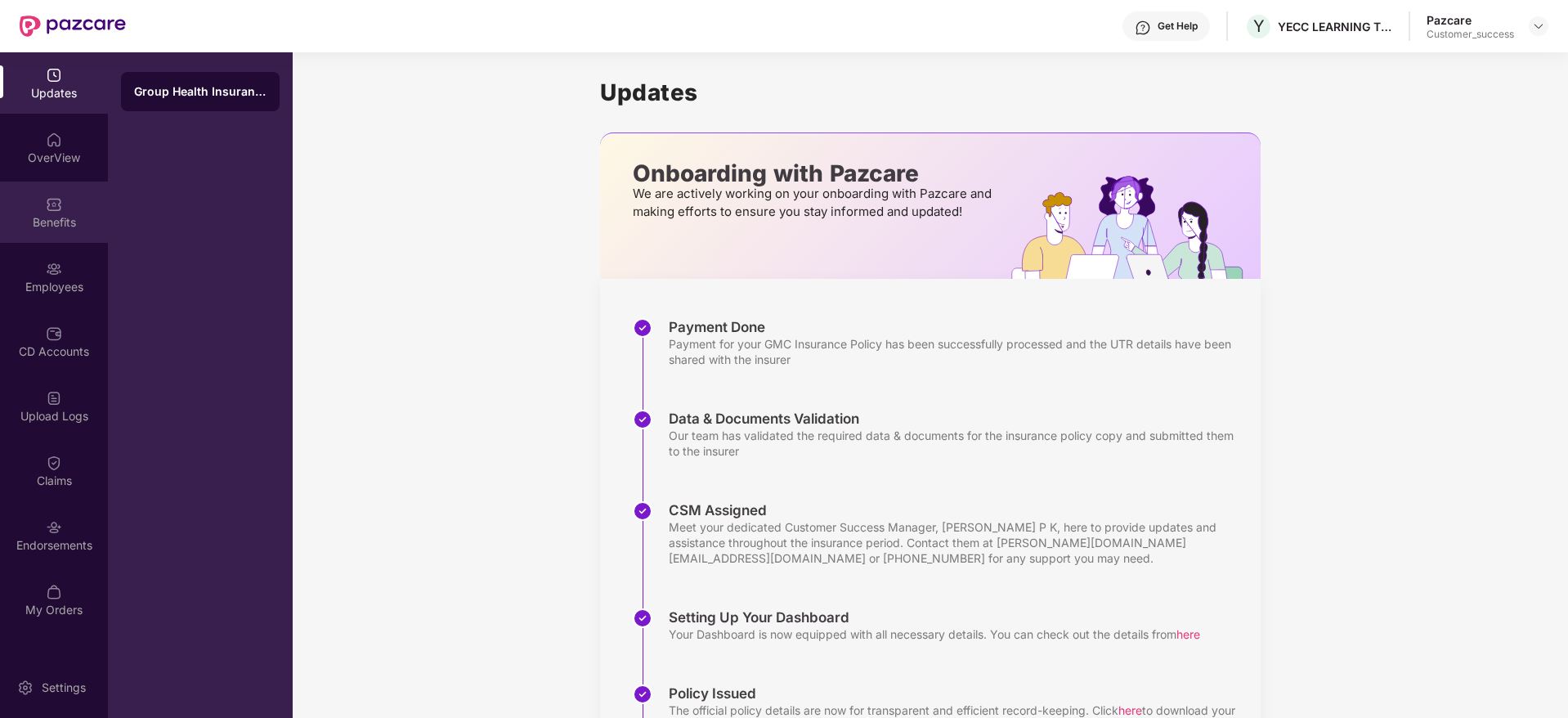
click at [15, 225] on div "Benefits" at bounding box center [54, 222] width 108 height 16
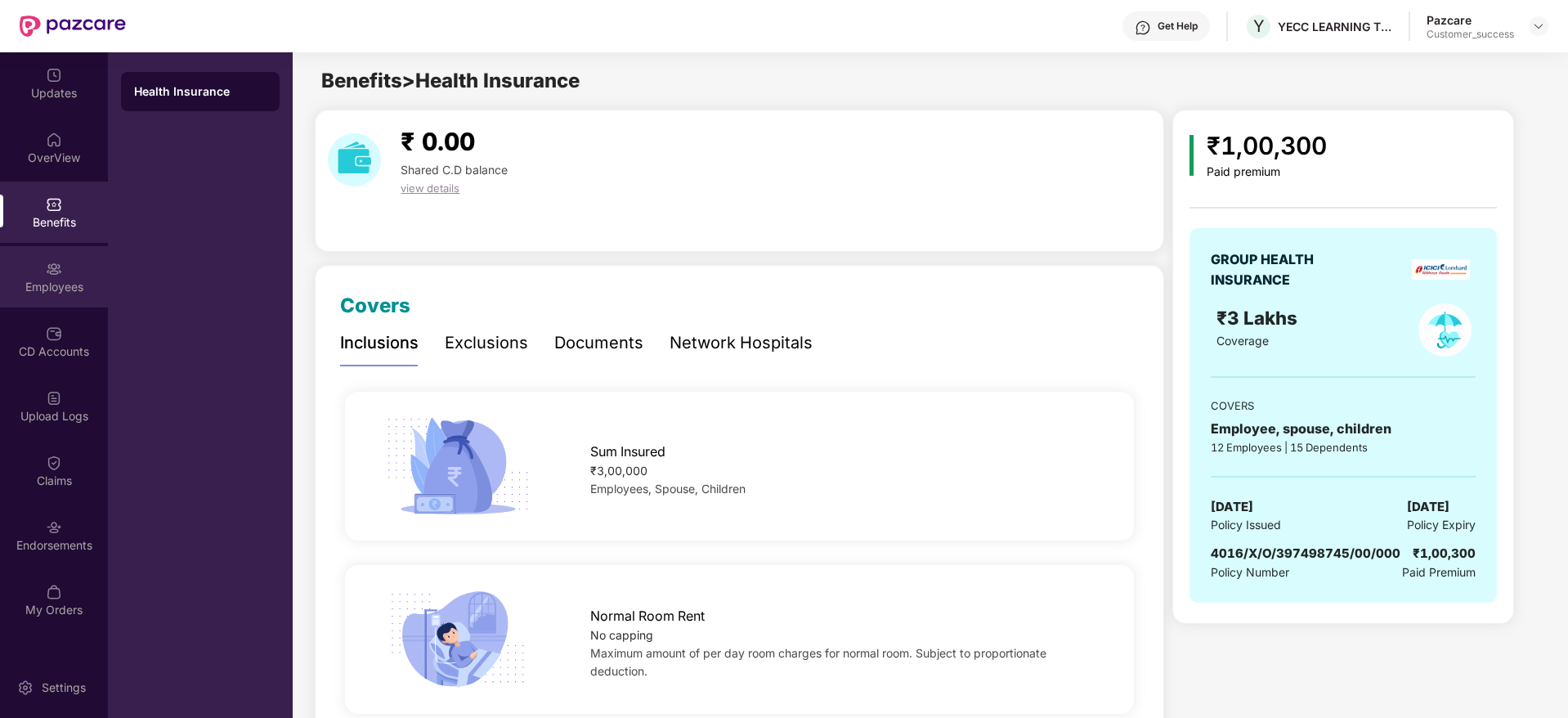
click at [48, 289] on div "Employees" at bounding box center [54, 287] width 108 height 16
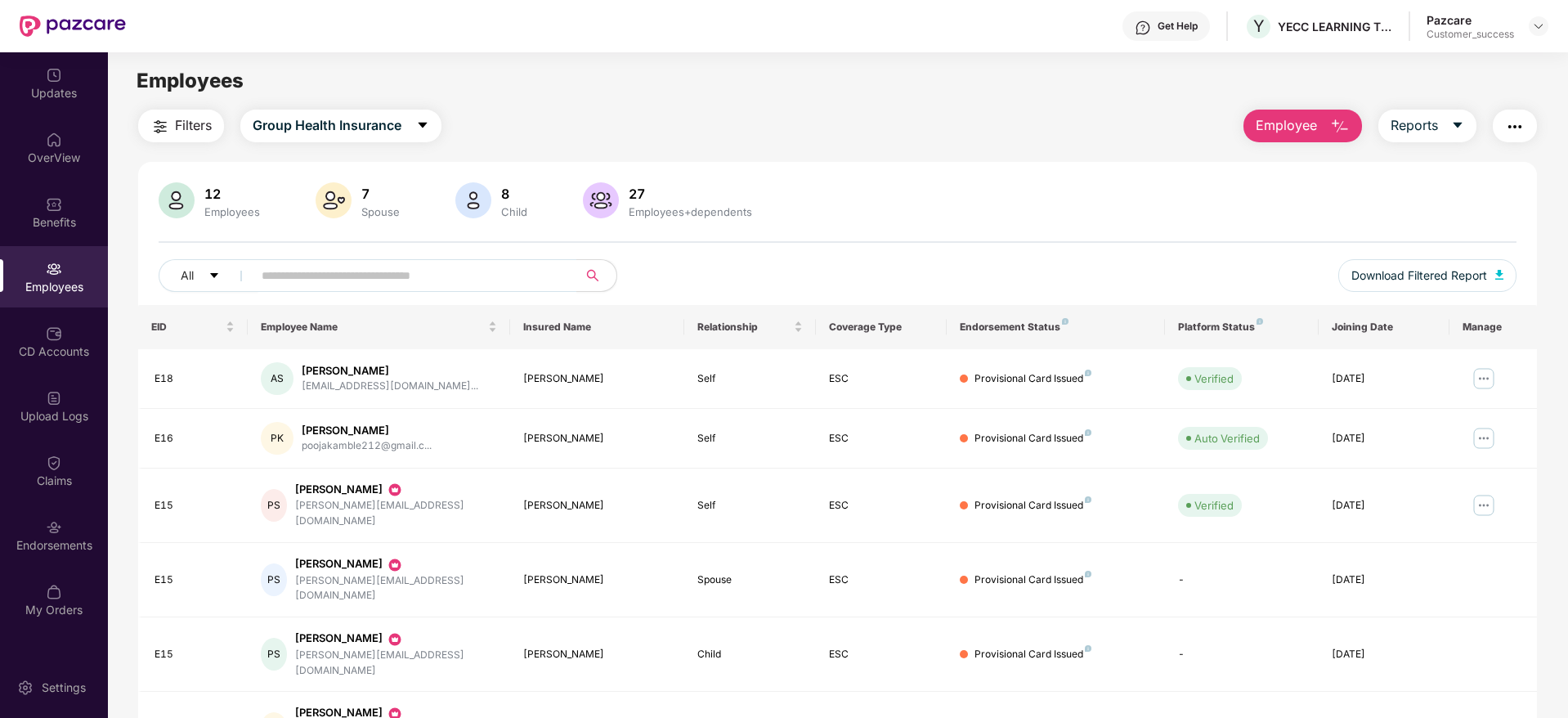
click at [175, 131] on button "Filters" at bounding box center [181, 125] width 86 height 33
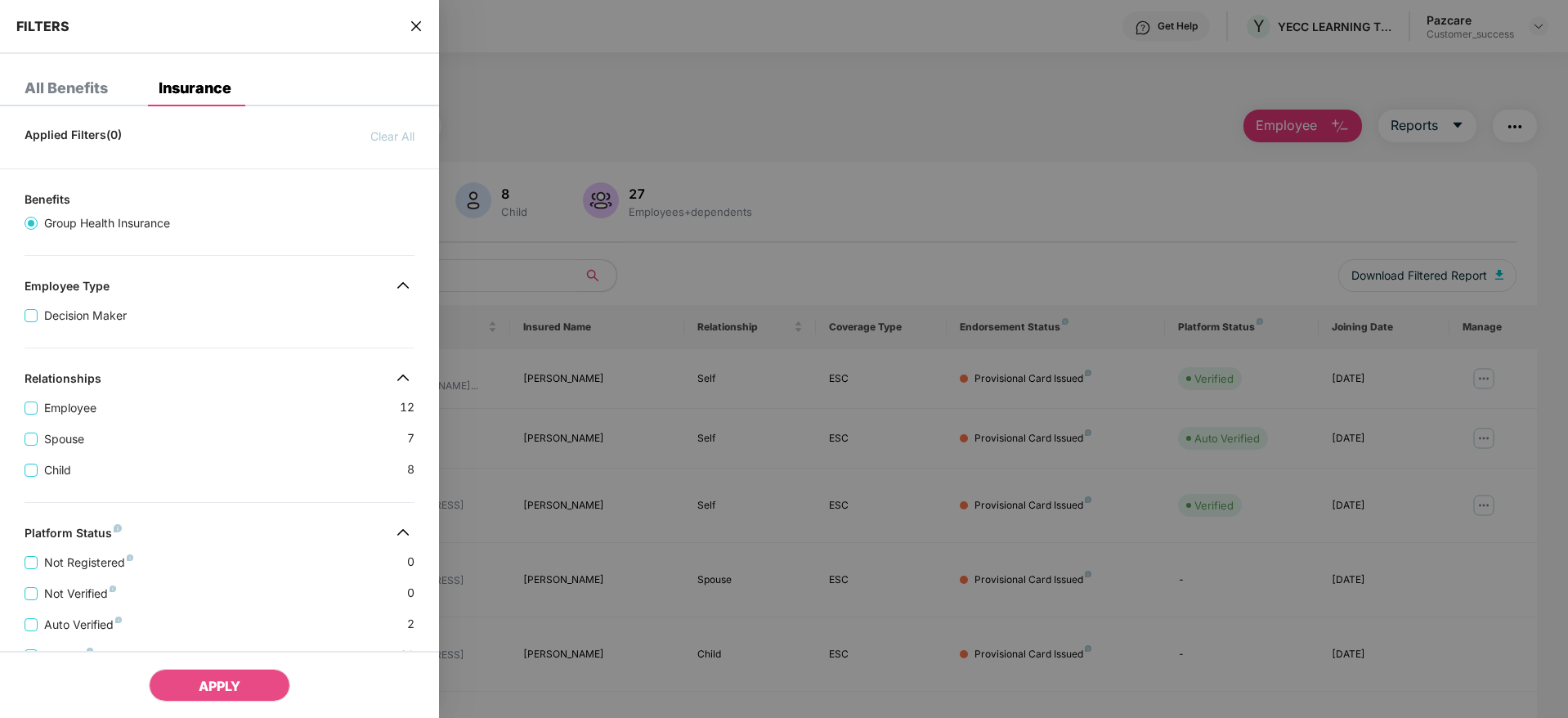
scroll to position [317, 0]
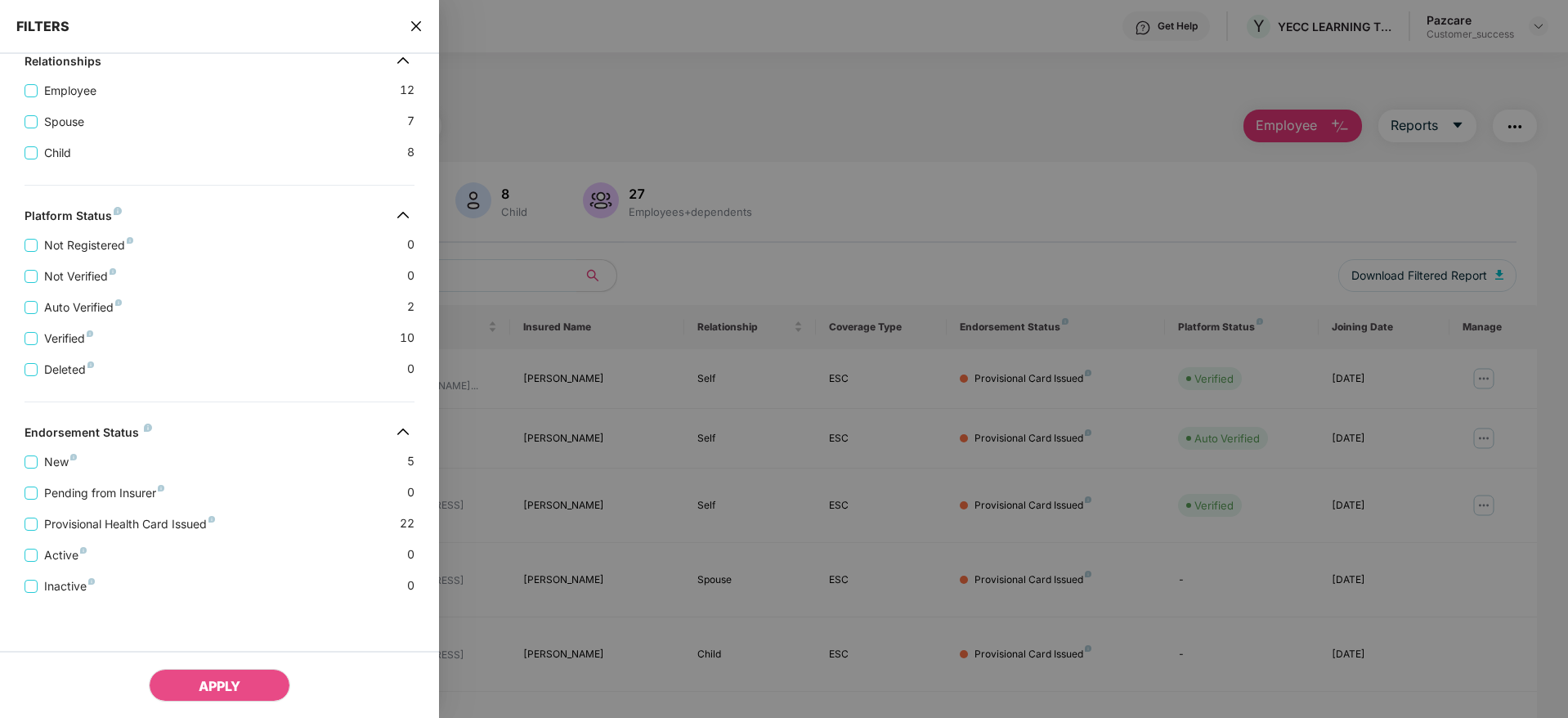
click at [22, 463] on div "New 5 Pending from Insurer 0 Provisional Health Card Issued 22 Active 0 Inactiv…" at bounding box center [219, 517] width 439 height 156
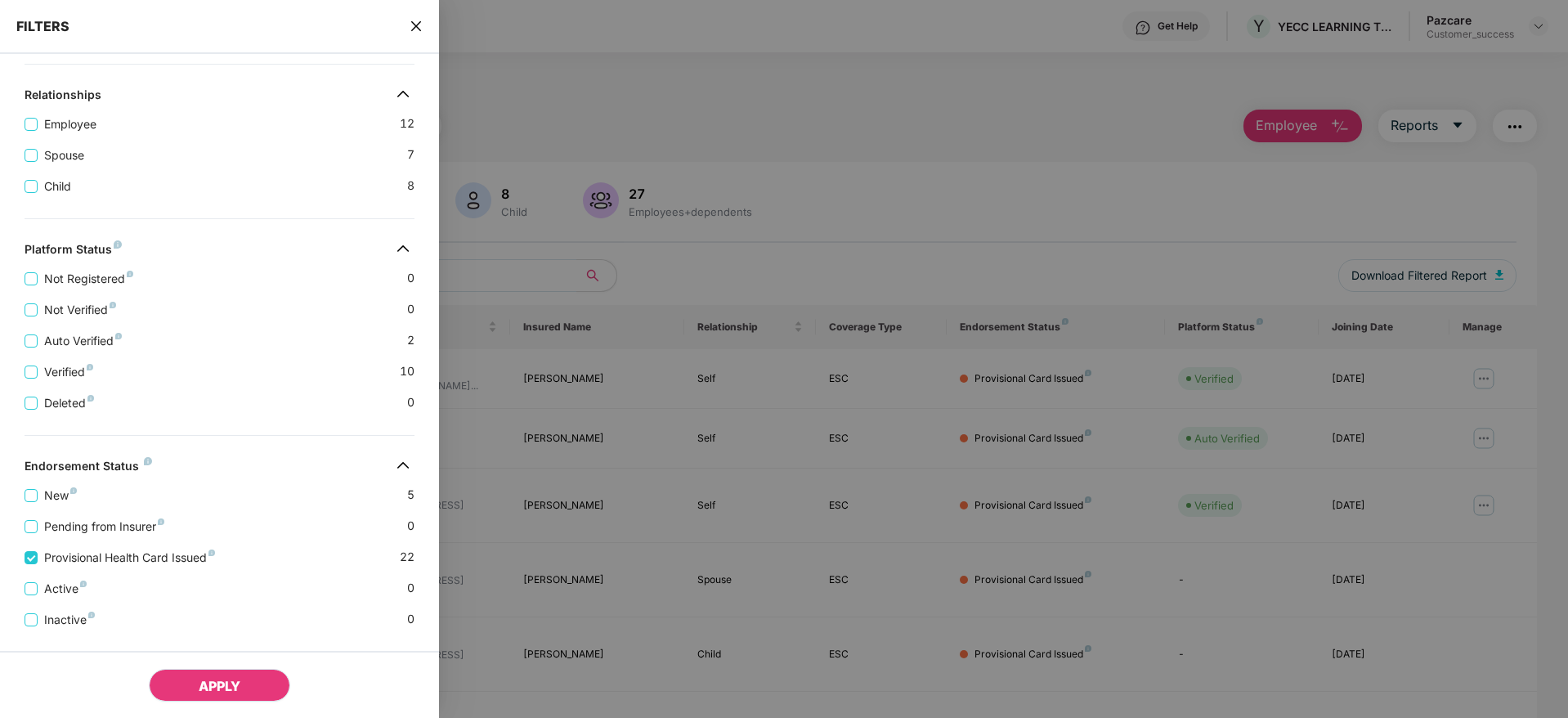
click at [187, 676] on button "APPLY" at bounding box center [219, 684] width 142 height 33
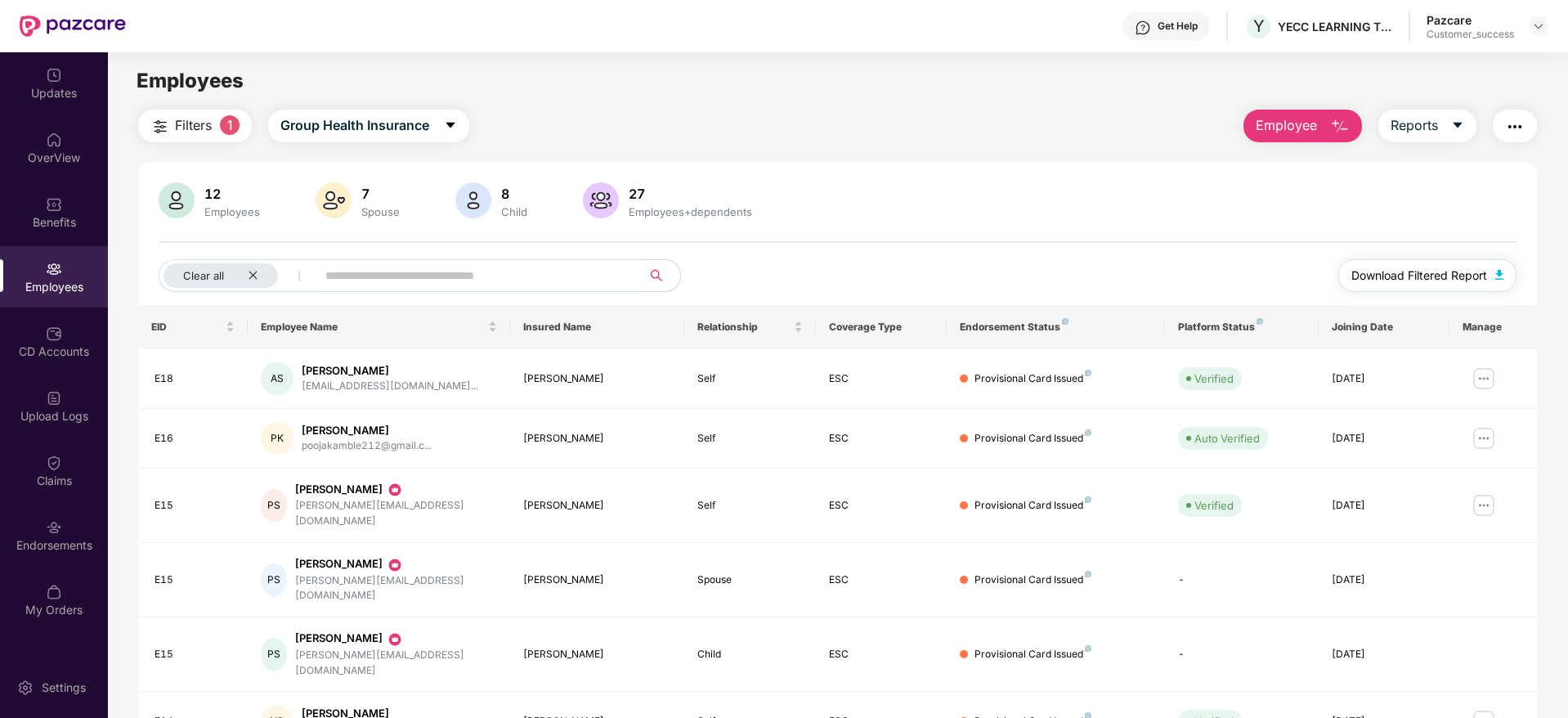
click at [1457, 273] on span "Download Filtered Report" at bounding box center [1418, 276] width 136 height 18
click at [1158, 13] on div "Get Help" at bounding box center [1166, 27] width 87 height 30
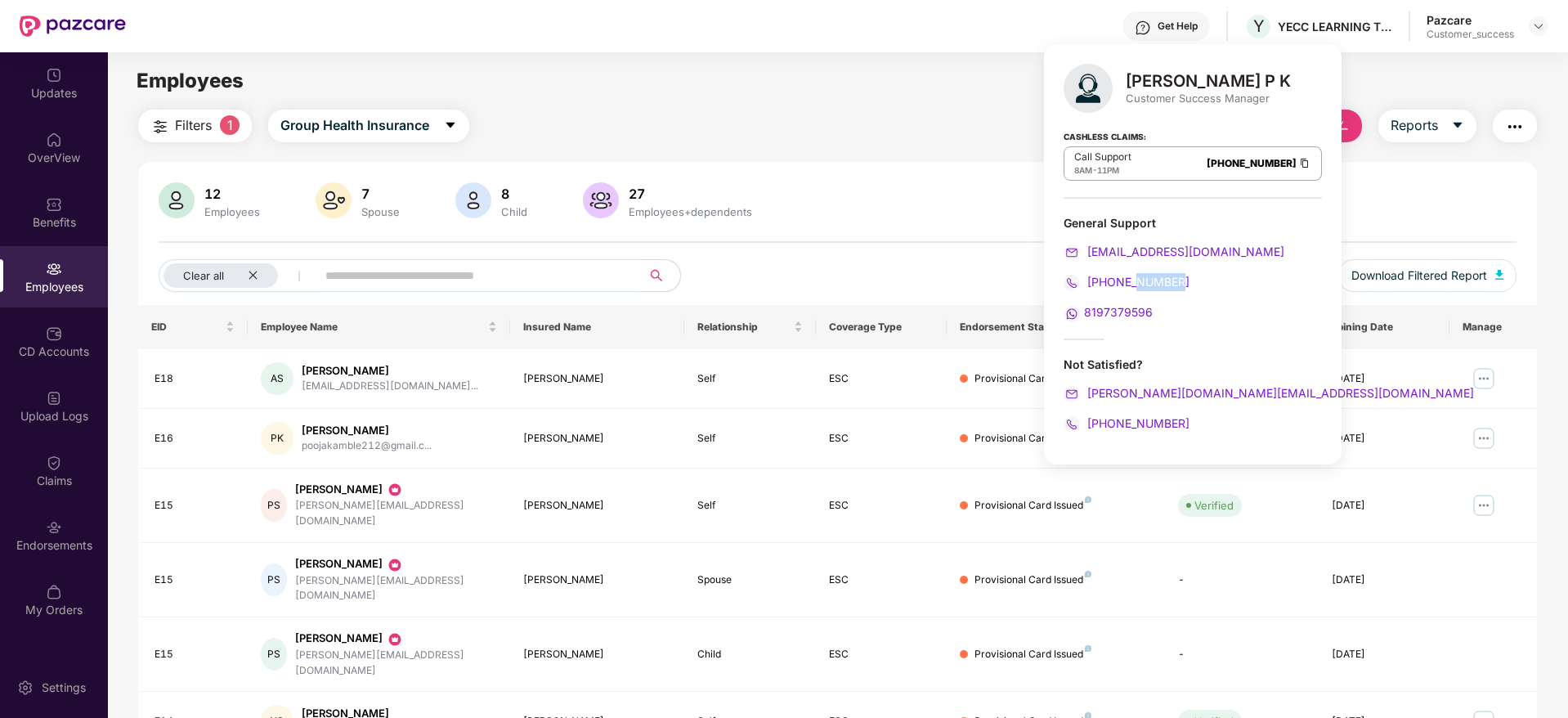
drag, startPoint x: 1177, startPoint y: 277, endPoint x: 1128, endPoint y: 277, distance: 49.0
click at [1128, 277] on div "[PHONE_NUMBER]" at bounding box center [1192, 282] width 258 height 18
click at [1193, 277] on div "[PHONE_NUMBER]" at bounding box center [1192, 282] width 258 height 18
drag, startPoint x: 1181, startPoint y: 279, endPoint x: 1133, endPoint y: 278, distance: 48.0
click at [1133, 278] on div "[PHONE_NUMBER]" at bounding box center [1192, 282] width 258 height 18
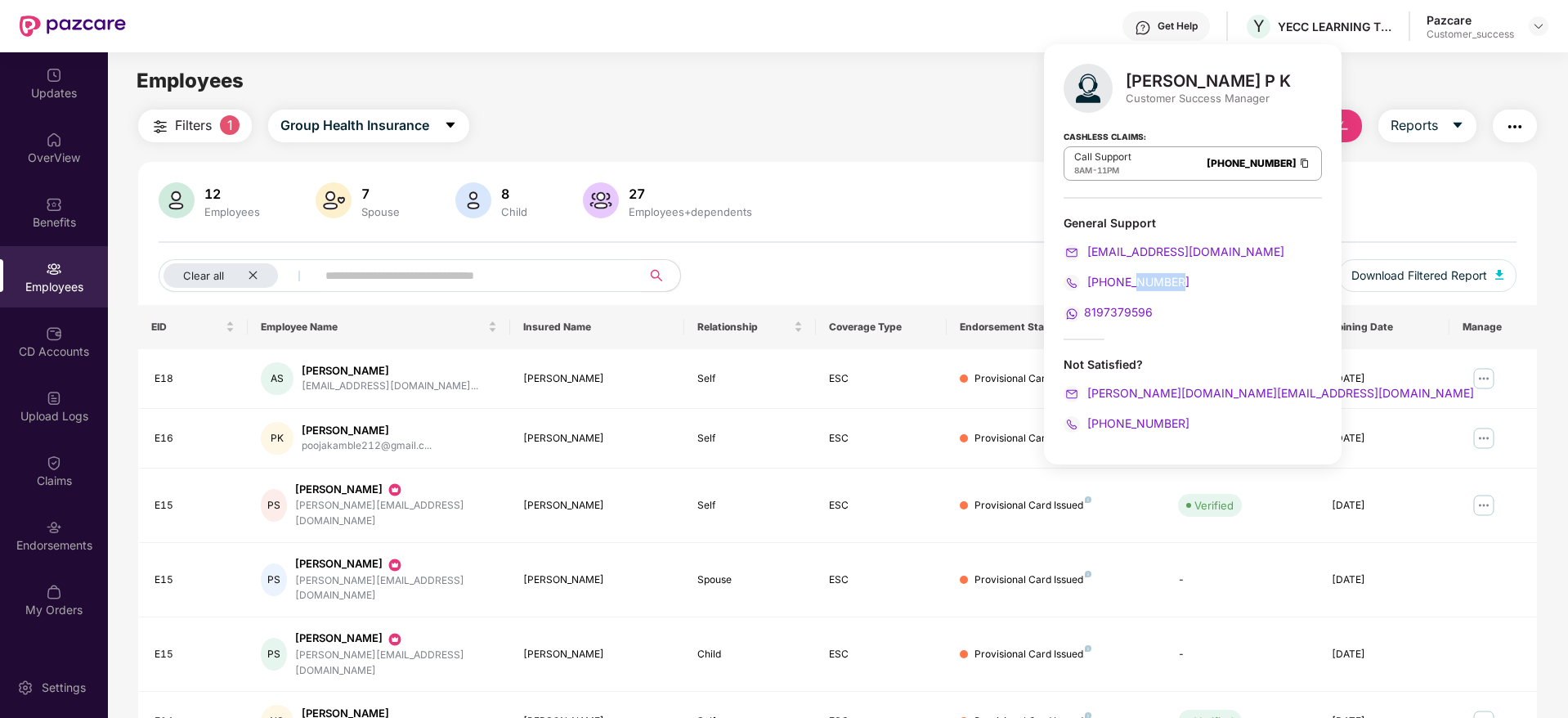
click at [1182, 279] on div "[PHONE_NUMBER]" at bounding box center [1192, 282] width 258 height 18
drag, startPoint x: 1178, startPoint y: 281, endPoint x: 1134, endPoint y: 281, distance: 44.0
click at [1134, 281] on div "[PHONE_NUMBER]" at bounding box center [1192, 282] width 258 height 18
click at [1128, 280] on span "[PHONE_NUMBER]" at bounding box center [1137, 282] width 105 height 14
click at [1196, 282] on div "[PHONE_NUMBER]" at bounding box center [1192, 282] width 258 height 18
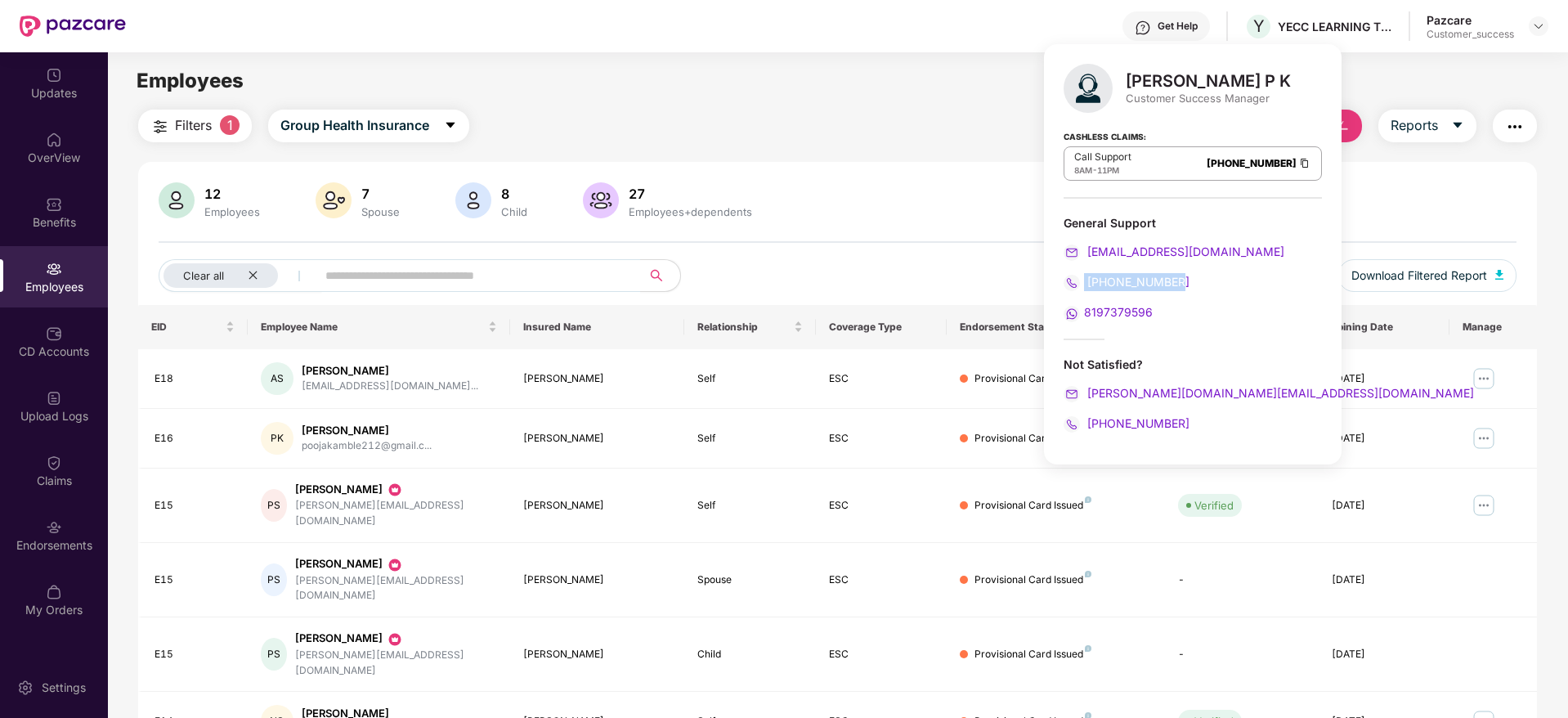
drag, startPoint x: 1181, startPoint y: 282, endPoint x: 1078, endPoint y: 282, distance: 103.0
click at [1078, 282] on div "[PHONE_NUMBER]" at bounding box center [1192, 282] width 258 height 18
copy span "[PHONE_NUMBER]"
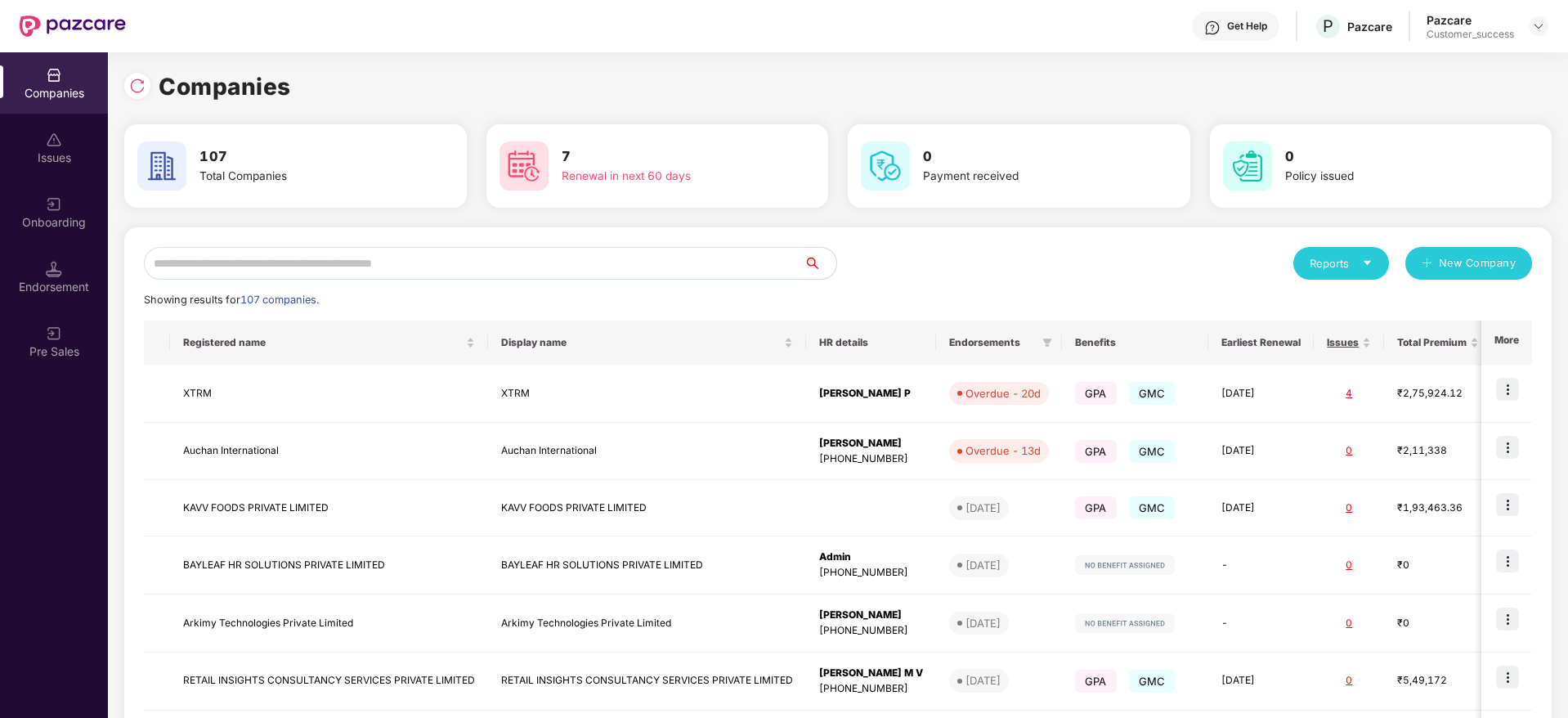
click at [255, 245] on div "Reports New Company Showing results for 107 companies. Registered name Display …" at bounding box center [837, 623] width 1427 height 792
click at [244, 275] on input "text" at bounding box center [473, 263] width 660 height 33
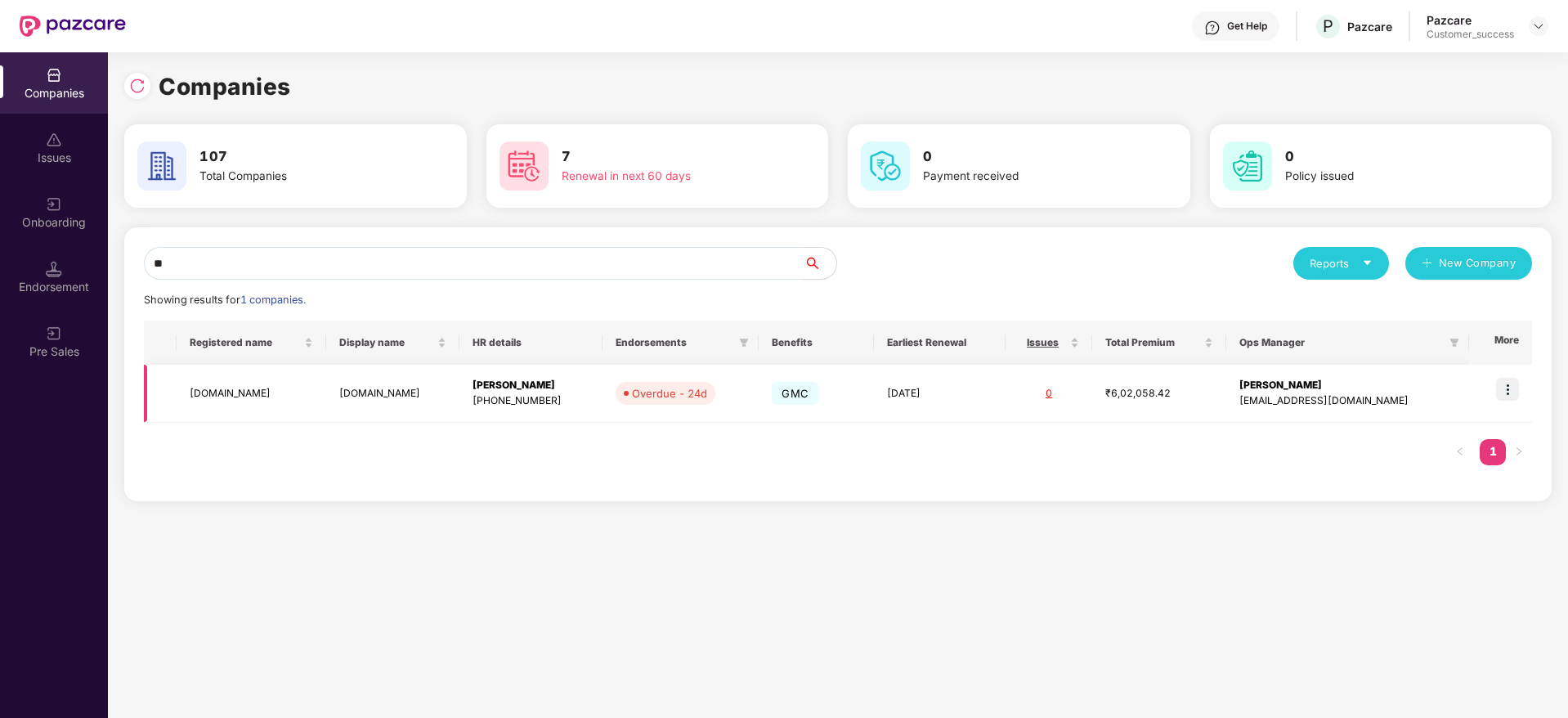
type input "**"
click at [1518, 380] on img at bounding box center [1507, 389] width 23 height 23
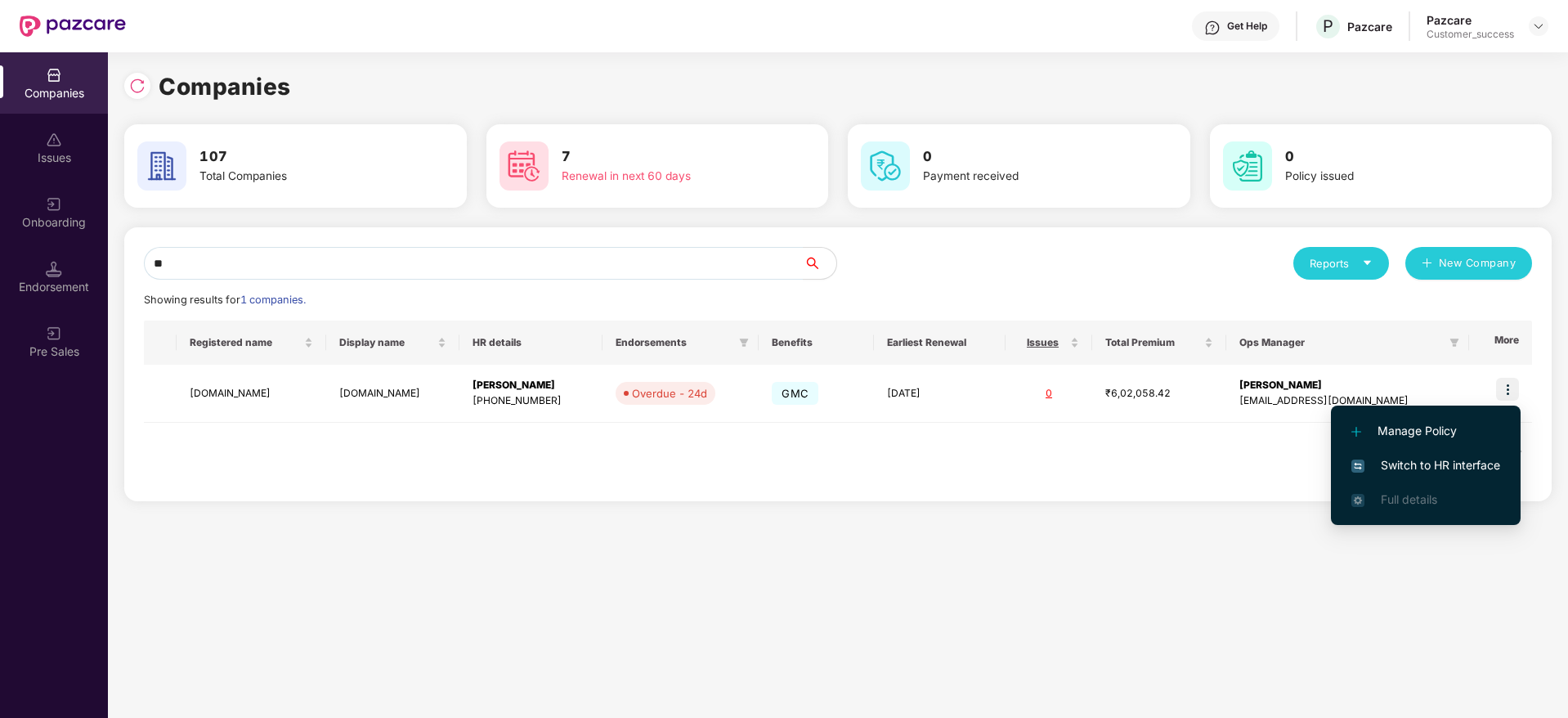
click at [1421, 469] on span "Switch to HR interface" at bounding box center [1425, 465] width 149 height 18
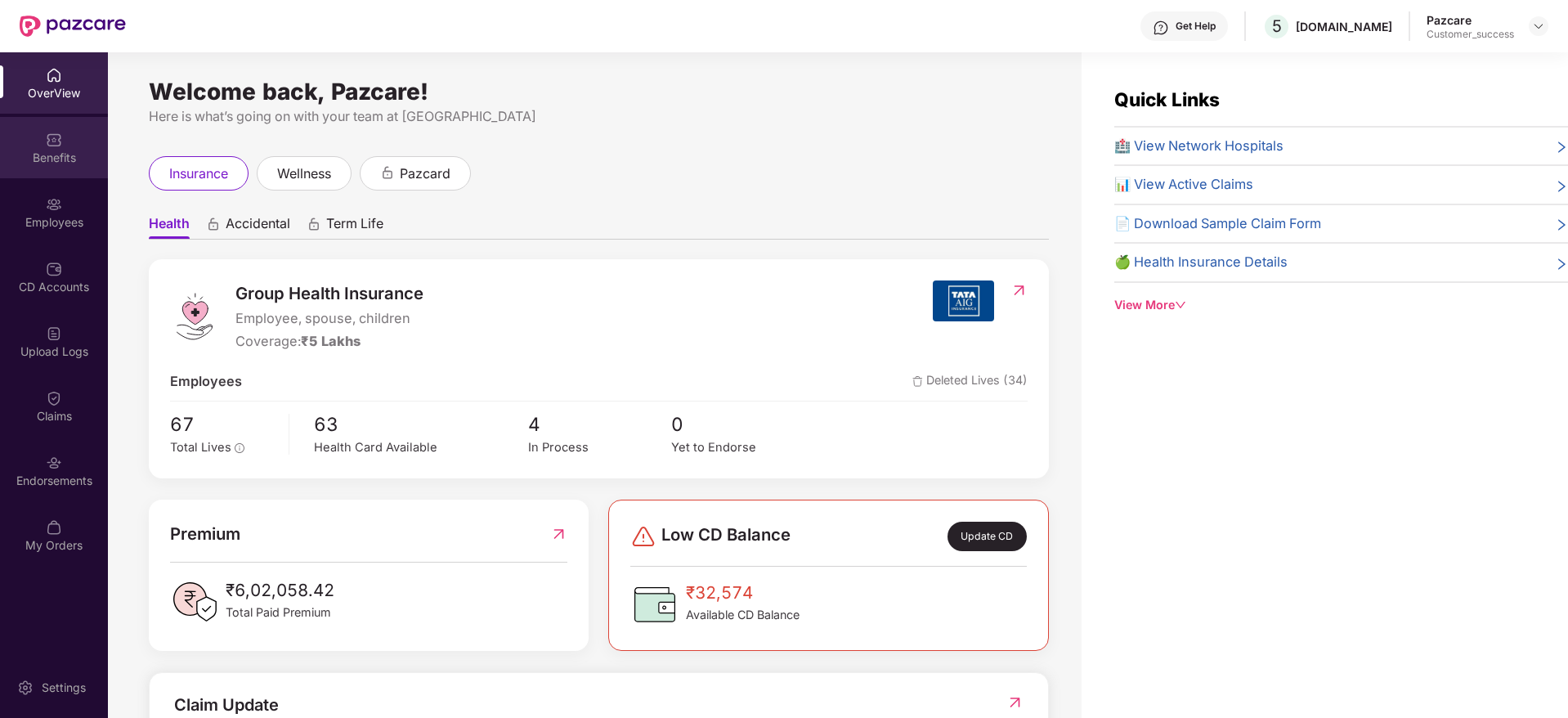
click at [62, 153] on div "Benefits" at bounding box center [54, 158] width 108 height 16
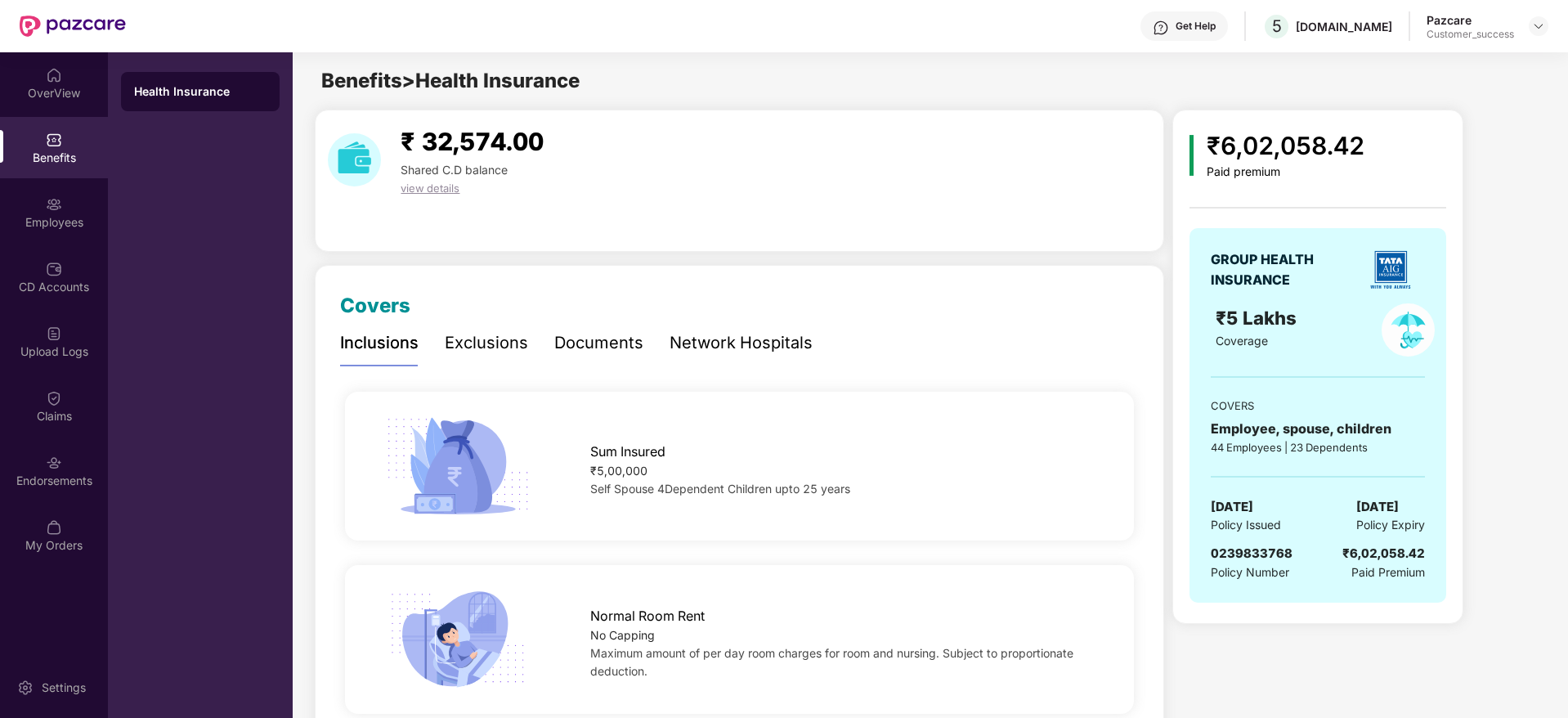
click at [585, 345] on div "Documents" at bounding box center [599, 343] width 89 height 26
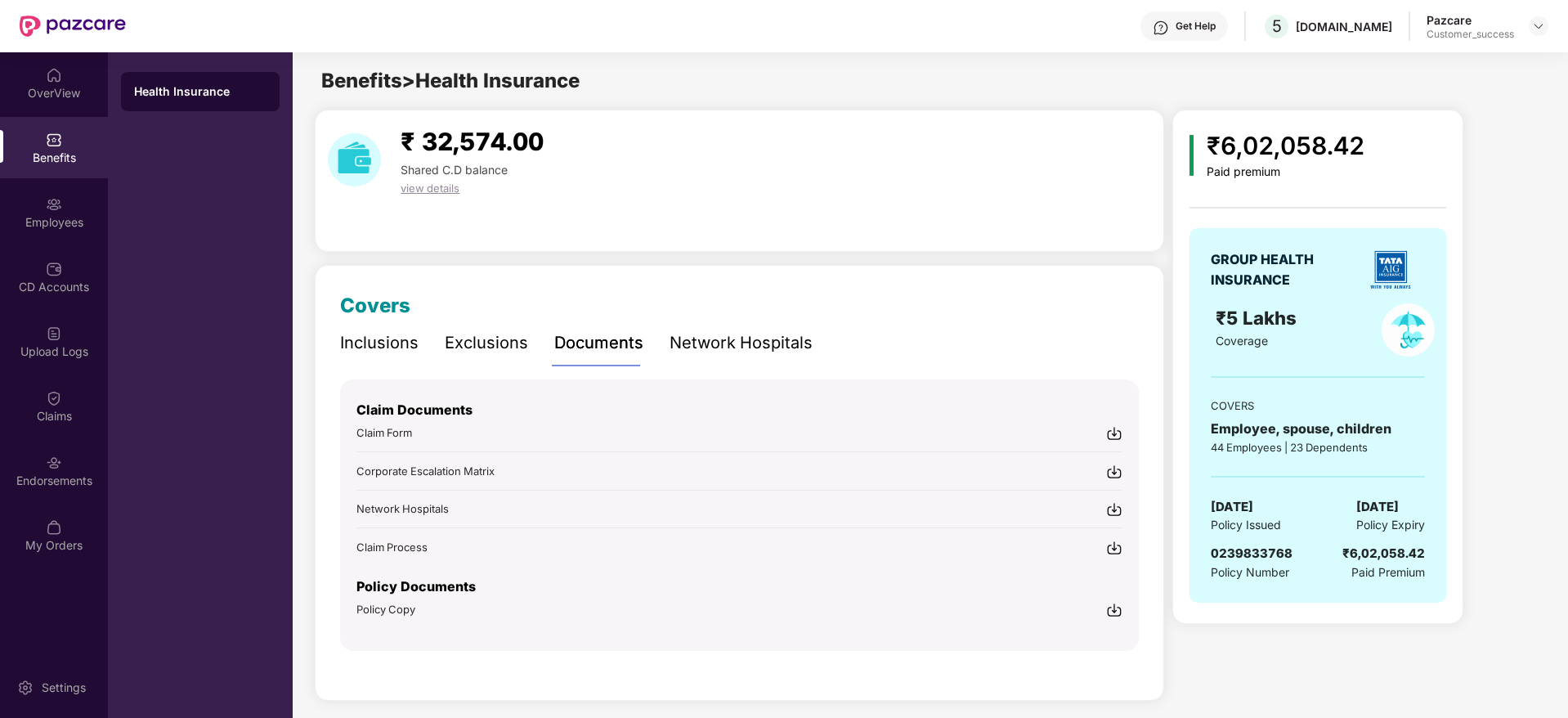
click at [1116, 612] on img at bounding box center [1114, 610] width 16 height 16
click at [1251, 141] on div "₹6,02,058.42" at bounding box center [1285, 146] width 158 height 39
copy div "₹6,02,058.42"
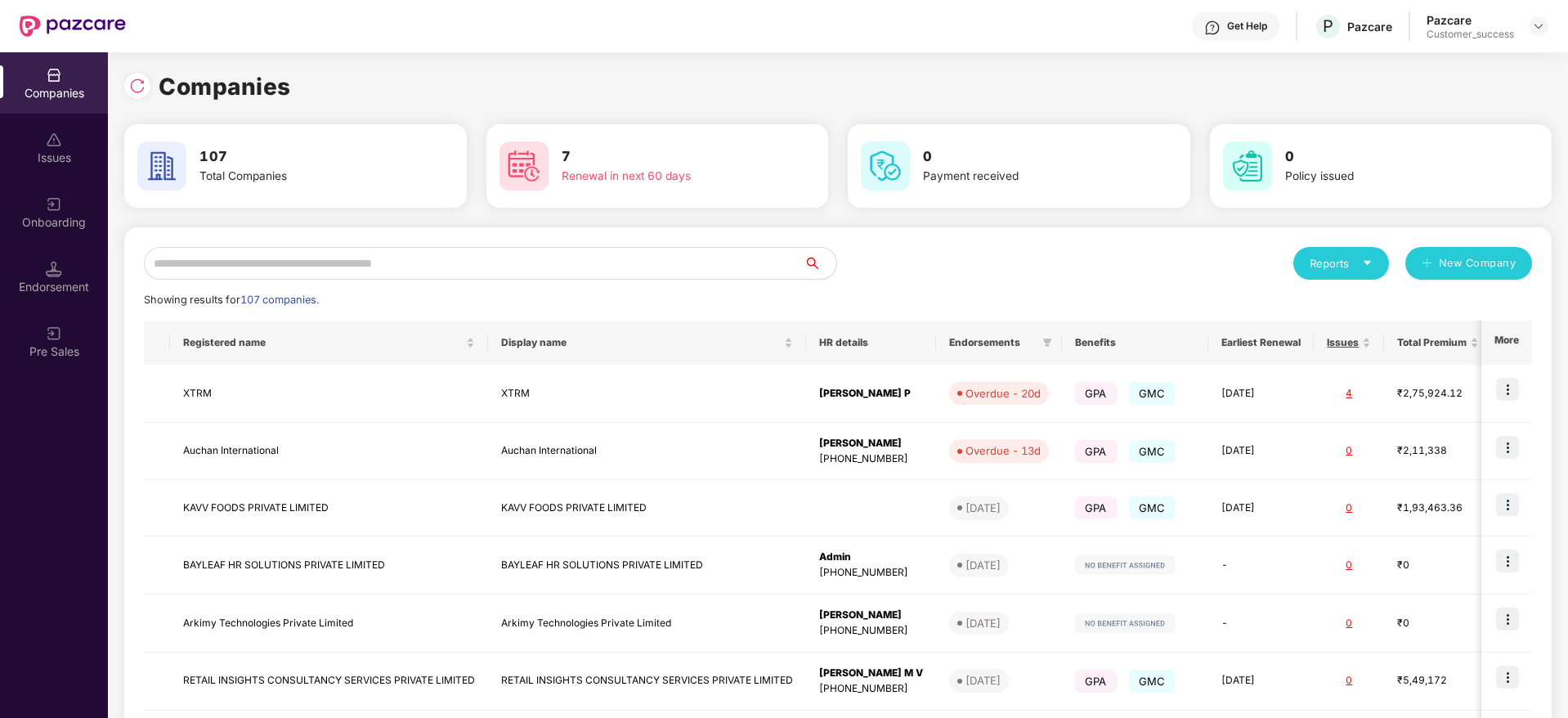
click at [287, 263] on input "text" at bounding box center [473, 263] width 660 height 33
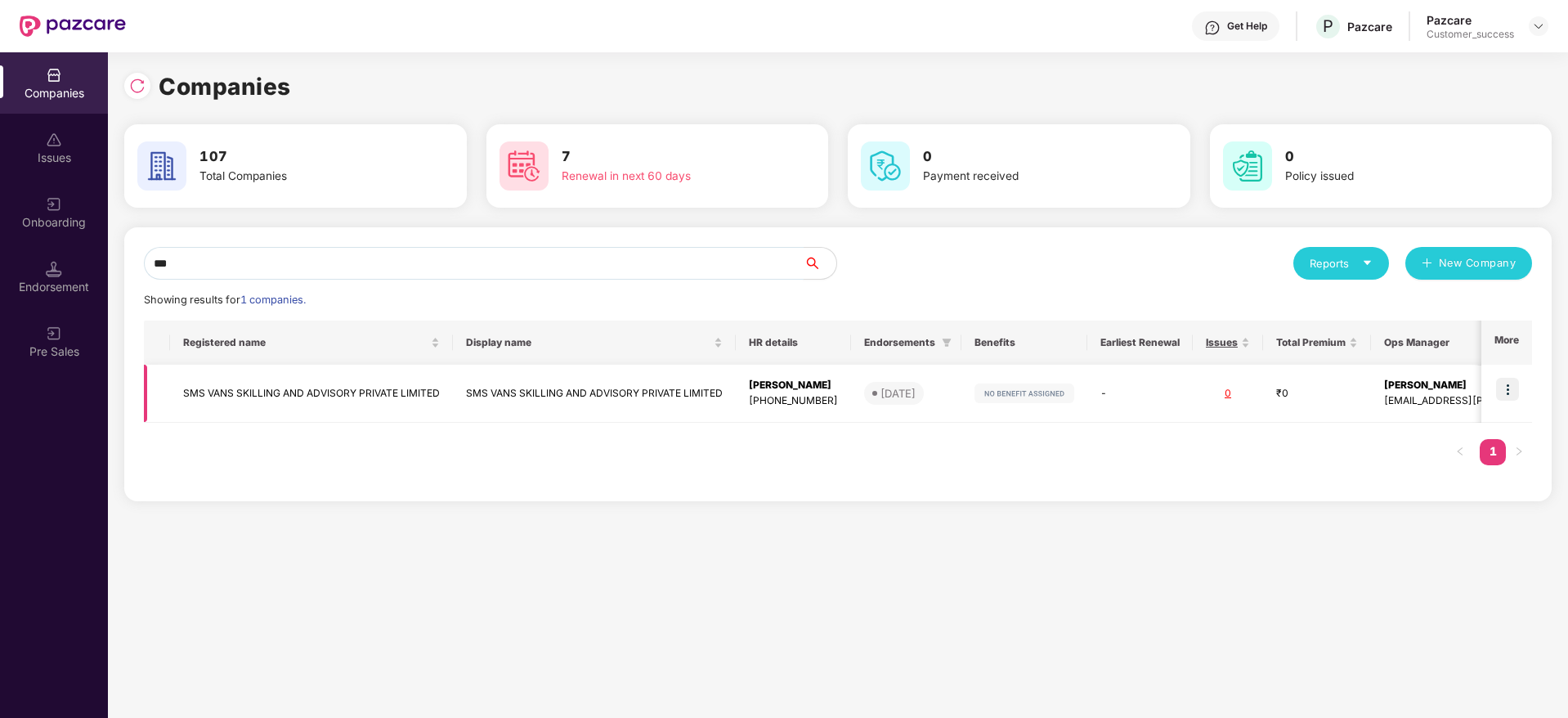
type input "***"
click at [277, 387] on td "SMS VANS SKILLING AND ADVISORY PRIVATE LIMITED" at bounding box center [310, 394] width 283 height 59
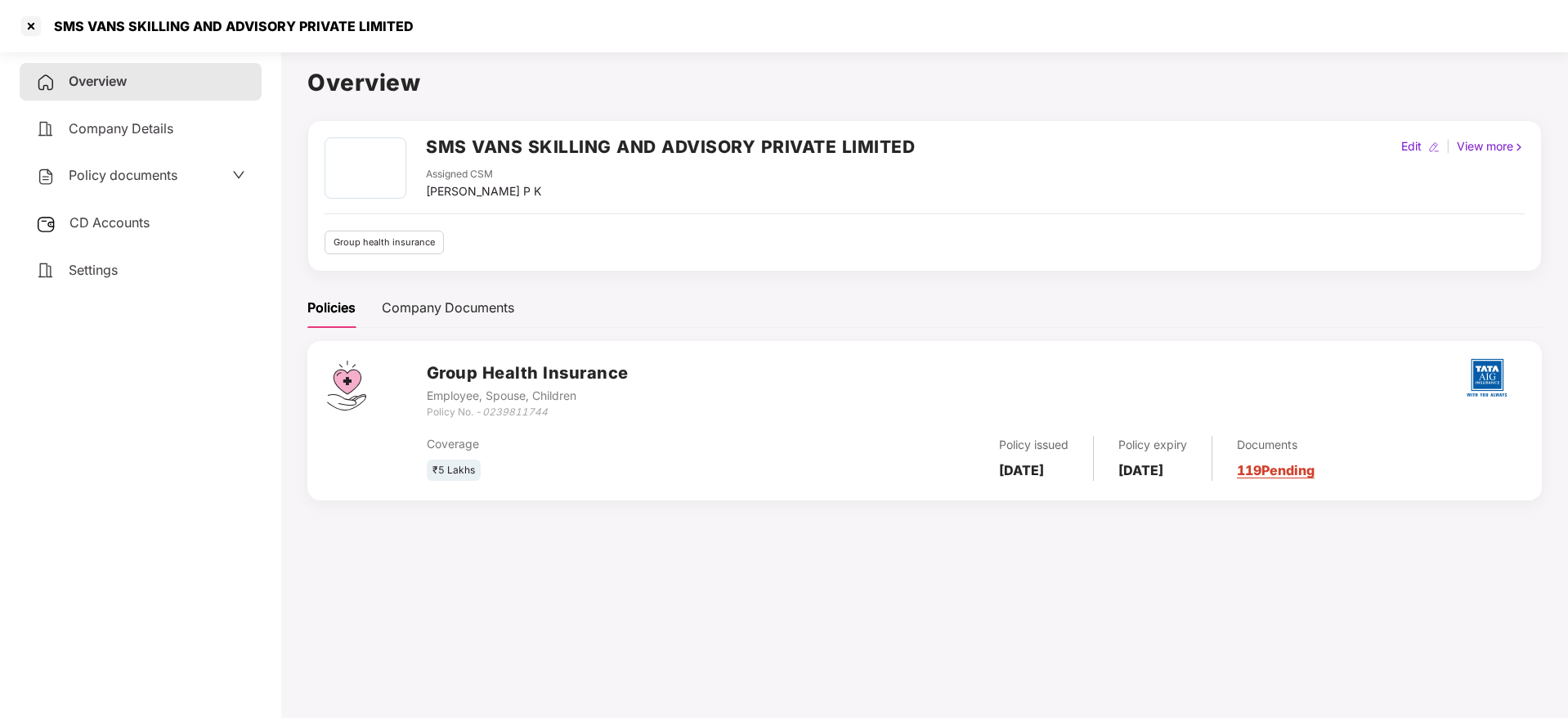
click at [122, 212] on div "CD Accounts" at bounding box center [141, 223] width 242 height 38
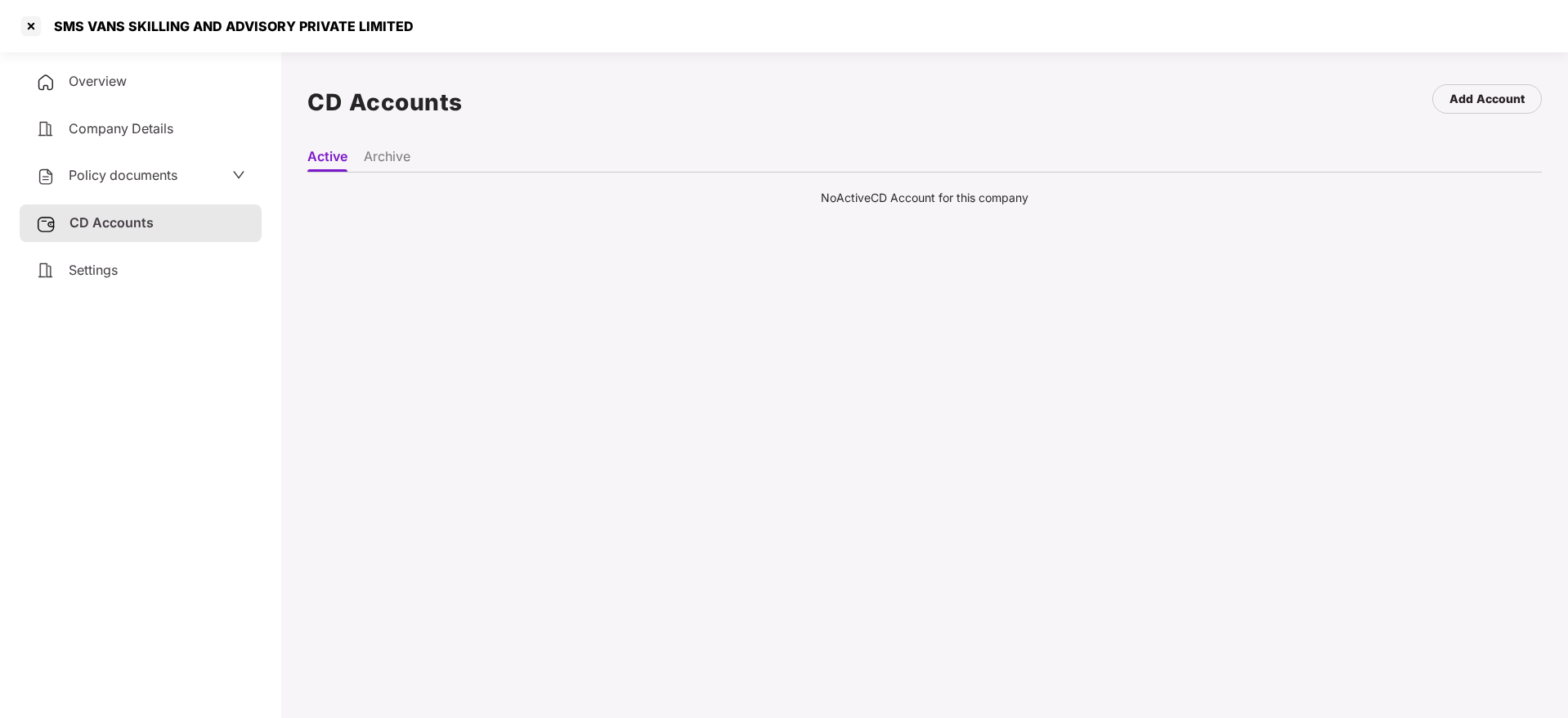
click at [384, 150] on li "Archive" at bounding box center [387, 160] width 47 height 24
